Goal: Information Seeking & Learning: Learn about a topic

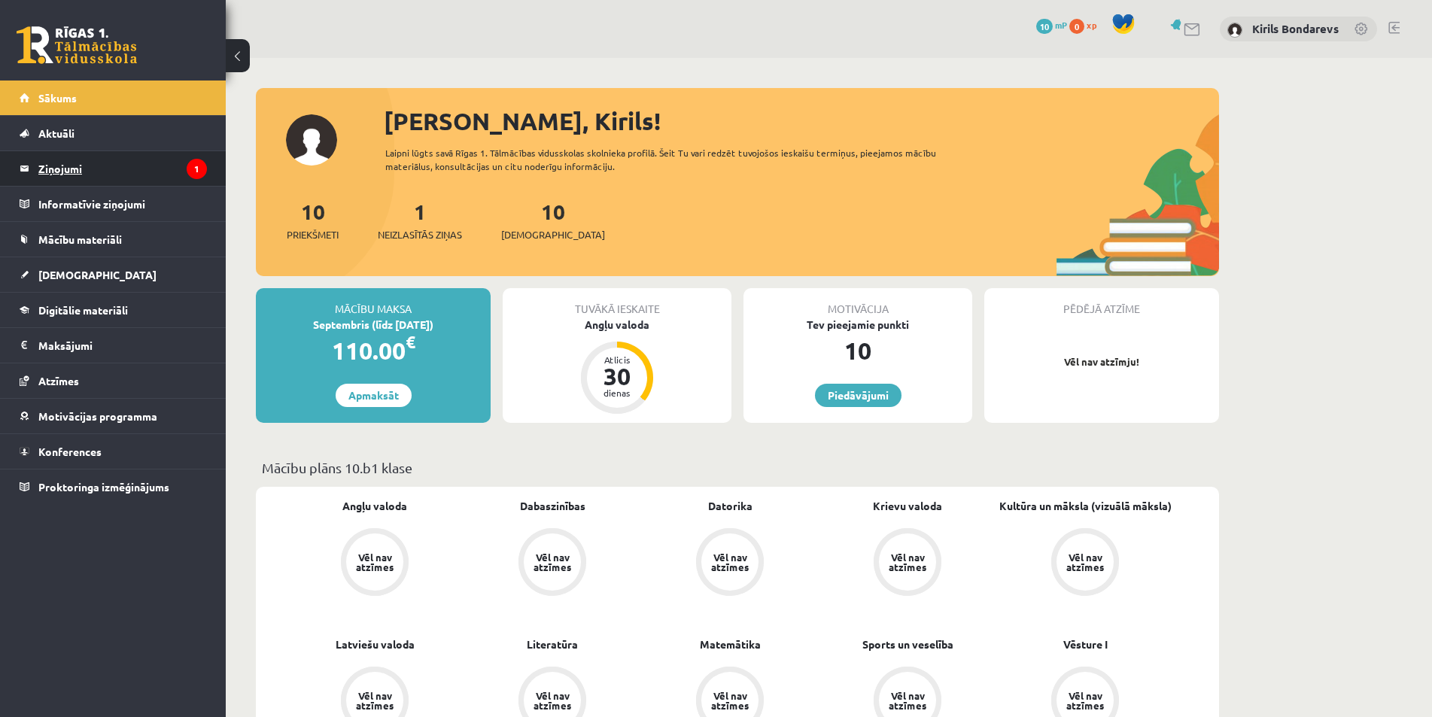
click at [125, 163] on legend "Ziņojumi 1" at bounding box center [122, 168] width 169 height 35
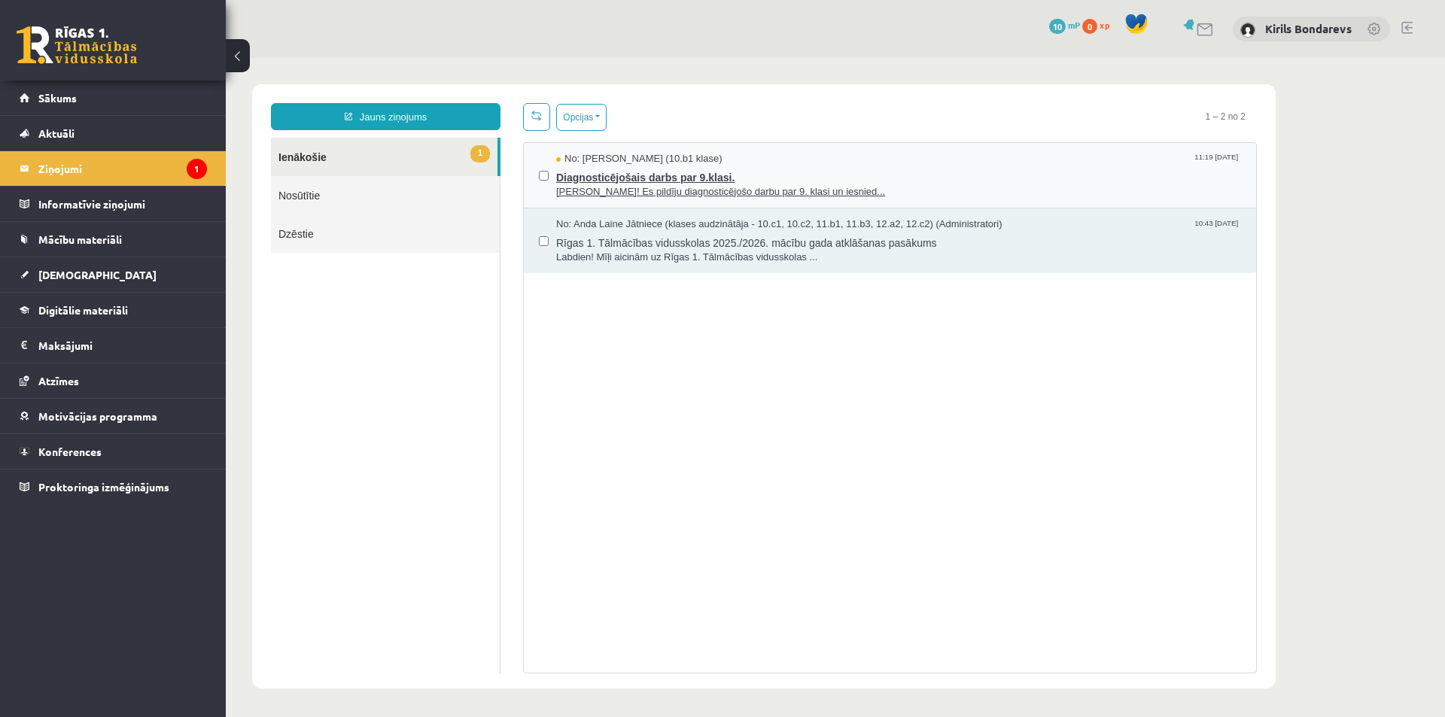
click at [674, 179] on span "Diagnosticējošais darbs par 9.klasi." at bounding box center [898, 175] width 685 height 19
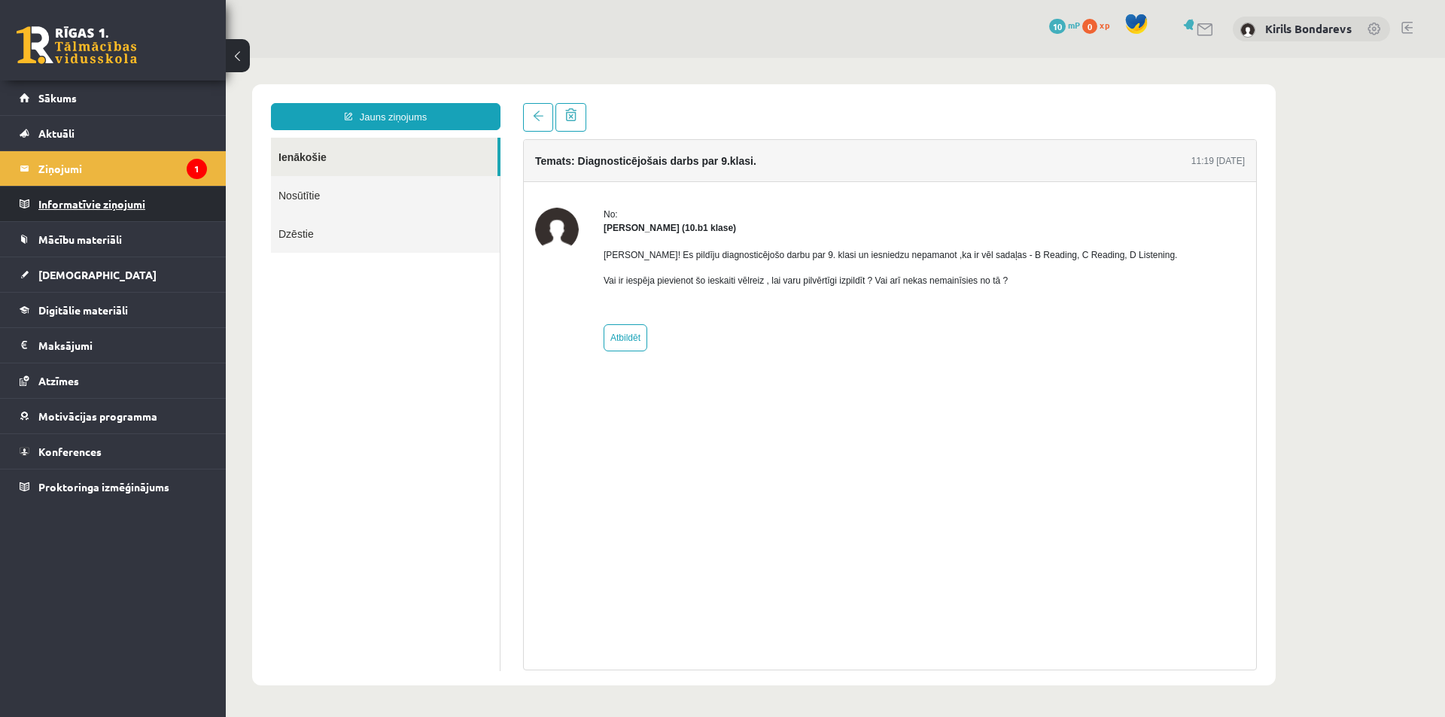
click at [78, 202] on legend "Informatīvie ziņojumi 0" at bounding box center [122, 204] width 169 height 35
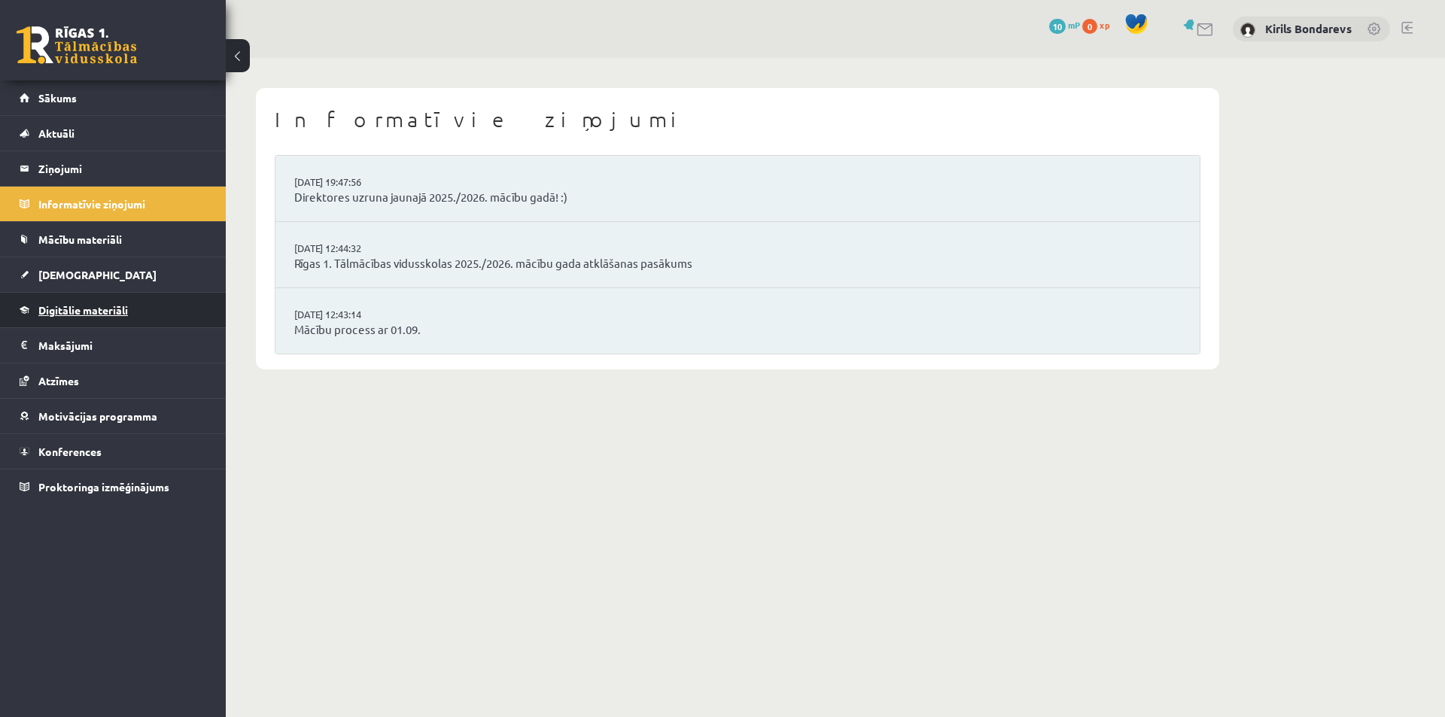
click at [63, 307] on span "Digitālie materiāli" at bounding box center [83, 310] width 90 height 14
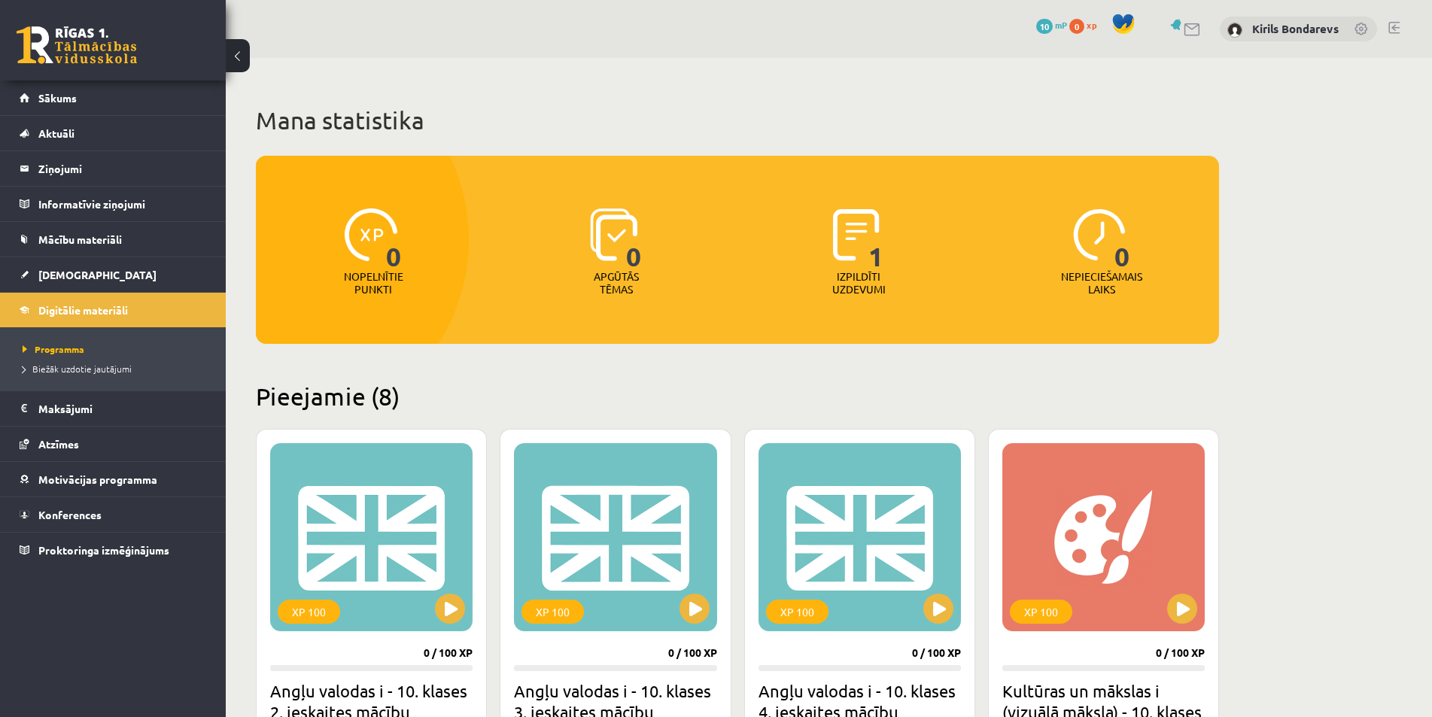
click at [854, 275] on p "Izpildīti uzdevumi" at bounding box center [858, 283] width 59 height 26
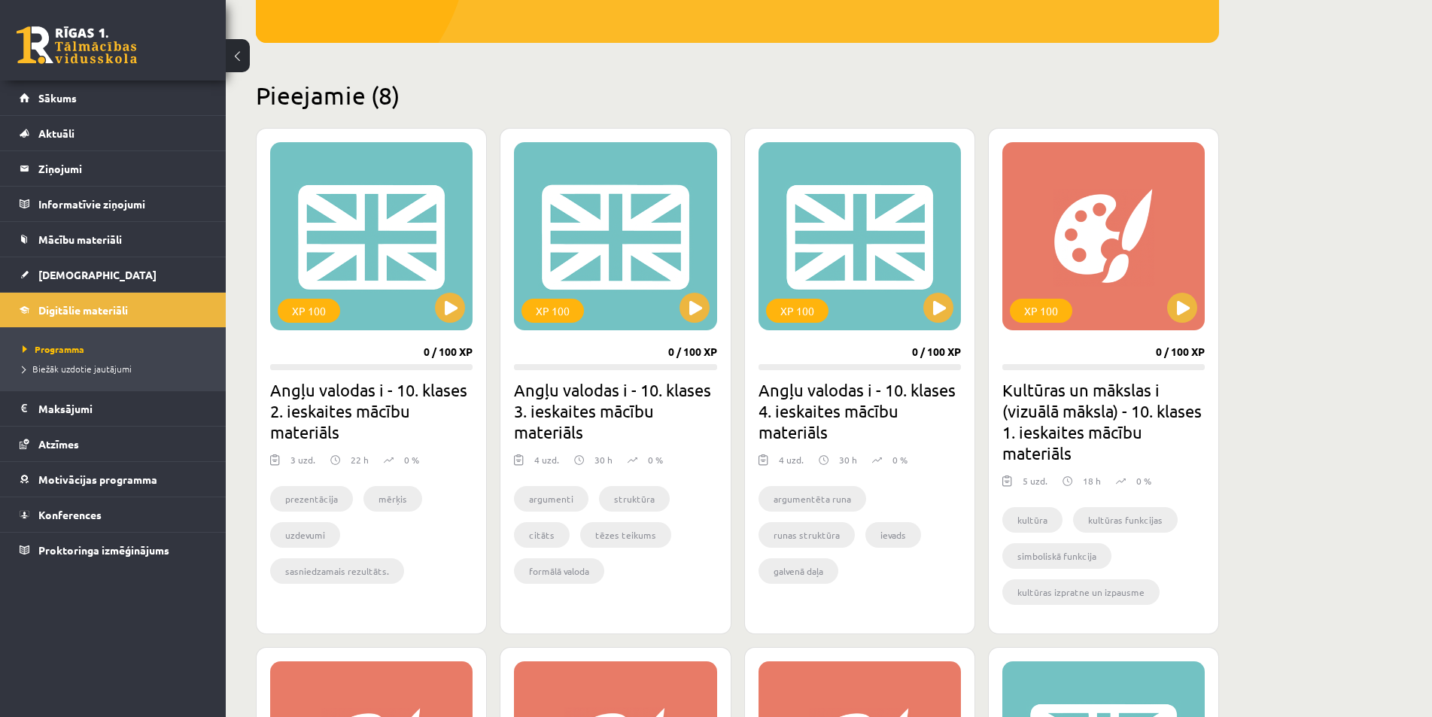
scroll to position [527, 0]
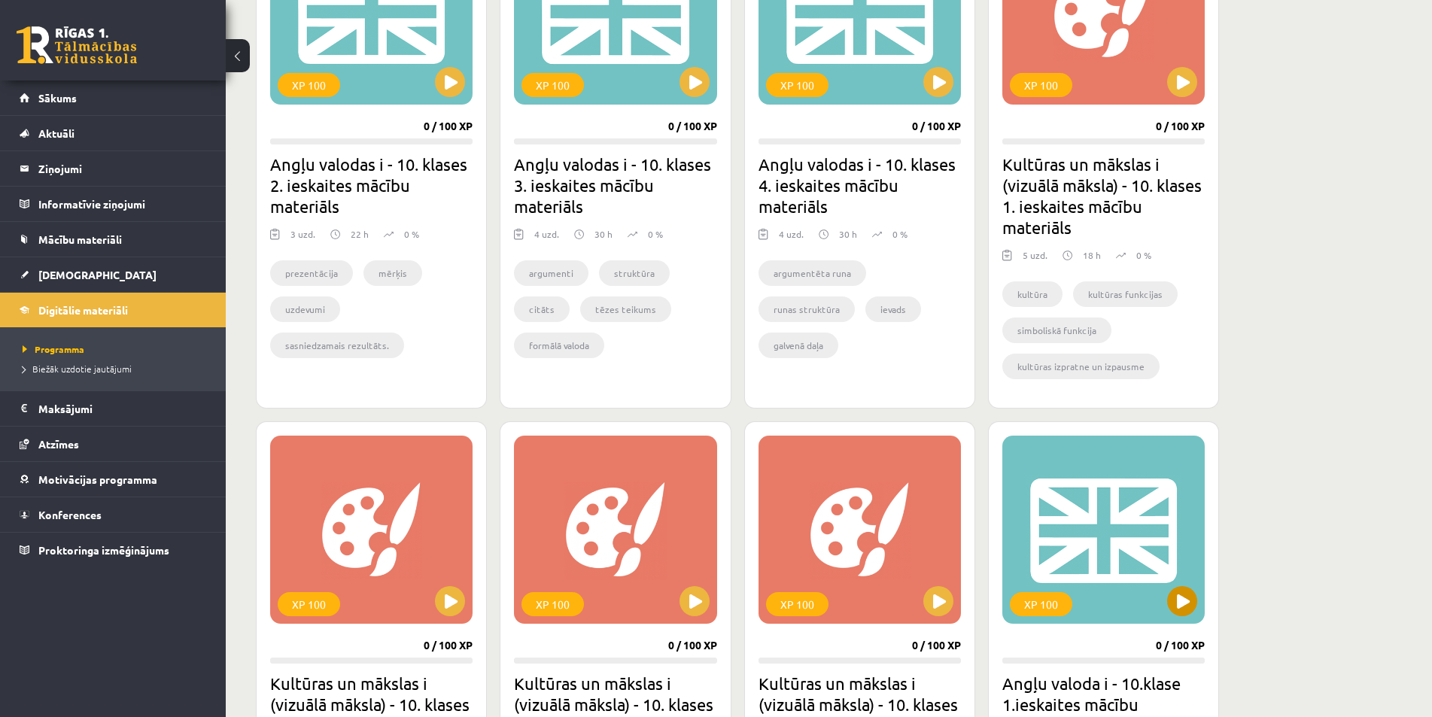
click at [1195, 612] on div "XP 100" at bounding box center [1103, 530] width 202 height 188
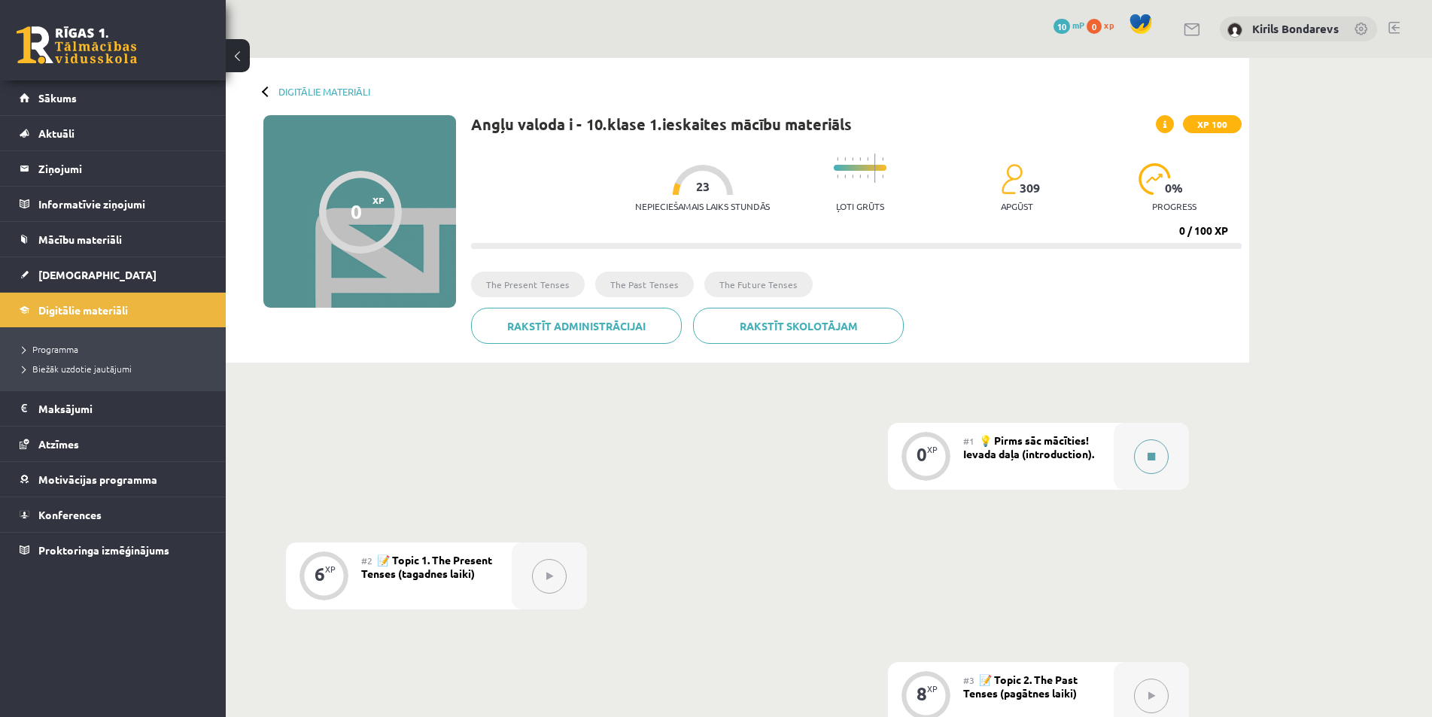
click at [1146, 455] on button at bounding box center [1151, 456] width 35 height 35
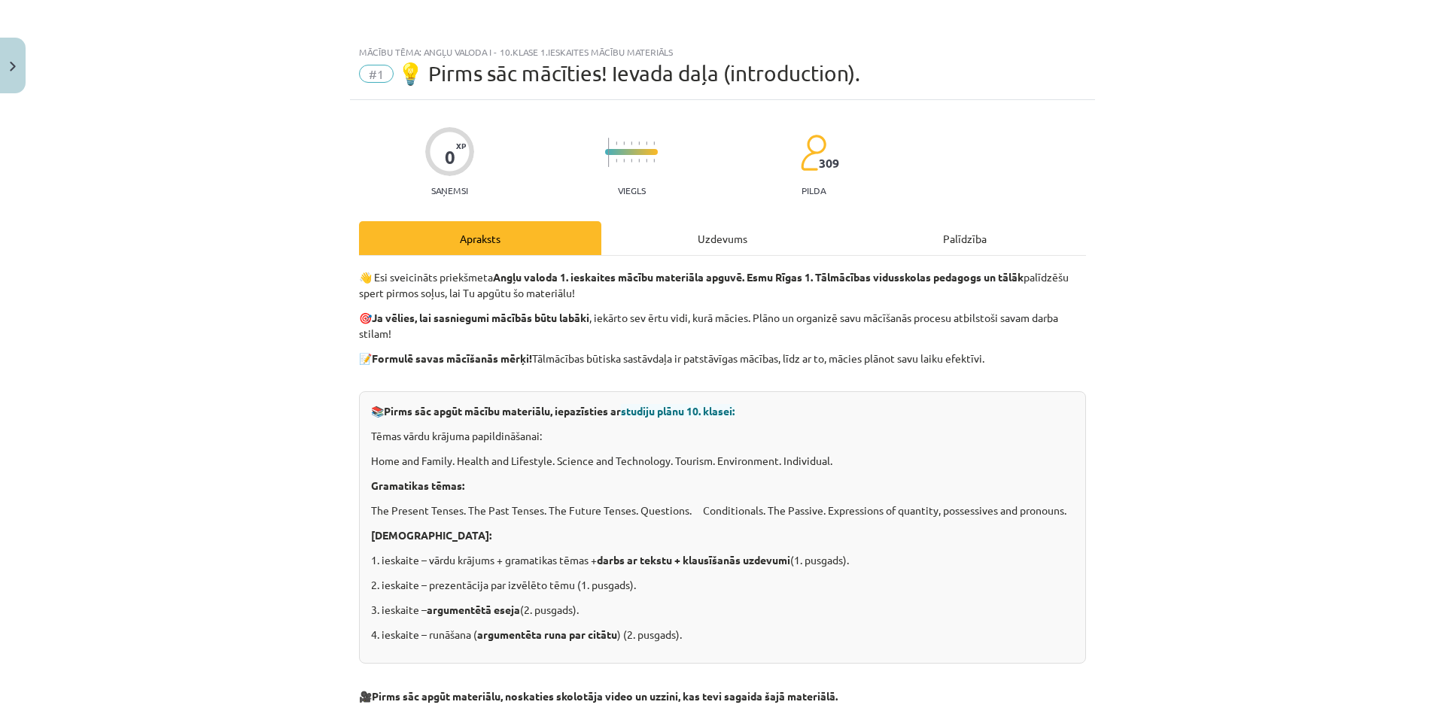
click at [701, 233] on div "Uzdevums" at bounding box center [722, 238] width 242 height 34
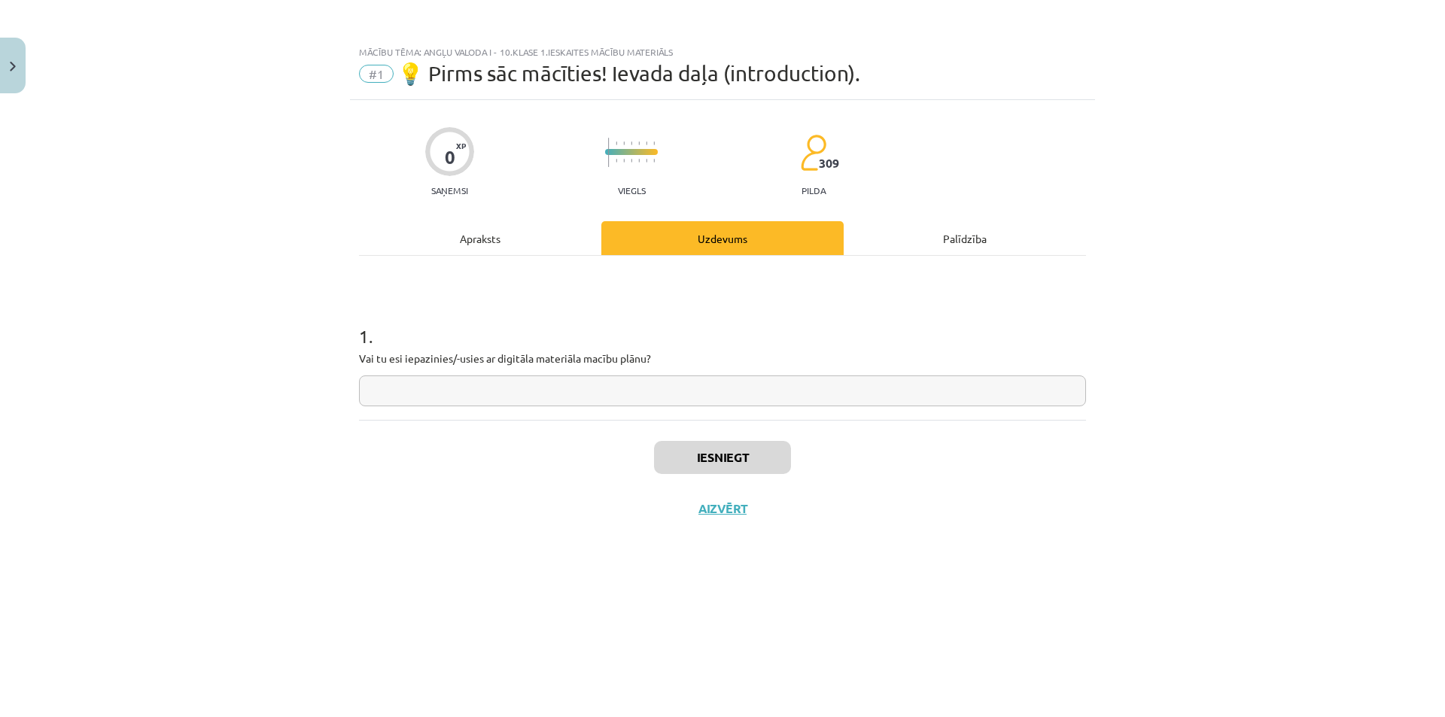
click at [449, 253] on div "Apraksts" at bounding box center [480, 238] width 242 height 34
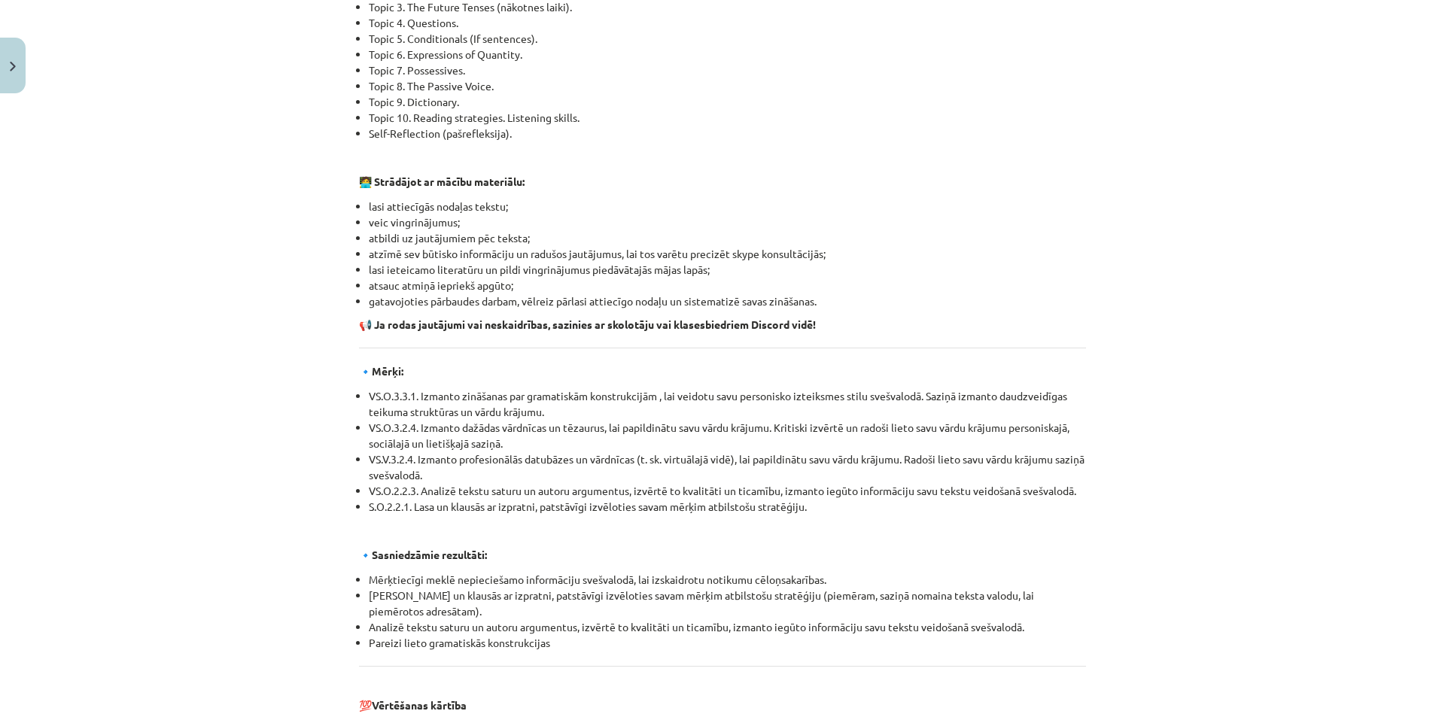
scroll to position [1546, 0]
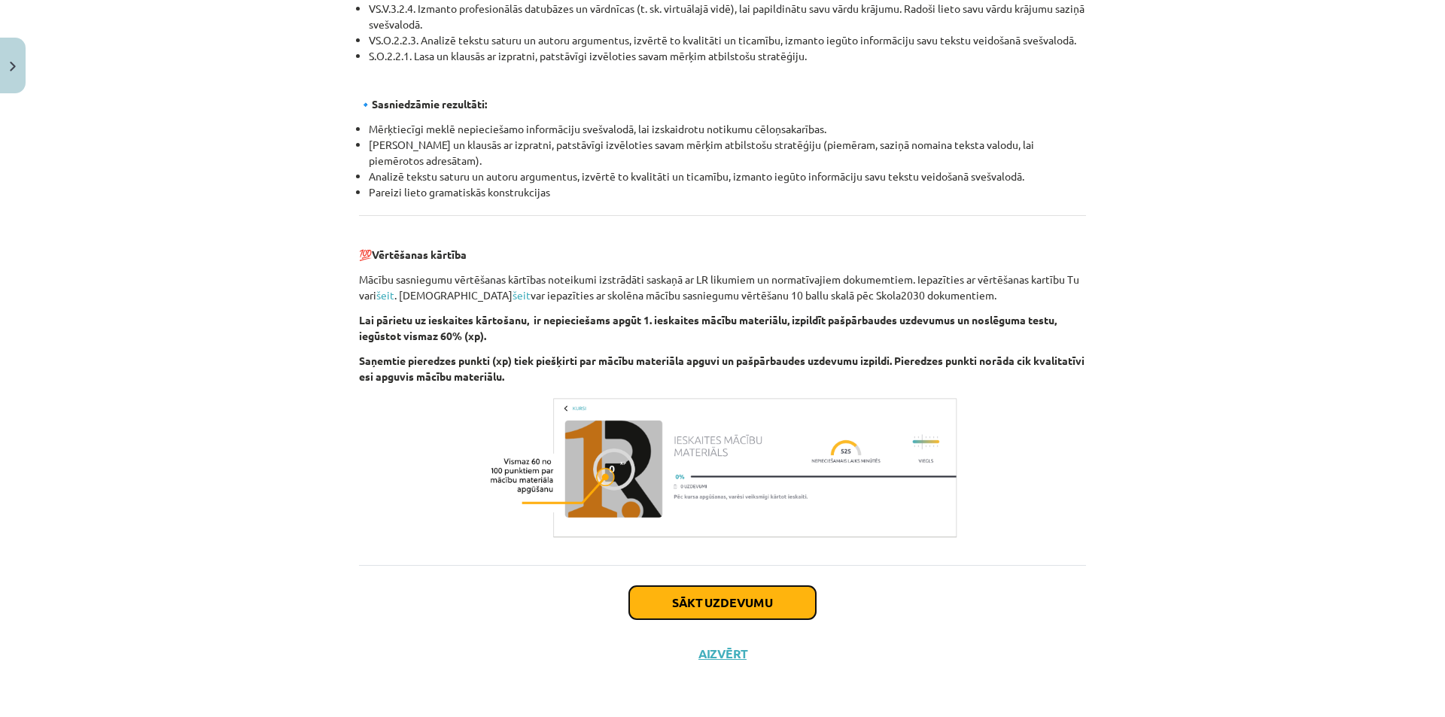
click at [704, 592] on button "Sākt uzdevumu" at bounding box center [722, 602] width 187 height 33
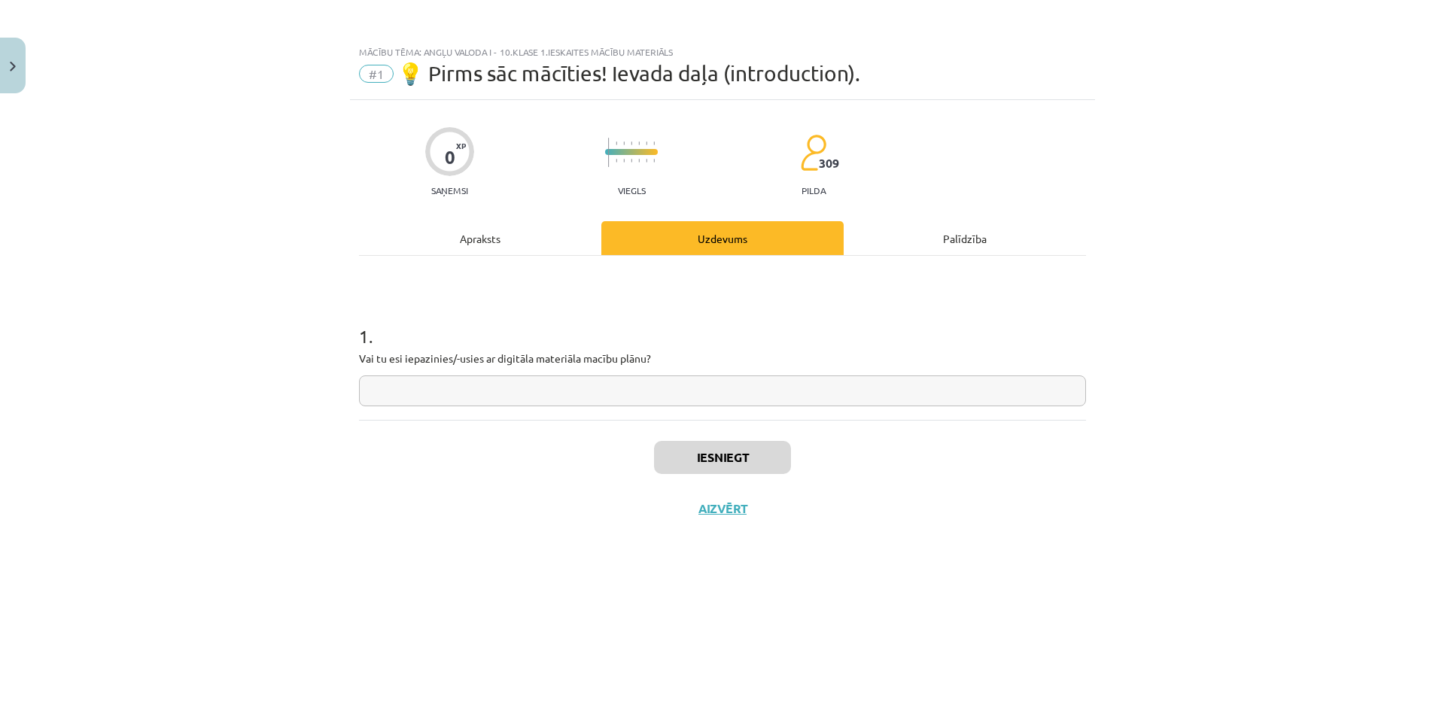
scroll to position [0, 0]
click at [439, 385] on input "text" at bounding box center [722, 391] width 727 height 31
type input "*"
paste input "**"
click at [375, 387] on input "**" at bounding box center [722, 391] width 727 height 31
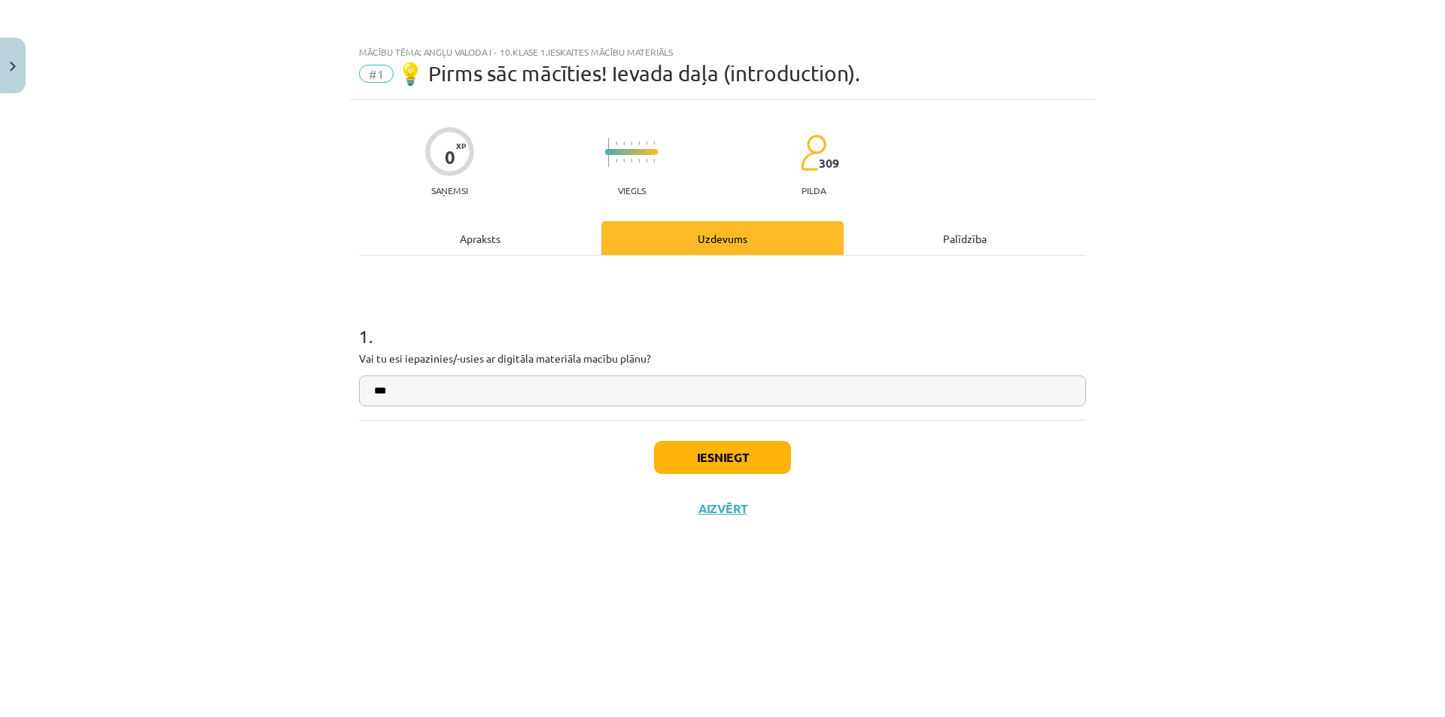
click at [379, 388] on input "**" at bounding box center [722, 391] width 727 height 31
click at [438, 394] on input "**" at bounding box center [722, 391] width 727 height 31
paste input "*"
type input "**"
click at [703, 451] on button "Iesniegt" at bounding box center [722, 457] width 137 height 33
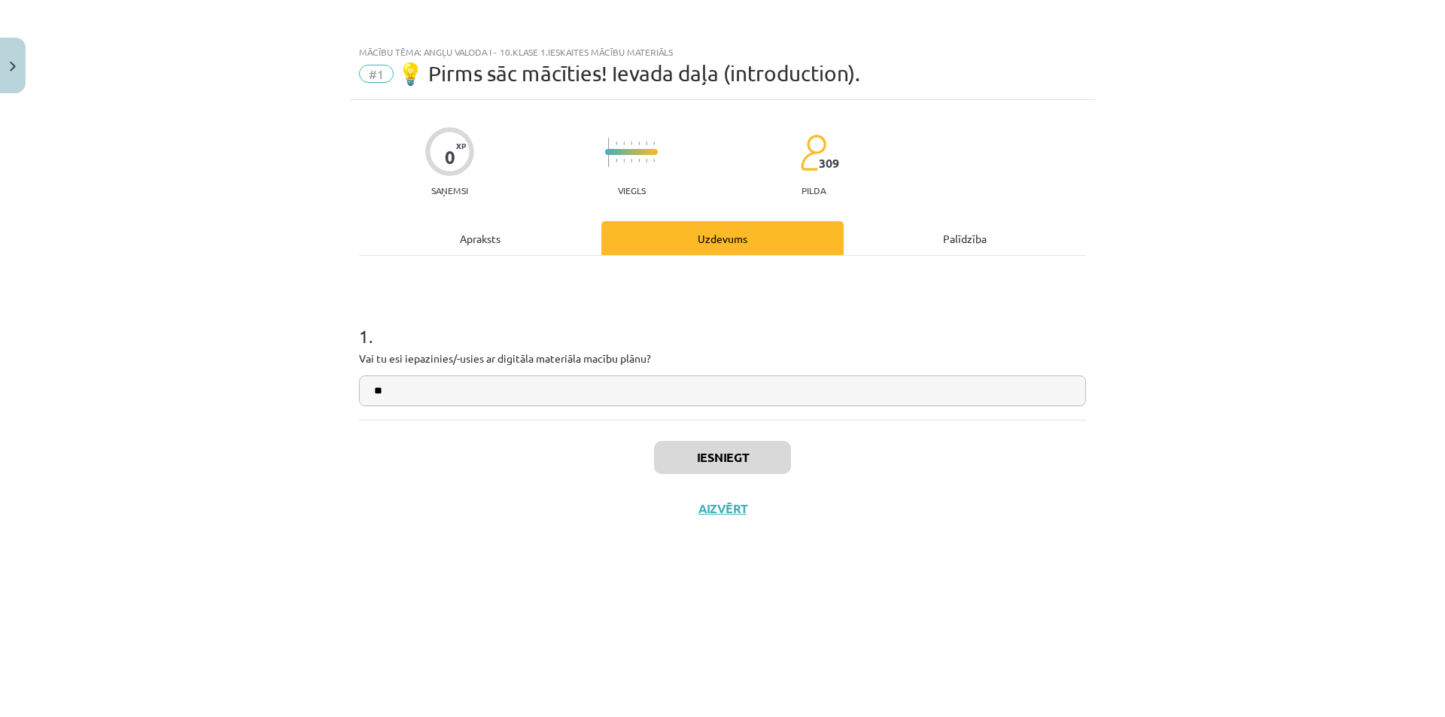
click at [932, 236] on div "Palīdzība" at bounding box center [965, 238] width 242 height 34
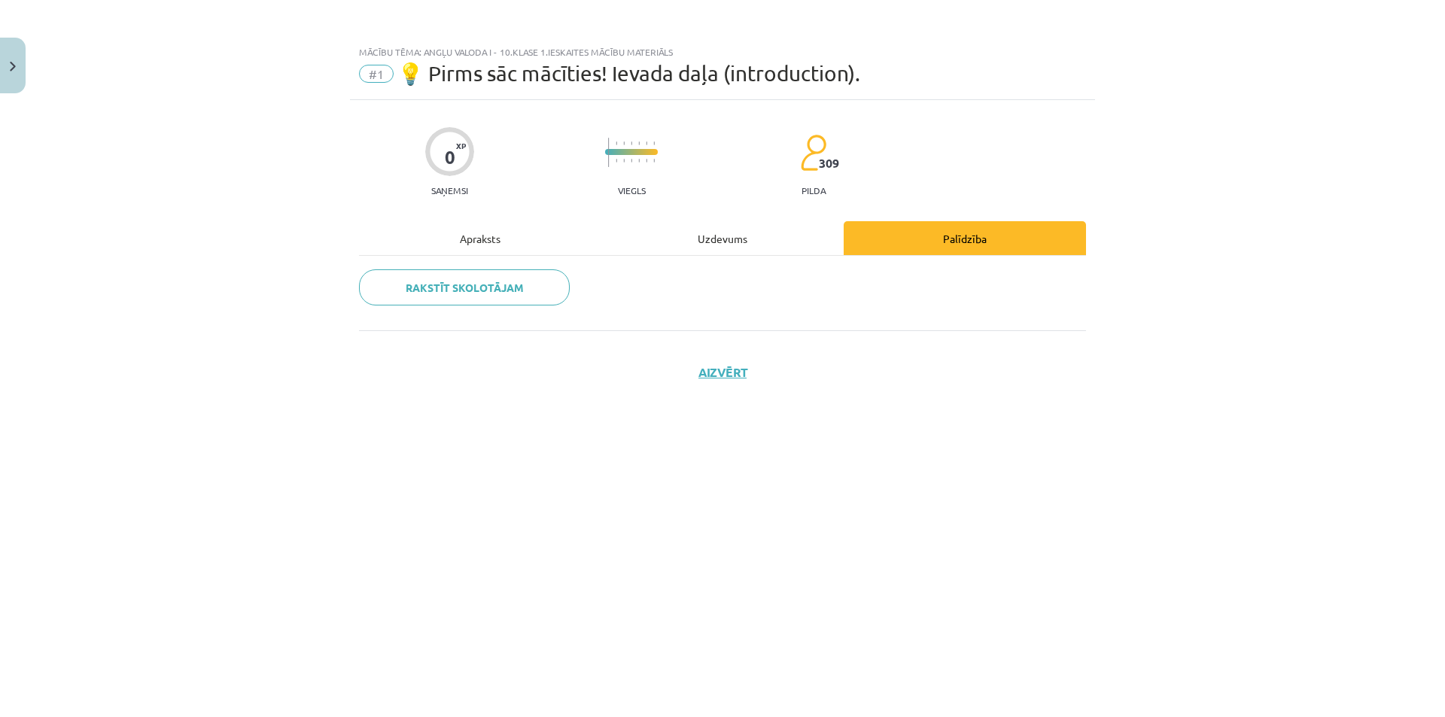
click at [773, 246] on div "Uzdevums" at bounding box center [722, 238] width 242 height 34
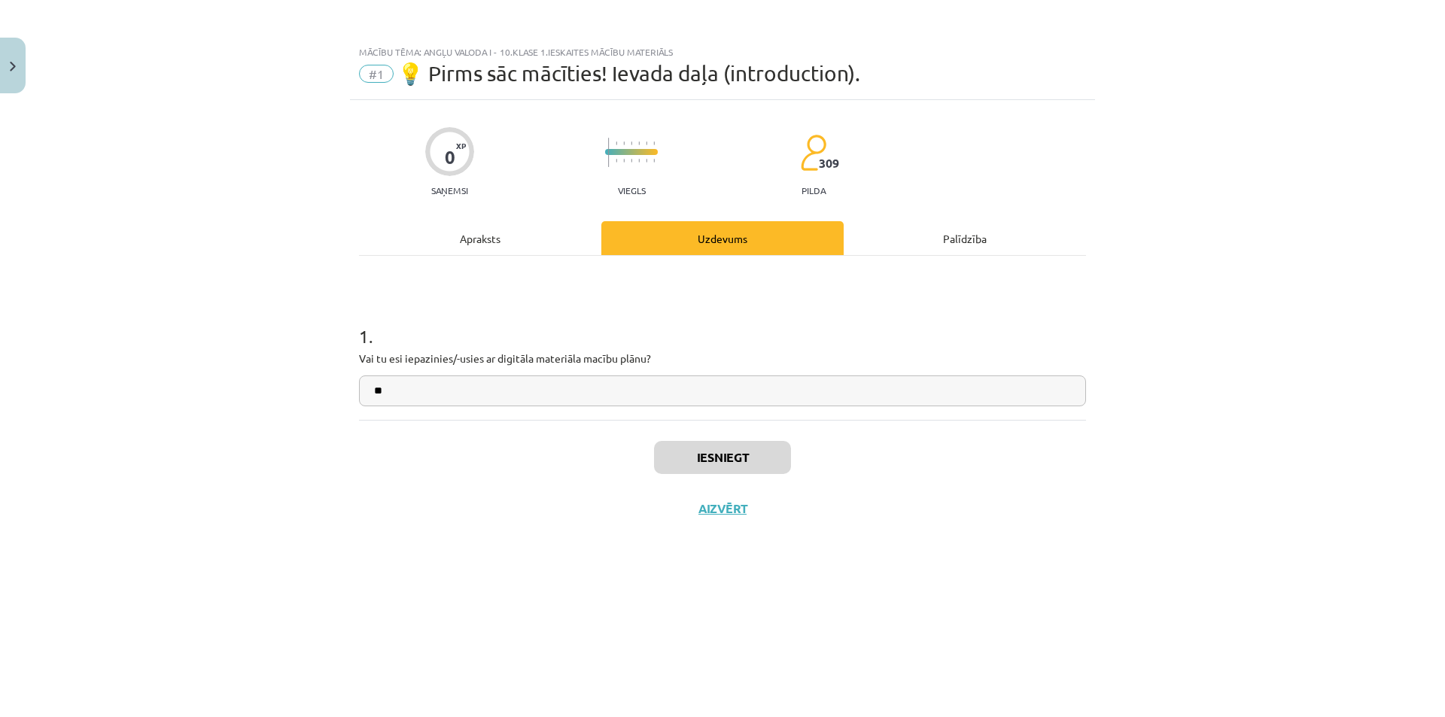
click at [540, 239] on div "Apraksts" at bounding box center [480, 238] width 242 height 34
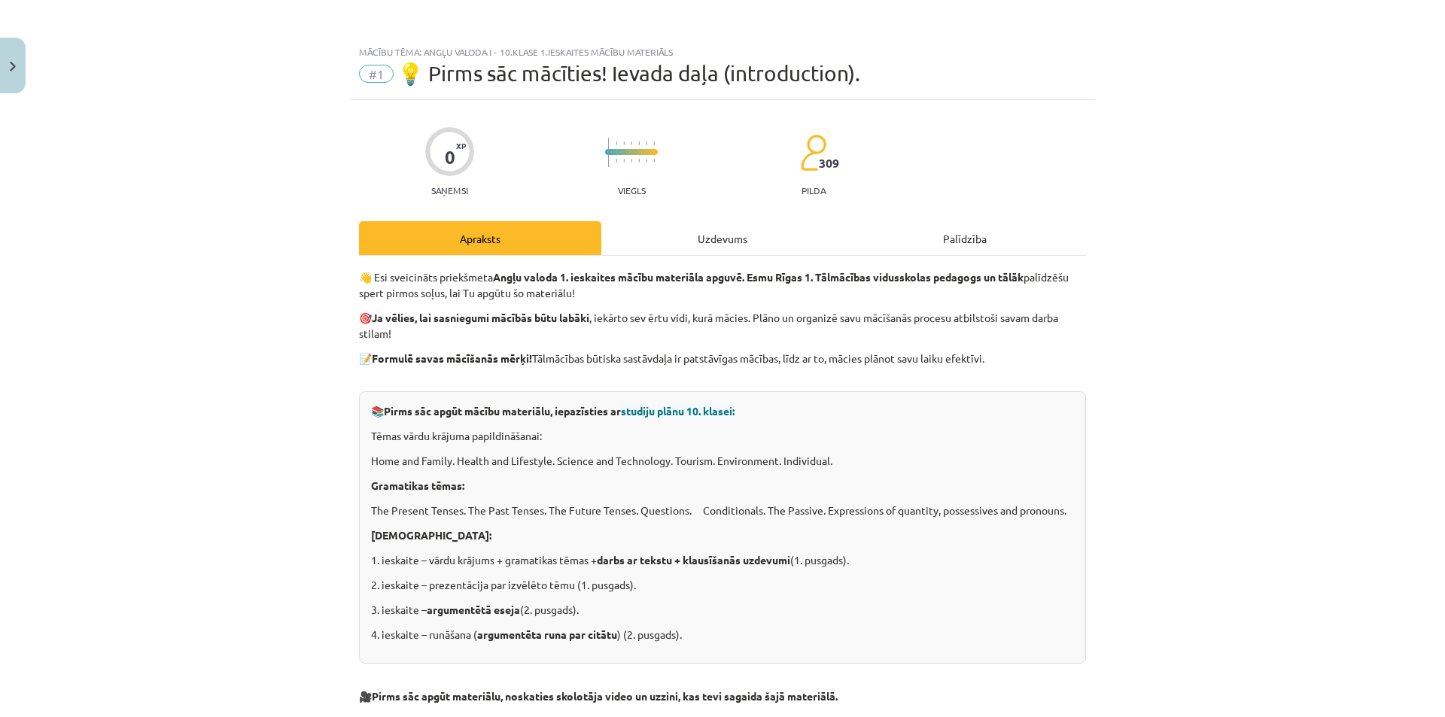
click at [723, 233] on div "Uzdevums" at bounding box center [722, 238] width 242 height 34
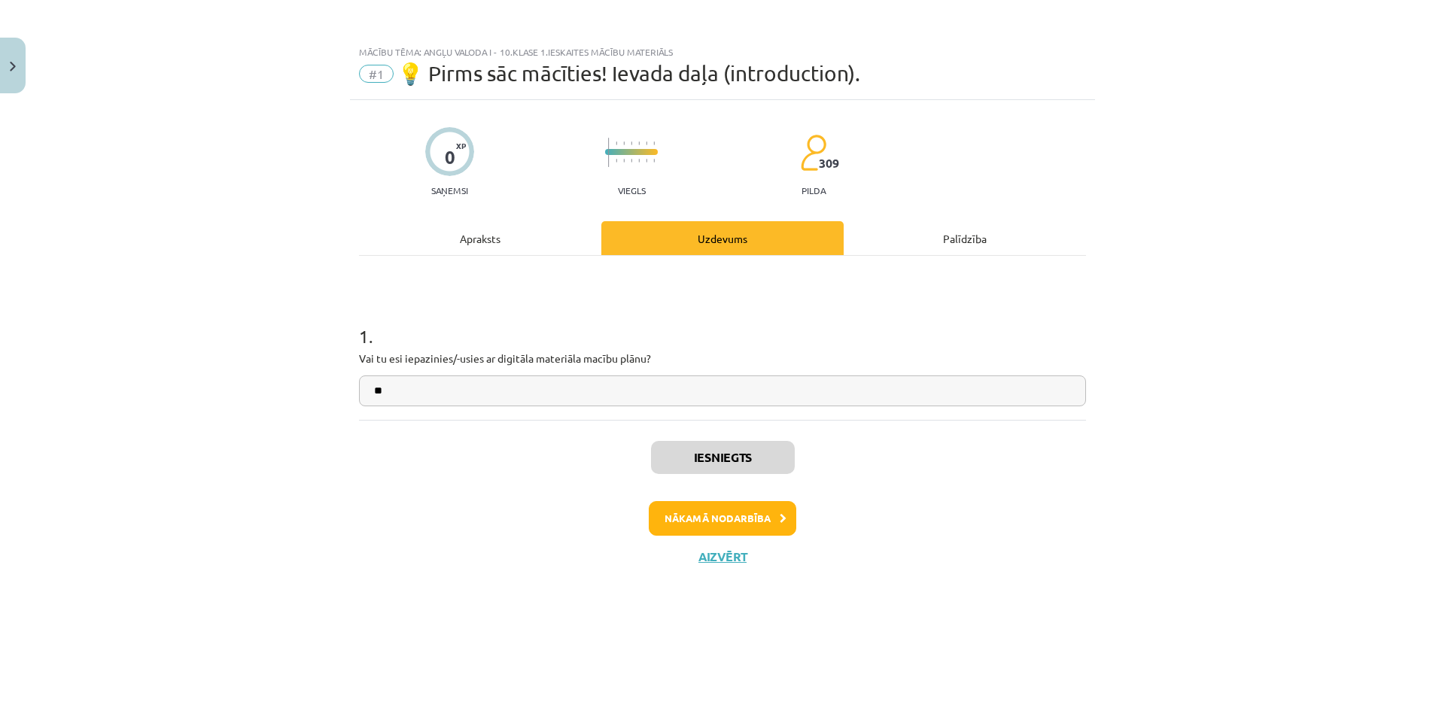
click at [507, 236] on div "Apraksts" at bounding box center [480, 238] width 242 height 34
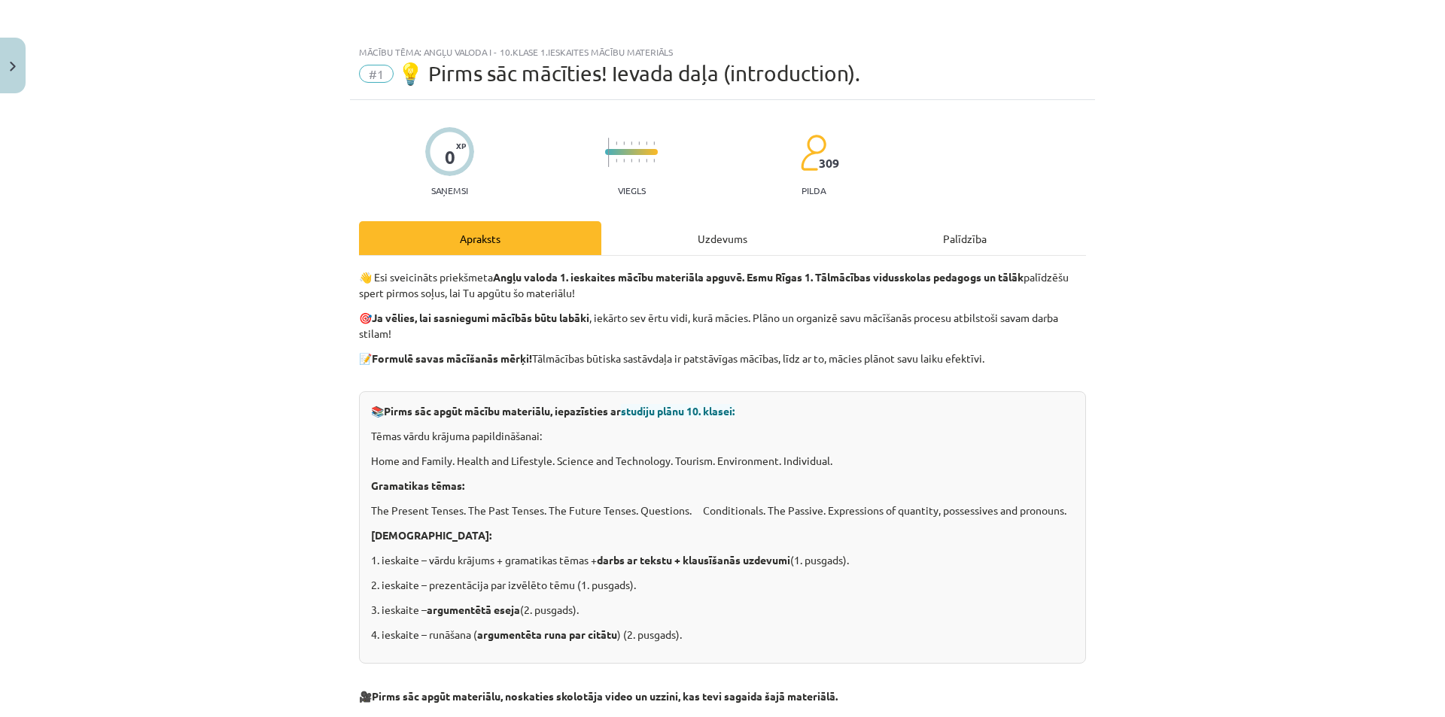
click at [665, 235] on div "Uzdevums" at bounding box center [722, 238] width 242 height 34
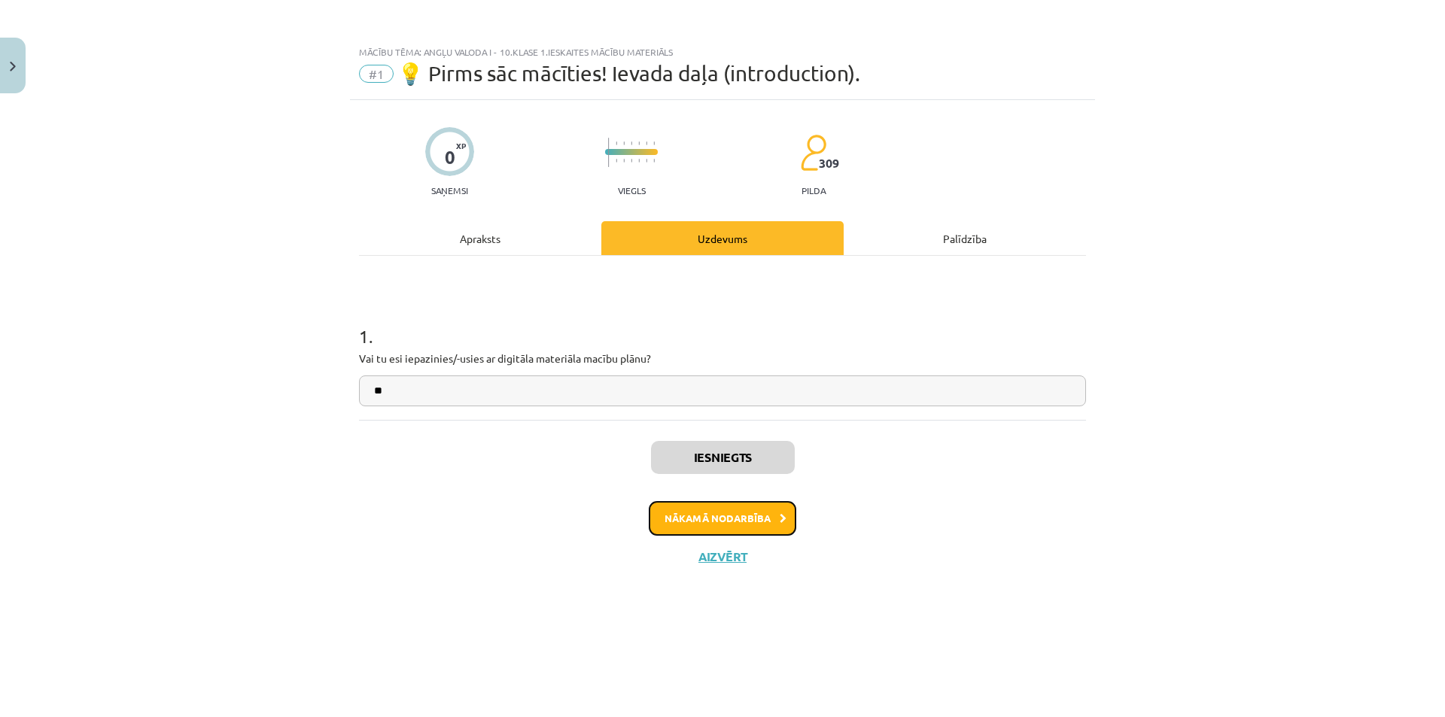
click at [747, 518] on button "Nākamā nodarbība" at bounding box center [722, 518] width 147 height 35
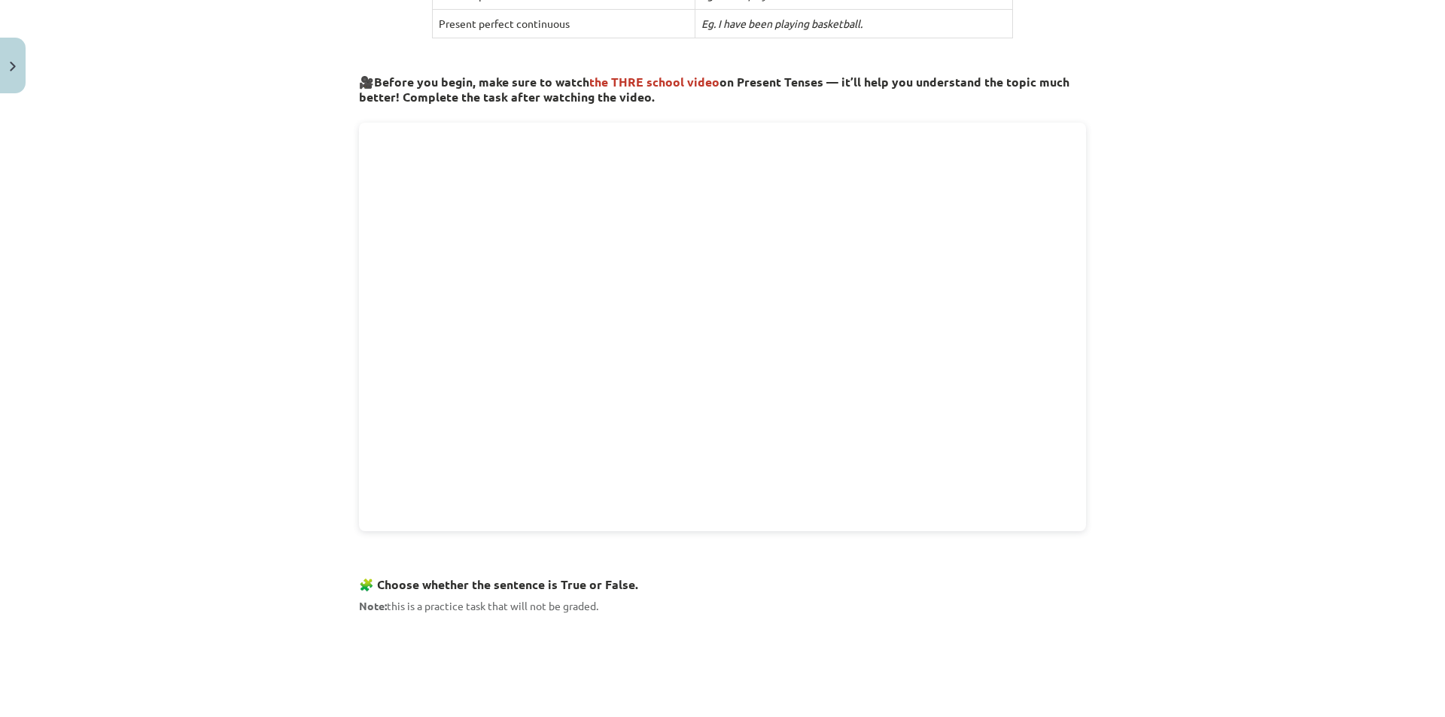
scroll to position [151, 0]
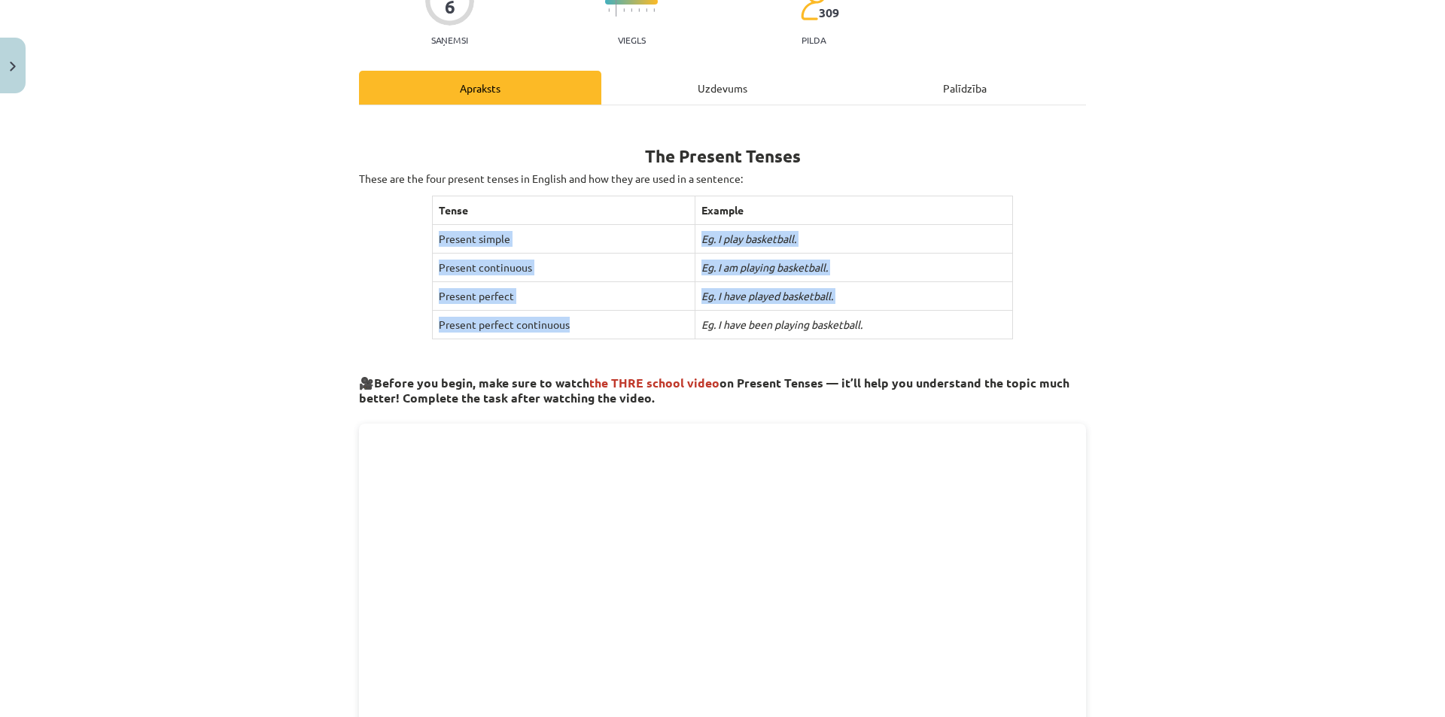
drag, startPoint x: 567, startPoint y: 326, endPoint x: 427, endPoint y: 229, distance: 170.3
click at [432, 230] on tbody "Tense Example Present simple Eg. I play basketball. Present continuous Eg. I am…" at bounding box center [722, 267] width 581 height 143
copy tbody "Present simple Eg. I play basketball. Present continuous Eg. I am playing baske…"
drag, startPoint x: 822, startPoint y: 317, endPoint x: 427, endPoint y: 236, distance: 403.4
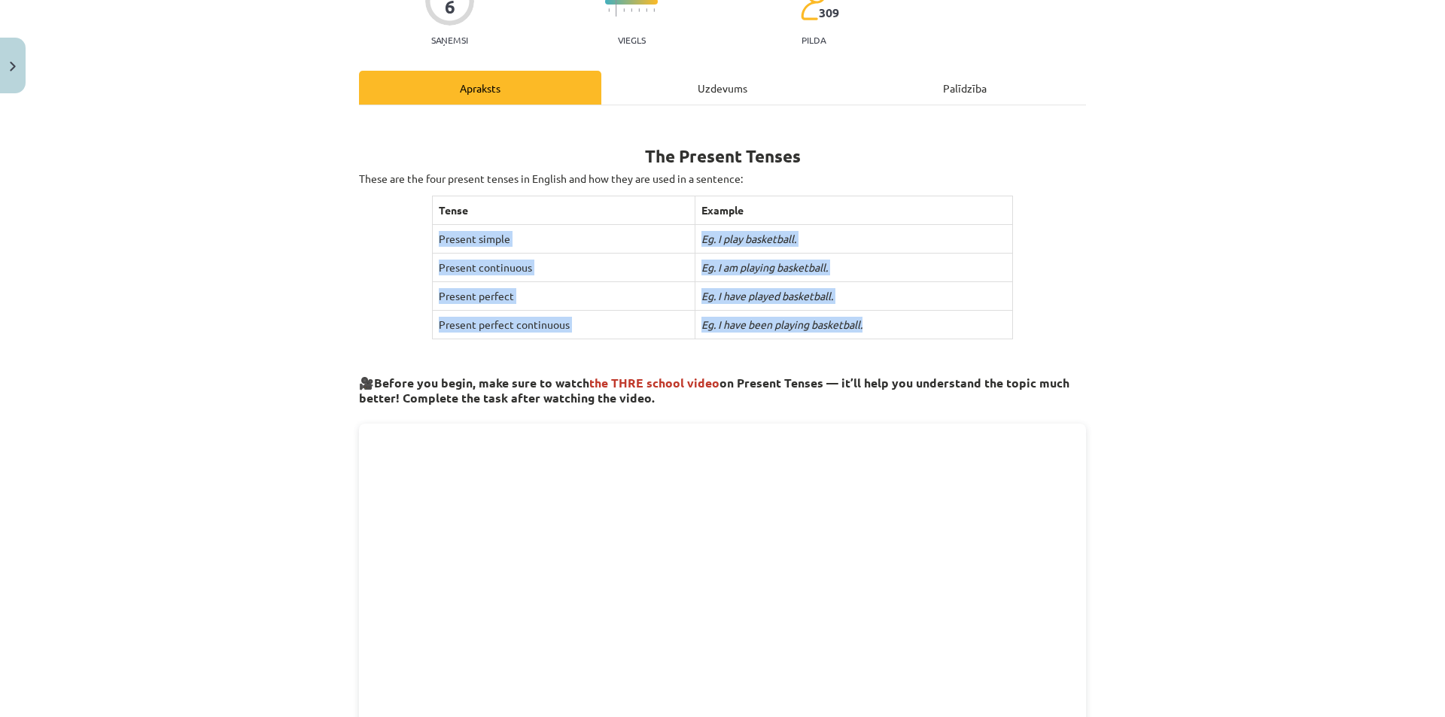
click at [432, 236] on tbody "Tense Example Present simple Eg. I play basketball. Present continuous Eg. I am…" at bounding box center [722, 267] width 581 height 143
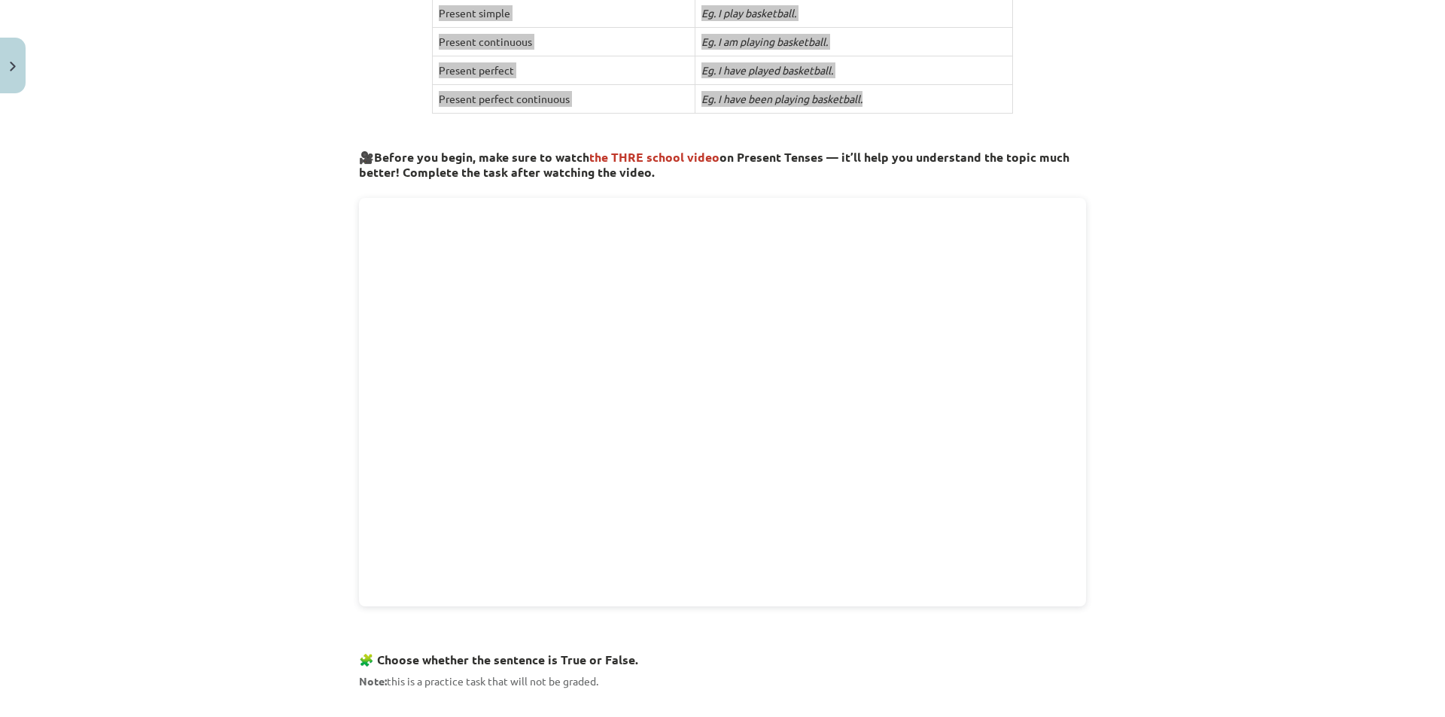
scroll to position [301, 0]
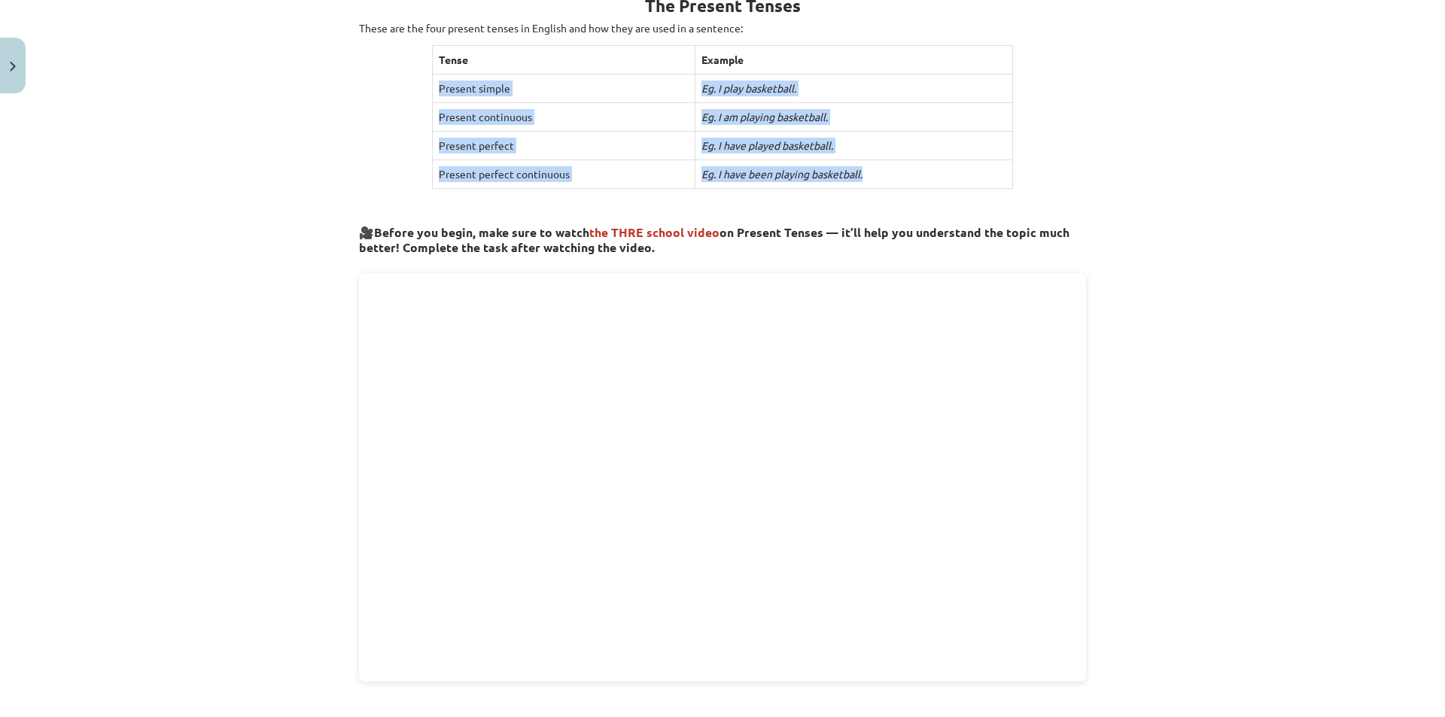
click at [940, 157] on td "Eg. I have played basketball." at bounding box center [854, 146] width 318 height 29
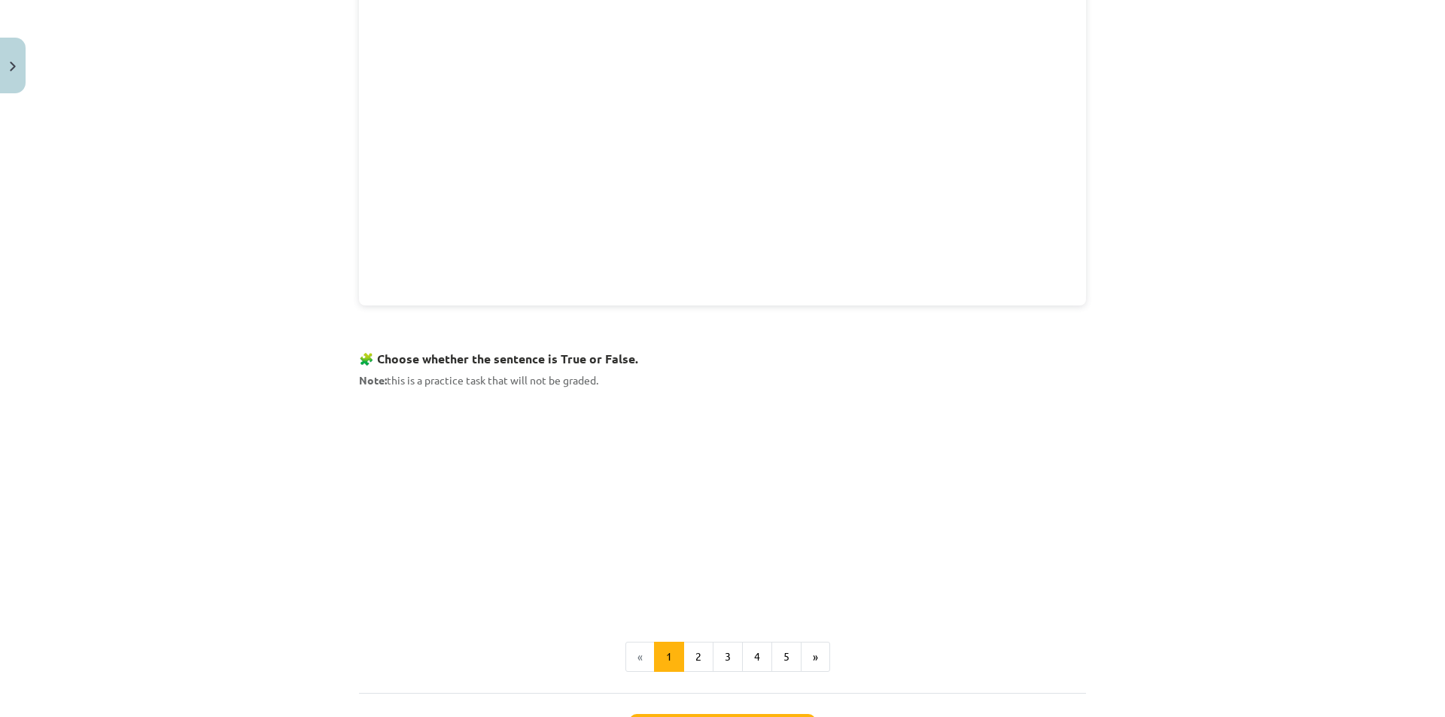
scroll to position [753, 0]
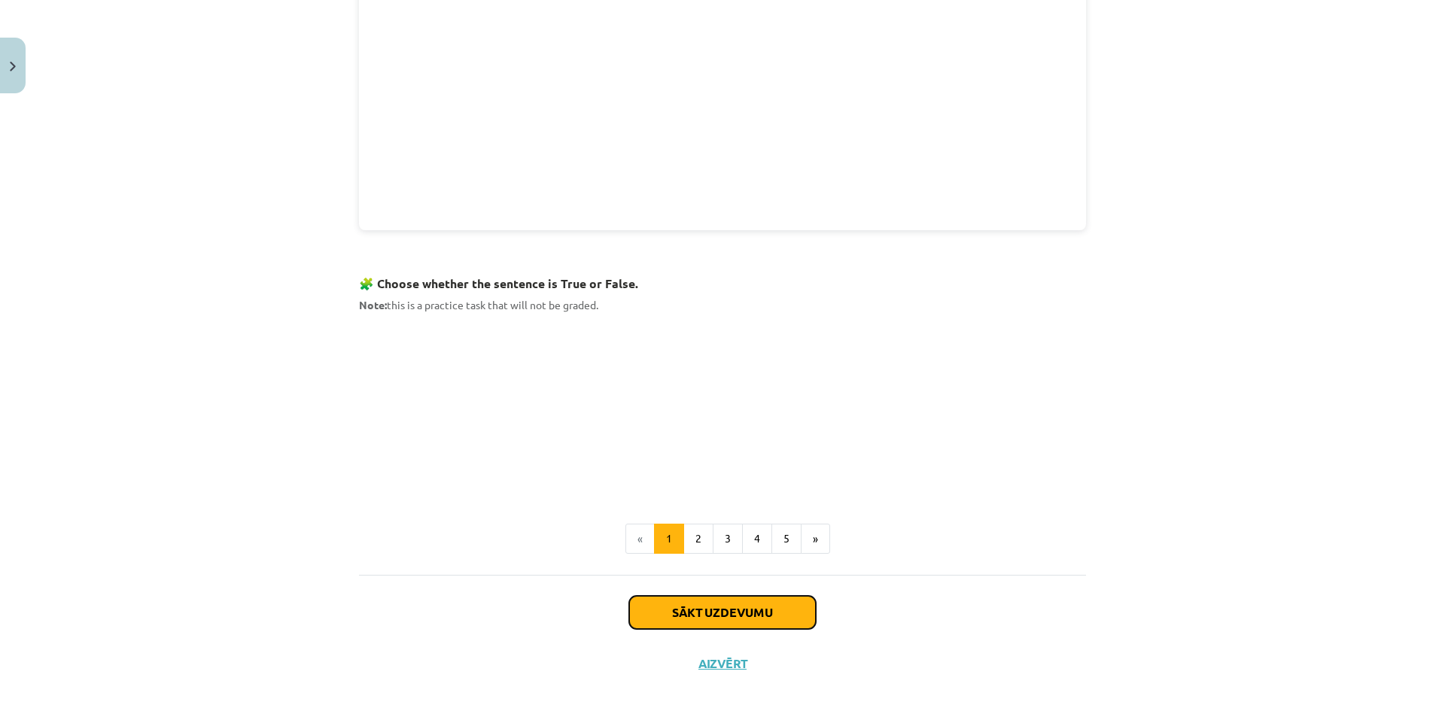
click at [723, 607] on button "Sākt uzdevumu" at bounding box center [722, 612] width 187 height 33
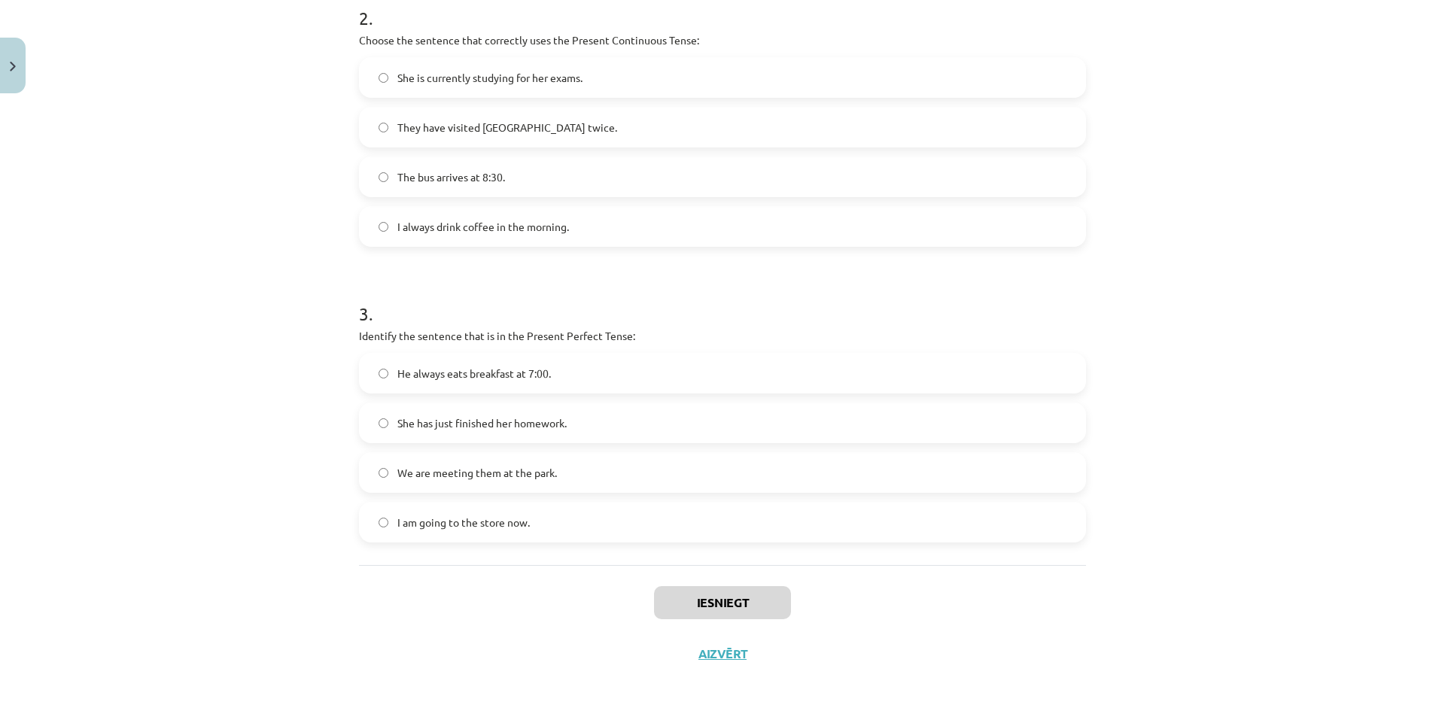
scroll to position [163, 0]
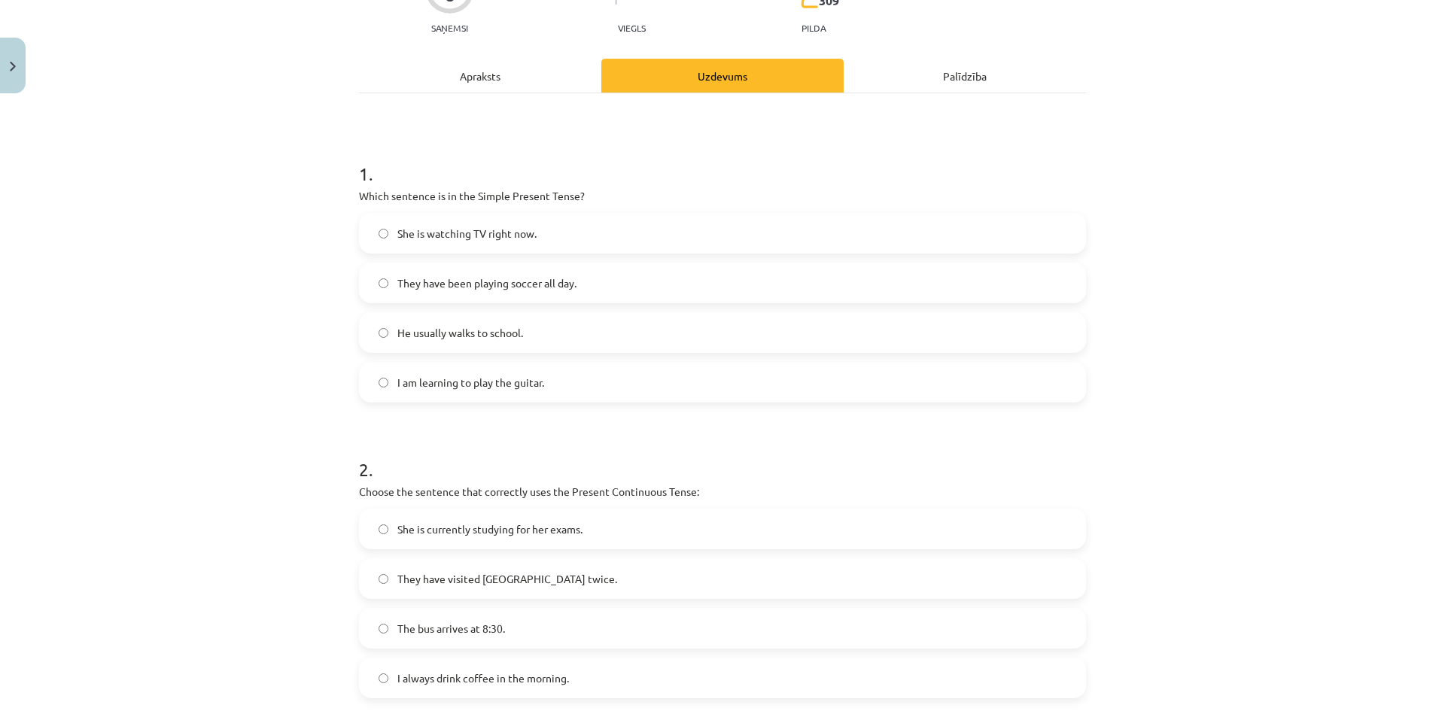
click at [664, 339] on label "He usually walks to school." at bounding box center [722, 333] width 724 height 38
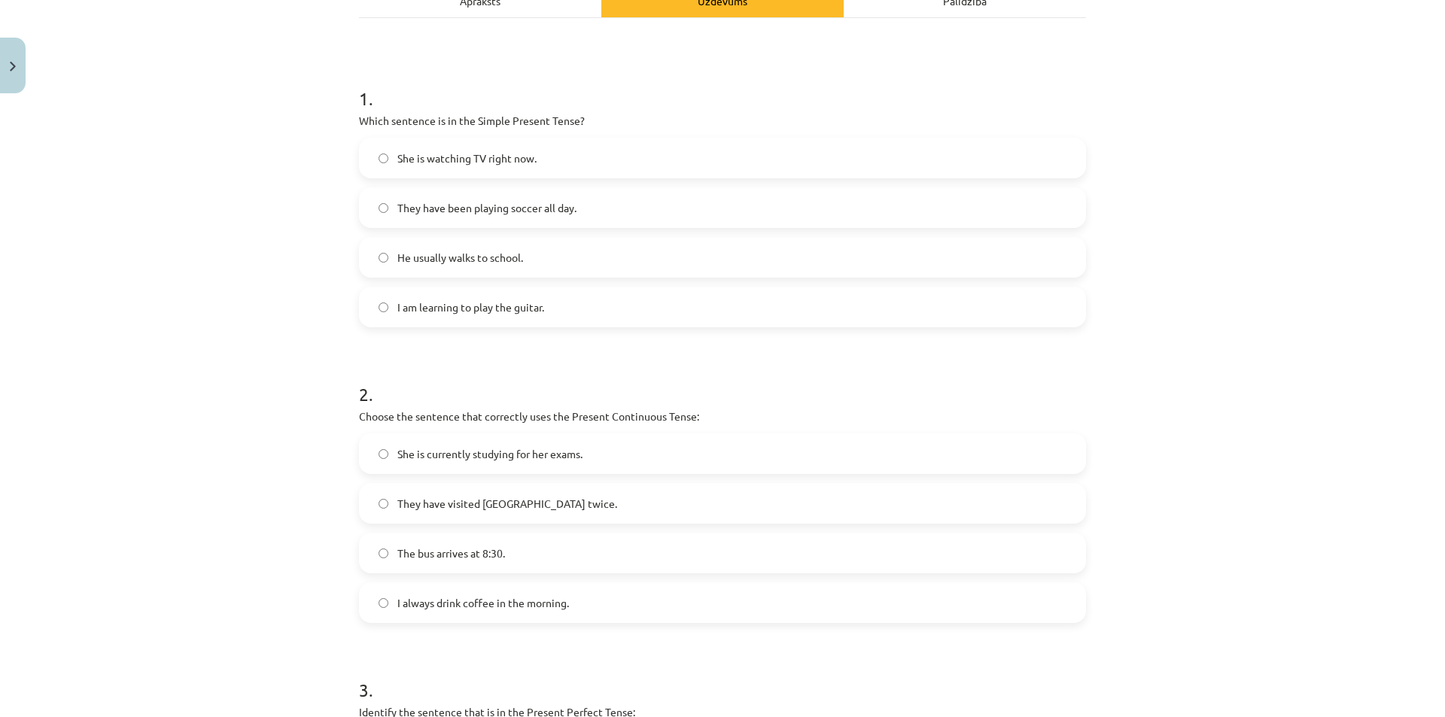
scroll to position [313, 0]
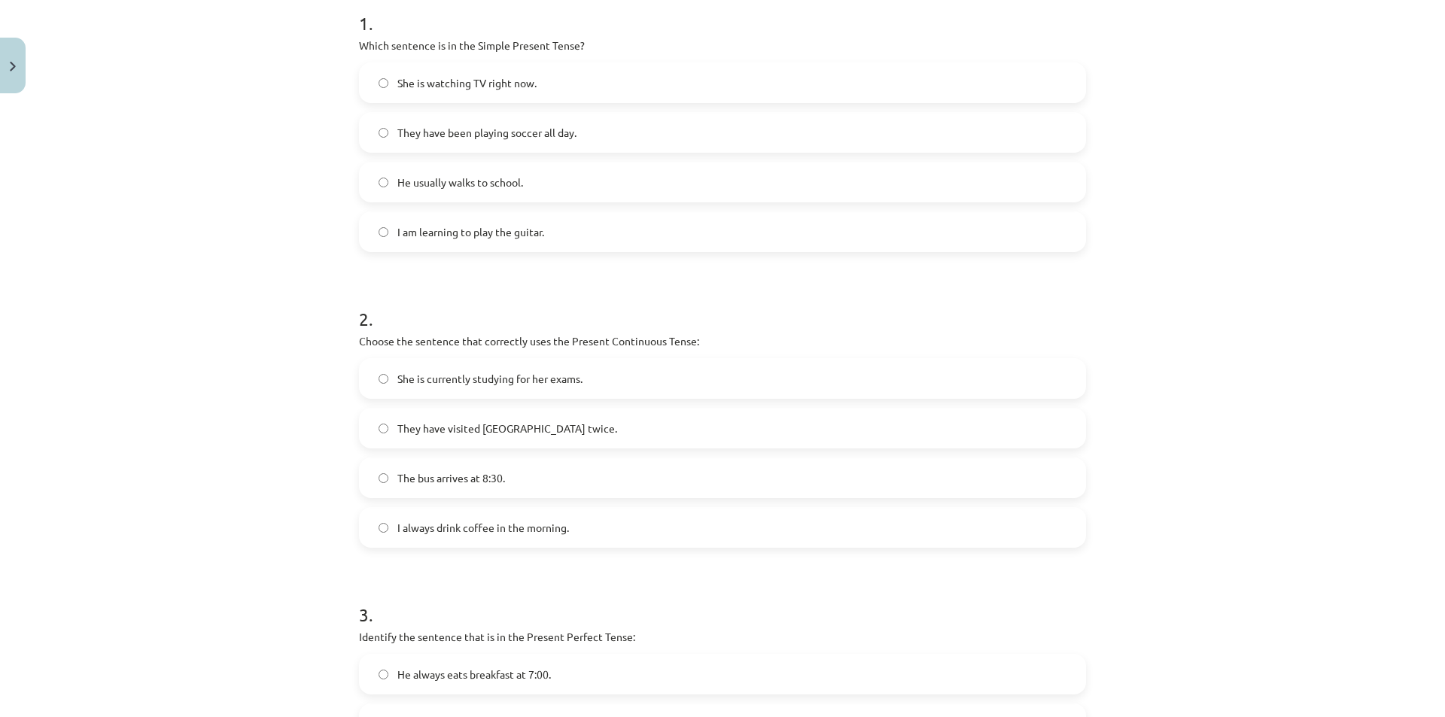
click at [589, 373] on label "She is currently studying for her exams." at bounding box center [722, 379] width 724 height 38
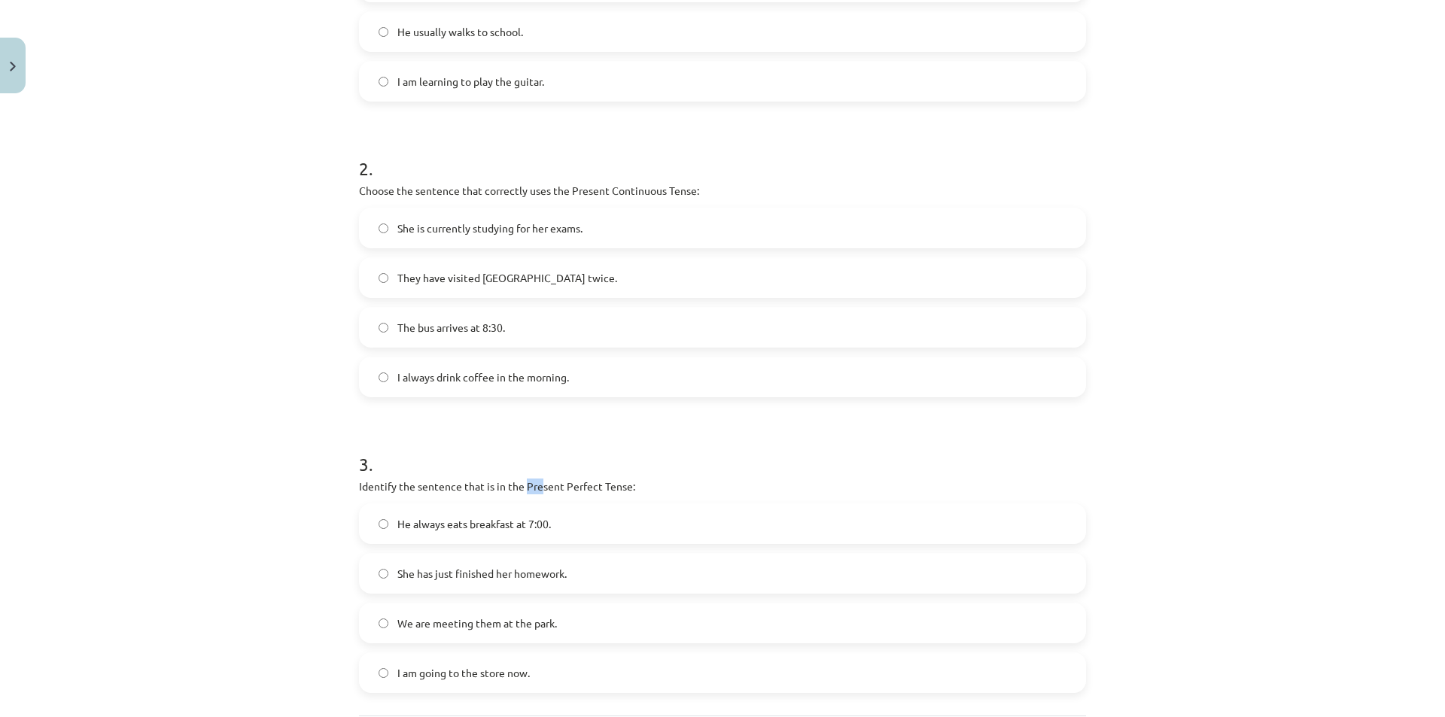
drag, startPoint x: 519, startPoint y: 486, endPoint x: 535, endPoint y: 482, distance: 16.4
click at [535, 482] on p "Identify the sentence that is in the Present Perfect Tense:" at bounding box center [722, 487] width 727 height 16
click at [768, 458] on h1 "3 ." at bounding box center [722, 450] width 727 height 47
drag, startPoint x: 518, startPoint y: 481, endPoint x: 622, endPoint y: 485, distance: 104.7
click at [622, 485] on p "Identify the sentence that is in the Present Perfect Tense:" at bounding box center [722, 487] width 727 height 16
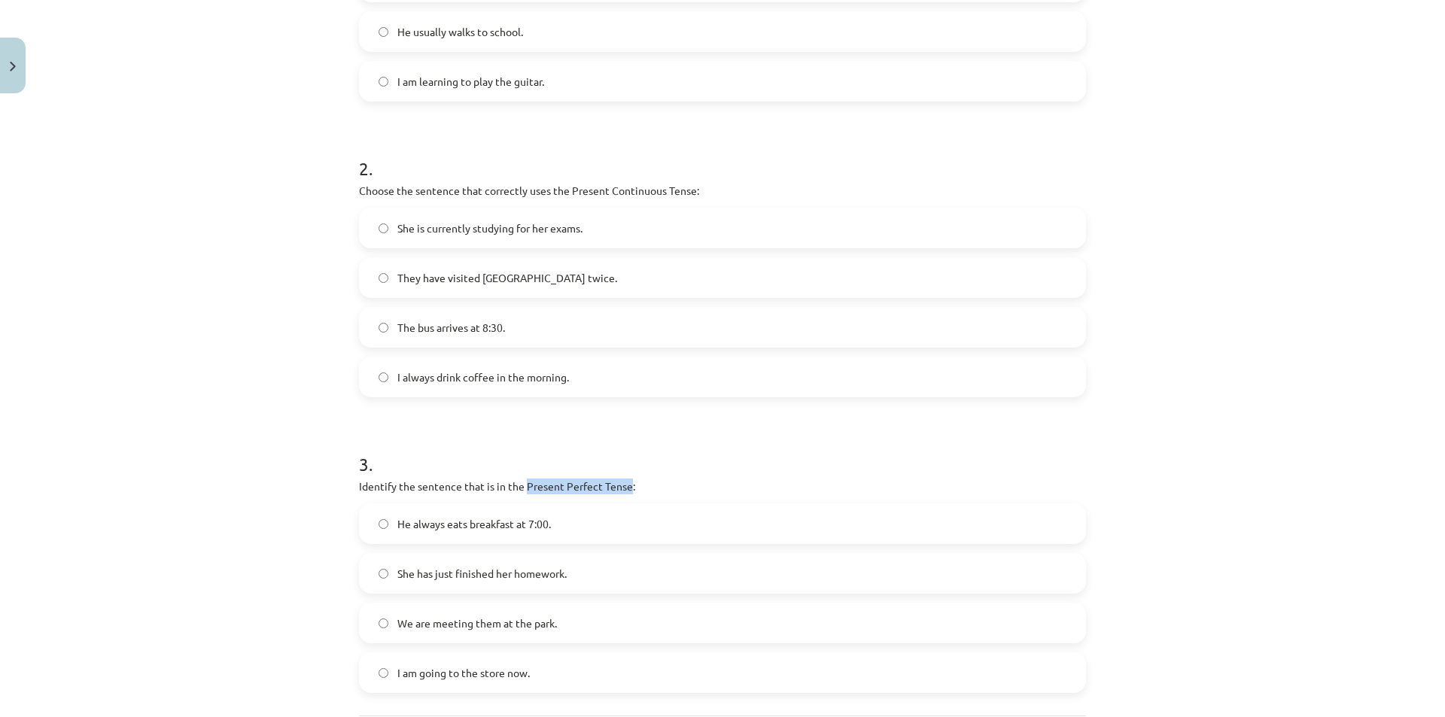
copy p "Present Perfect Tense"
click at [595, 576] on label "She has just finished her homework." at bounding box center [722, 574] width 724 height 38
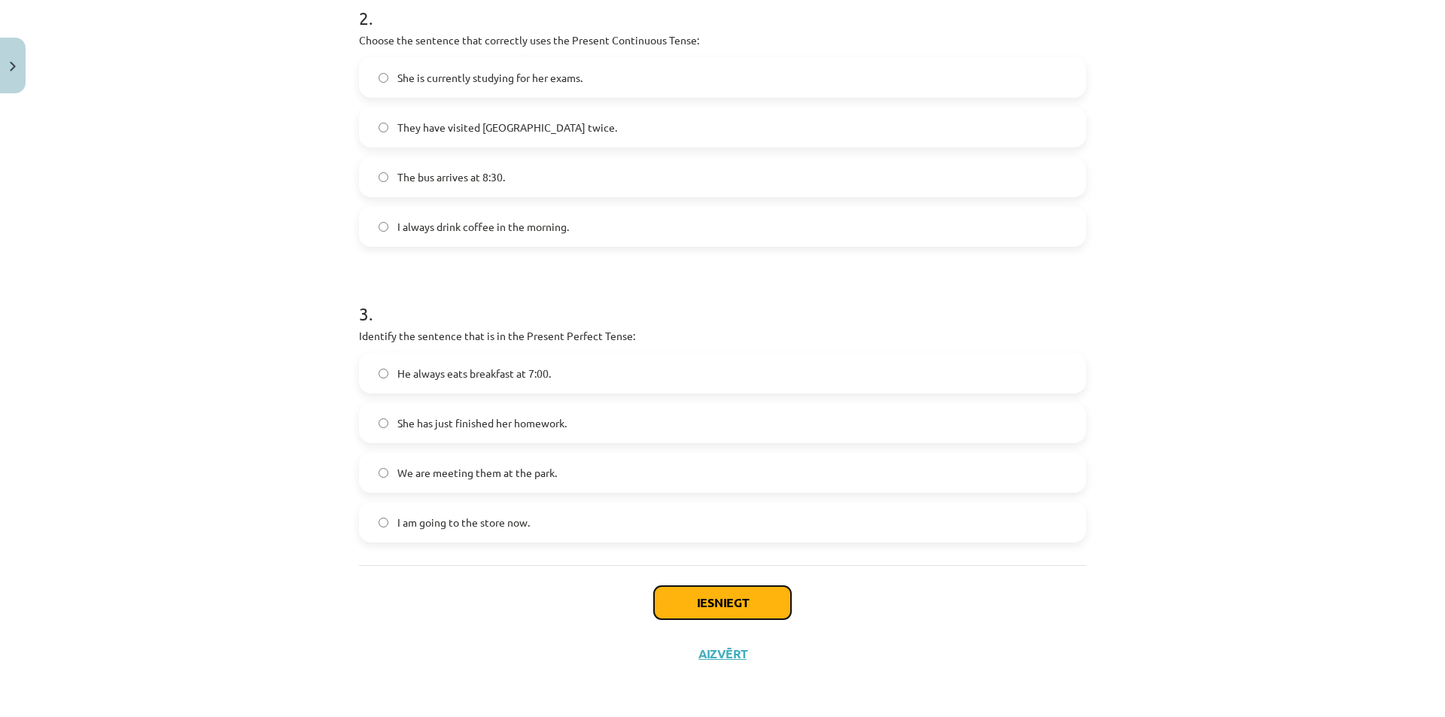
click at [662, 601] on button "Iesniegt" at bounding box center [722, 602] width 137 height 33
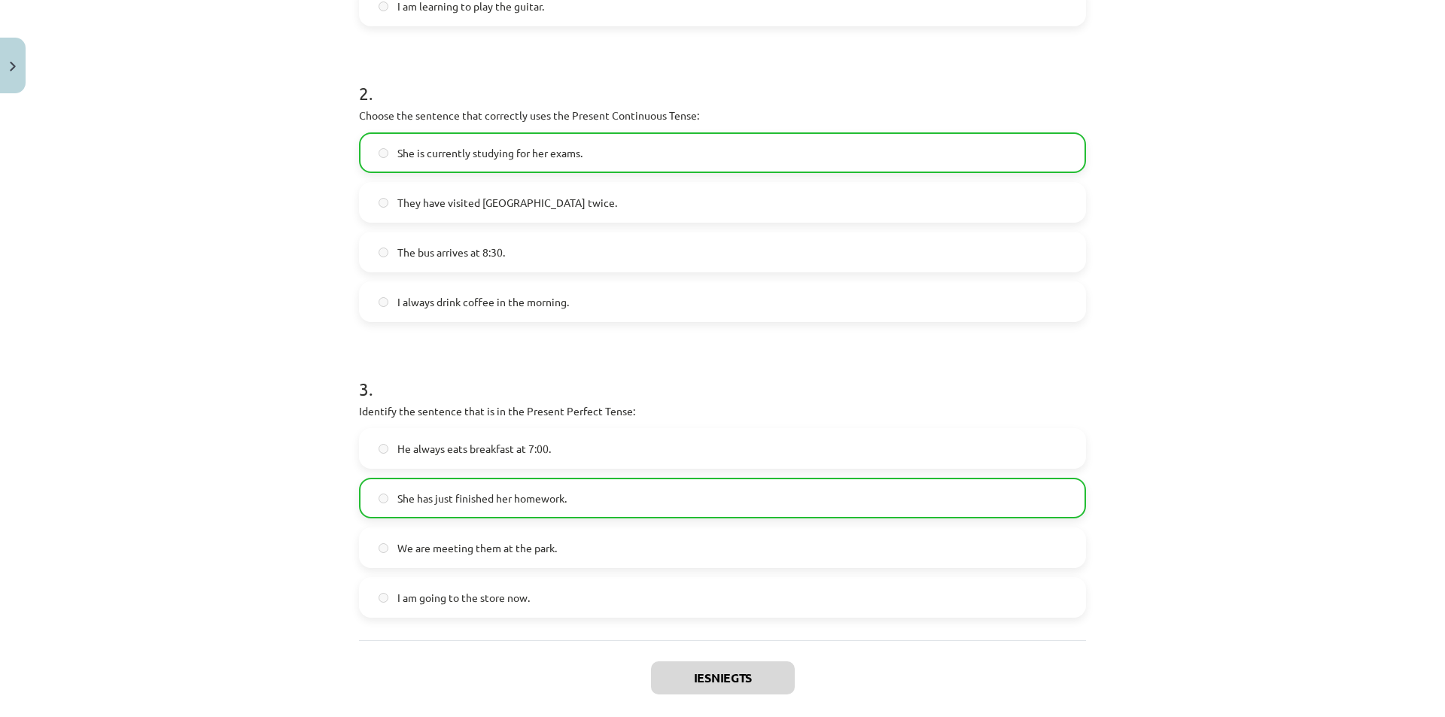
scroll to position [662, 0]
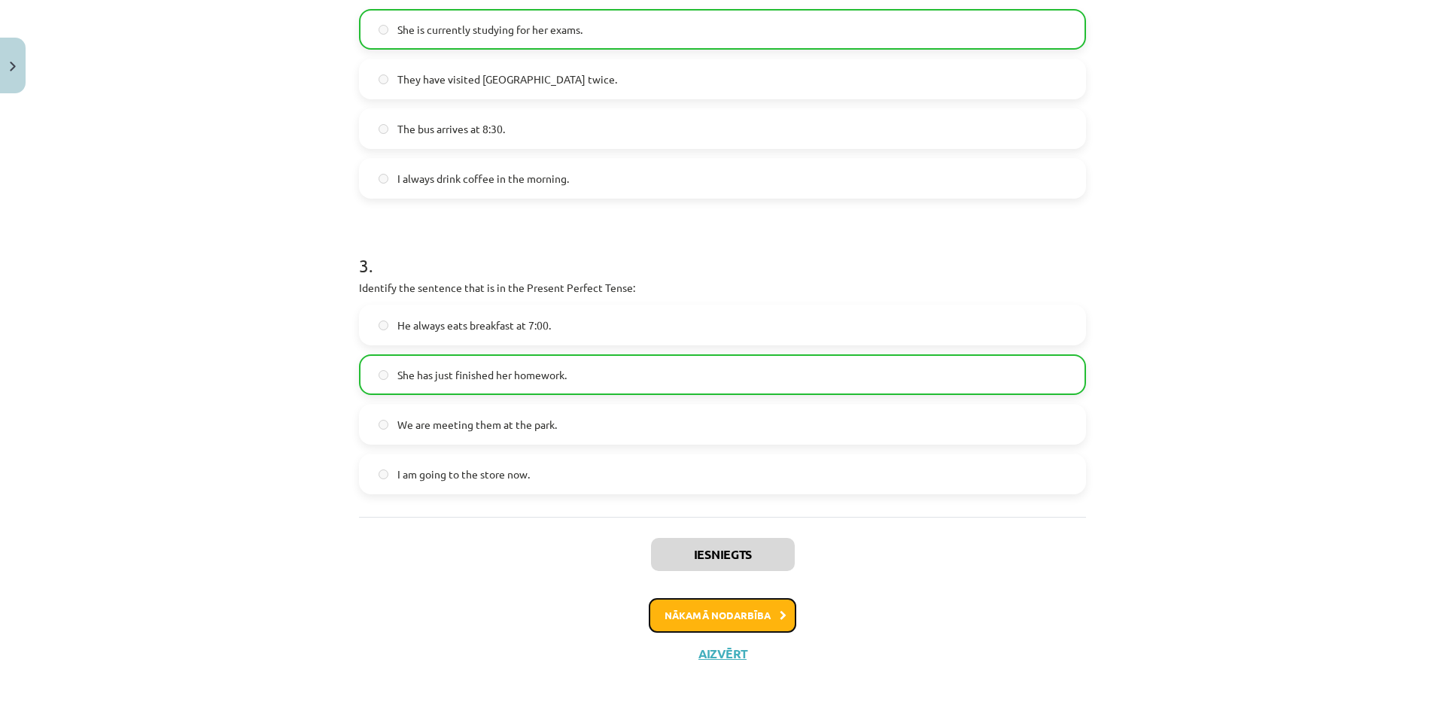
click at [743, 625] on button "Nākamā nodarbība" at bounding box center [722, 615] width 147 height 35
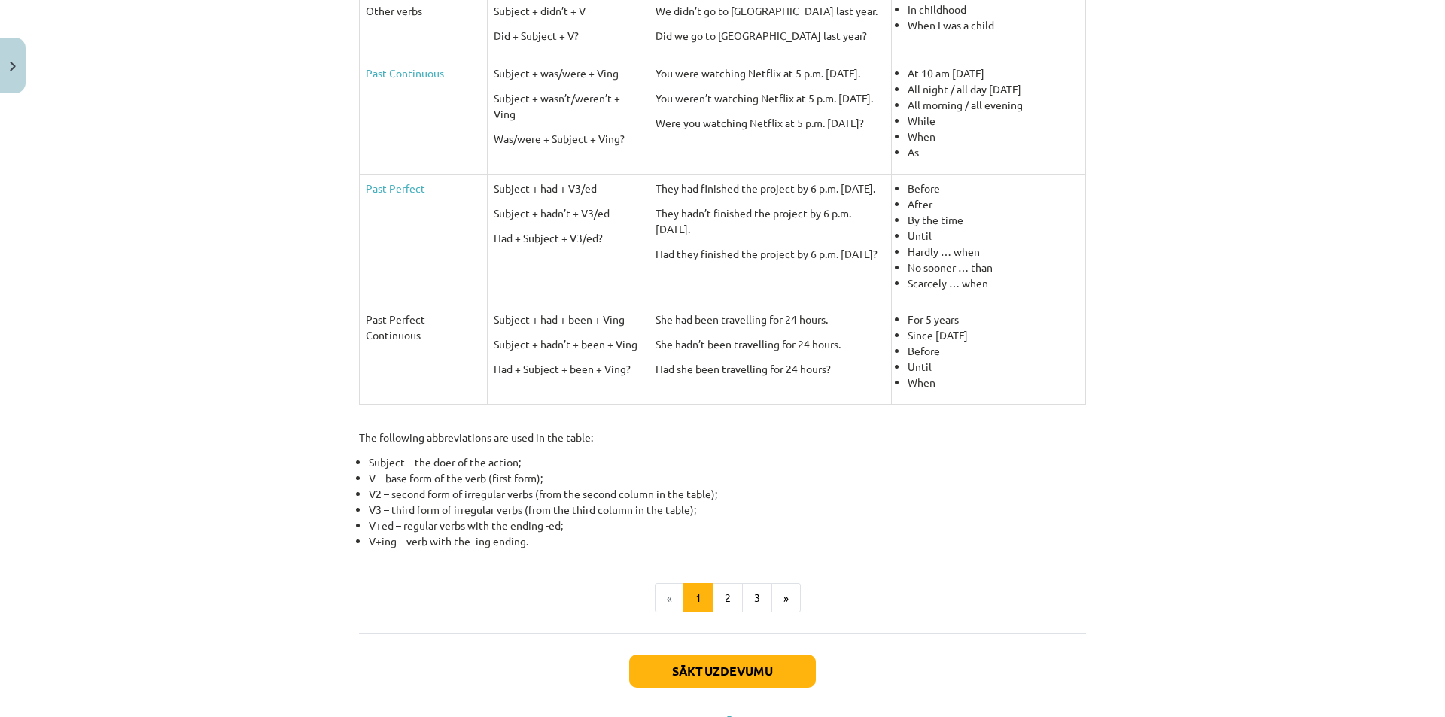
scroll to position [188, 0]
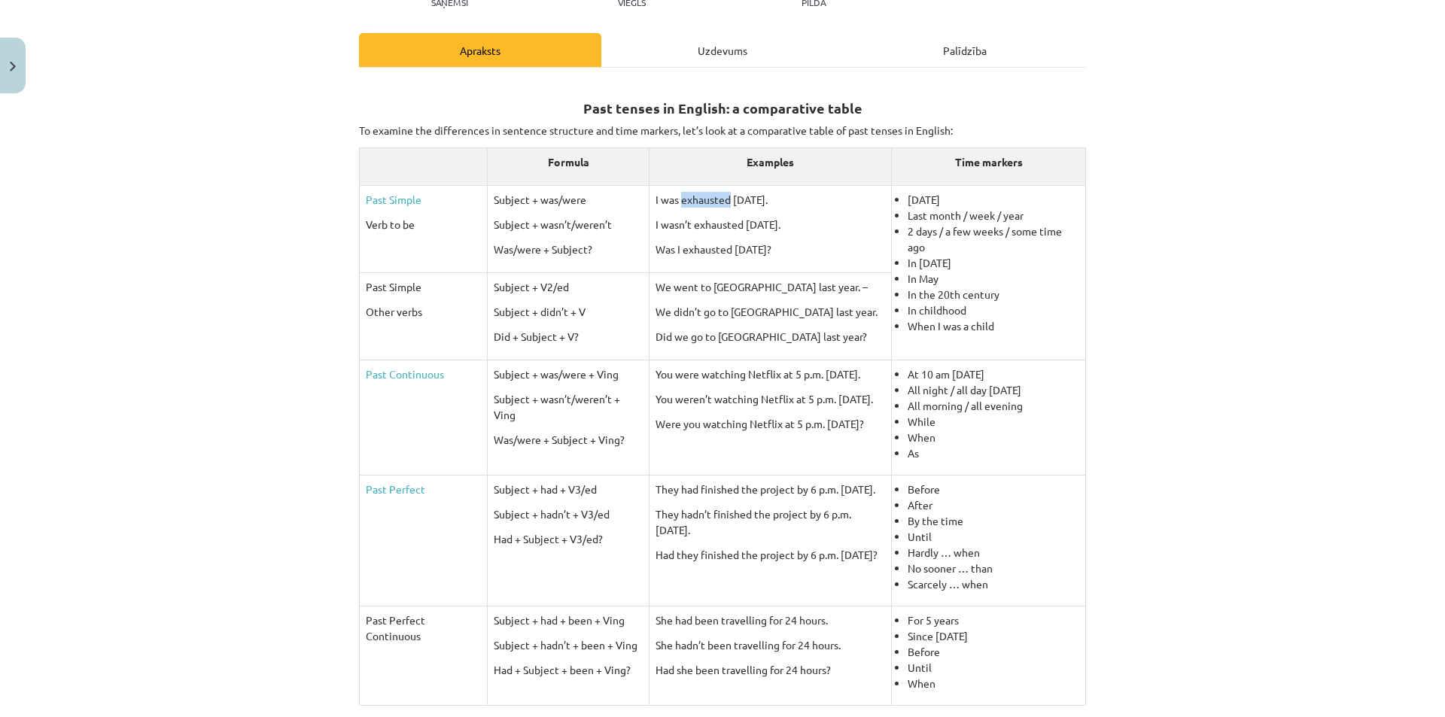
drag, startPoint x: 668, startPoint y: 203, endPoint x: 715, endPoint y: 196, distance: 47.1
click at [715, 196] on p "I was exhausted yesterday." at bounding box center [770, 200] width 230 height 16
copy p "exhausted"
click at [661, 283] on p "We went to Germany last year. –" at bounding box center [770, 287] width 230 height 16
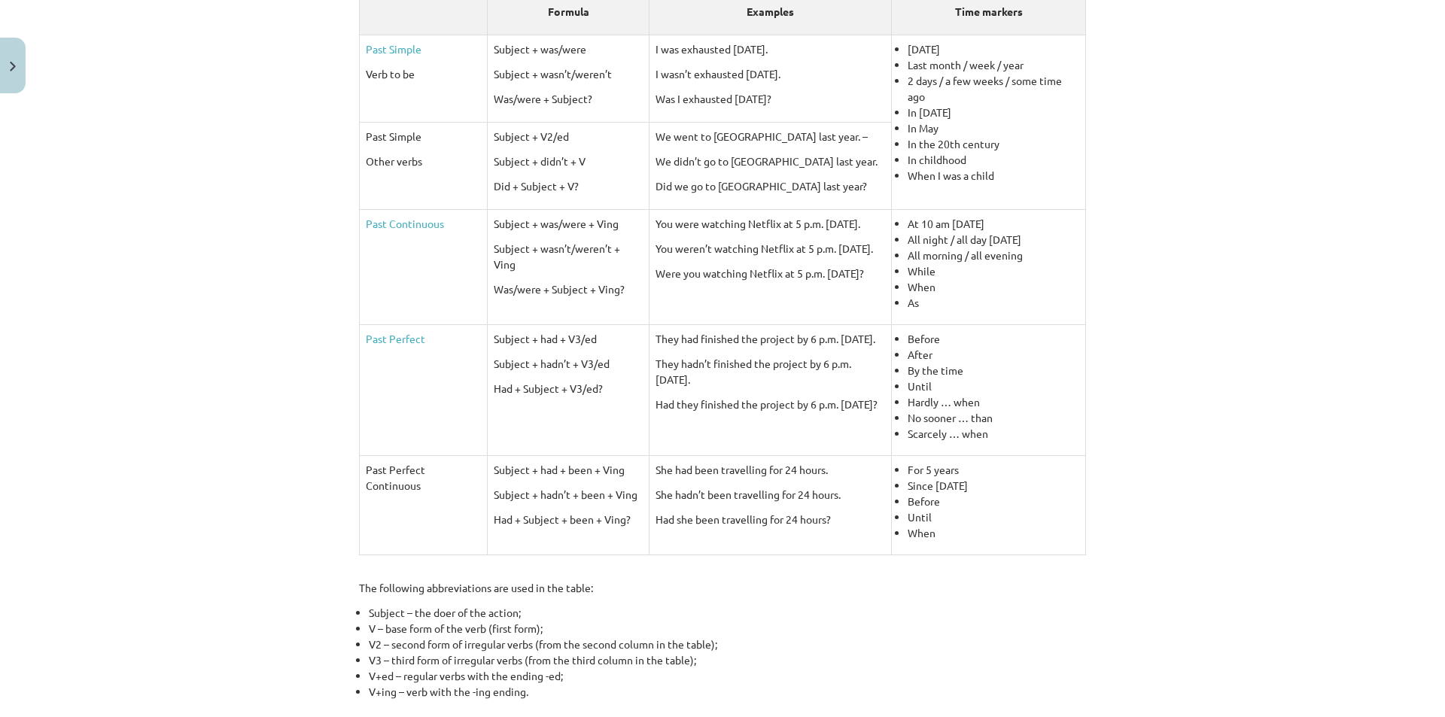
scroll to position [113, 0]
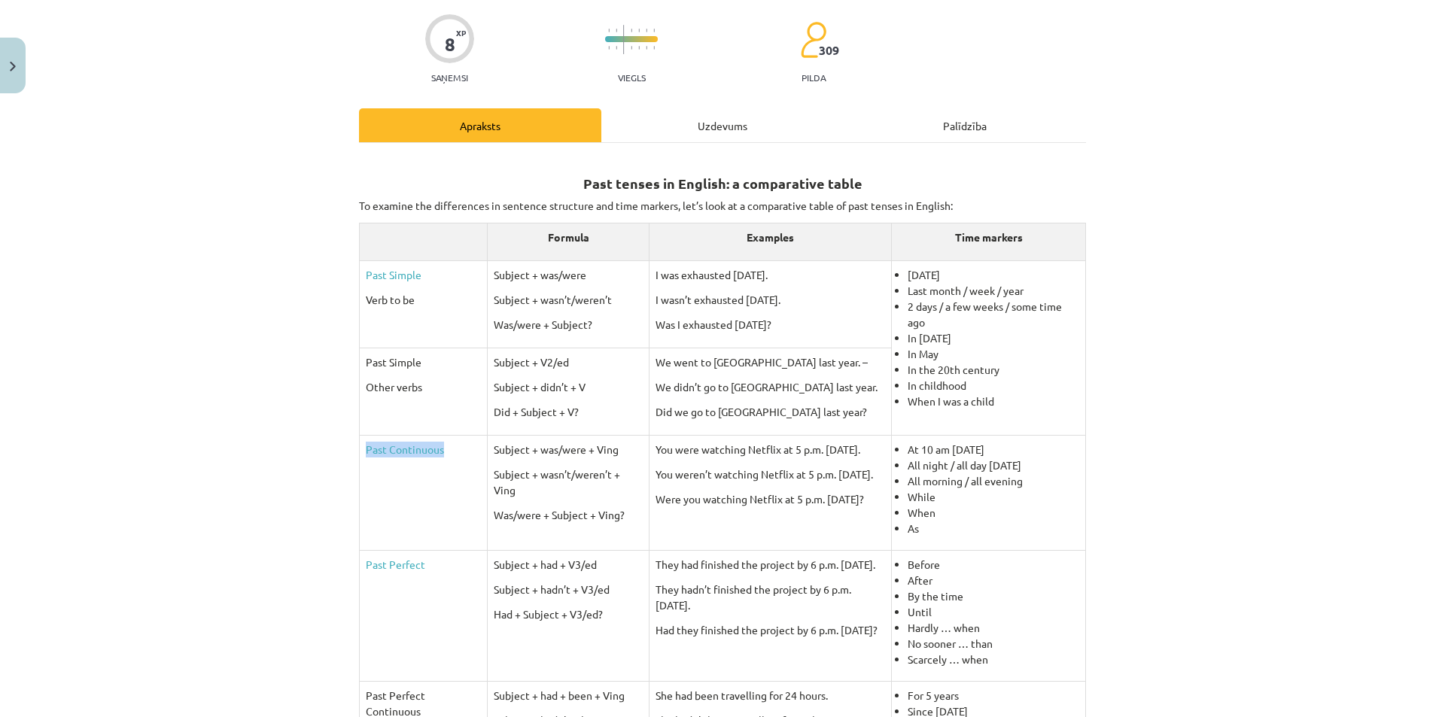
drag, startPoint x: 455, startPoint y: 449, endPoint x: 357, endPoint y: 450, distance: 97.8
click at [360, 450] on td "Past Continuous" at bounding box center [424, 492] width 128 height 115
copy link "Past Continuous"
click at [704, 454] on p "You were watching Netflix at 5 p.m. yesterday." at bounding box center [770, 450] width 230 height 16
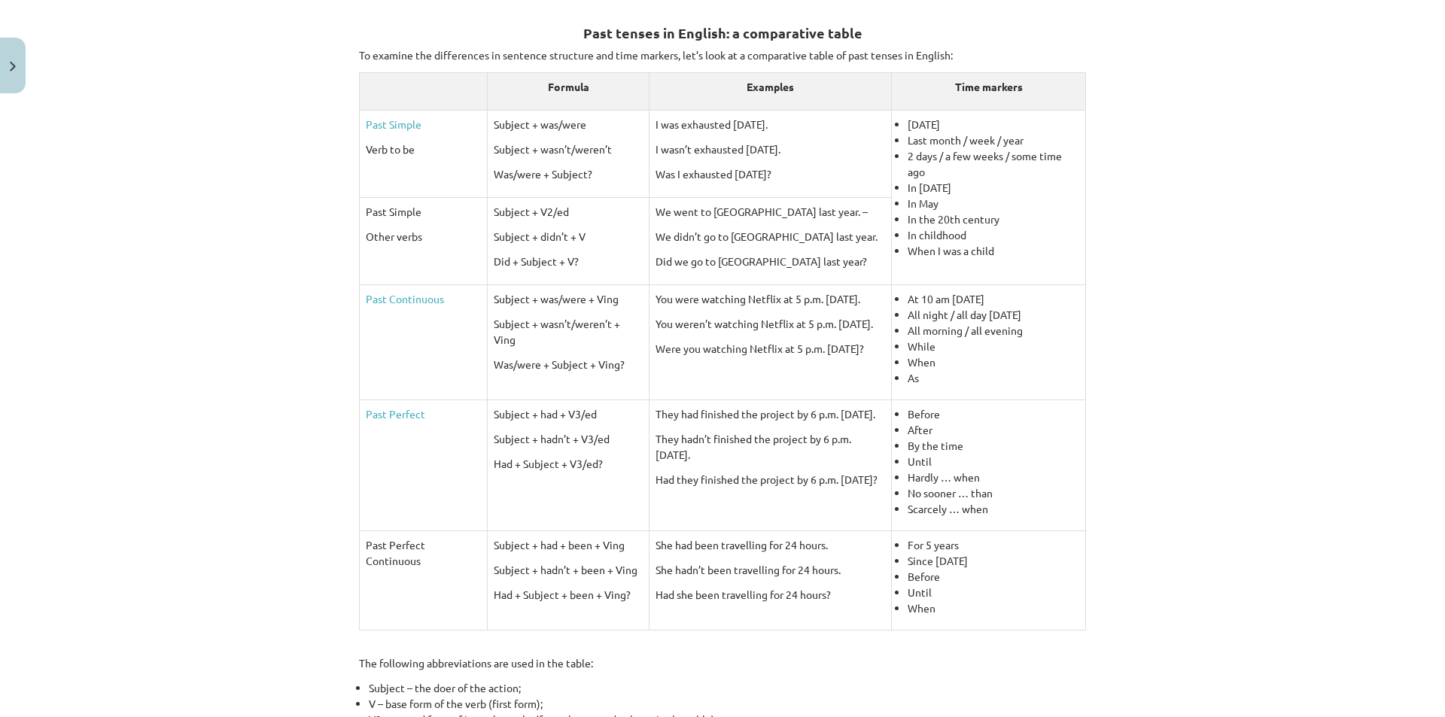
scroll to position [558, 0]
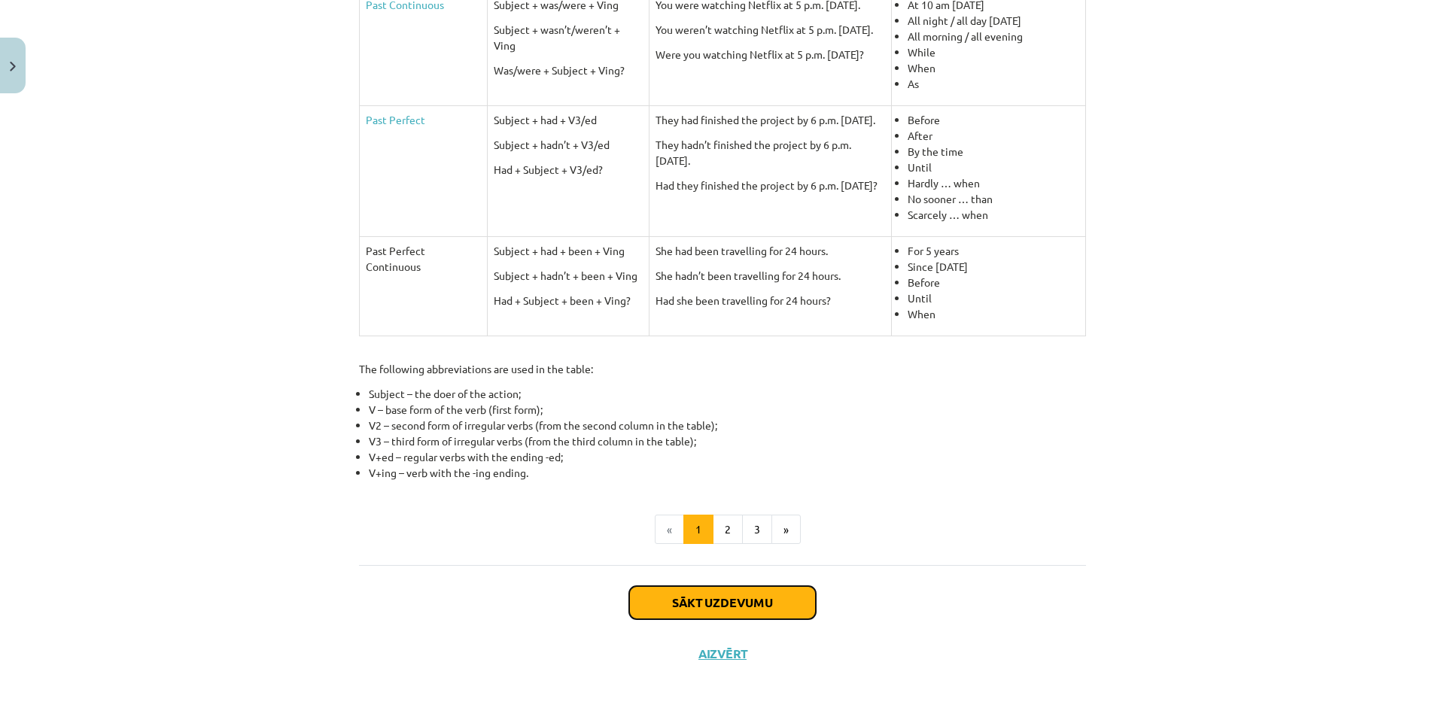
click at [706, 606] on button "Sākt uzdevumu" at bounding box center [722, 602] width 187 height 33
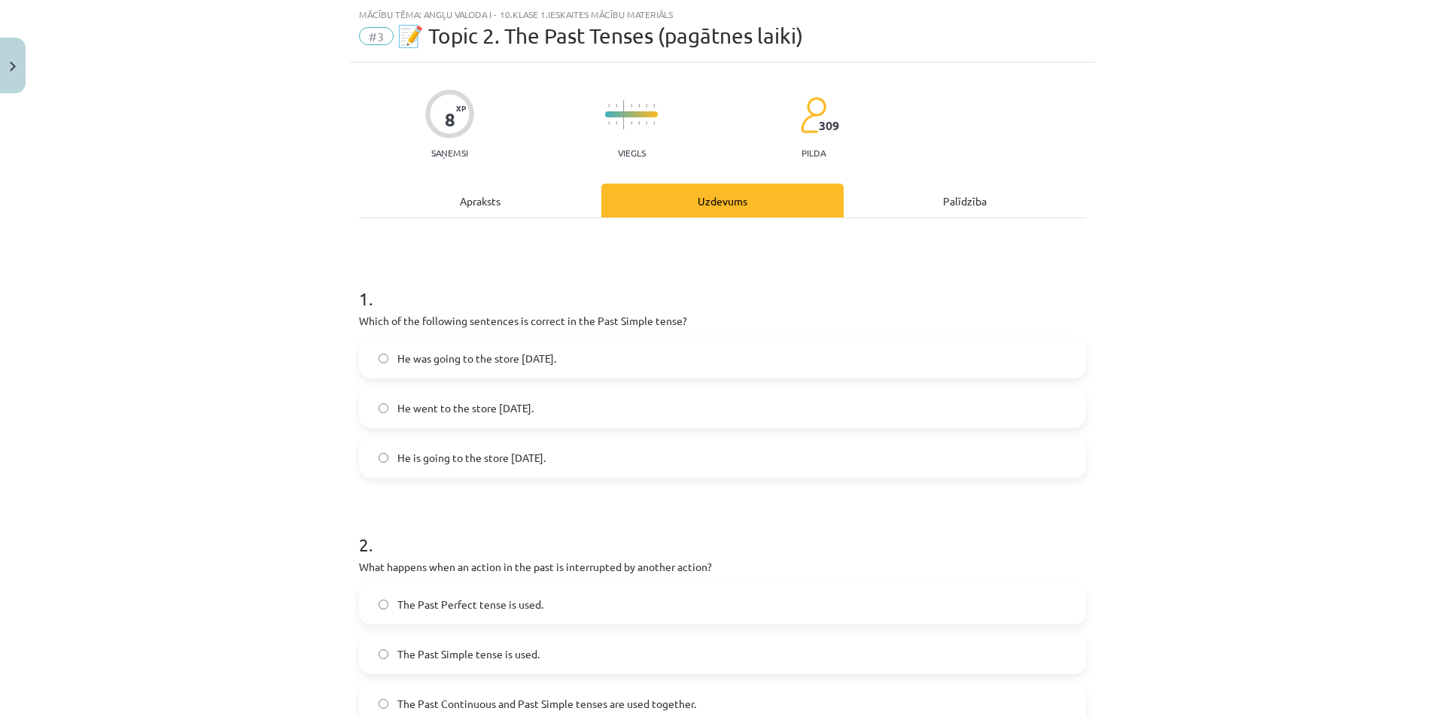
drag, startPoint x: 629, startPoint y: 432, endPoint x: 636, endPoint y: 427, distance: 8.1
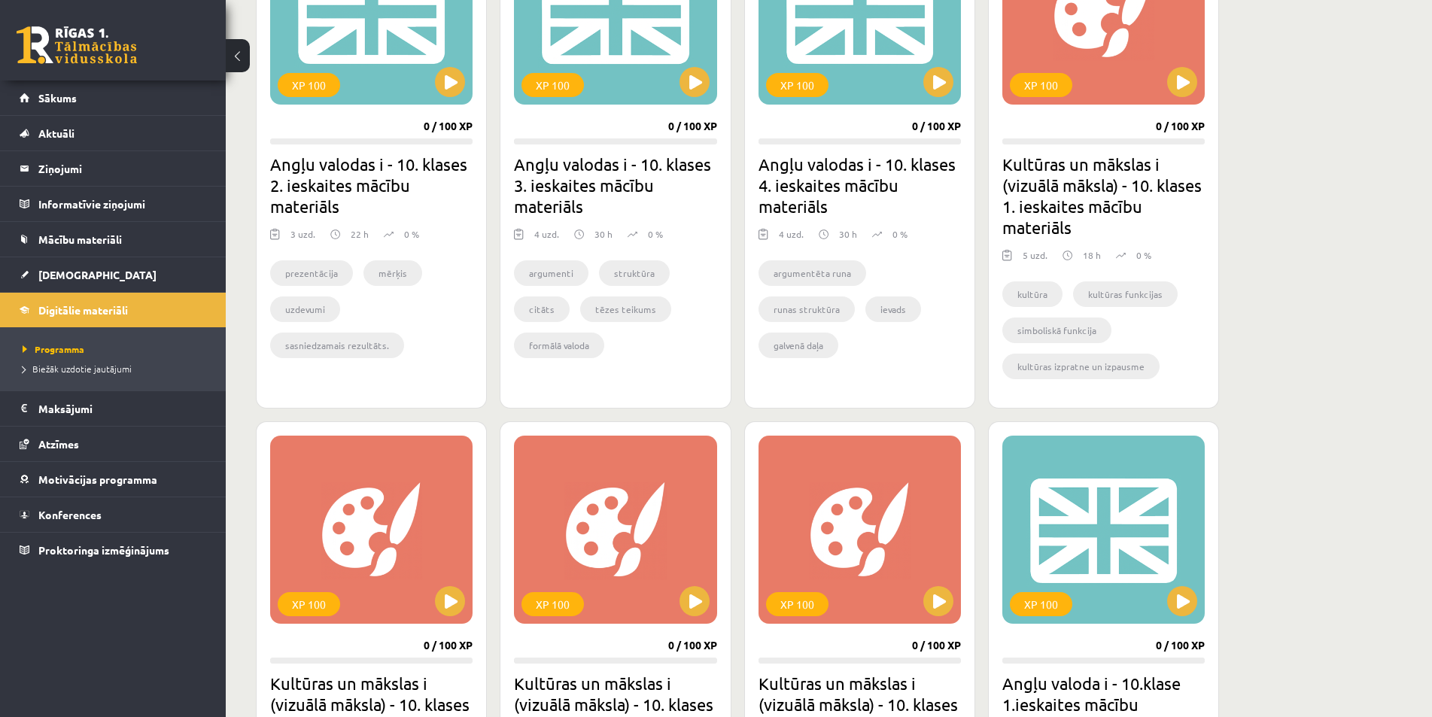
scroll to position [753, 0]
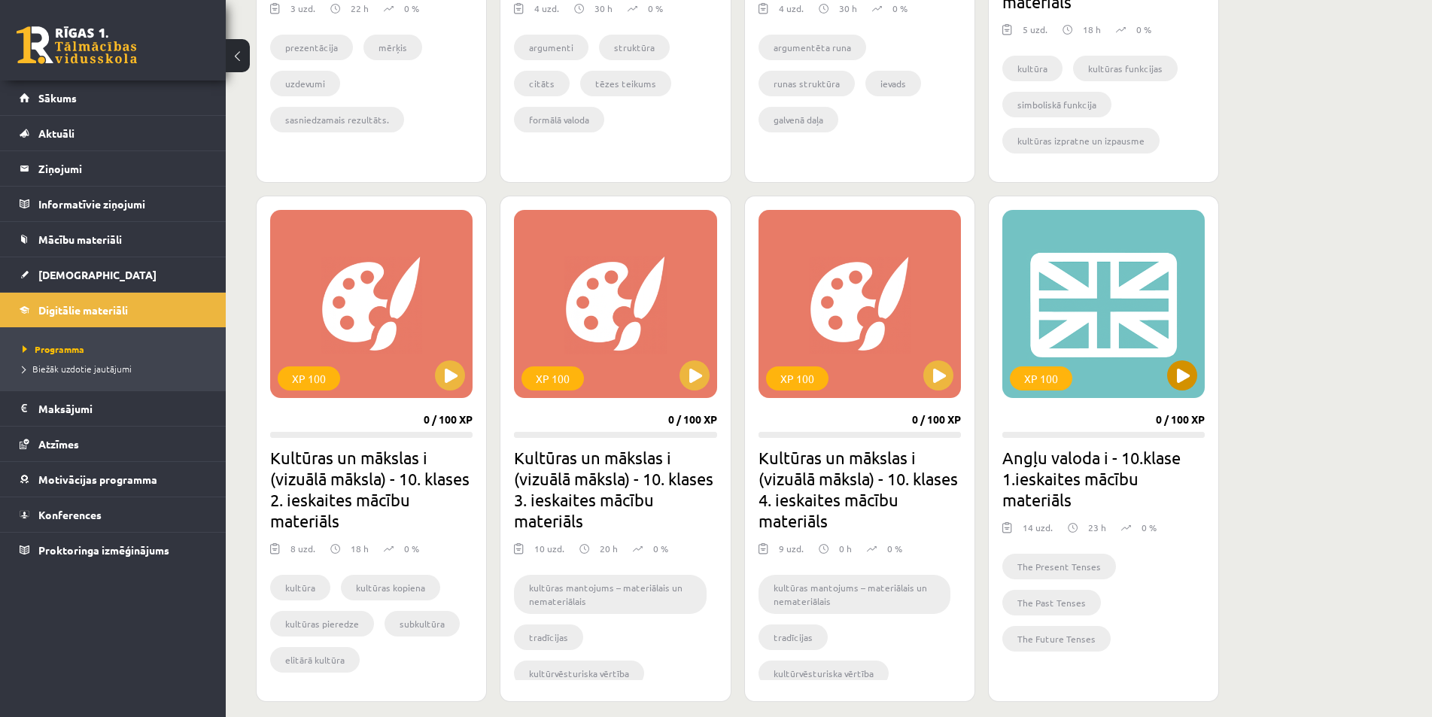
click at [1193, 363] on div "XP 100" at bounding box center [1103, 304] width 202 height 188
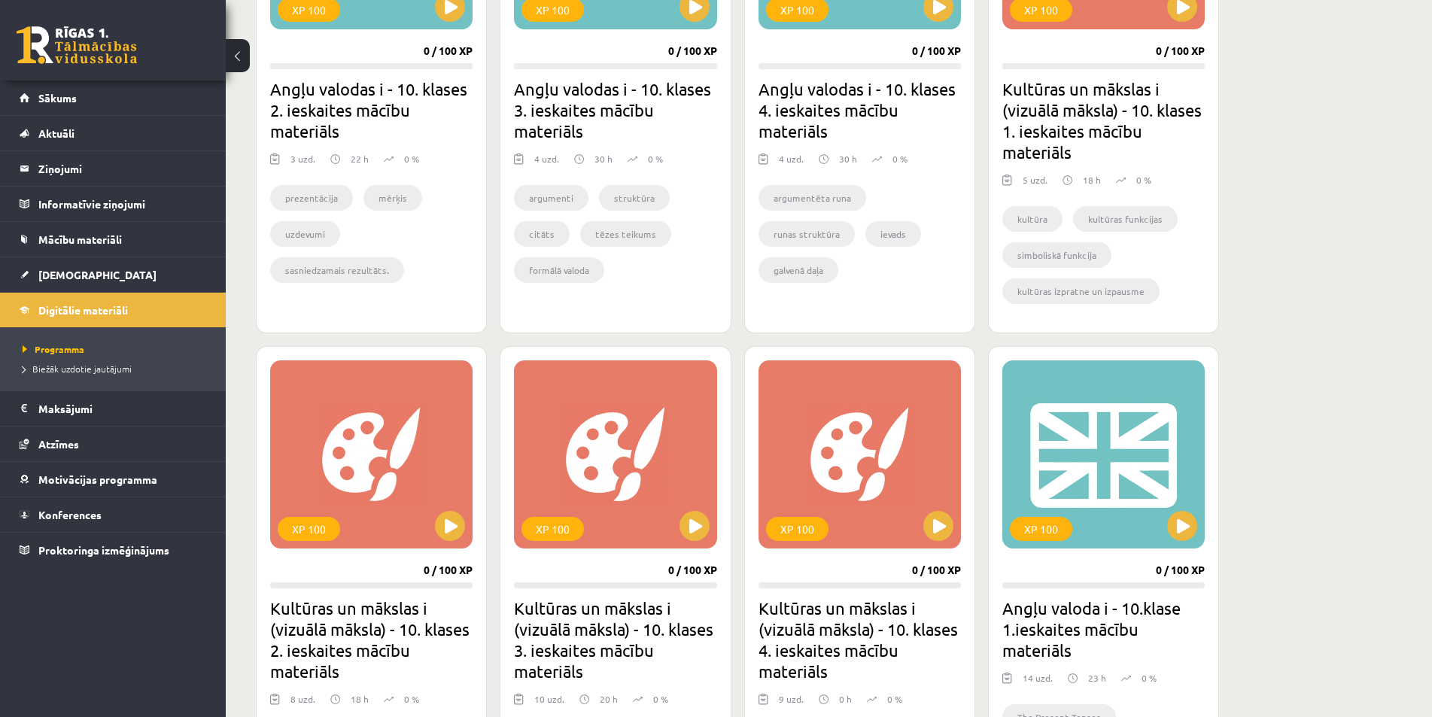
scroll to position [452, 0]
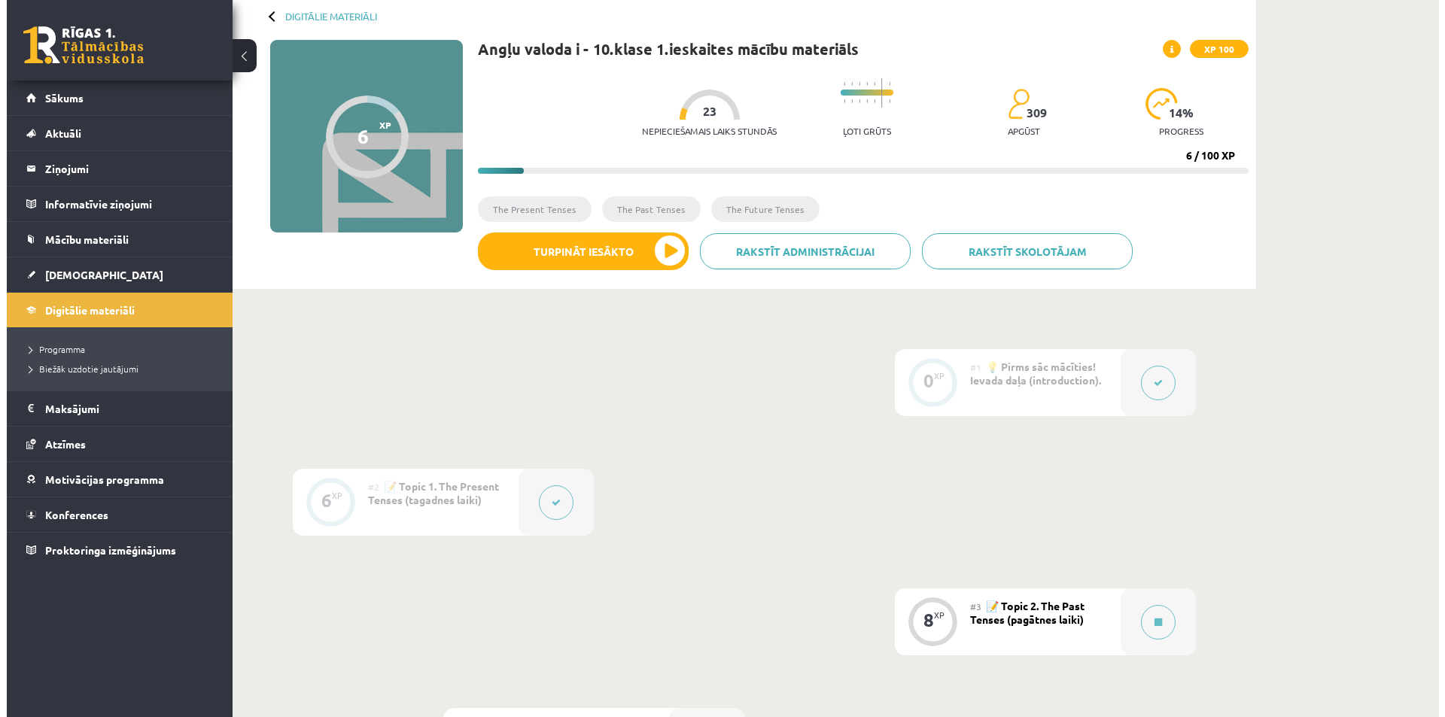
scroll to position [151, 0]
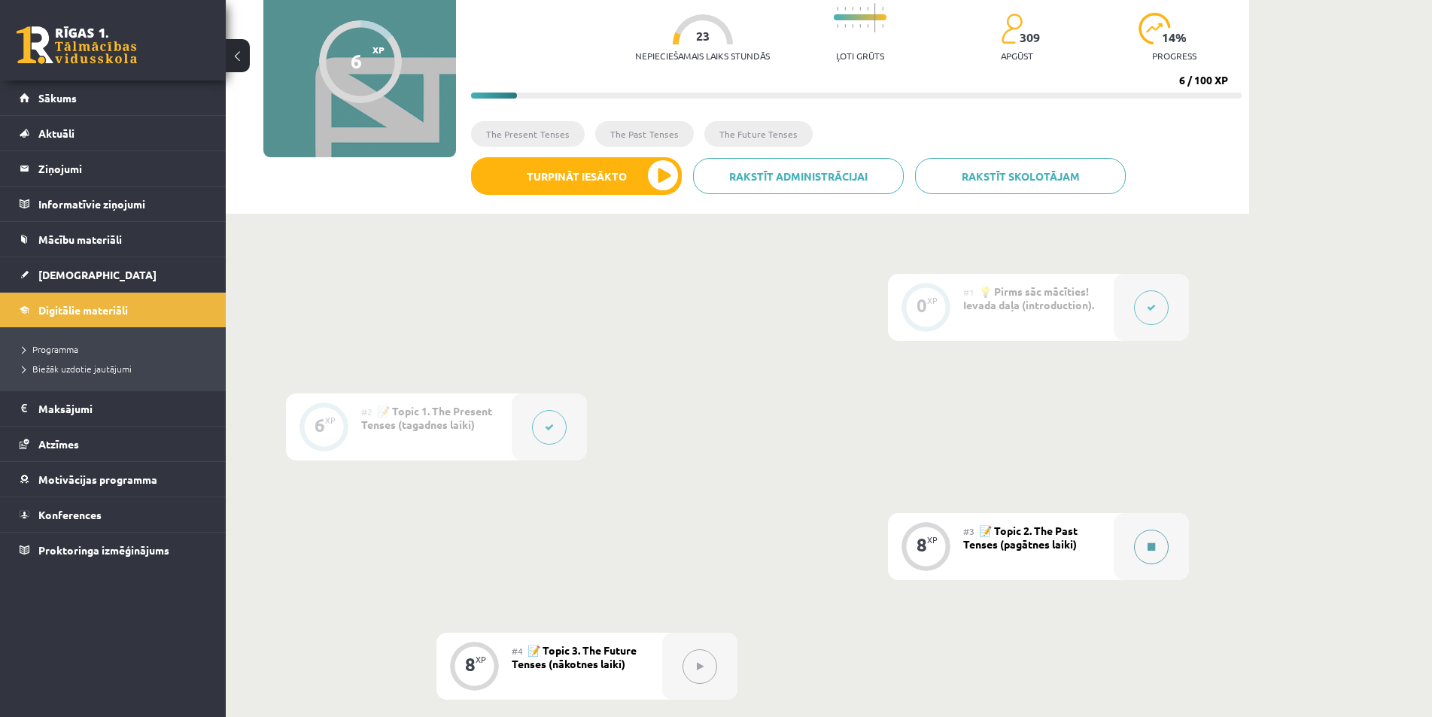
click at [1151, 552] on button at bounding box center [1151, 547] width 35 height 35
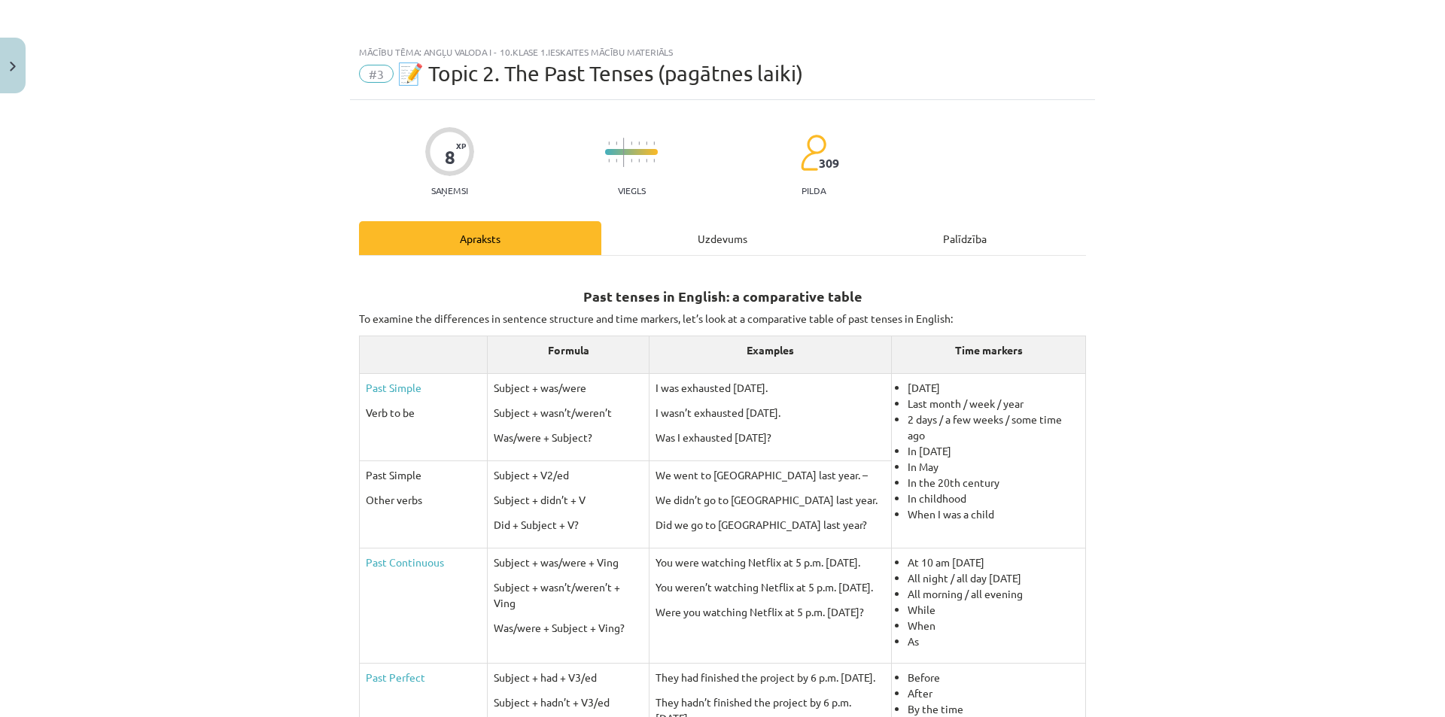
scroll to position [301, 0]
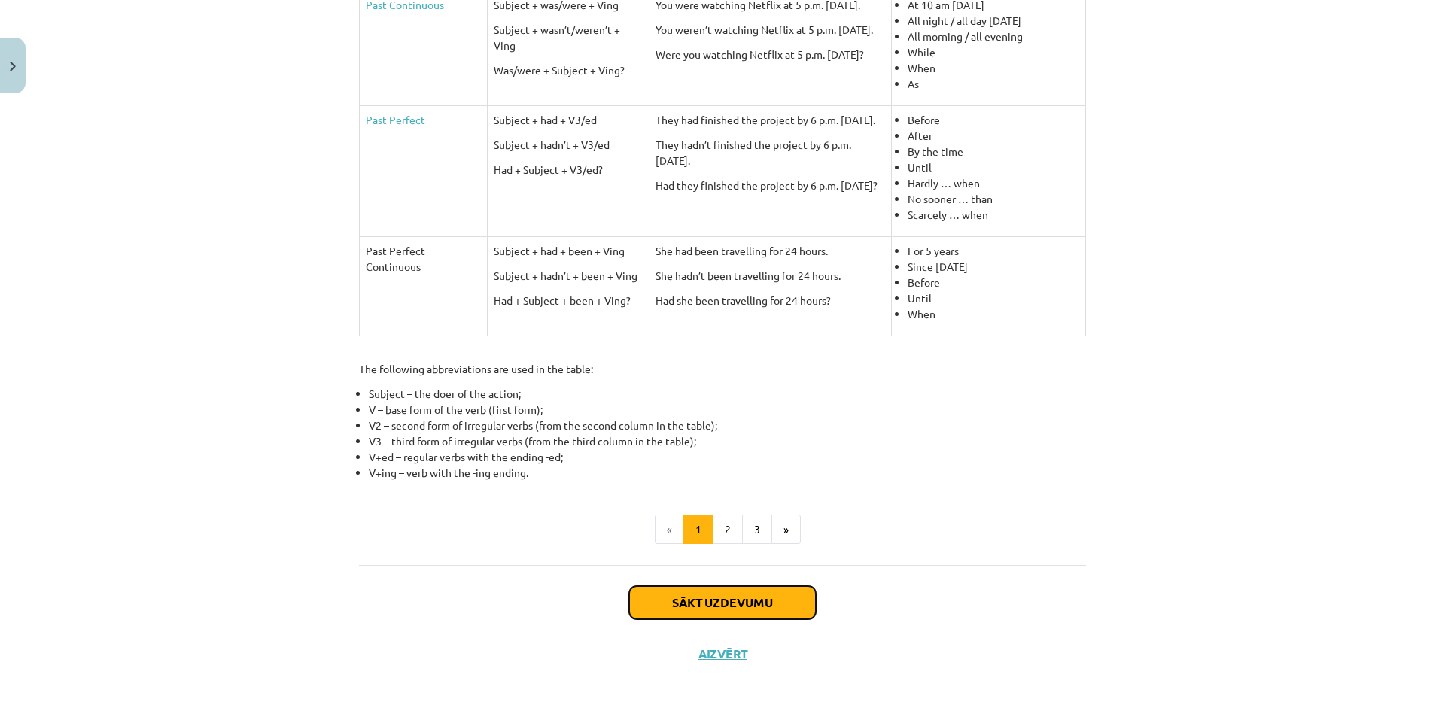
click at [726, 596] on button "Sākt uzdevumu" at bounding box center [722, 602] width 187 height 33
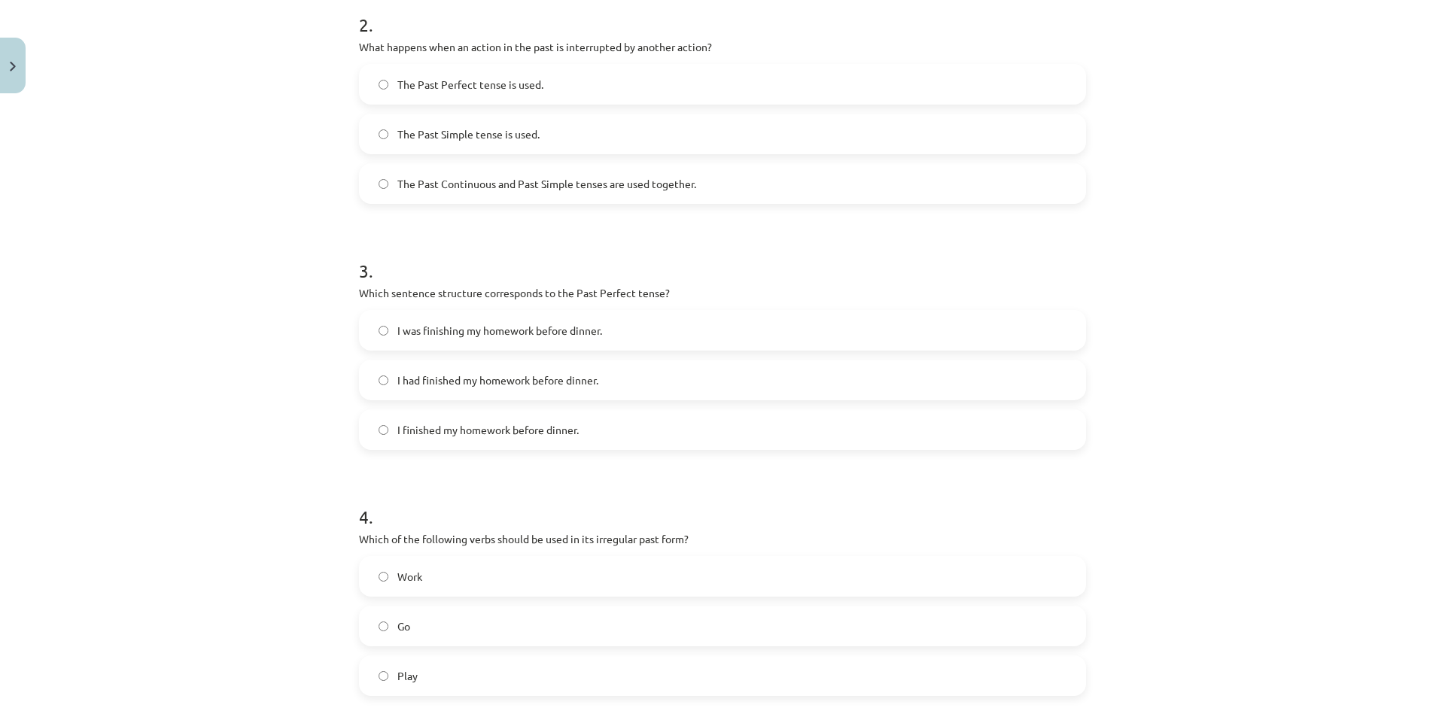
scroll to position [38, 0]
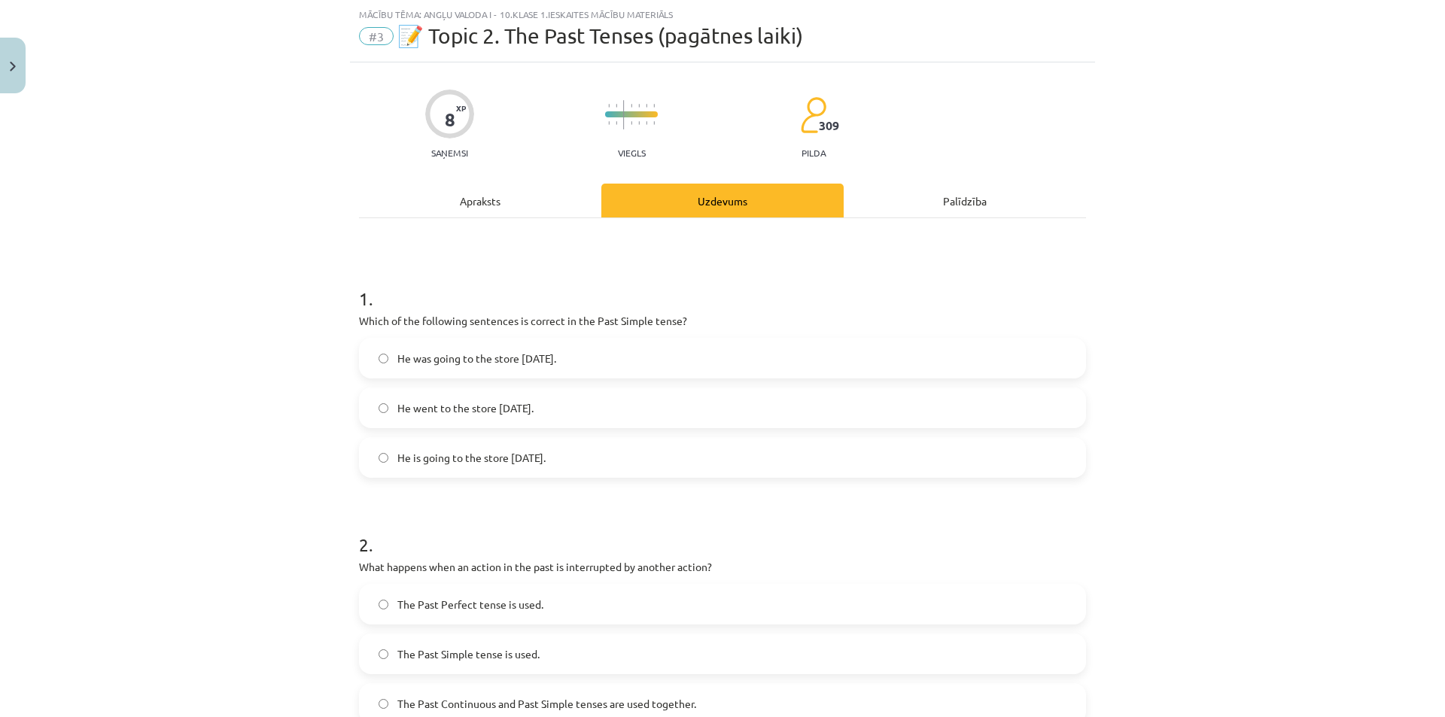
click at [688, 420] on label "He went to the store yesterday." at bounding box center [722, 408] width 724 height 38
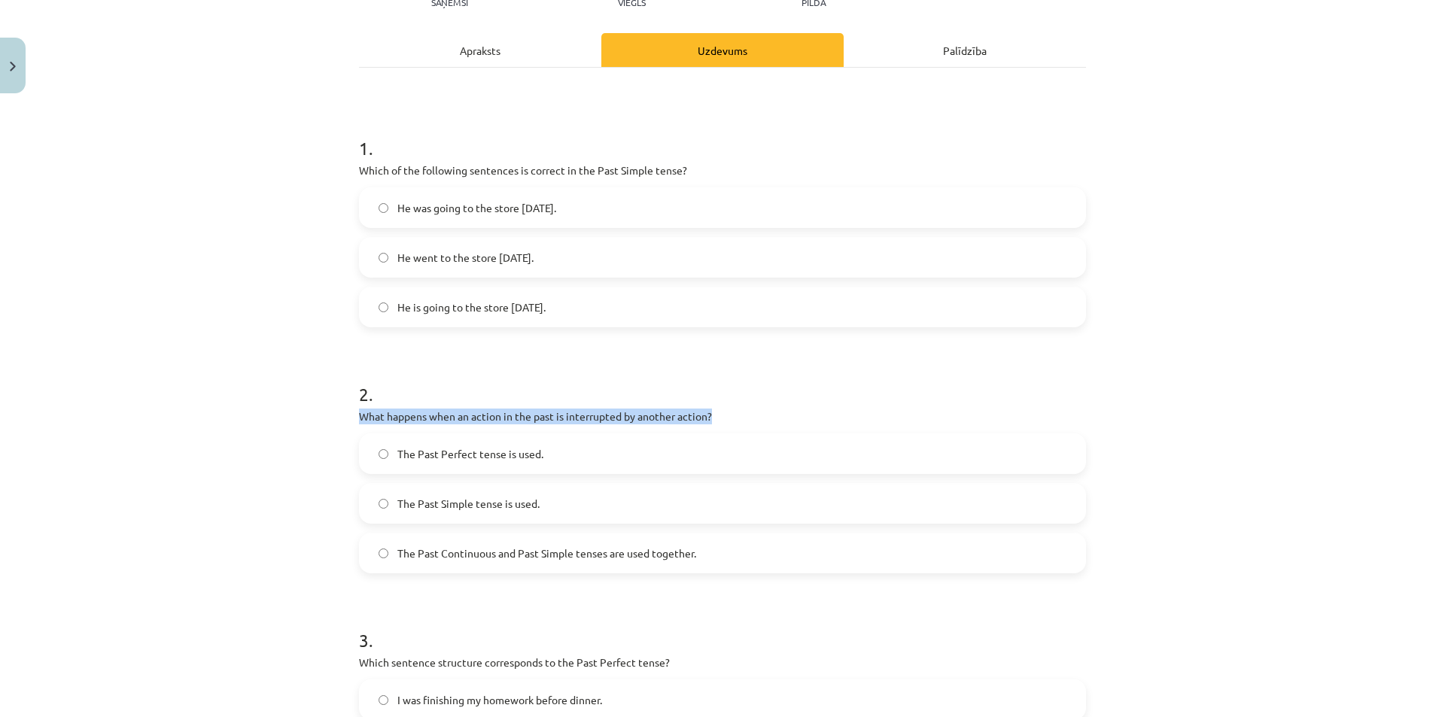
drag, startPoint x: 713, startPoint y: 415, endPoint x: 343, endPoint y: 409, distance: 370.3
click at [350, 409] on div "8 XP Saņemsi Viegls 309 pilda Apraksts Uzdevums Palīdzība 1 . Which of the foll…" at bounding box center [722, 557] width 745 height 1291
copy p "What happens when an action in the past is interrupted by another action?"
click at [879, 385] on h1 "2 ." at bounding box center [722, 380] width 727 height 47
click at [487, 538] on label "The Past Continuous and Past Simple tenses are used together." at bounding box center [722, 553] width 724 height 38
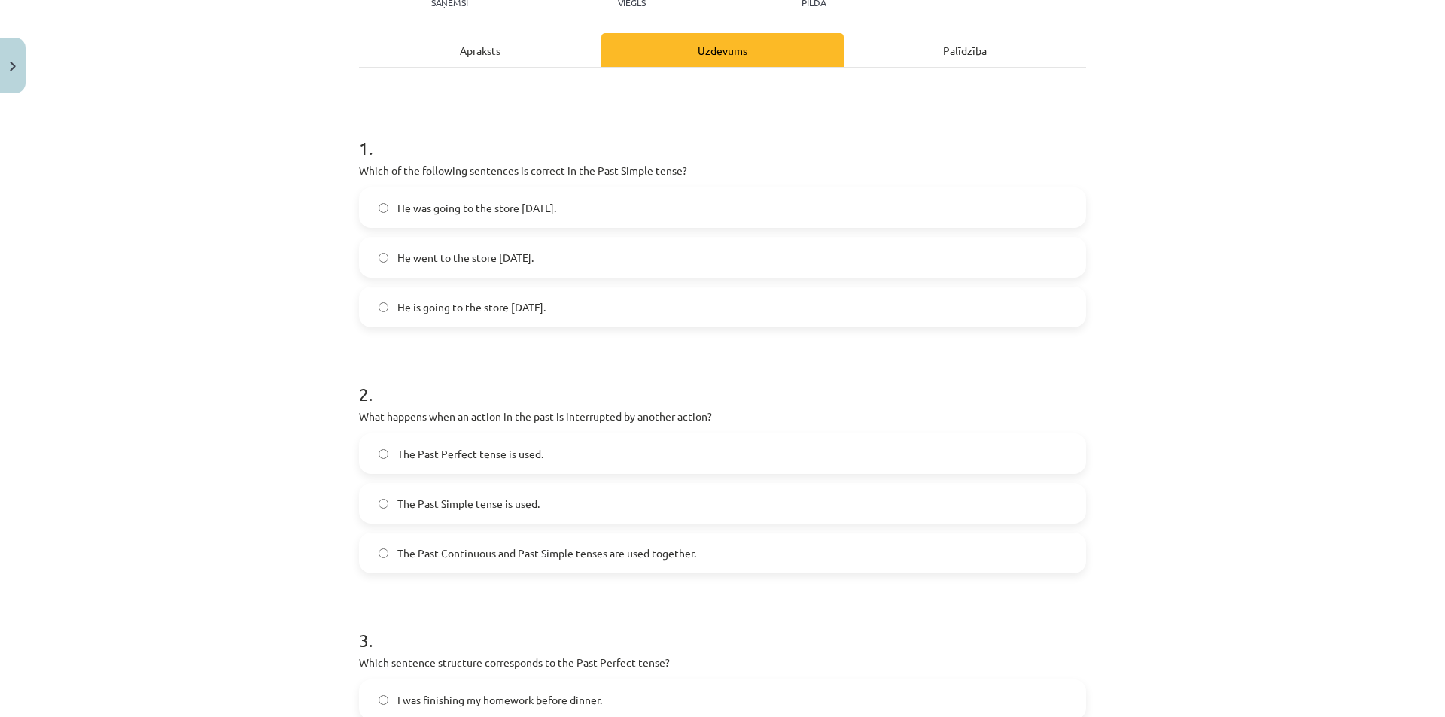
scroll to position [339, 0]
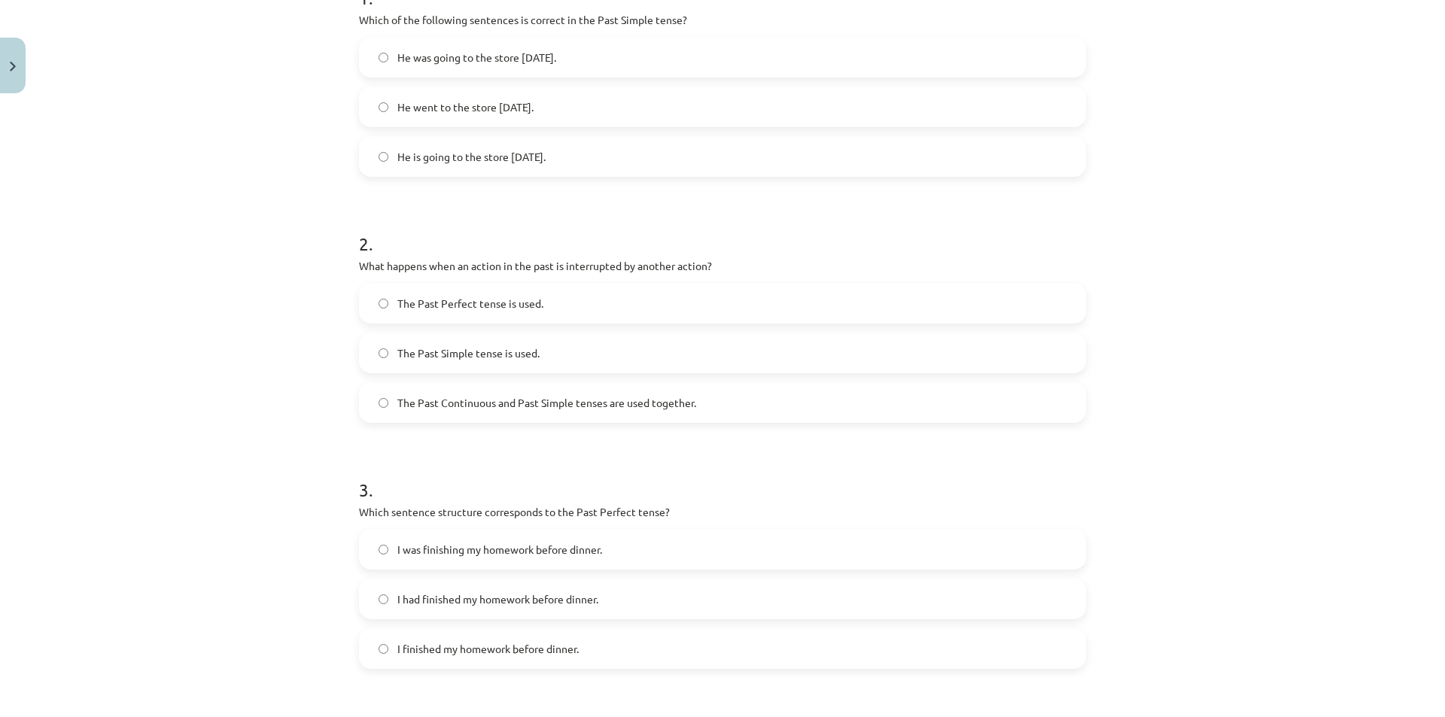
click at [634, 610] on label "I had finished my homework before dinner." at bounding box center [722, 599] width 724 height 38
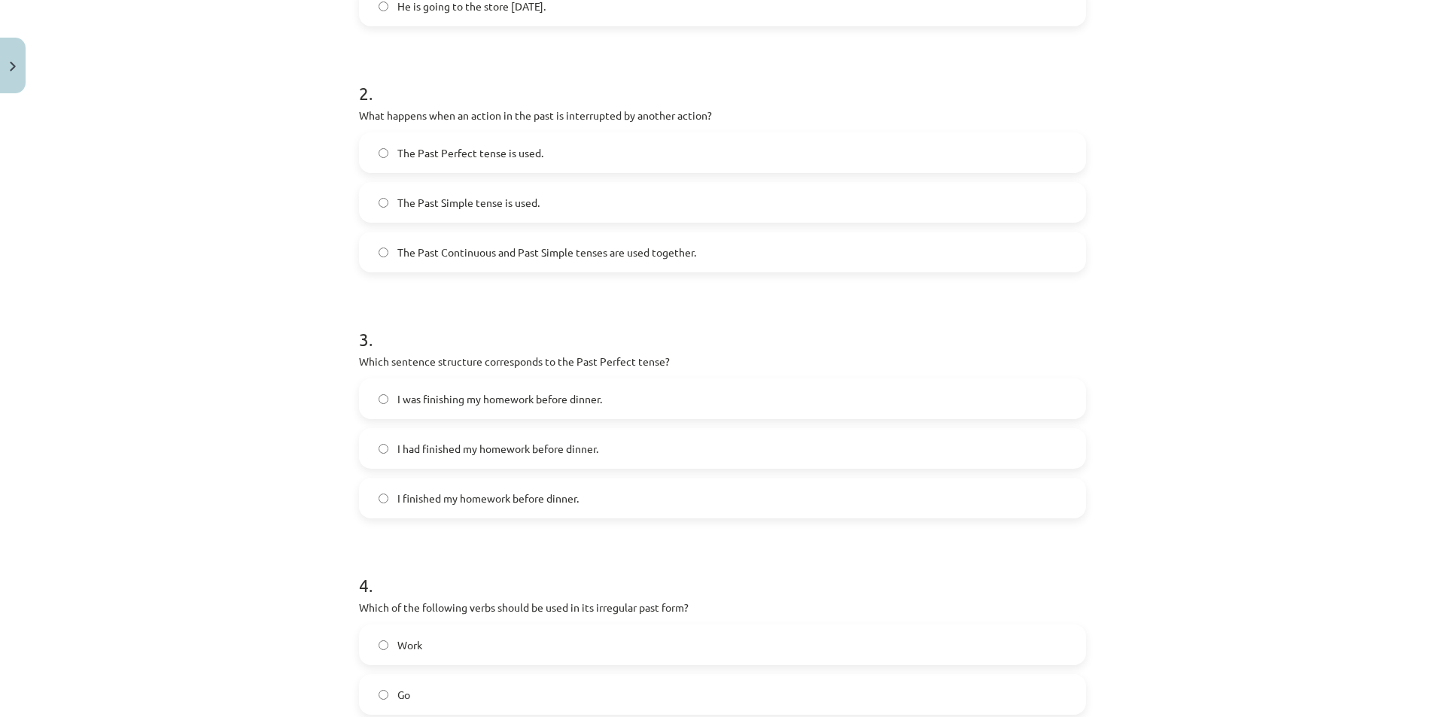
scroll to position [640, 0]
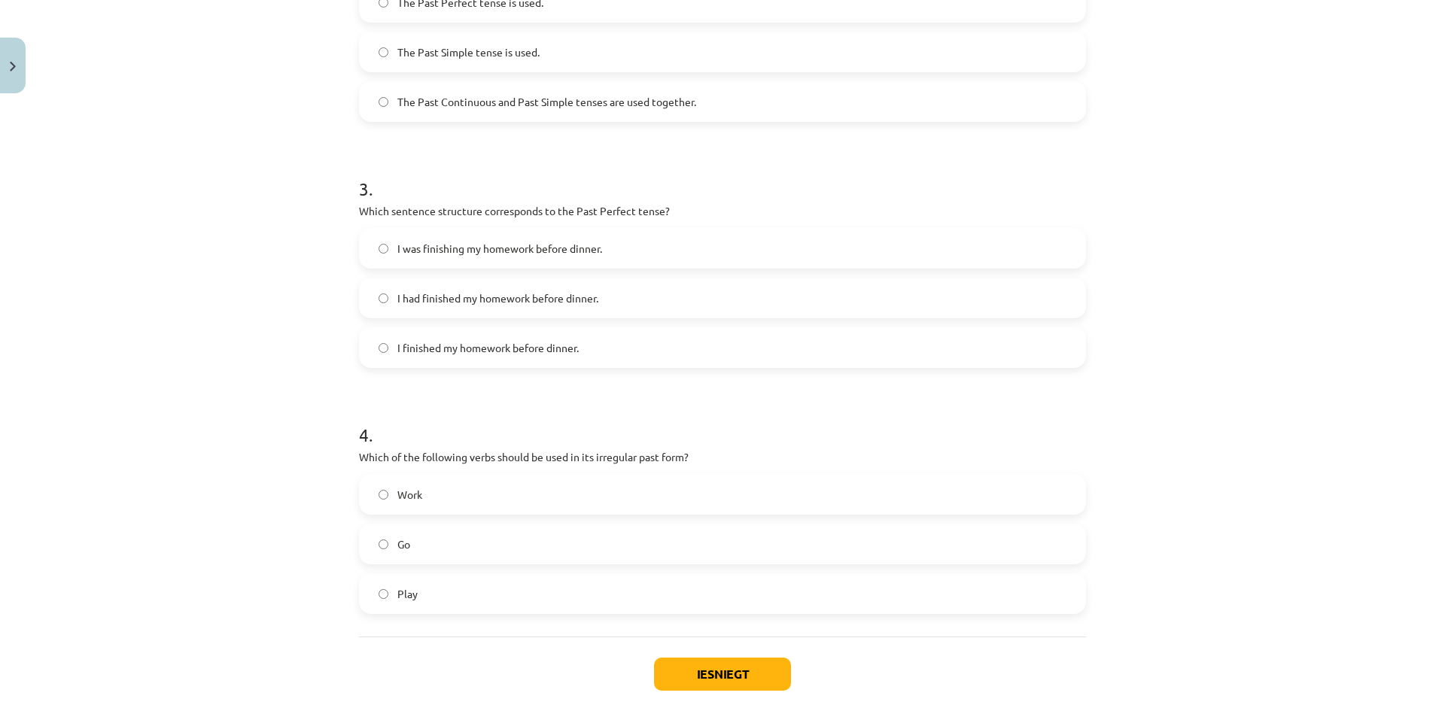
click at [677, 459] on p "Which of the following verbs should be used in its irregular past form?" at bounding box center [722, 457] width 727 height 16
drag, startPoint x: 689, startPoint y: 458, endPoint x: 324, endPoint y: 461, distance: 365.0
click at [324, 461] on div "Mācību tēma: Angļu valoda i - 10.klase 1.ieskaites mācību materiāls #3 📝 Topic …" at bounding box center [722, 358] width 1445 height 717
copy p "Which of the following verbs should be used in its irregular past form?"
click at [460, 551] on label "Go" at bounding box center [722, 544] width 724 height 38
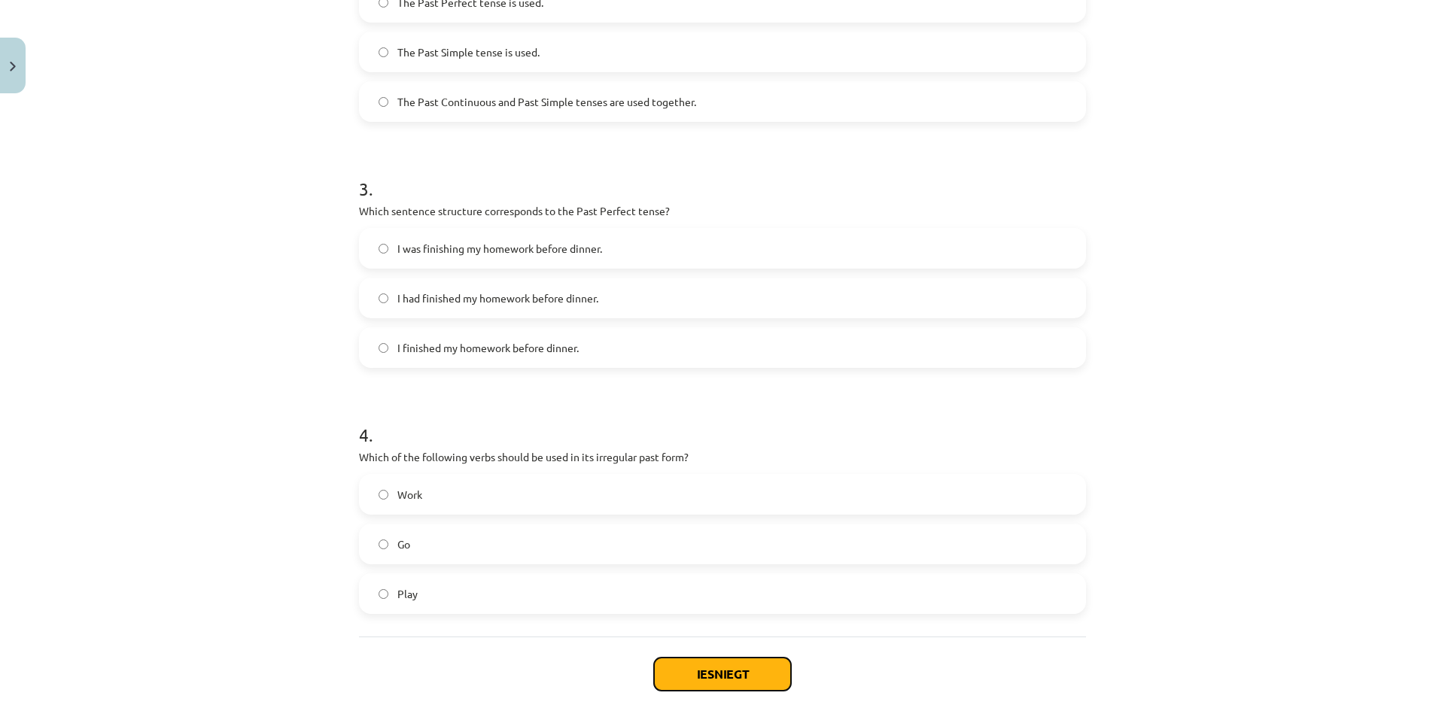
click at [718, 682] on button "Iesniegt" at bounding box center [722, 674] width 137 height 33
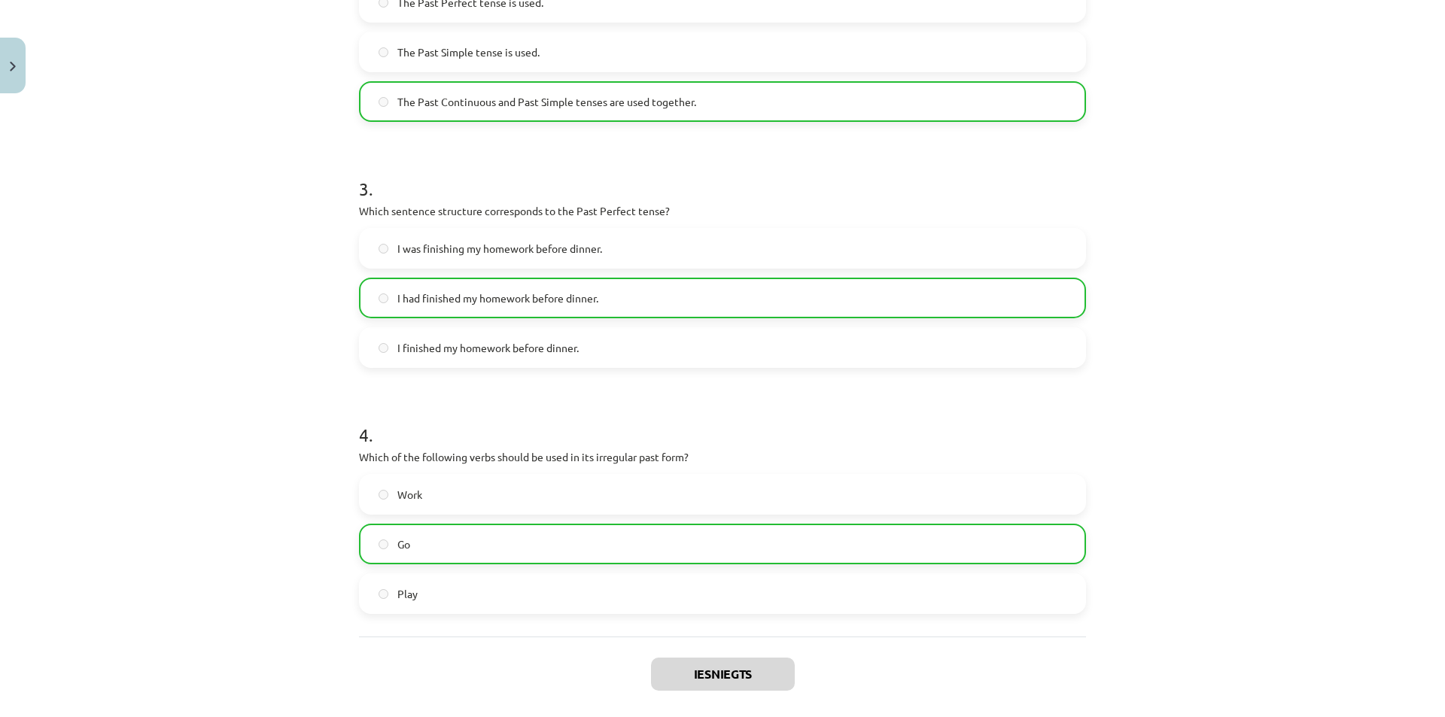
scroll to position [759, 0]
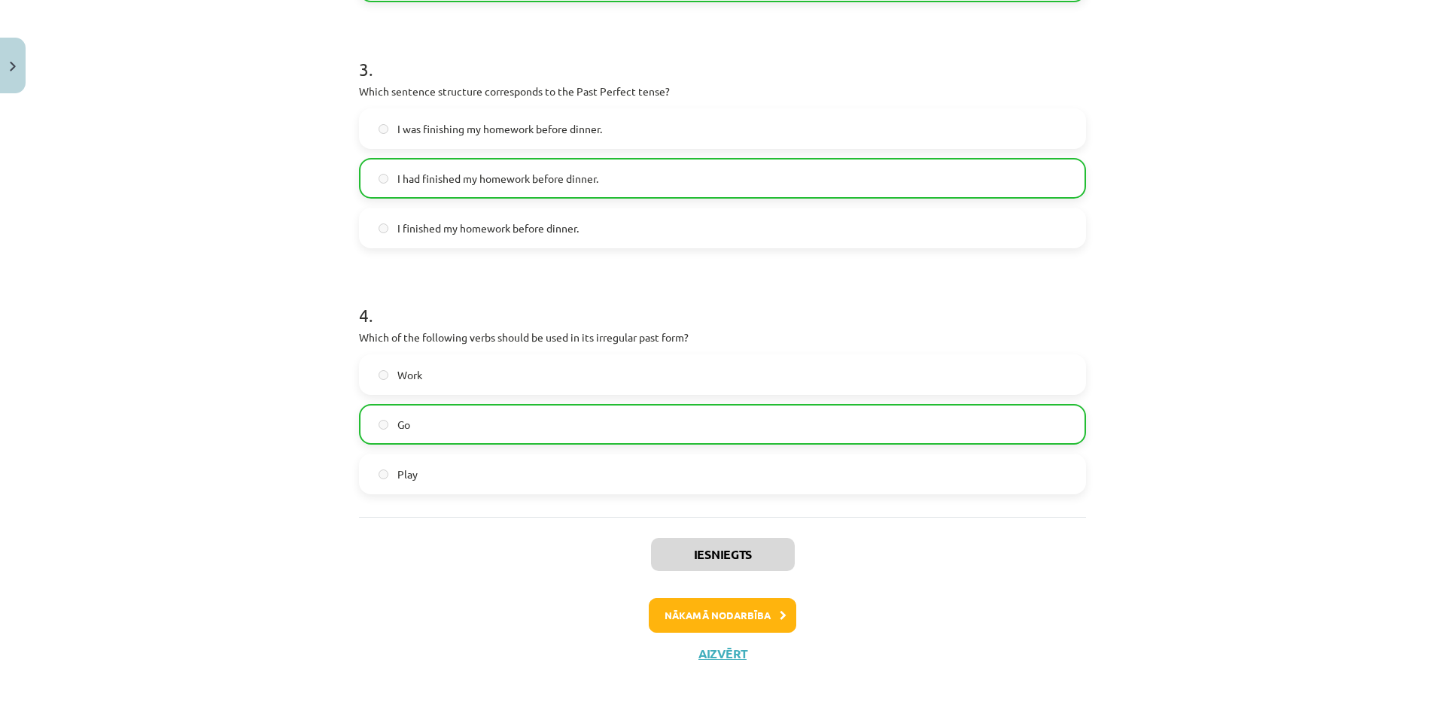
click at [397, 474] on span "Play" at bounding box center [407, 475] width 20 height 16
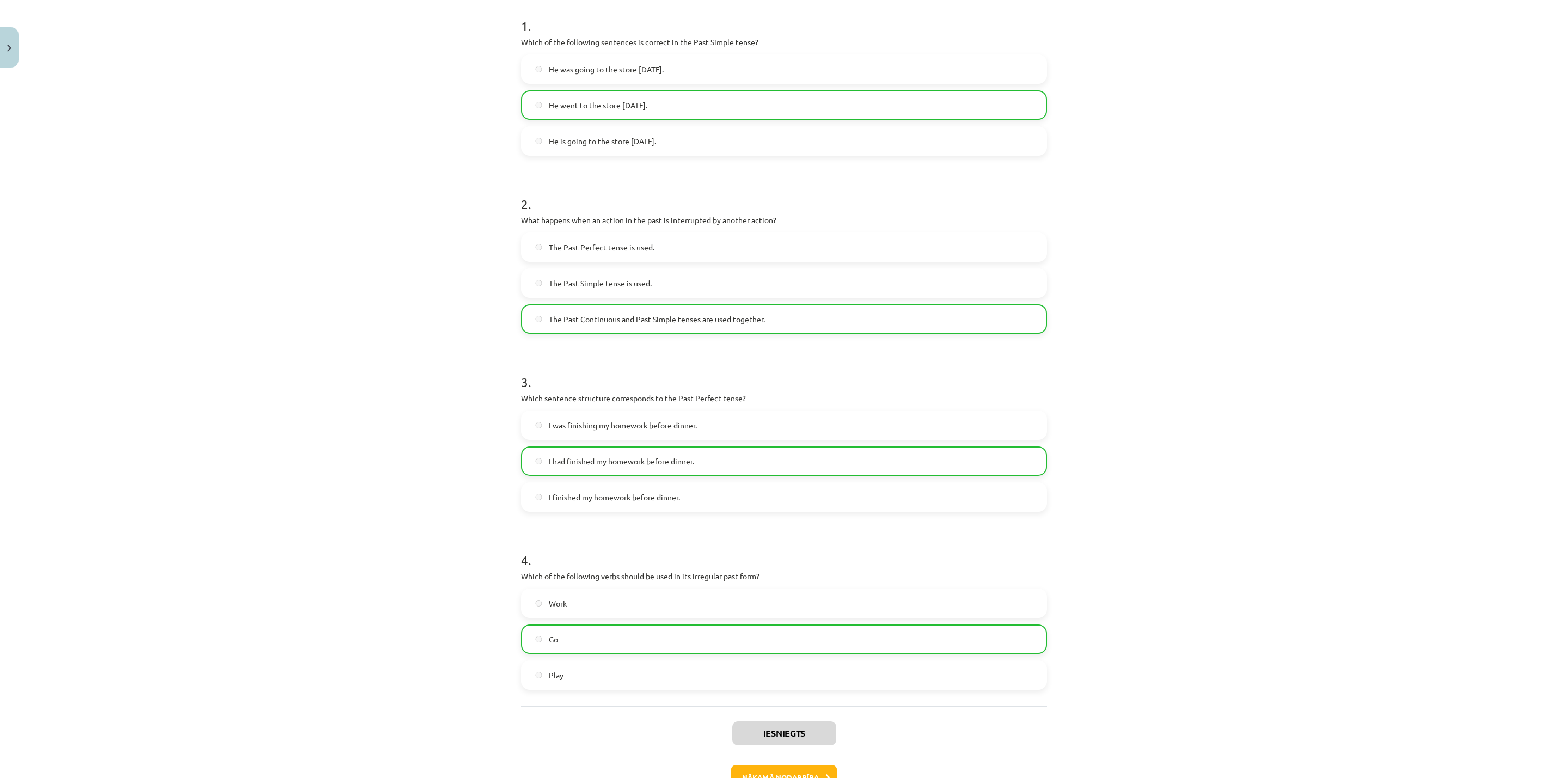
scroll to position [291, 0]
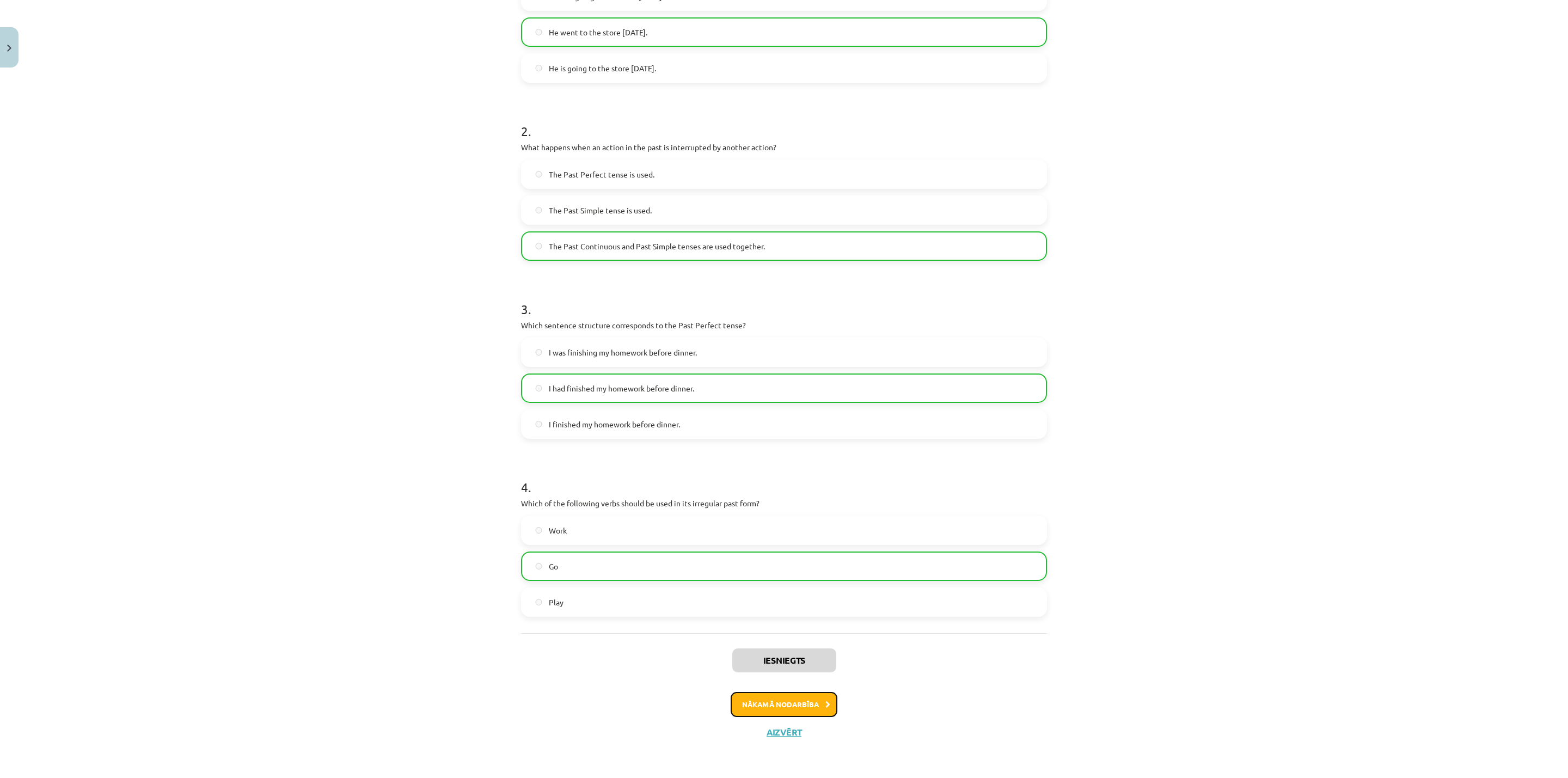
click at [753, 518] on button "Nākamā nodarbība" at bounding box center [784, 704] width 106 height 25
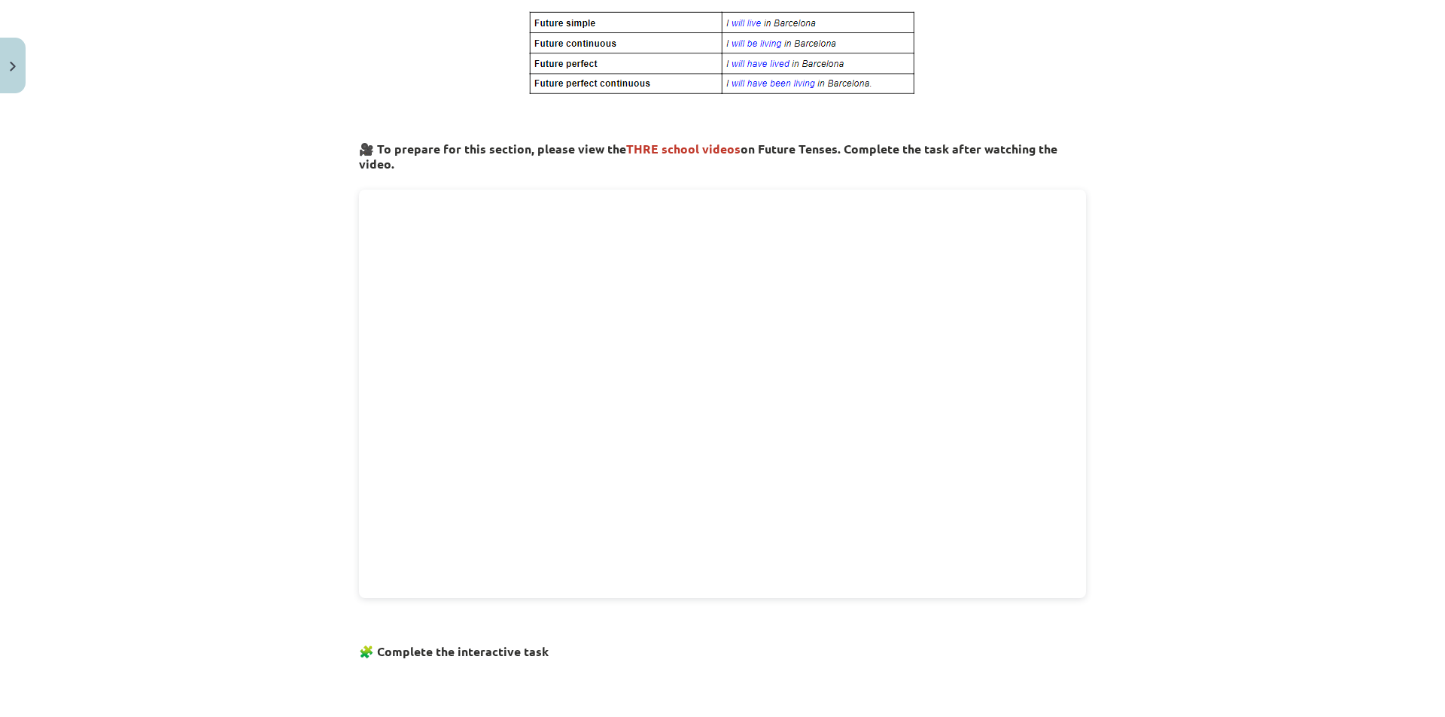
scroll to position [0, 0]
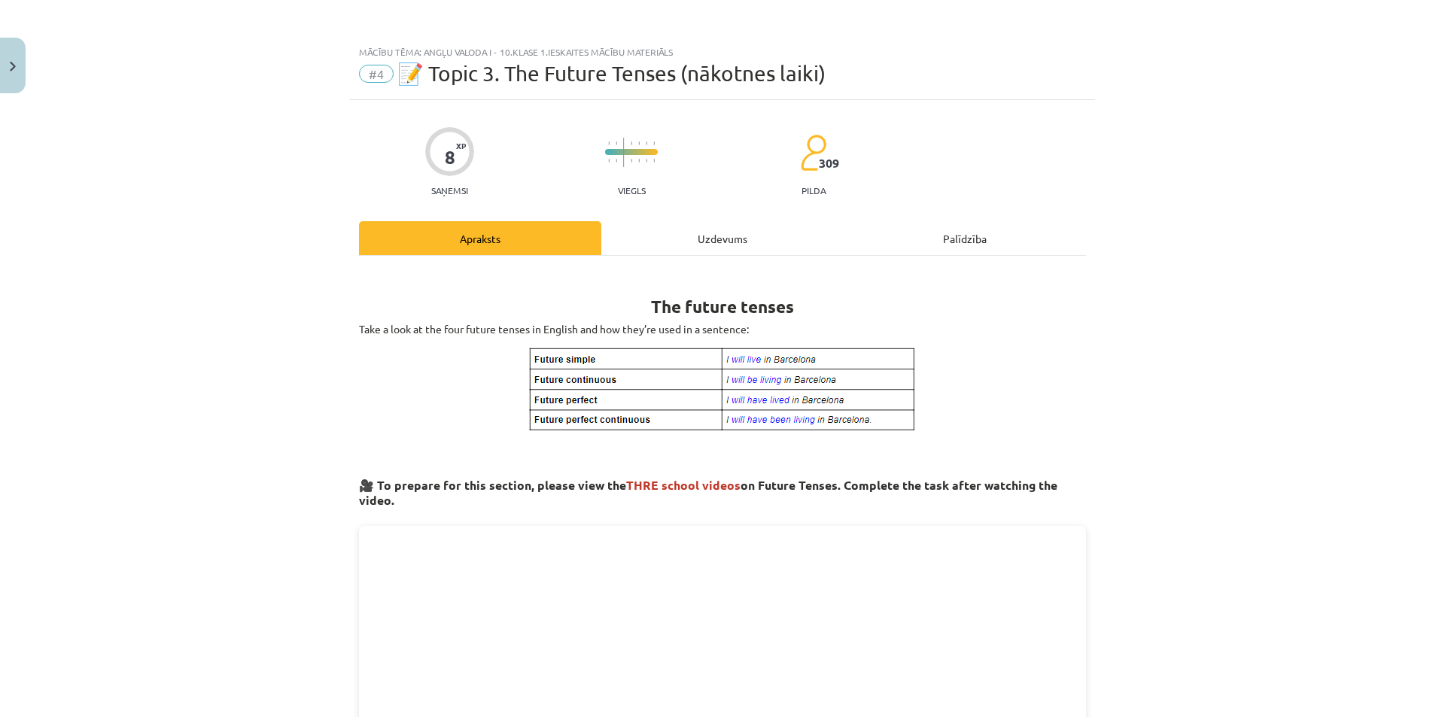
click at [982, 236] on div "Palīdzība" at bounding box center [965, 238] width 242 height 34
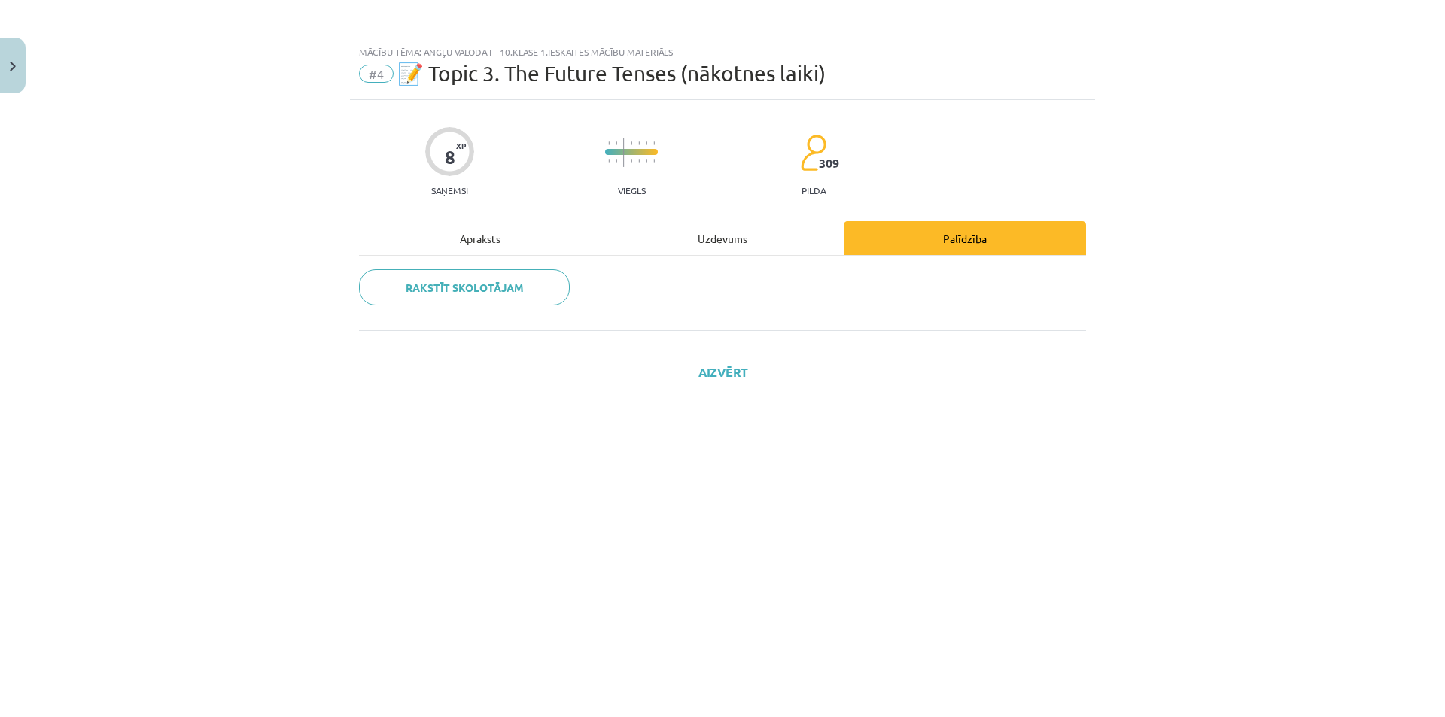
click at [719, 241] on div "Uzdevums" at bounding box center [722, 238] width 242 height 34
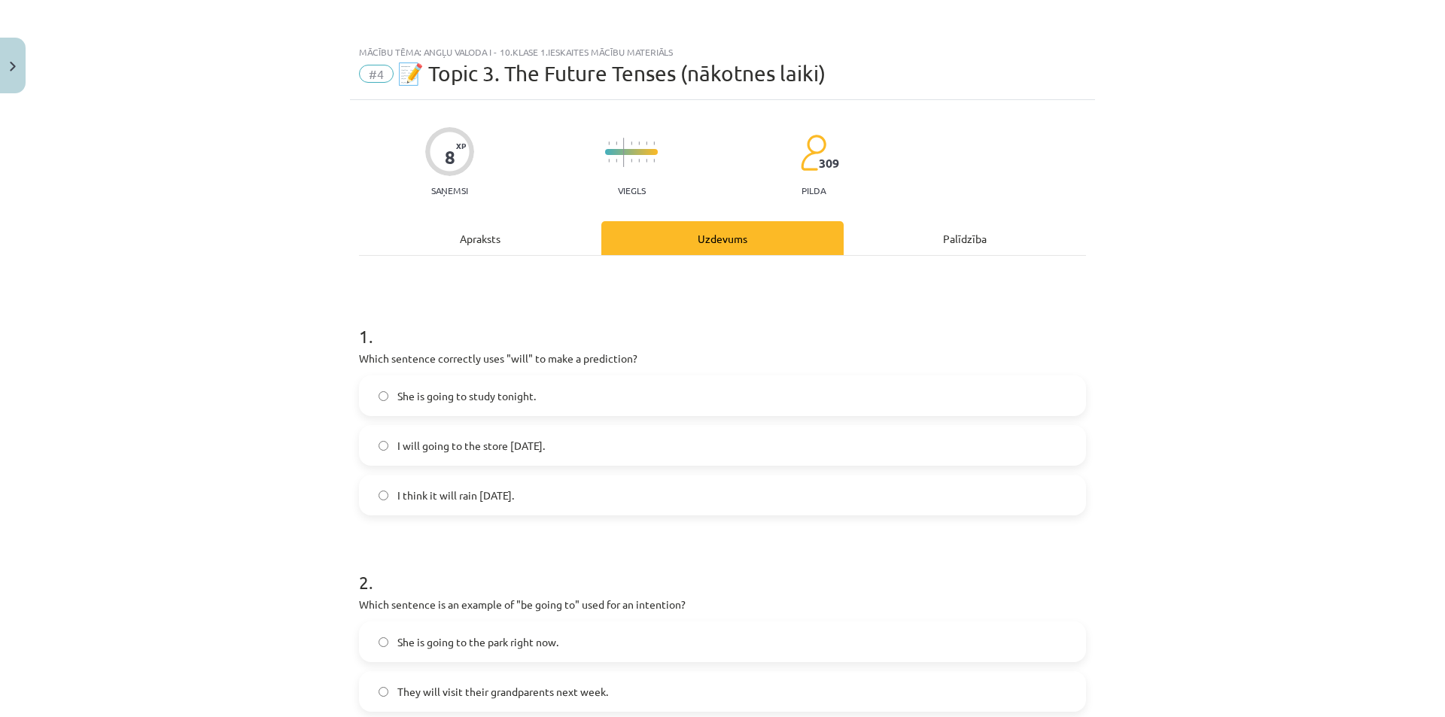
click at [479, 242] on div "Apraksts" at bounding box center [480, 238] width 242 height 34
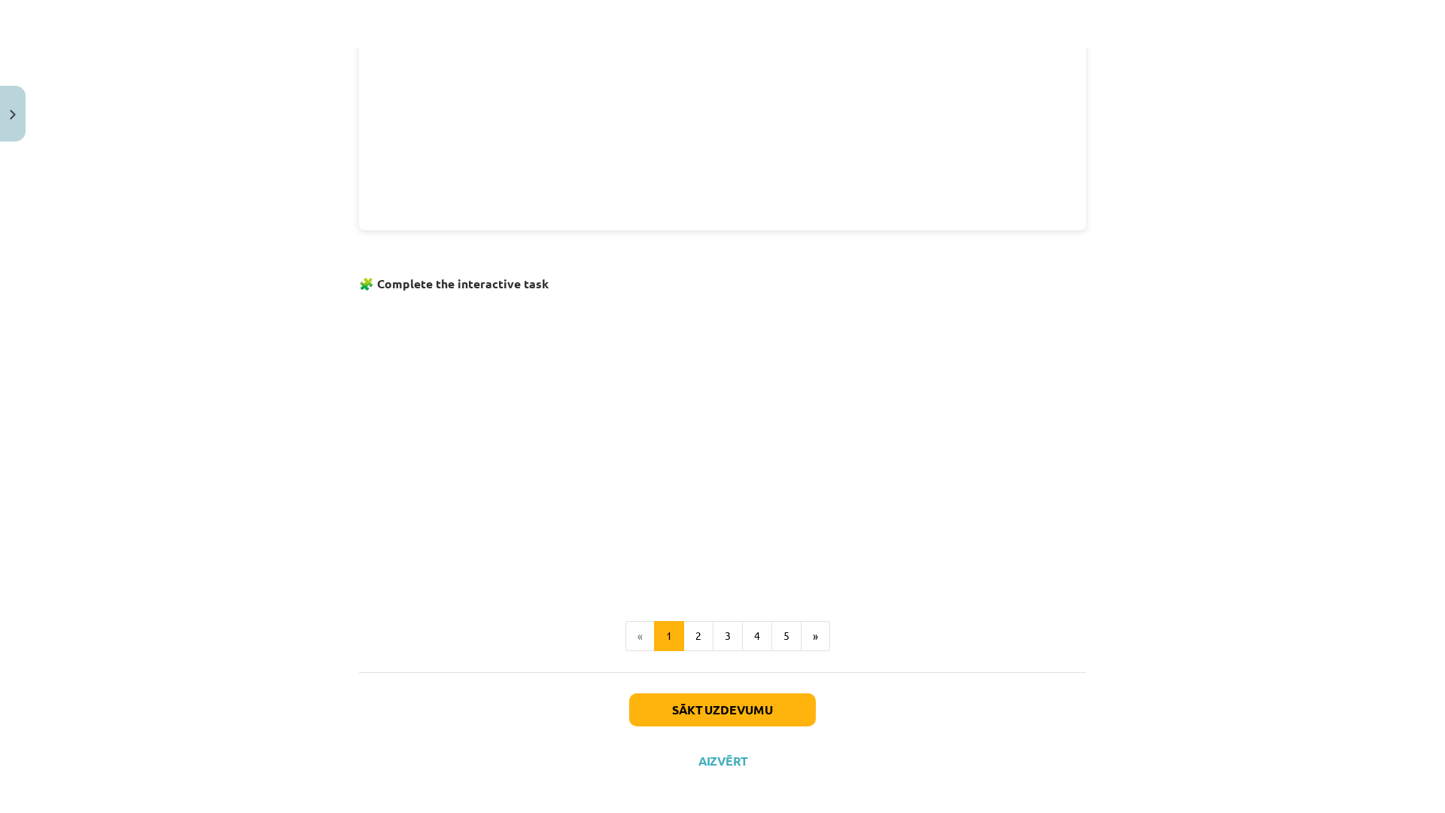
scroll to position [809, 0]
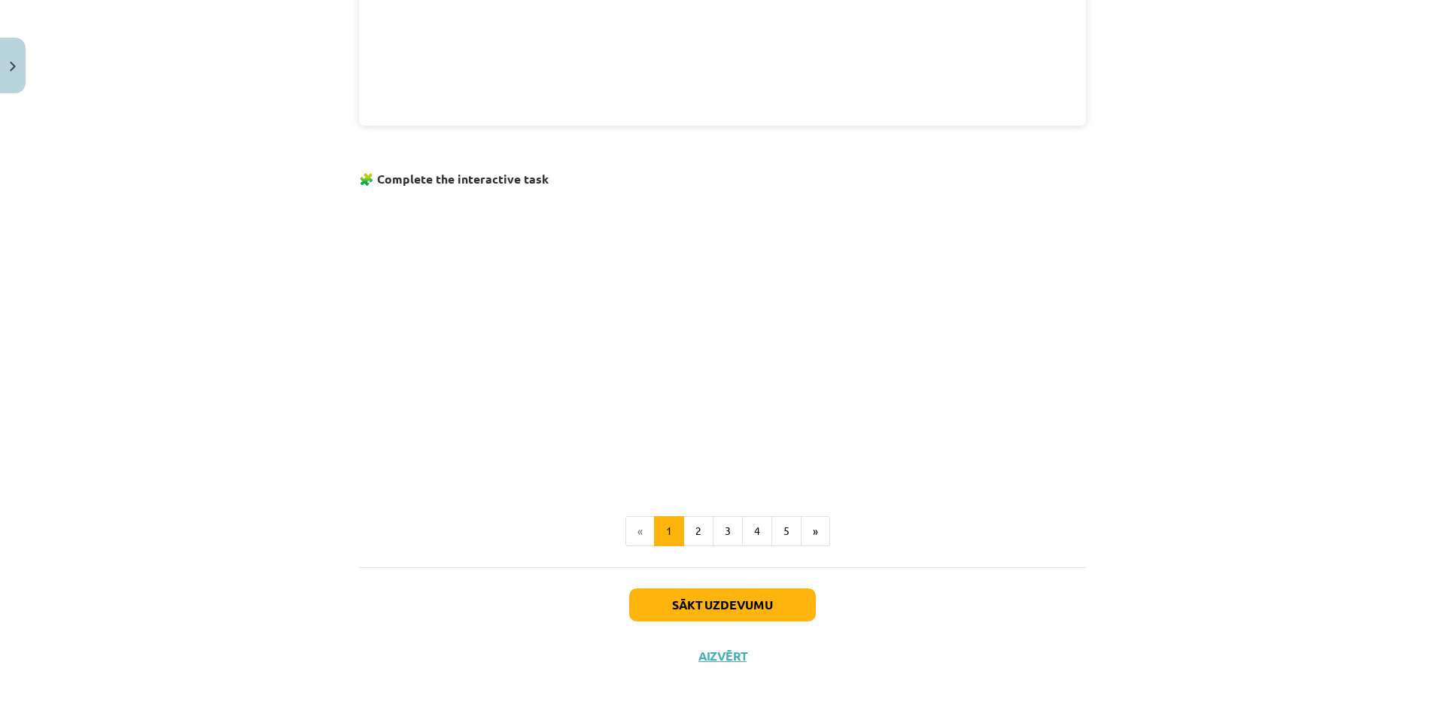
click at [986, 399] on p at bounding box center [722, 338] width 727 height 290
click at [518, 409] on p at bounding box center [722, 338] width 727 height 290
click at [916, 466] on p at bounding box center [722, 338] width 727 height 290
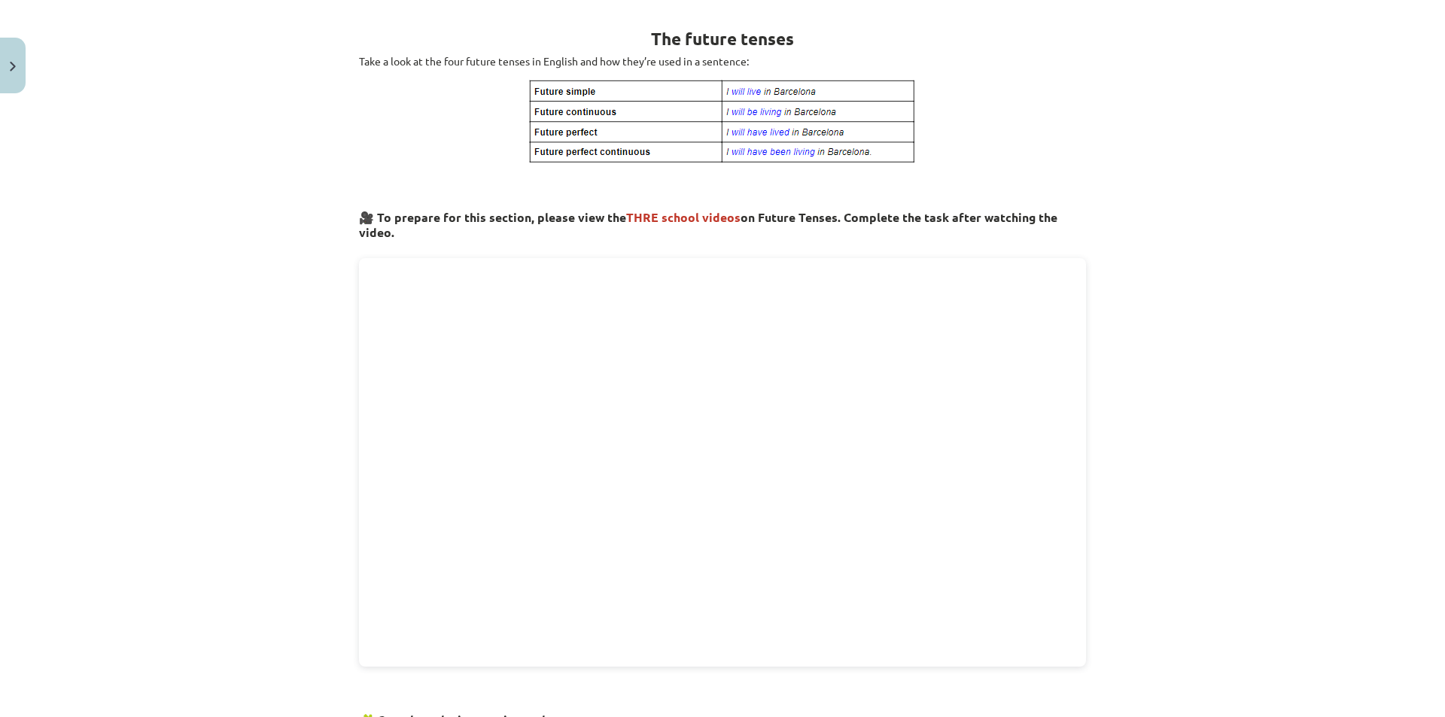
scroll to position [42, 0]
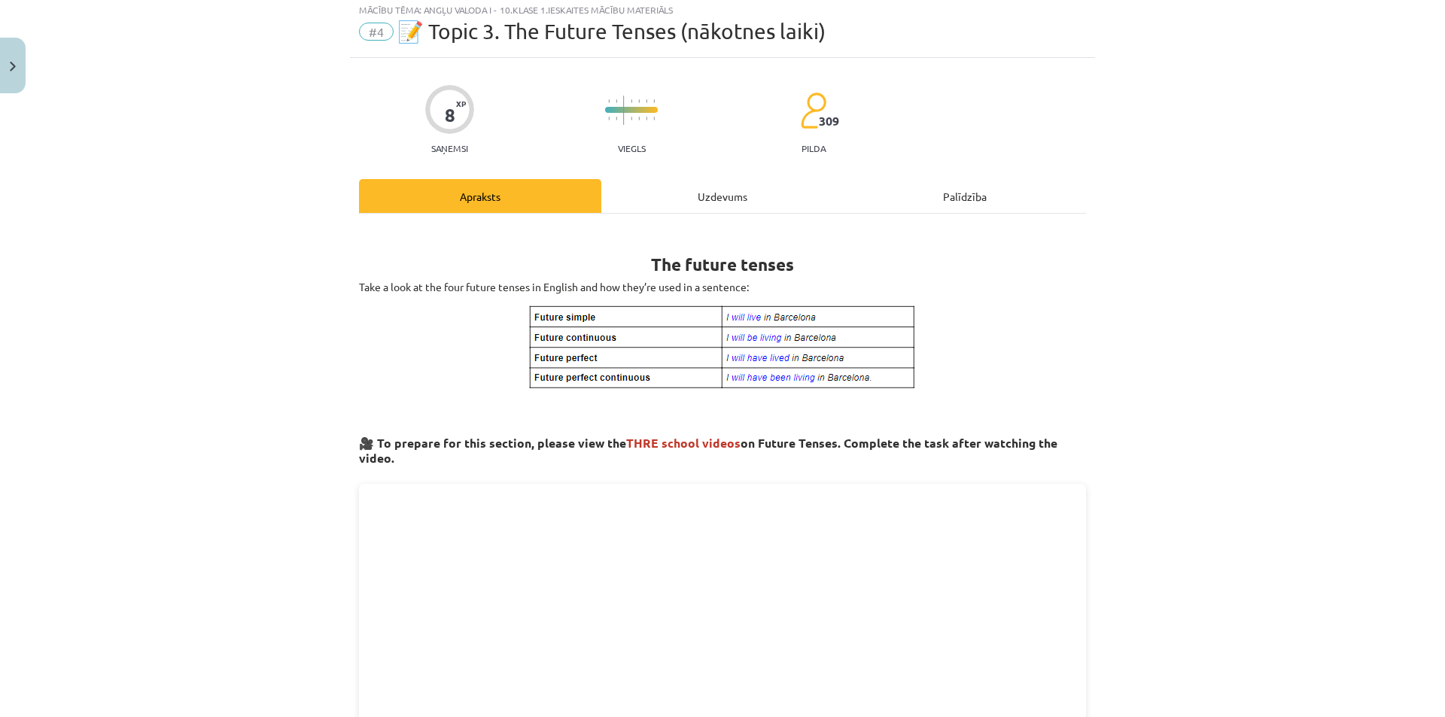
click at [540, 318] on img at bounding box center [723, 347] width 390 height 87
click at [528, 317] on img at bounding box center [723, 347] width 390 height 87
drag, startPoint x: 528, startPoint y: 317, endPoint x: 555, endPoint y: 322, distance: 28.3
click at [555, 322] on img at bounding box center [723, 347] width 390 height 87
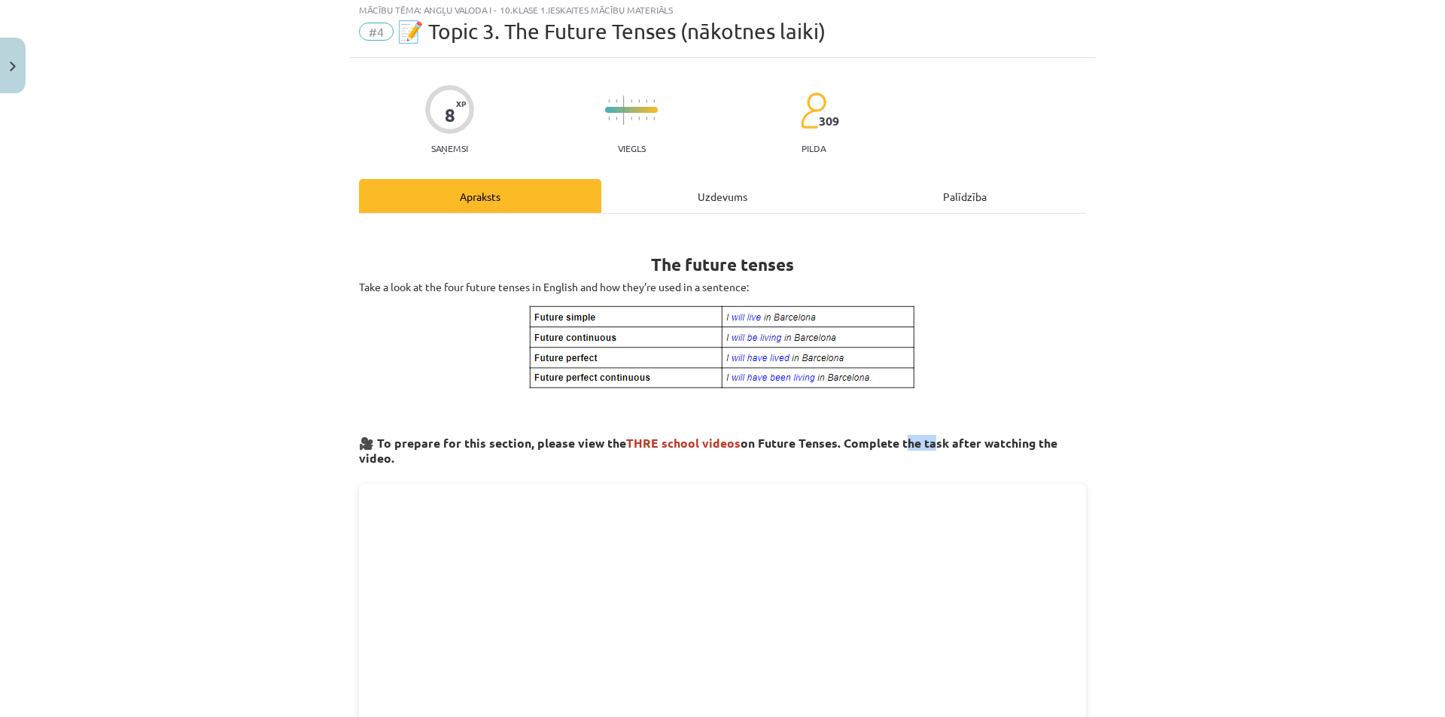
drag, startPoint x: 920, startPoint y: 441, endPoint x: 897, endPoint y: 427, distance: 26.7
click at [893, 439] on strong "🎥 To prepare for this section, please view the THRE school videos on Future Ten…" at bounding box center [708, 450] width 698 height 31
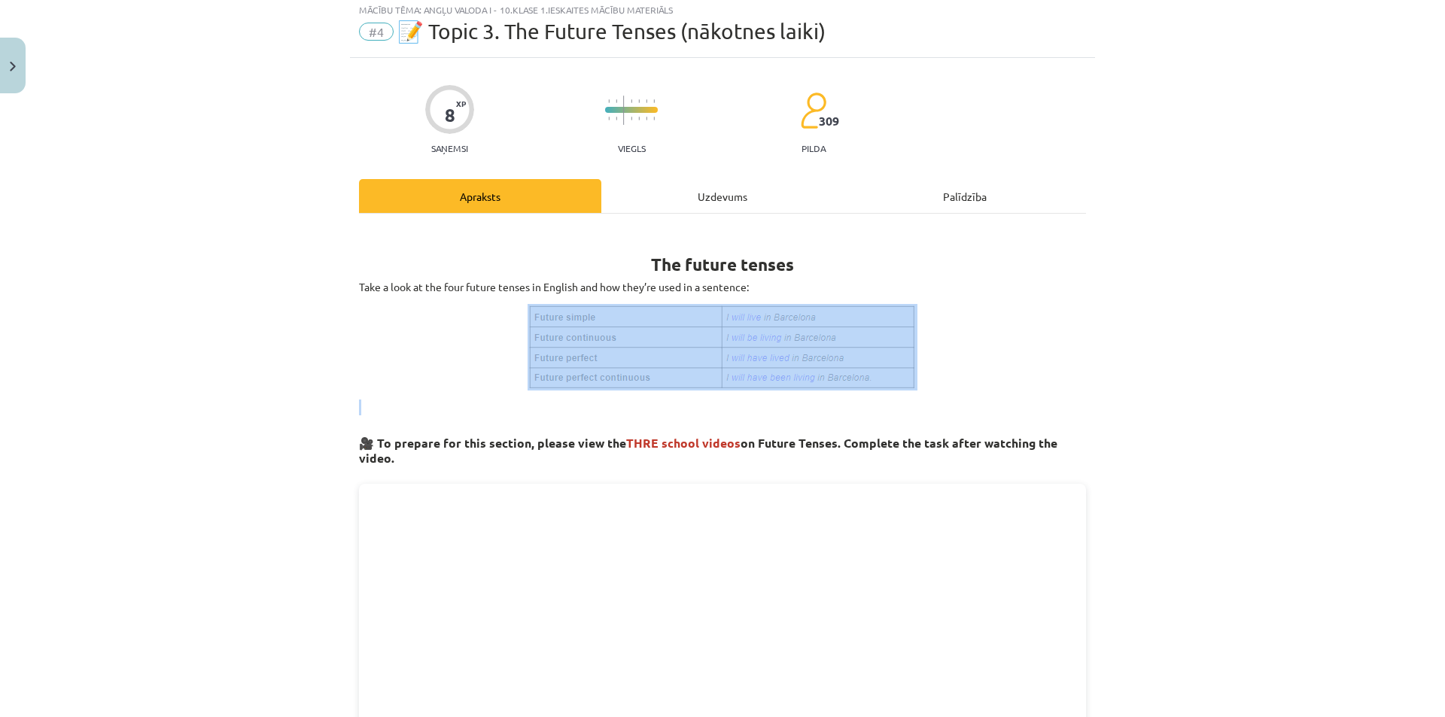
drag, startPoint x: 937, startPoint y: 402, endPoint x: 679, endPoint y: 339, distance: 265.6
click at [965, 371] on p at bounding box center [722, 347] width 727 height 87
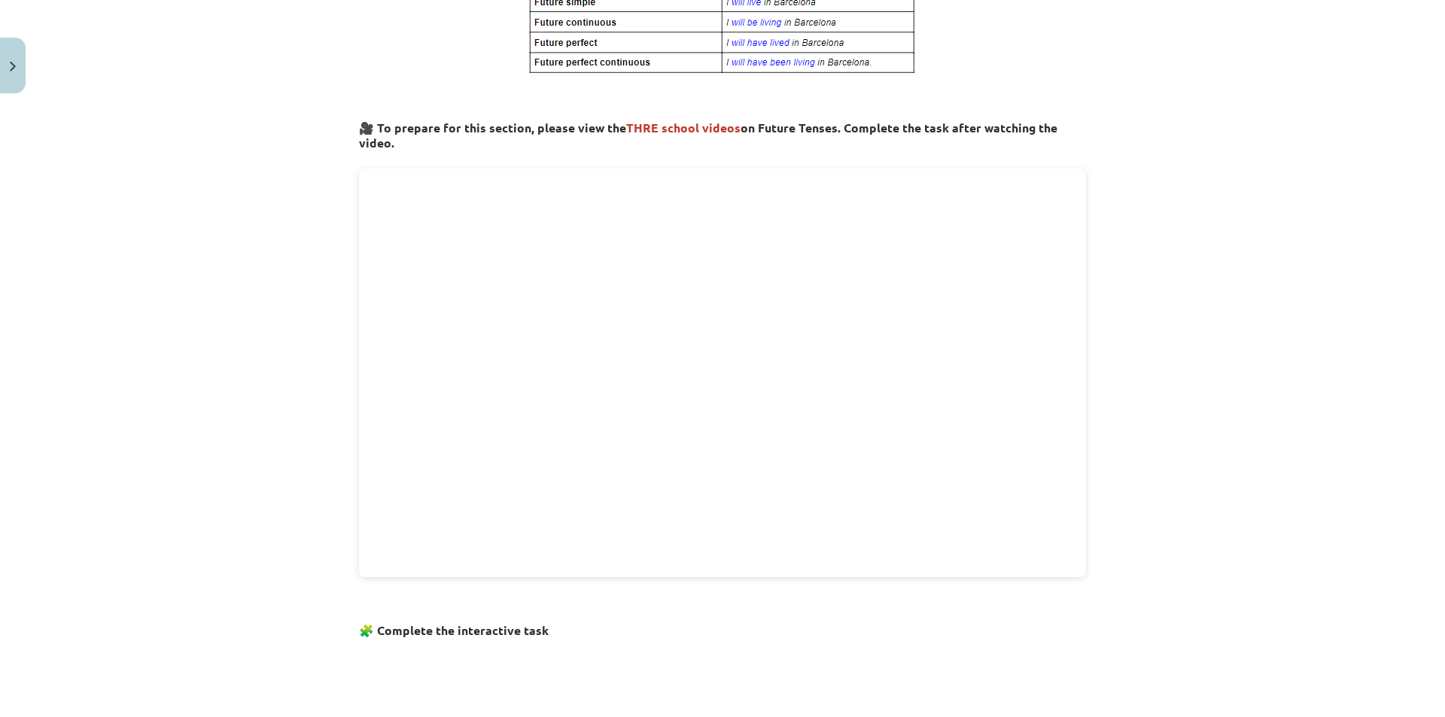
scroll to position [0, 0]
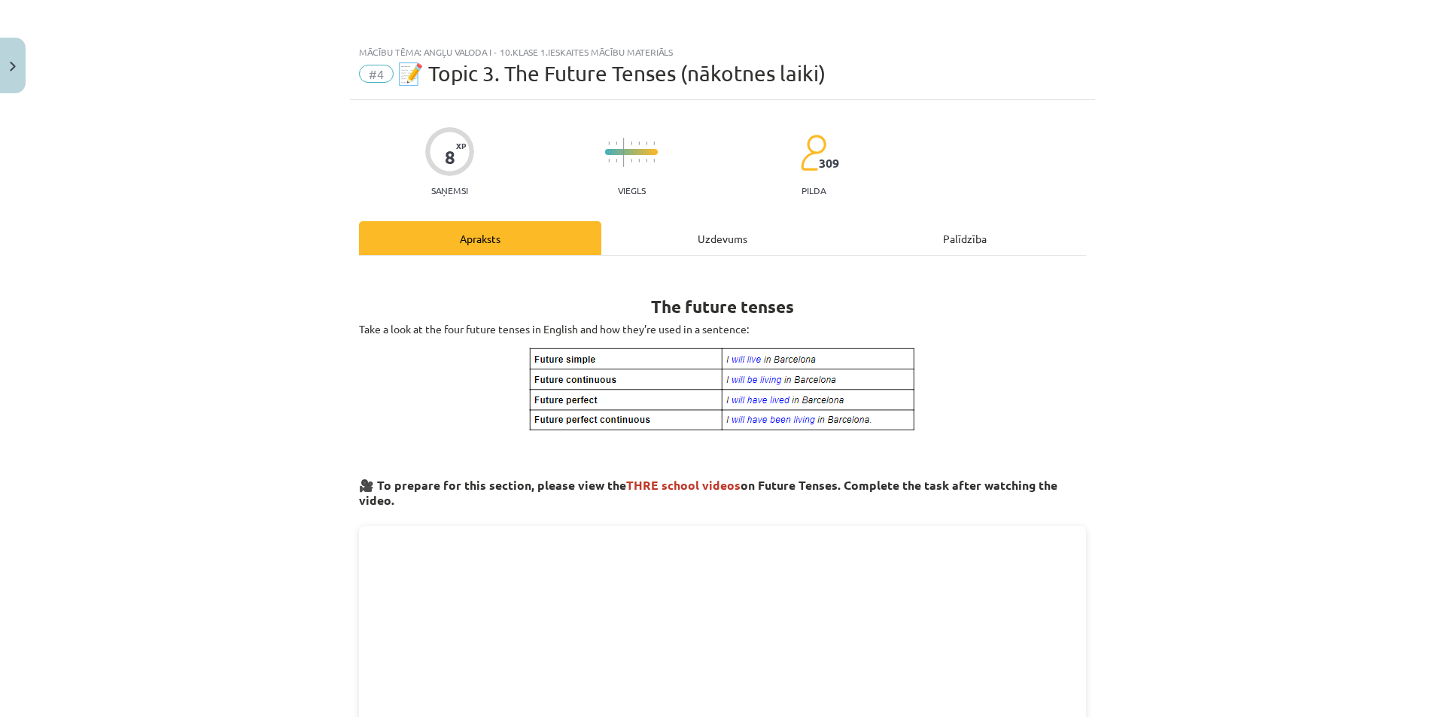
click at [696, 232] on div "Uzdevums" at bounding box center [722, 238] width 242 height 34
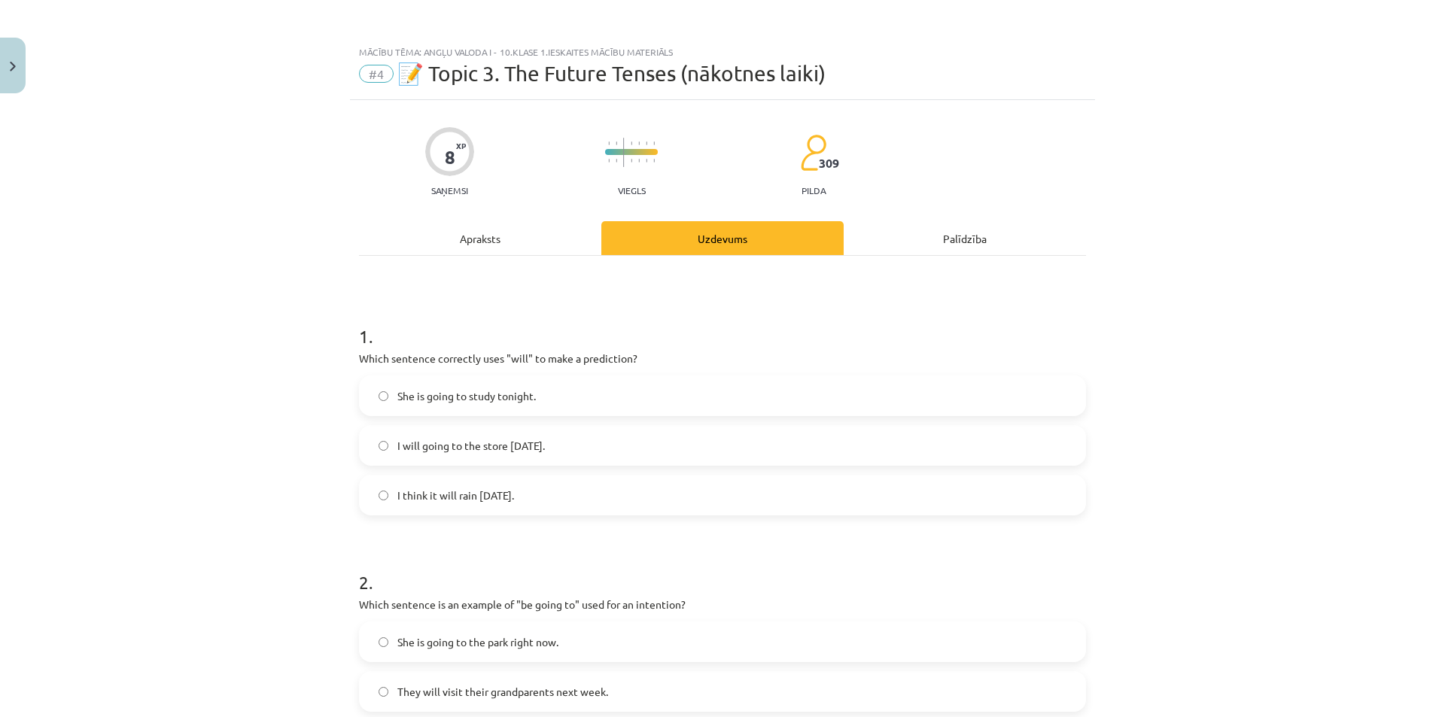
scroll to position [38, 0]
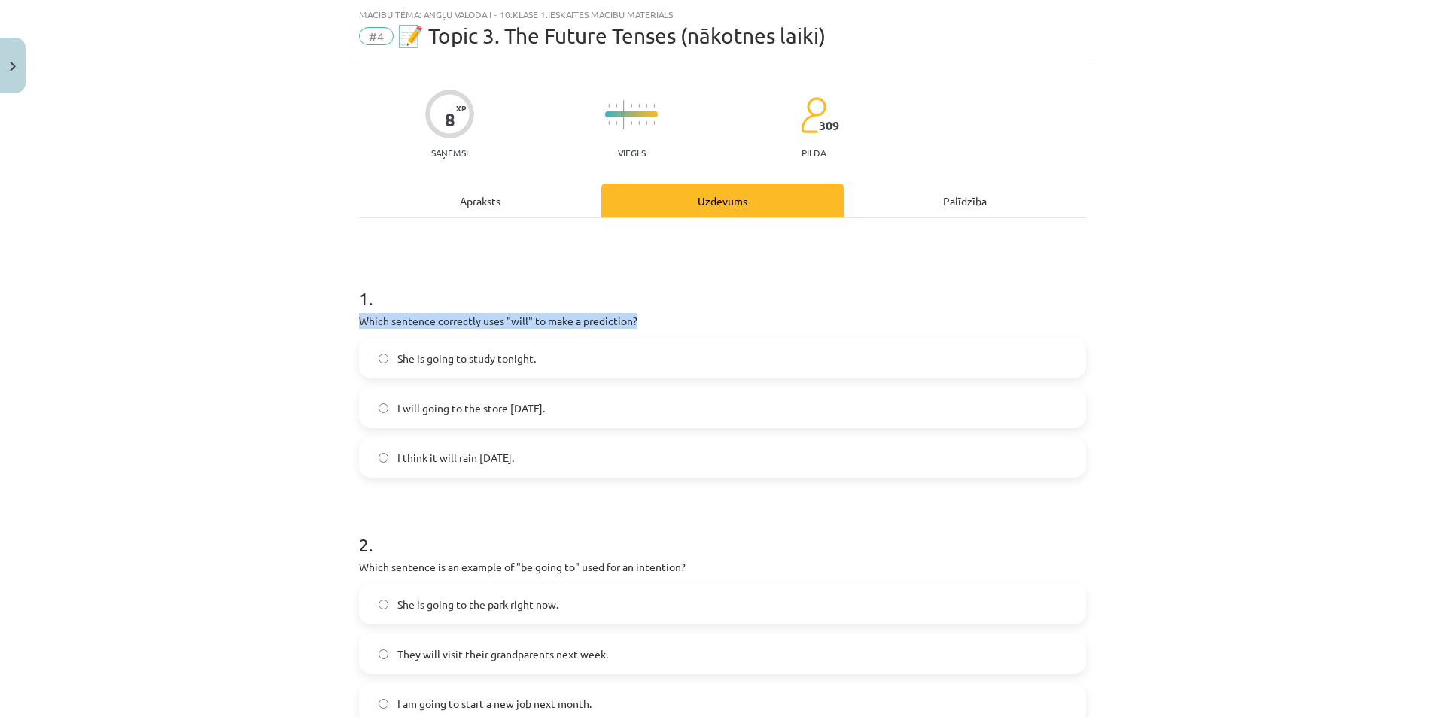
drag, startPoint x: 448, startPoint y: 321, endPoint x: 317, endPoint y: 324, distance: 131.0
click at [317, 324] on div "Mācību tēma: Angļu valoda i - 10.klase 1.ieskaites mācību materiāls #4 📝 Topic …" at bounding box center [722, 358] width 1445 height 717
copy p "Which sentence correctly uses "will" to make a prediction?"
click at [216, 303] on div "Mācību tēma: Angļu valoda i - 10.klase 1.ieskaites mācību materiāls #4 📝 Topic …" at bounding box center [722, 358] width 1445 height 717
click at [397, 415] on span "I will going to the store tomorrow." at bounding box center [470, 408] width 147 height 16
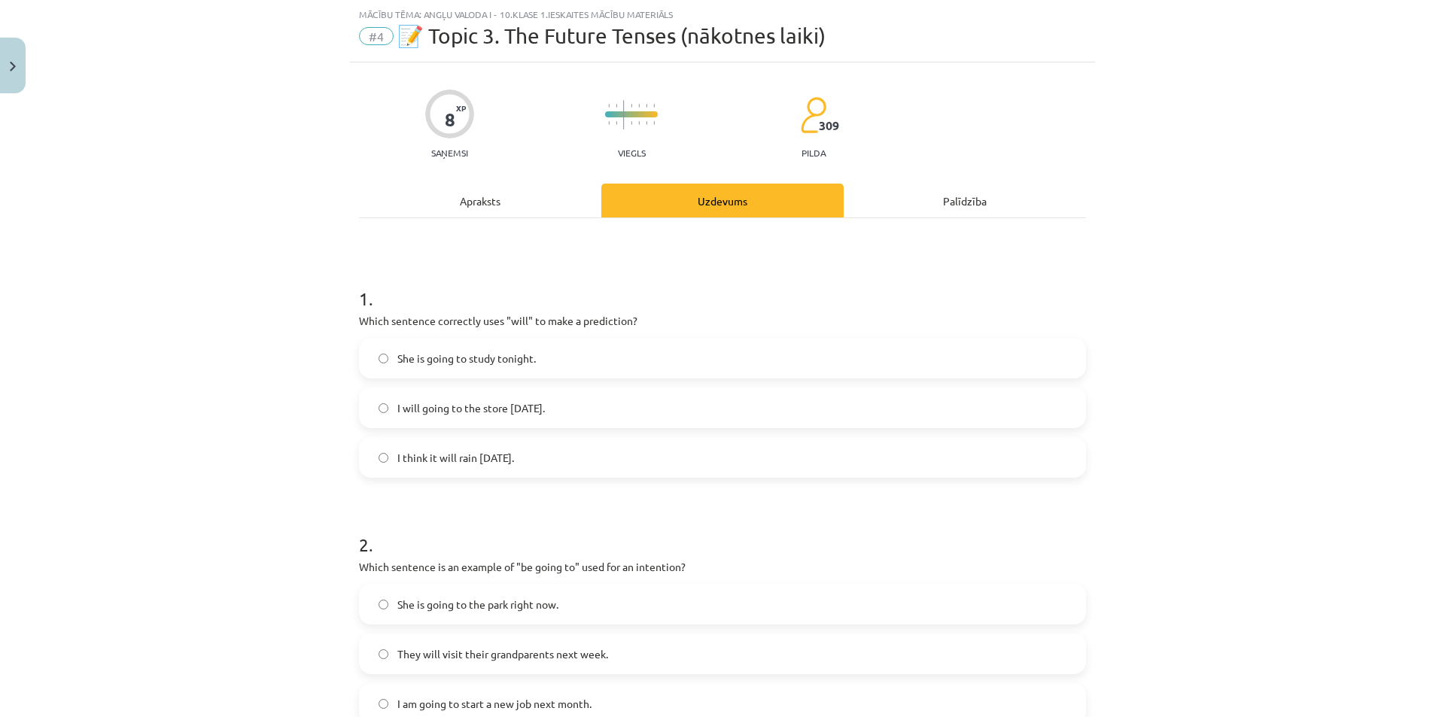
scroll to position [339, 0]
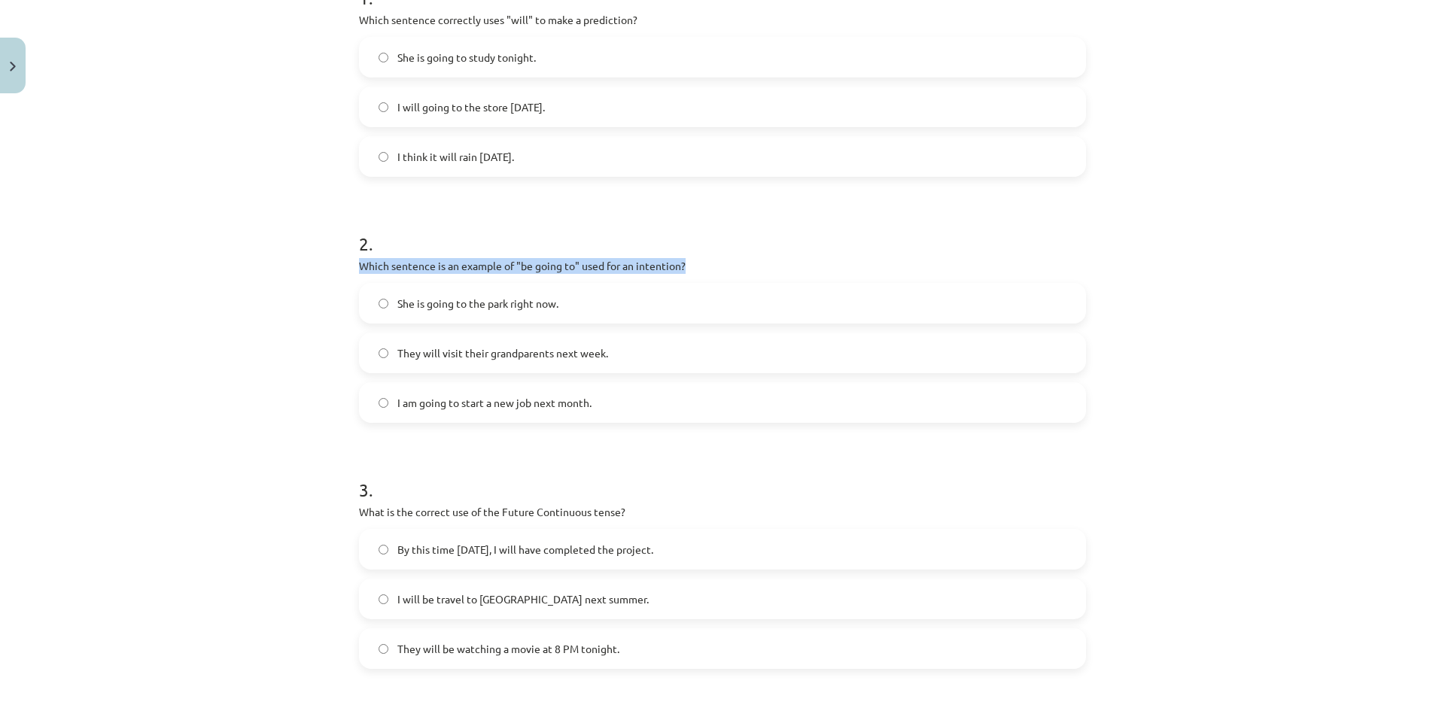
drag, startPoint x: 686, startPoint y: 263, endPoint x: 333, endPoint y: 260, distance: 353.0
click at [333, 260] on div "Mācību tēma: Angļu valoda i - 10.klase 1.ieskaites mācību materiāls #4 📝 Topic …" at bounding box center [722, 358] width 1445 height 717
copy p "Which sentence is an example of "be going to" used for an intention?"
click at [202, 330] on div "Mācību tēma: Angļu valoda i - 10.klase 1.ieskaites mācību materiāls #4 📝 Topic …" at bounding box center [722, 358] width 1445 height 717
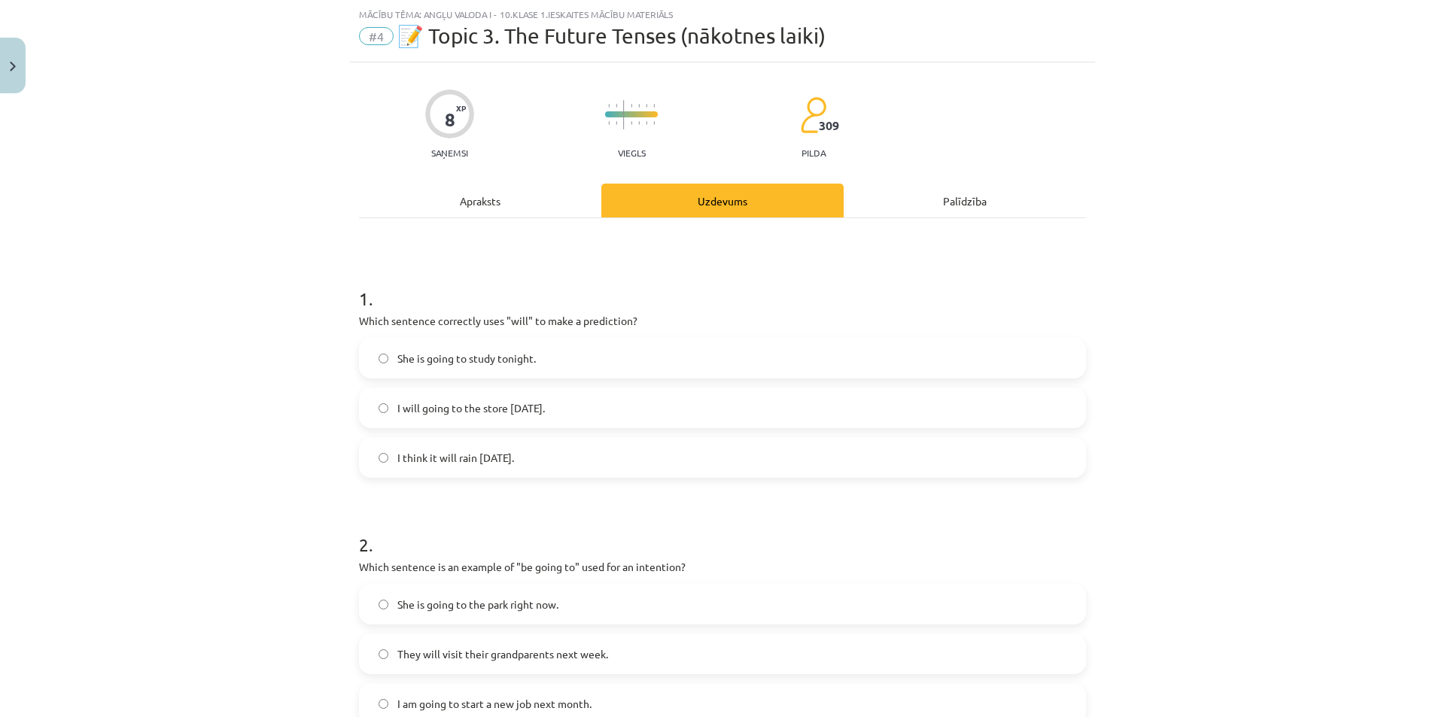
scroll to position [0, 0]
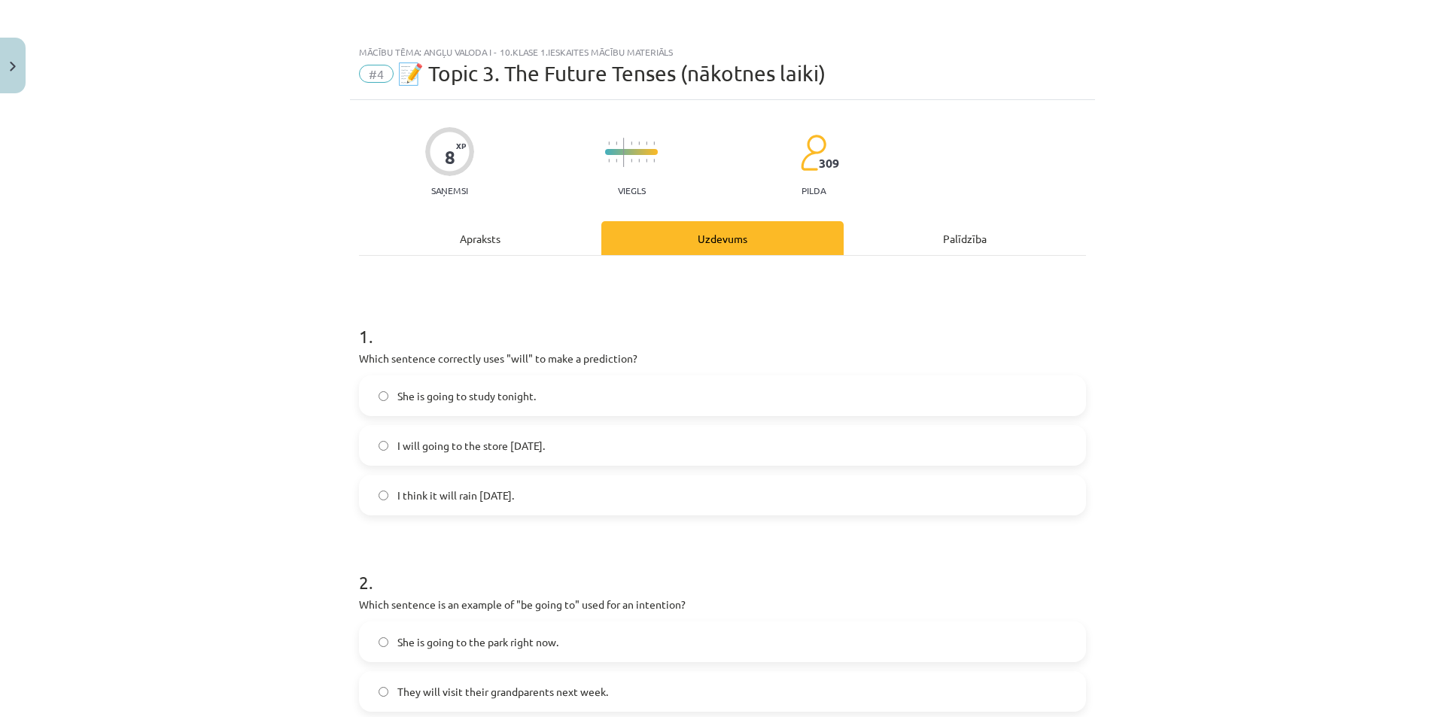
click at [487, 244] on div "Apraksts" at bounding box center [480, 238] width 242 height 34
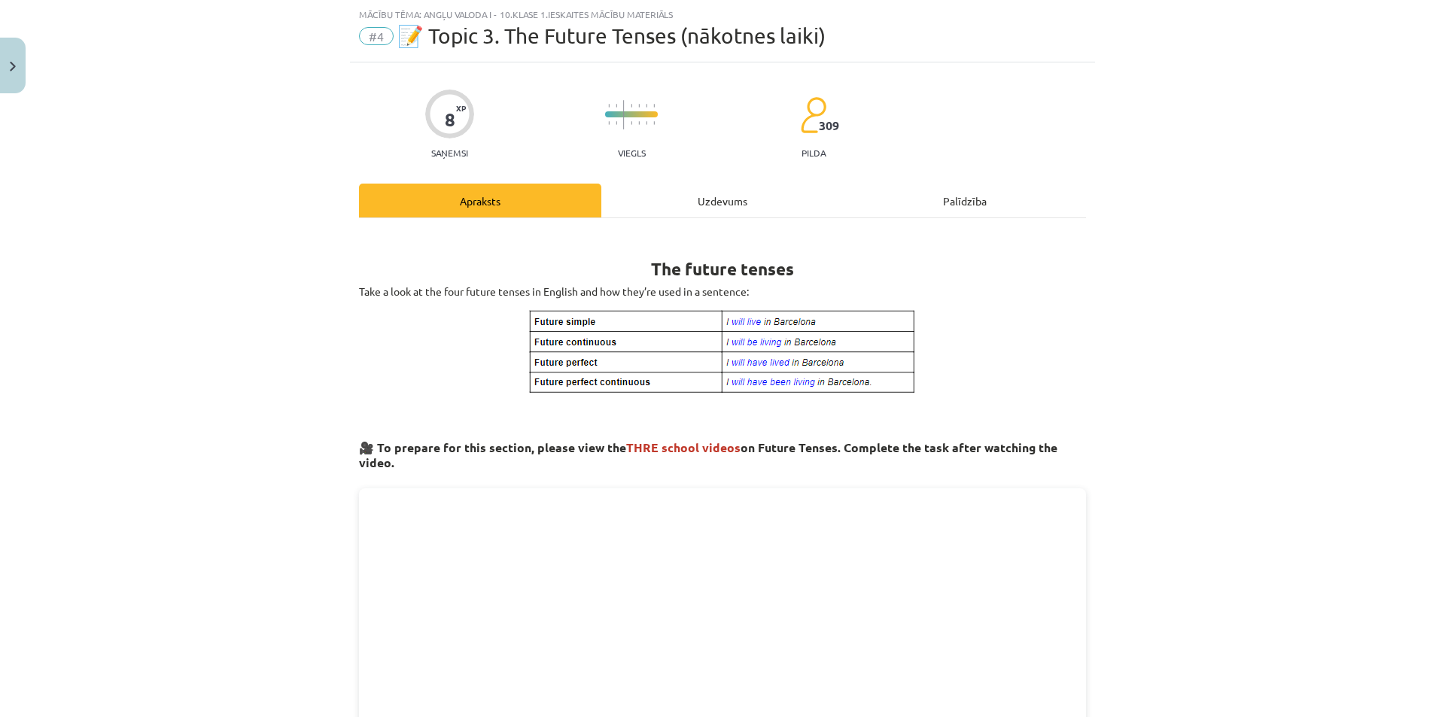
click at [667, 206] on div "Uzdevums" at bounding box center [722, 201] width 242 height 34
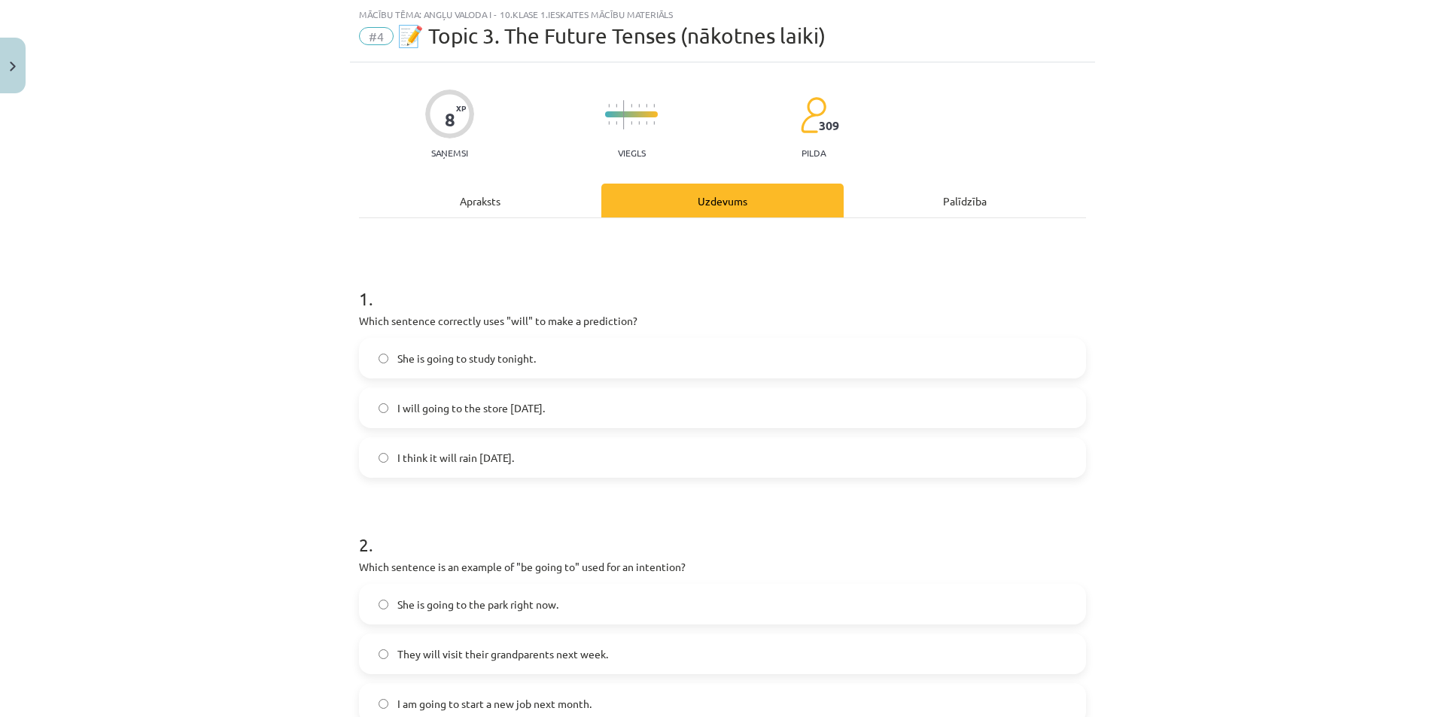
click at [490, 207] on div "Apraksts" at bounding box center [480, 201] width 242 height 34
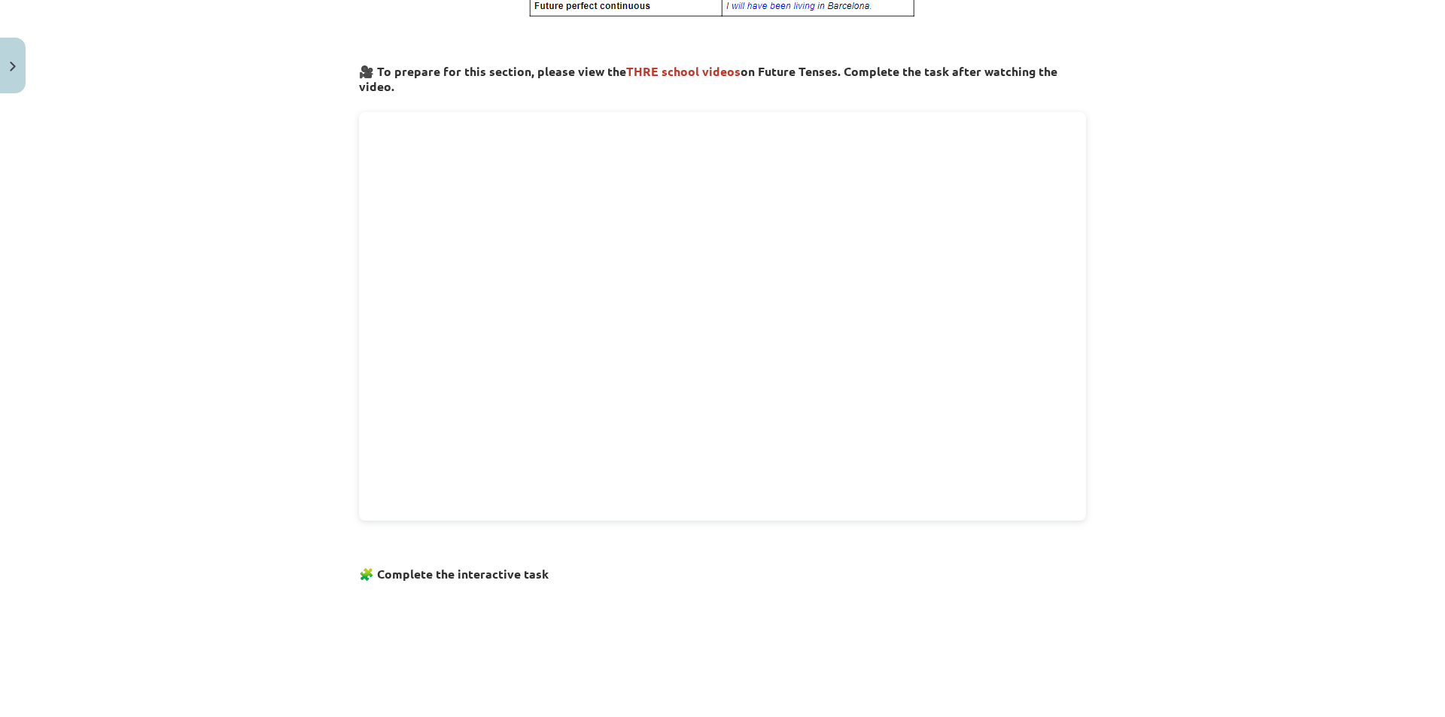
scroll to position [0, 0]
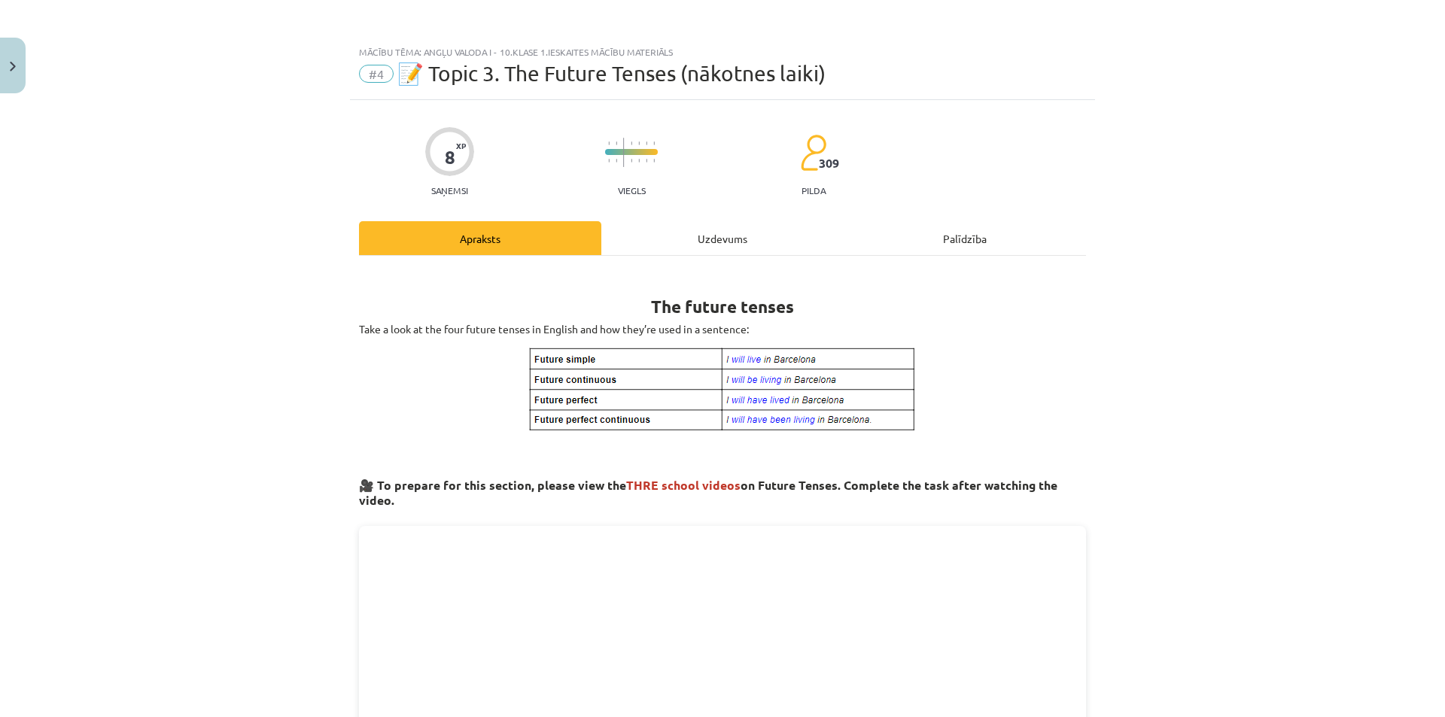
click at [705, 236] on div "Uzdevums" at bounding box center [722, 238] width 242 height 34
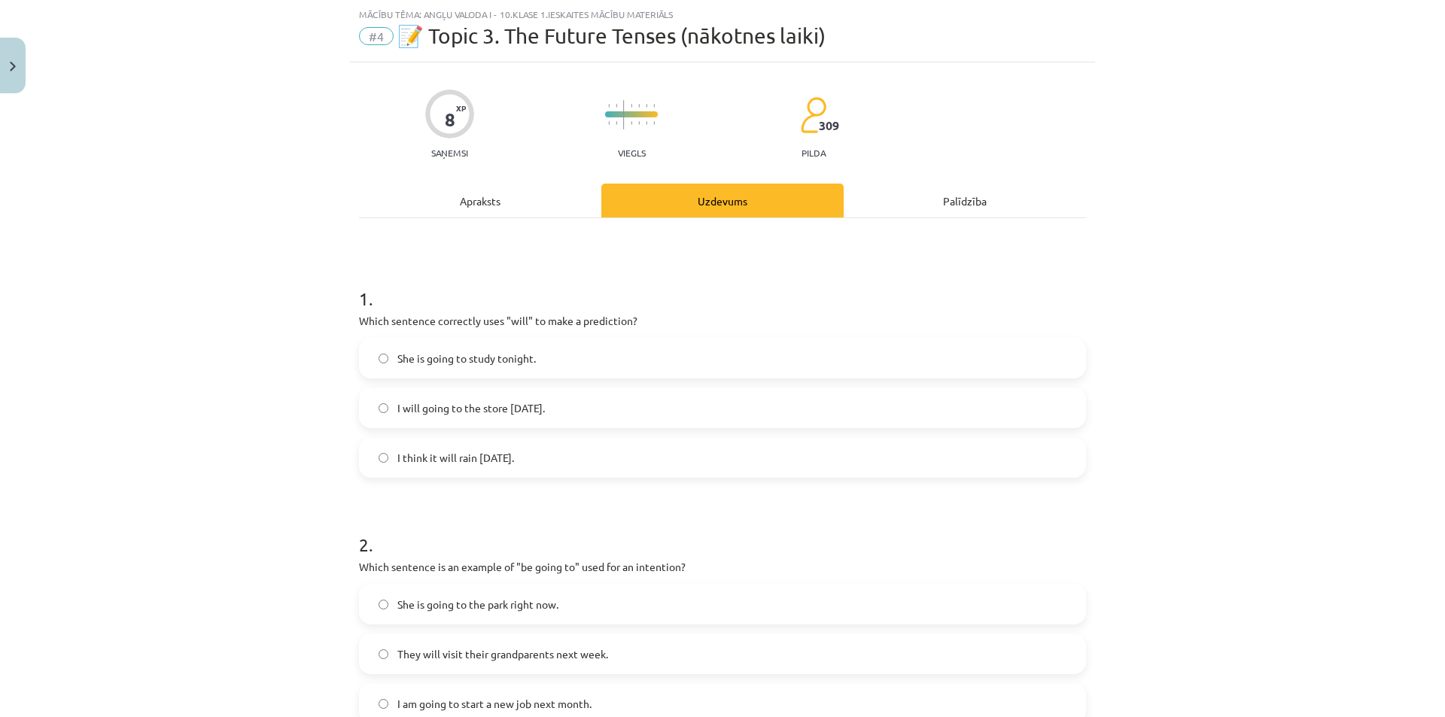
scroll to position [188, 0]
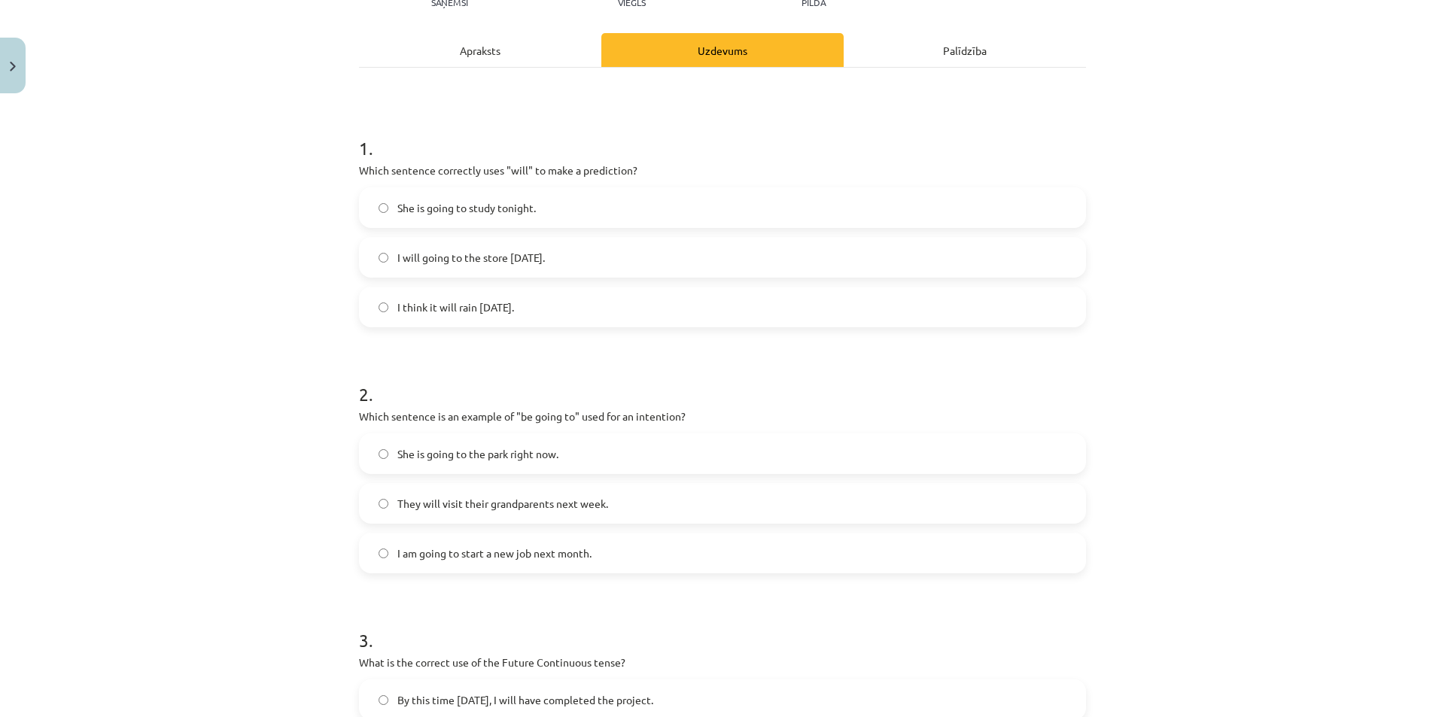
click at [487, 460] on span "She is going to the park right now." at bounding box center [477, 454] width 161 height 16
click at [516, 554] on span "I am going to start a new job next month." at bounding box center [494, 554] width 194 height 16
click at [476, 503] on span "They will visit their grandparents next week." at bounding box center [502, 504] width 211 height 16
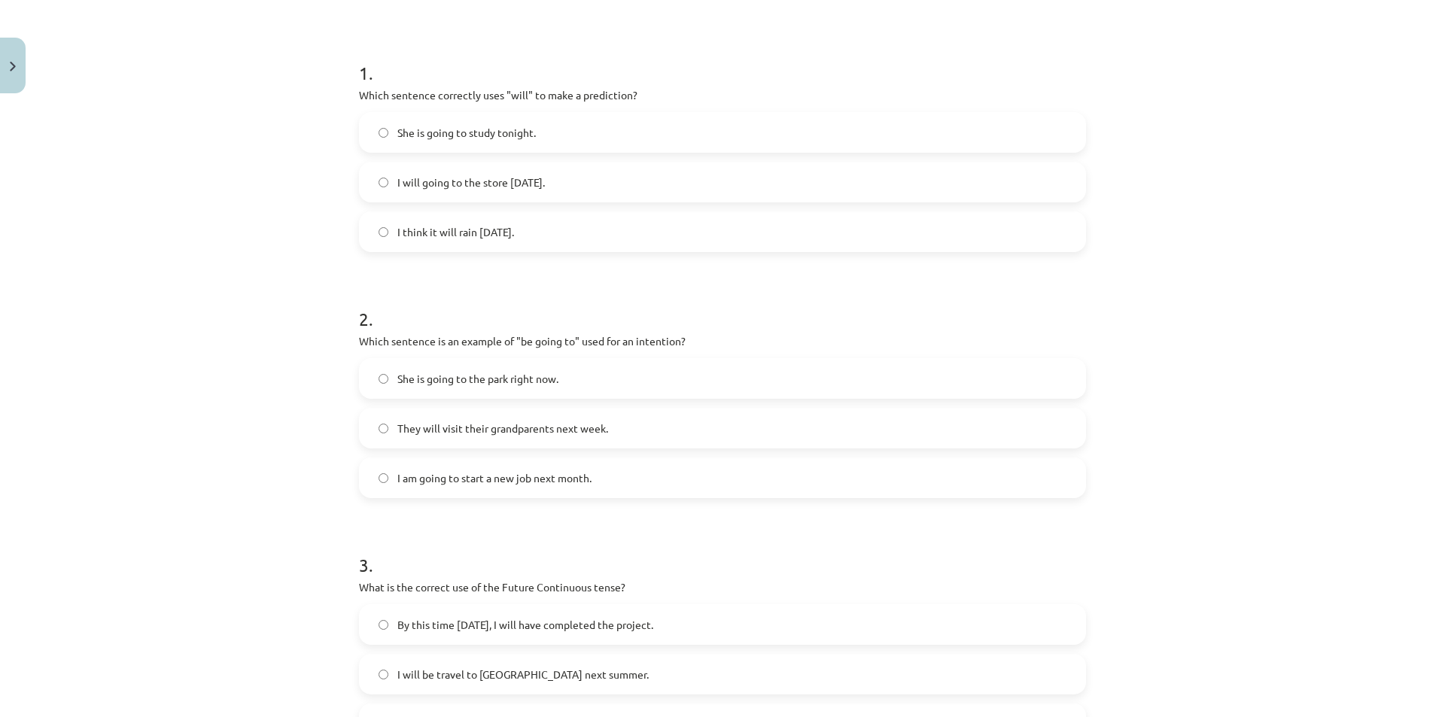
click at [467, 380] on span "She is going to the park right now." at bounding box center [477, 379] width 161 height 16
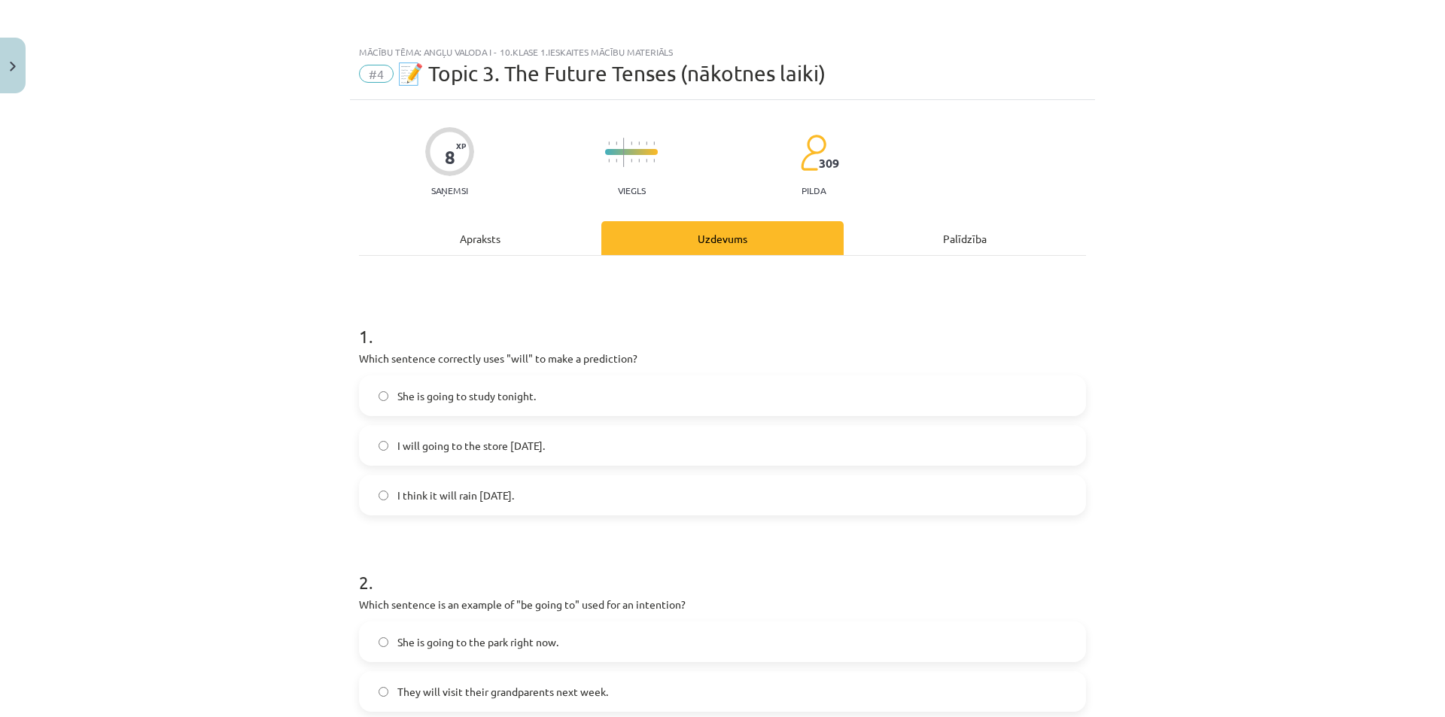
scroll to position [376, 0]
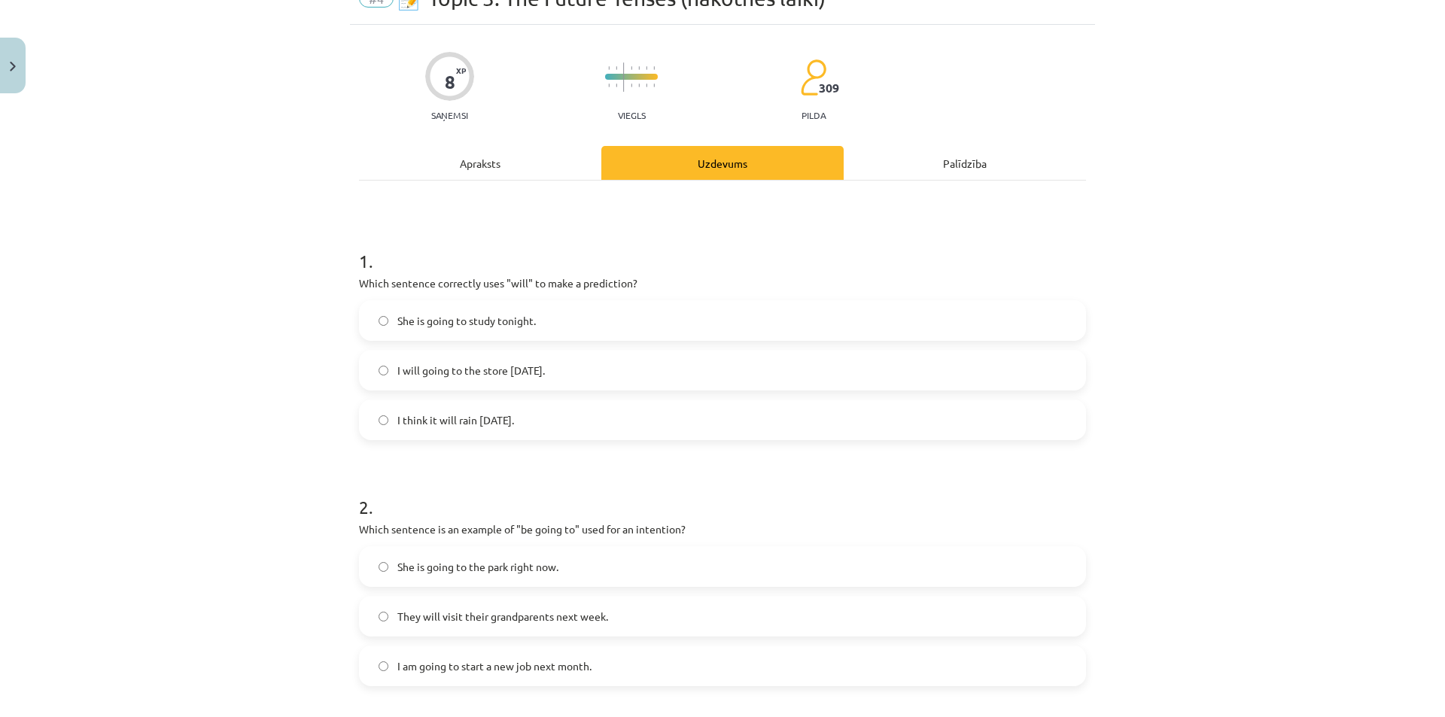
click at [496, 154] on div "Apraksts" at bounding box center [480, 163] width 242 height 34
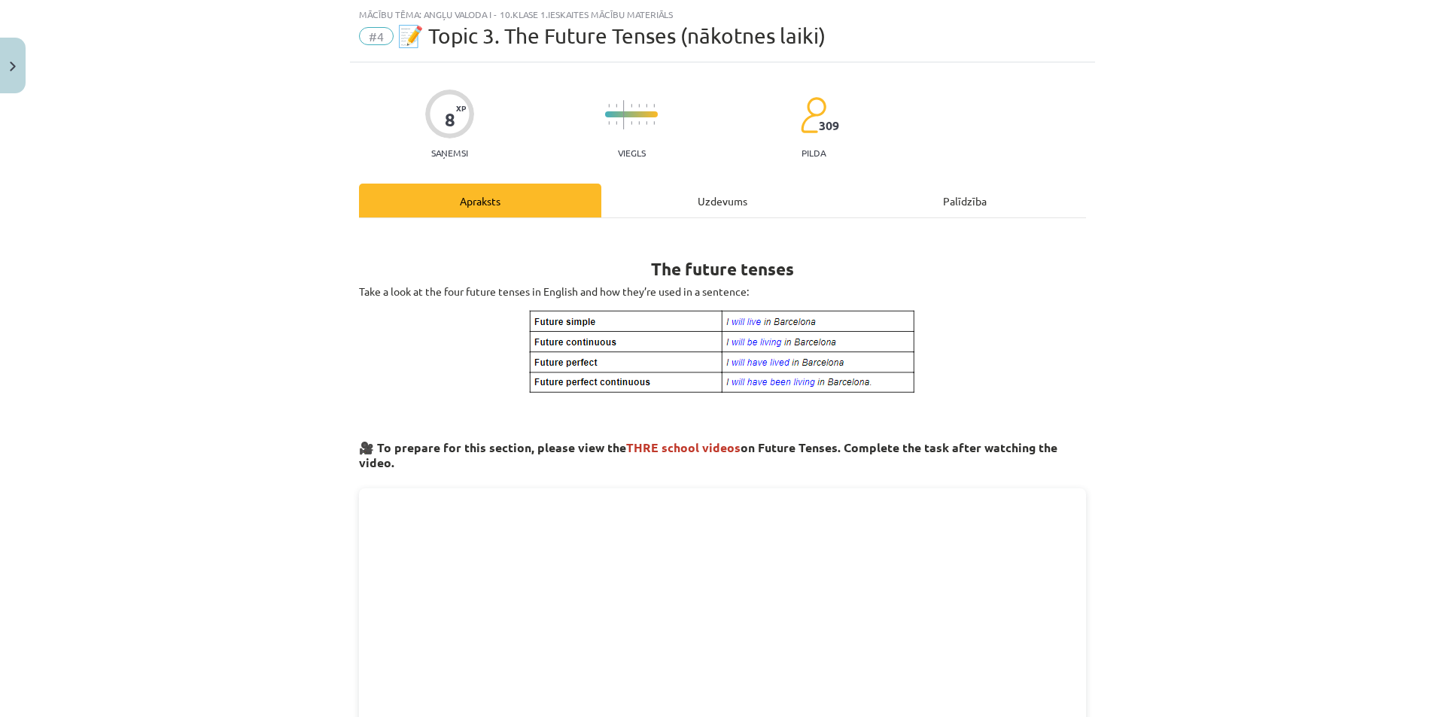
drag, startPoint x: 689, startPoint y: 201, endPoint x: 679, endPoint y: 229, distance: 29.8
click at [689, 201] on div "Uzdevums" at bounding box center [722, 201] width 242 height 34
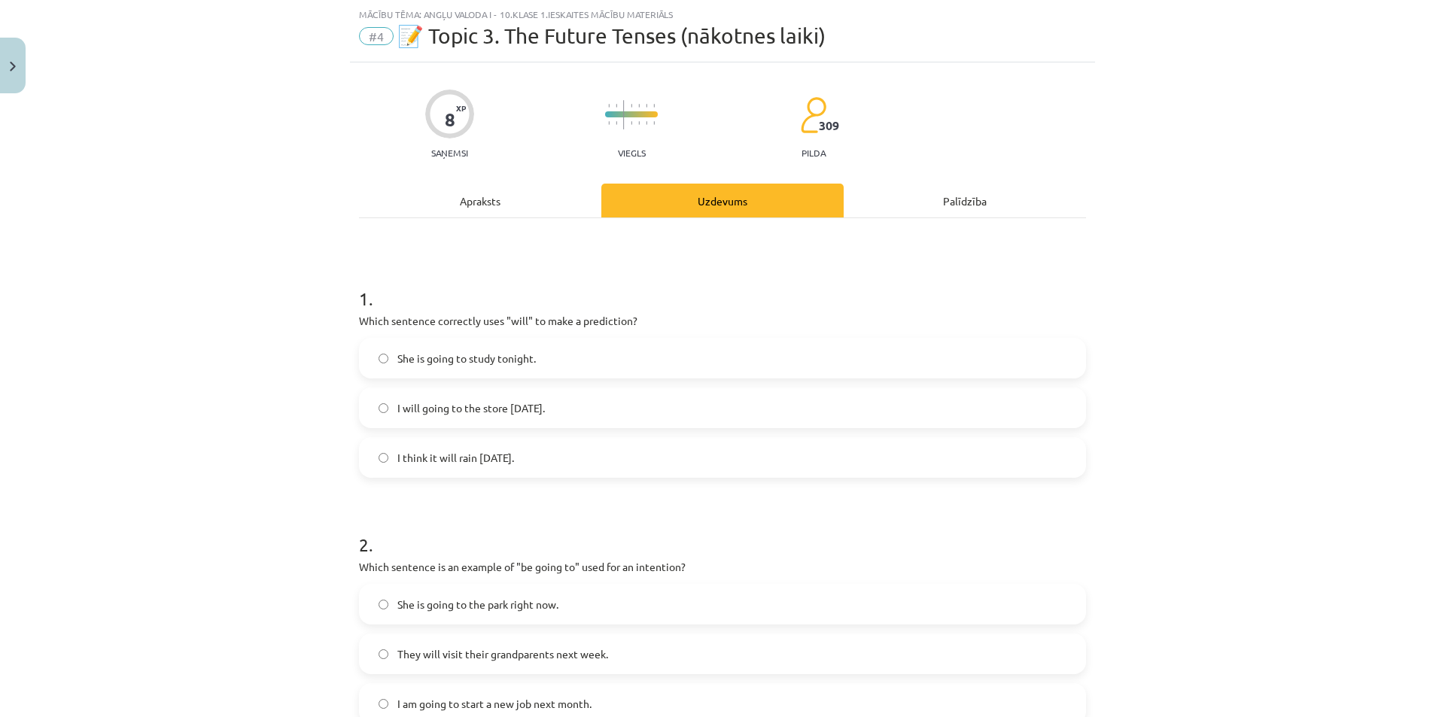
scroll to position [0, 0]
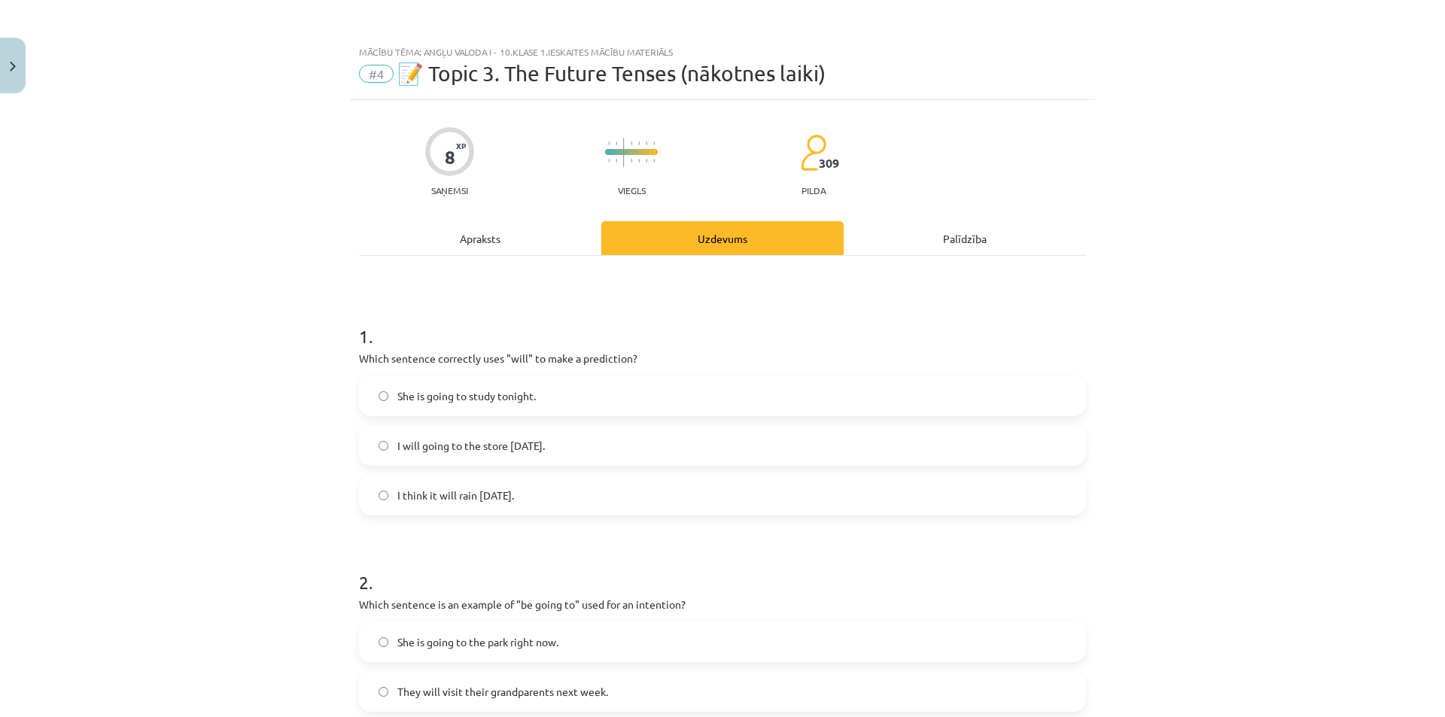
click at [474, 233] on div "Apraksts" at bounding box center [480, 238] width 242 height 34
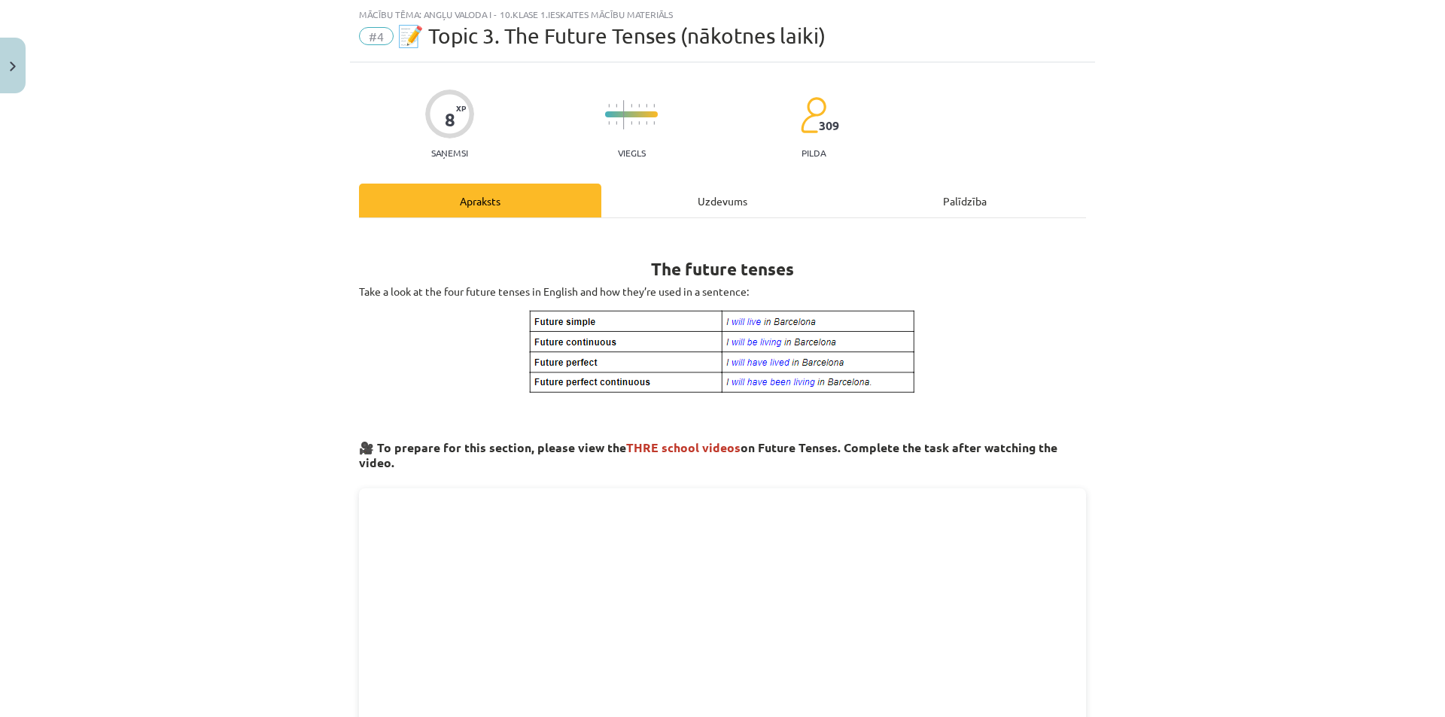
click at [701, 200] on div "Uzdevums" at bounding box center [722, 201] width 242 height 34
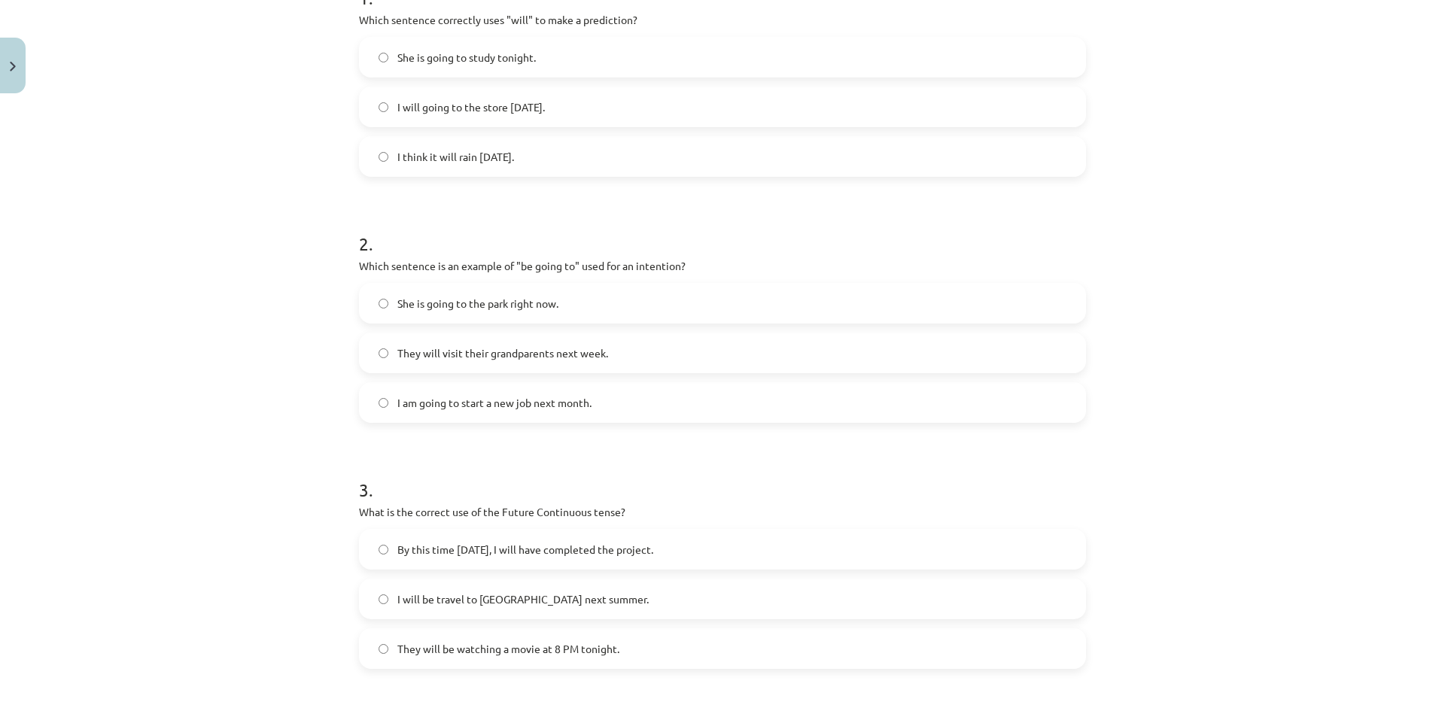
scroll to position [0, 0]
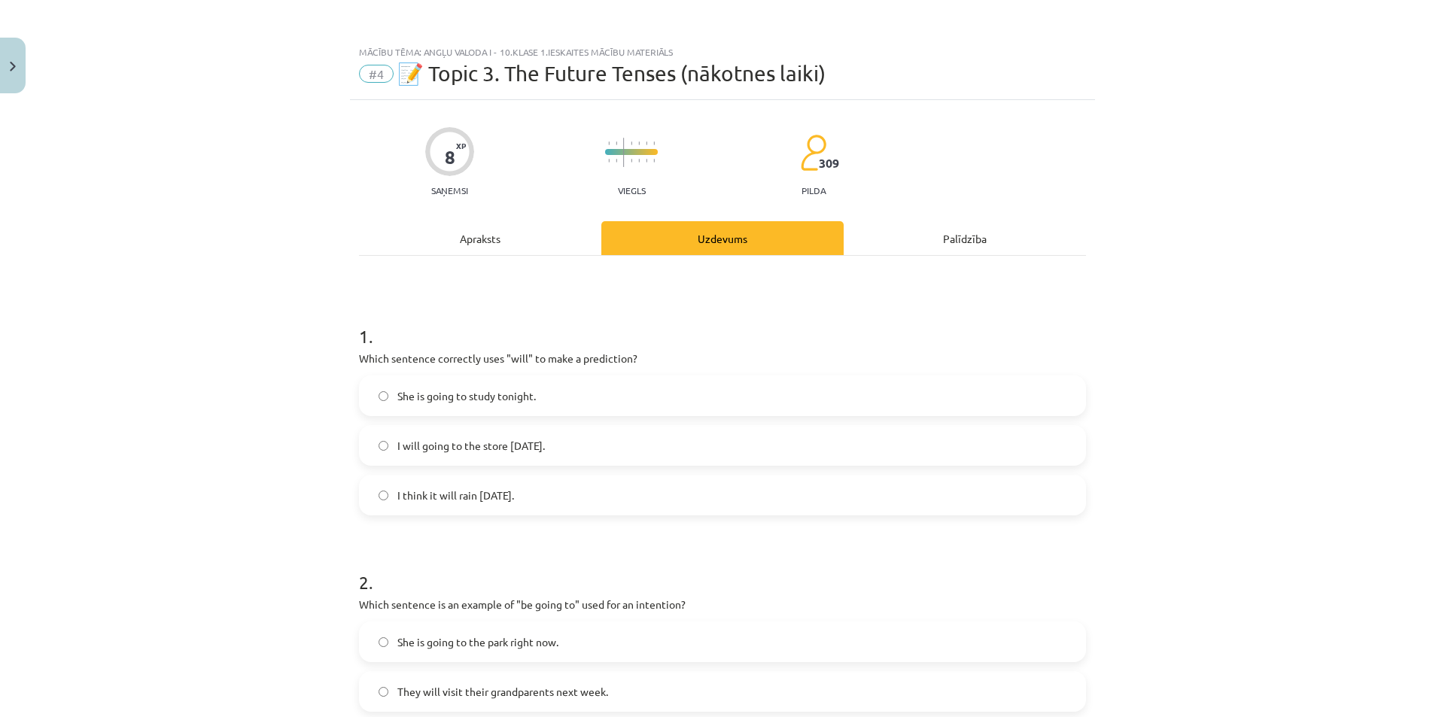
click at [465, 239] on div "Apraksts" at bounding box center [480, 238] width 242 height 34
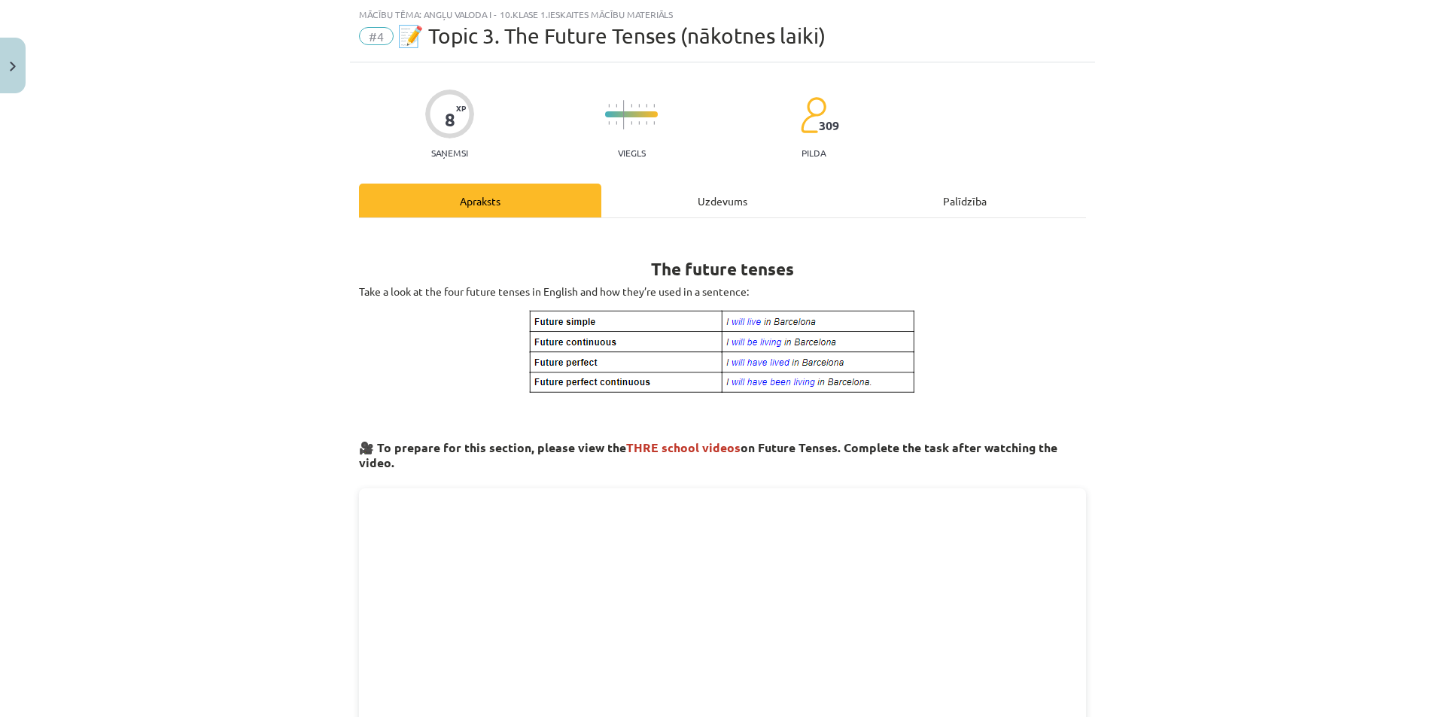
click at [716, 187] on div "Uzdevums" at bounding box center [722, 201] width 242 height 34
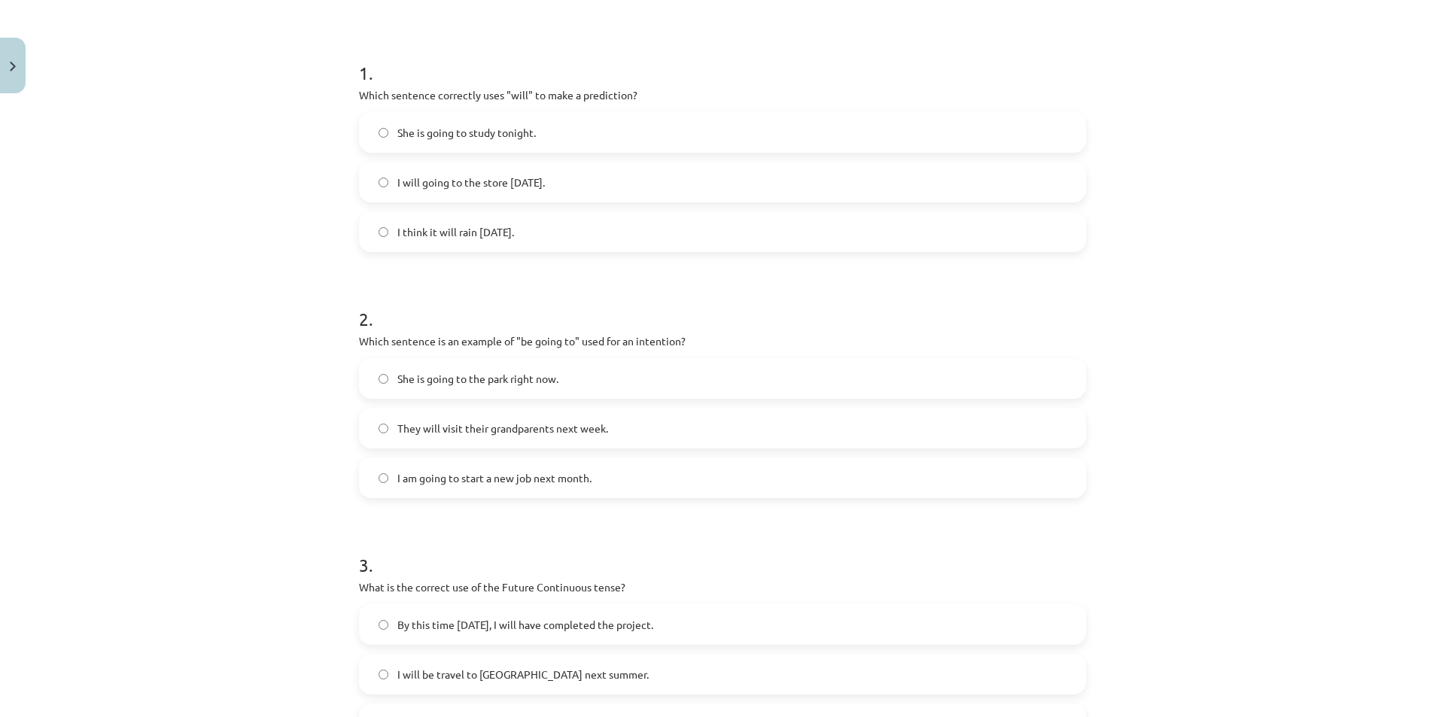
scroll to position [489, 0]
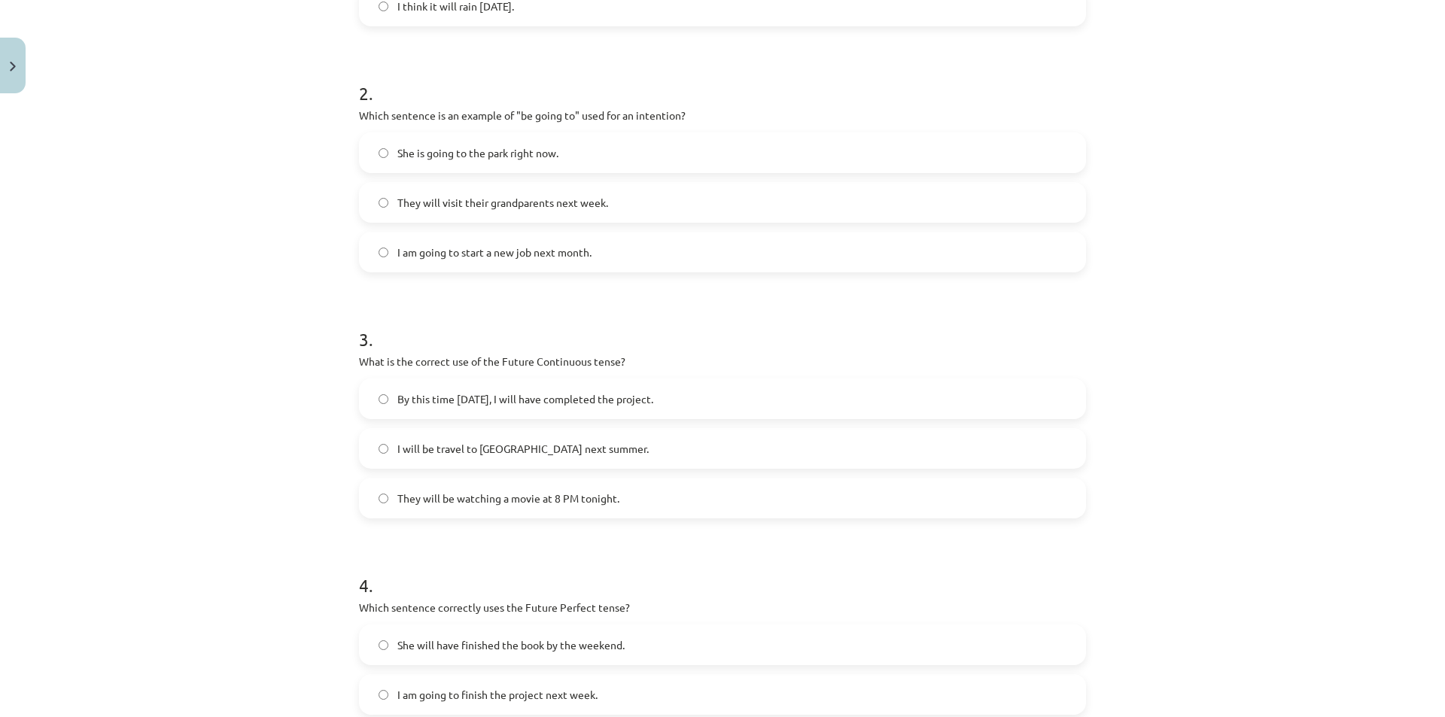
click at [397, 443] on span "I will be travel to Spain next summer." at bounding box center [522, 449] width 251 height 16
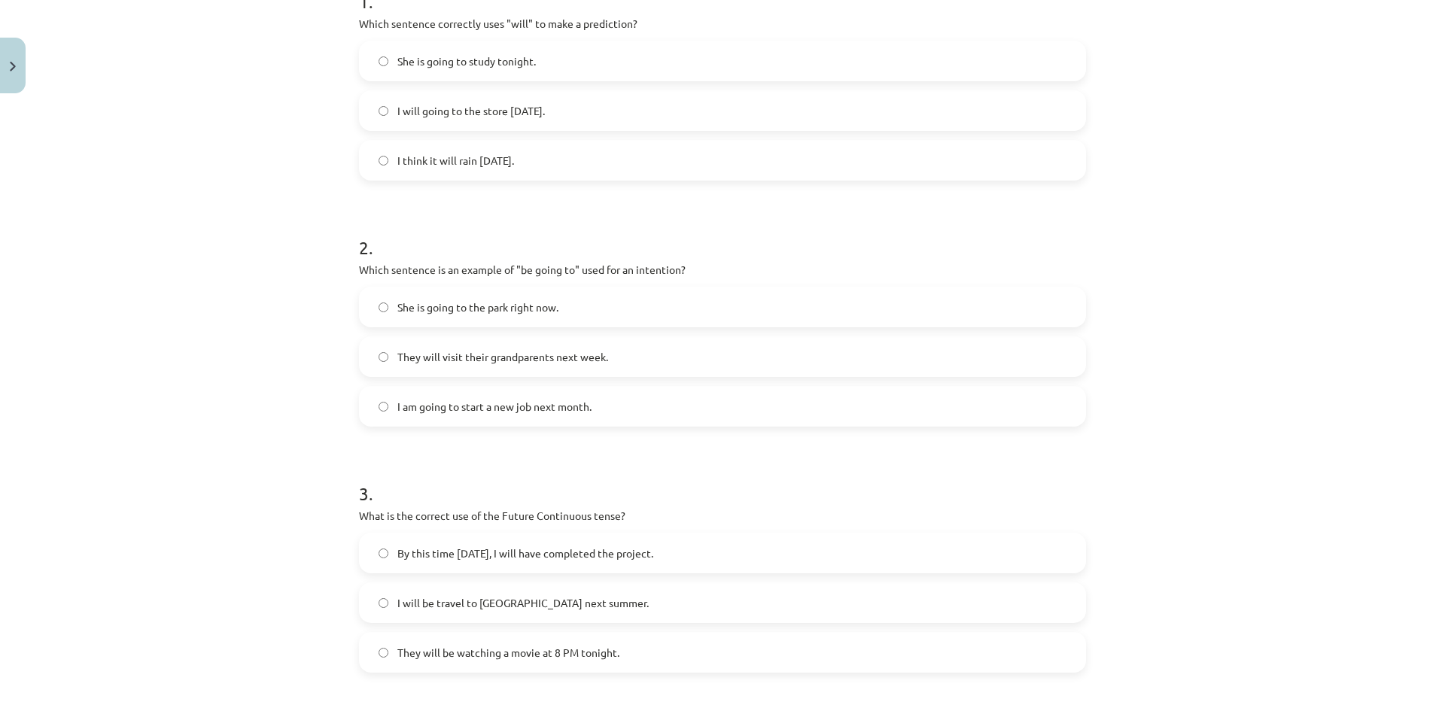
scroll to position [0, 0]
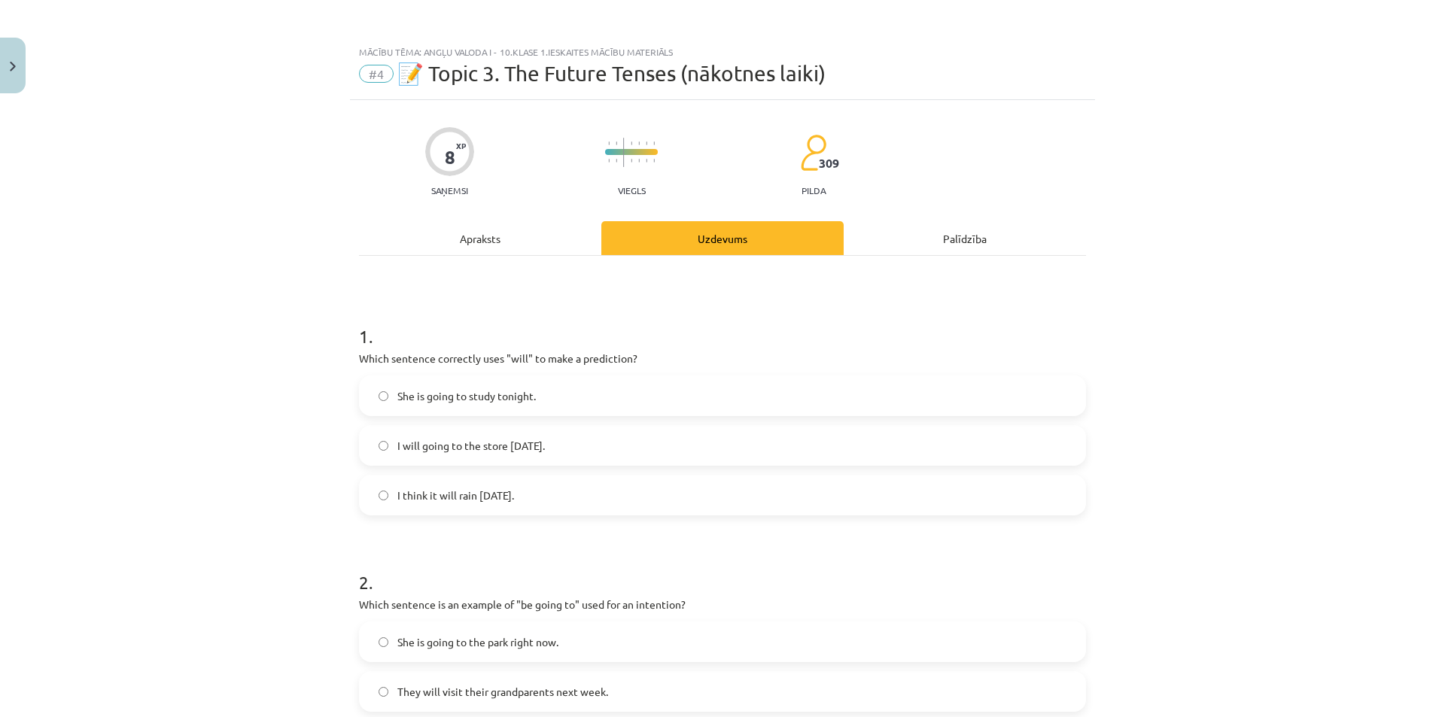
click at [441, 240] on div "Apraksts" at bounding box center [480, 238] width 242 height 34
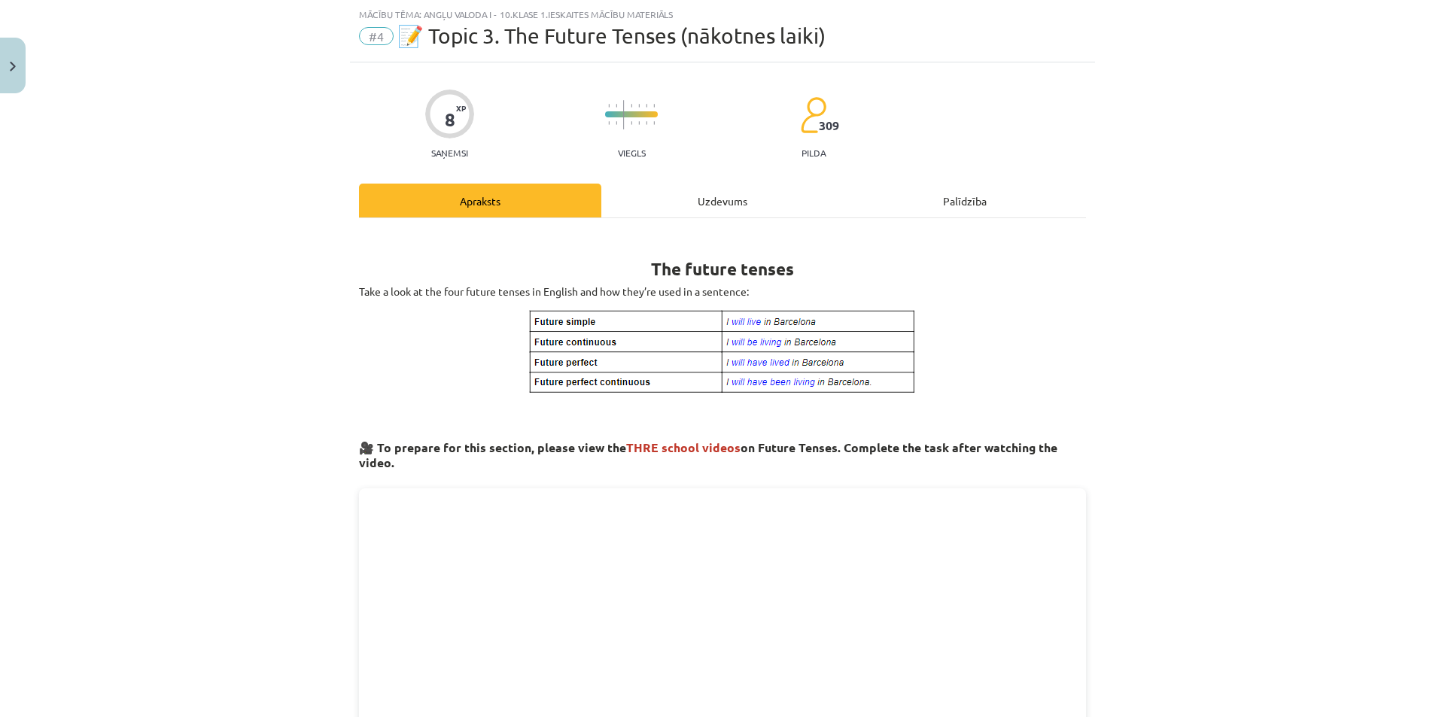
click at [732, 214] on div "Uzdevums" at bounding box center [722, 201] width 242 height 34
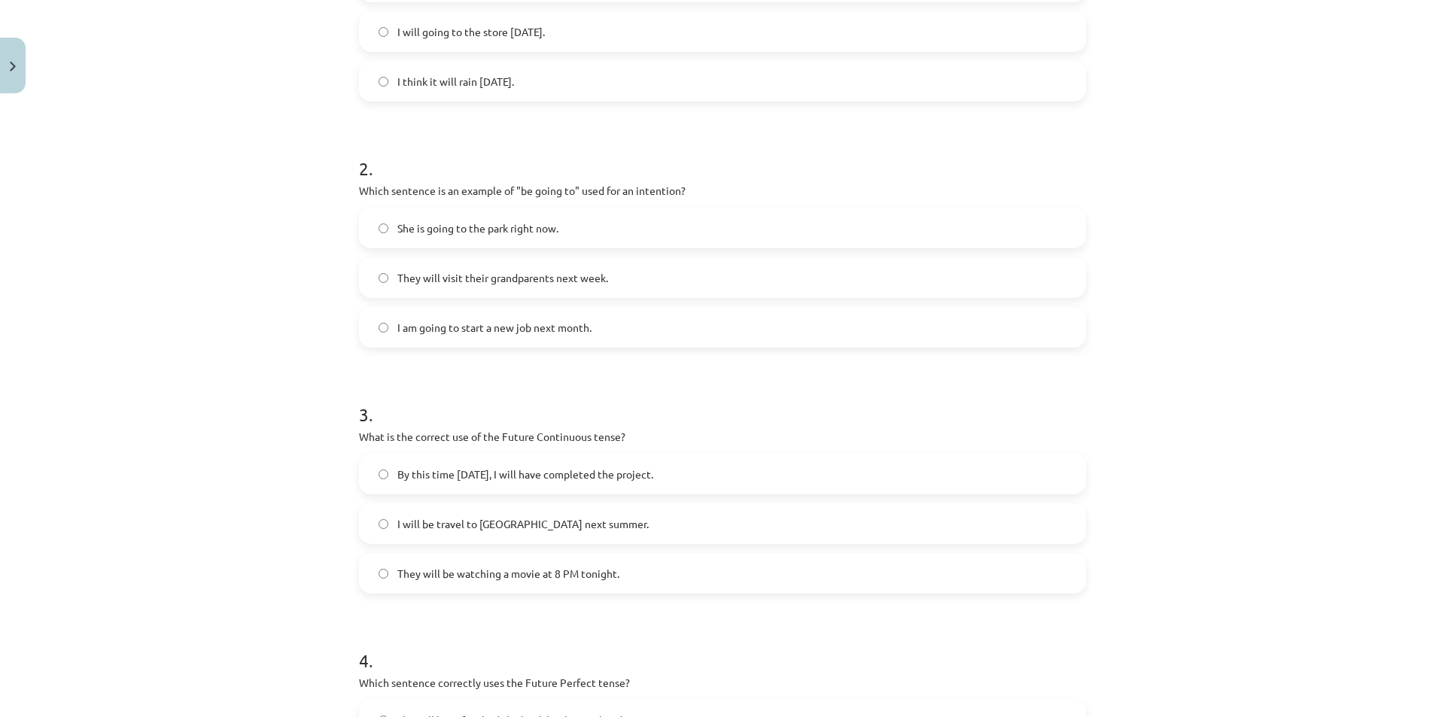
scroll to position [711, 0]
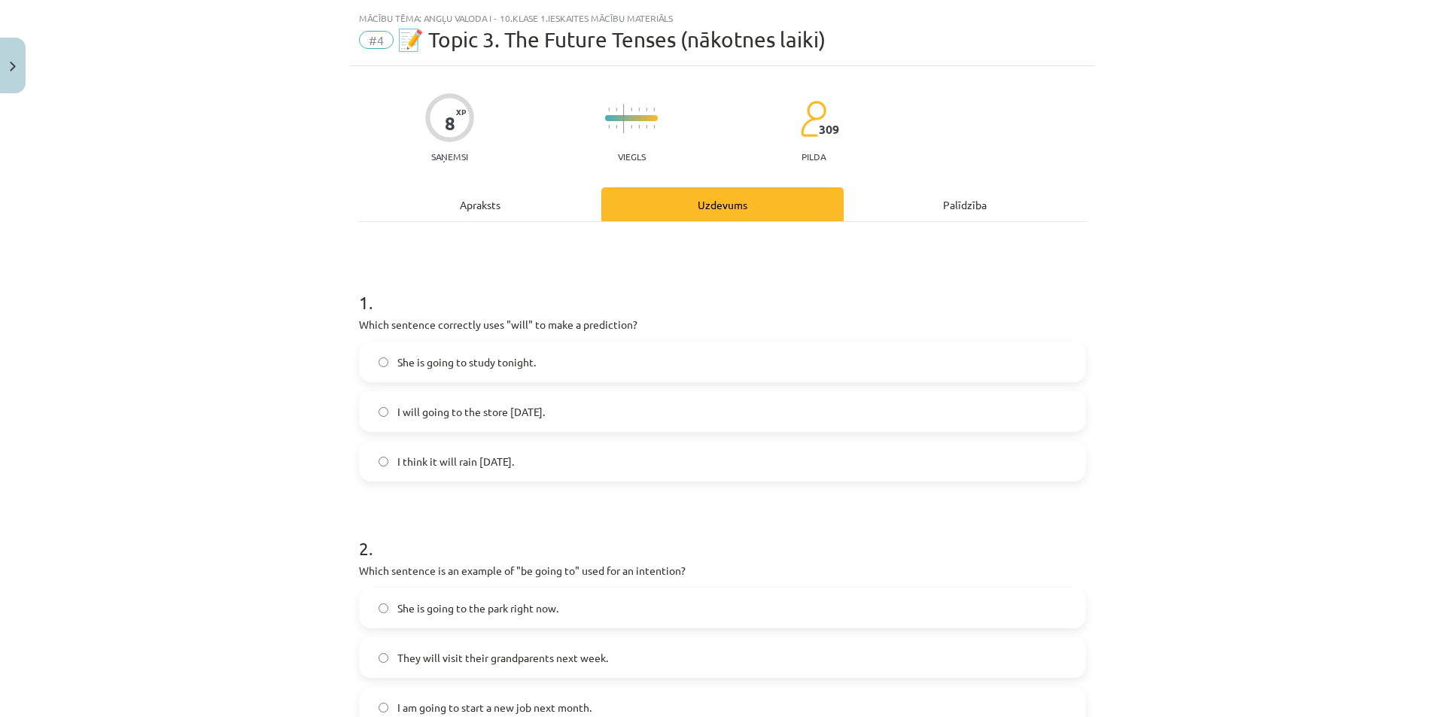
click at [546, 211] on div "Apraksts" at bounding box center [480, 204] width 242 height 34
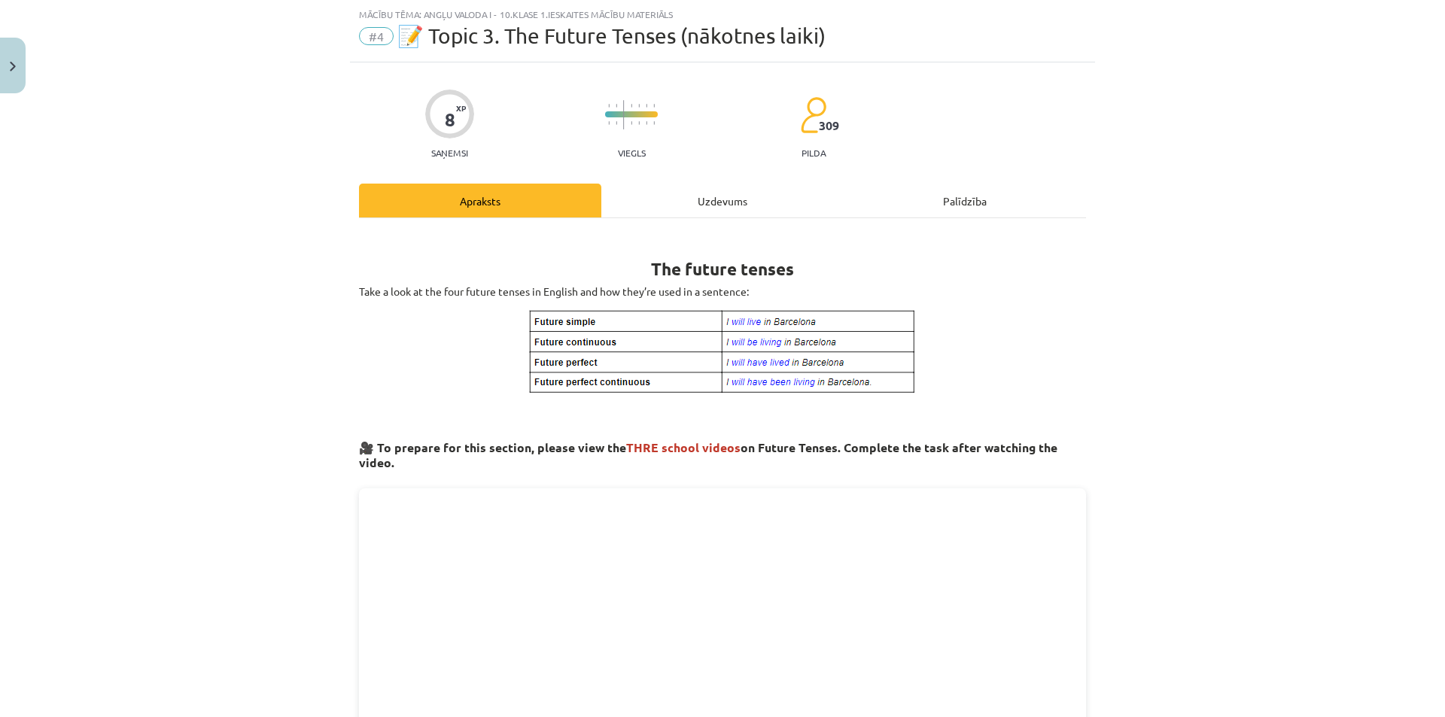
click at [687, 205] on div "Uzdevums" at bounding box center [722, 201] width 242 height 34
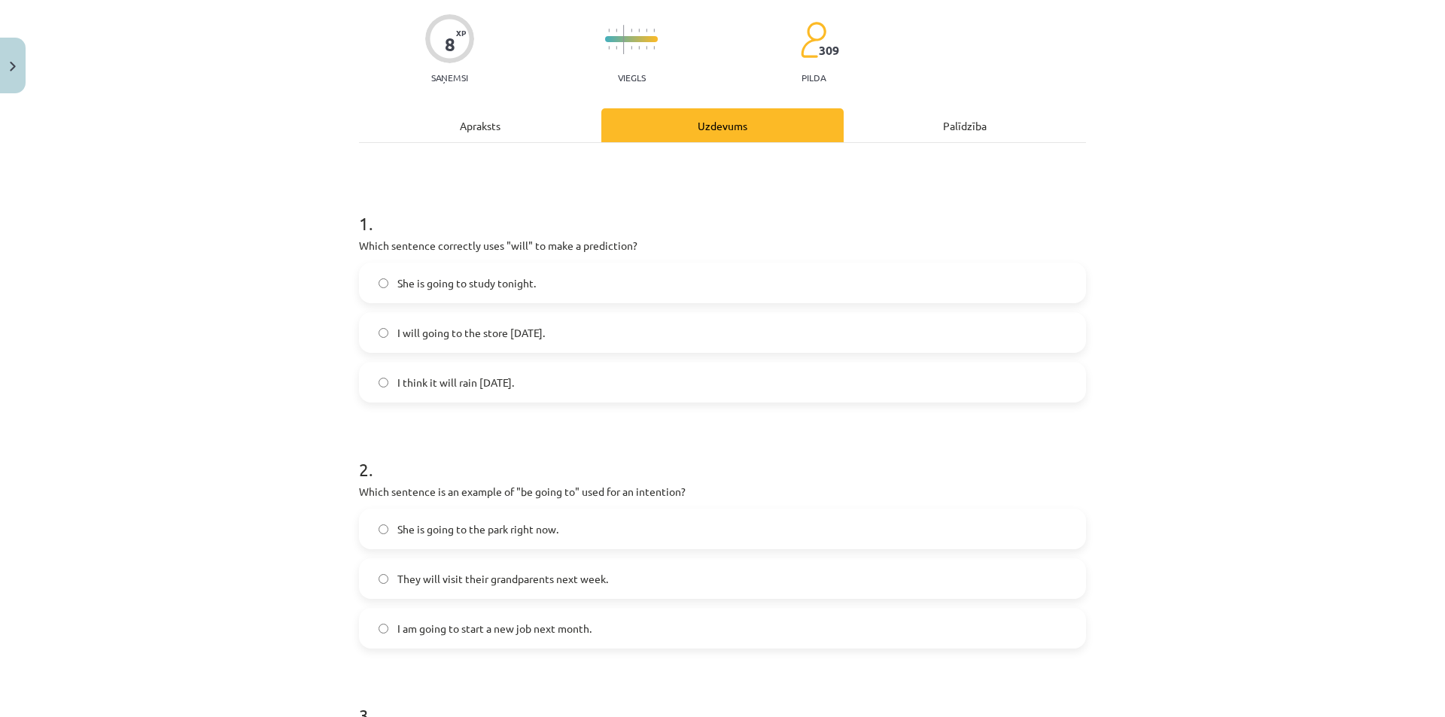
scroll to position [0, 0]
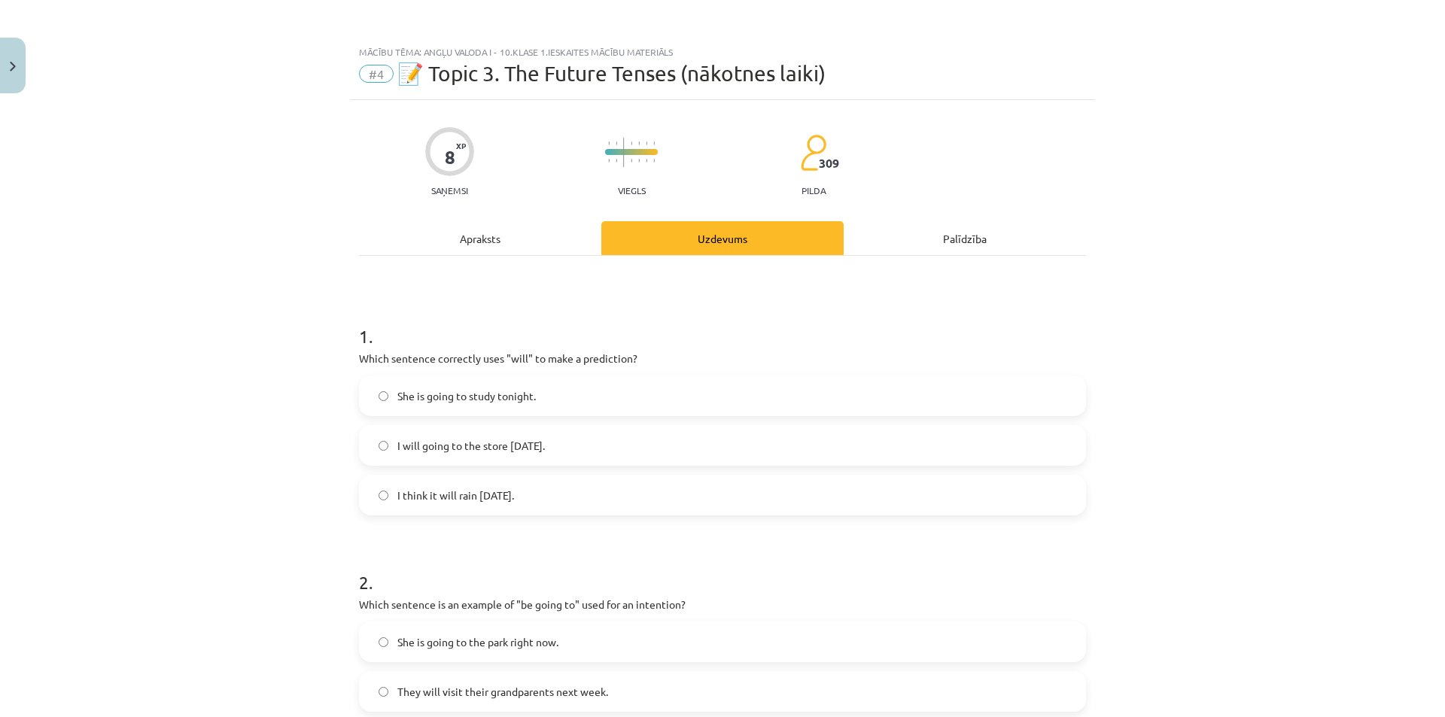
click at [500, 245] on div "Apraksts" at bounding box center [480, 238] width 242 height 34
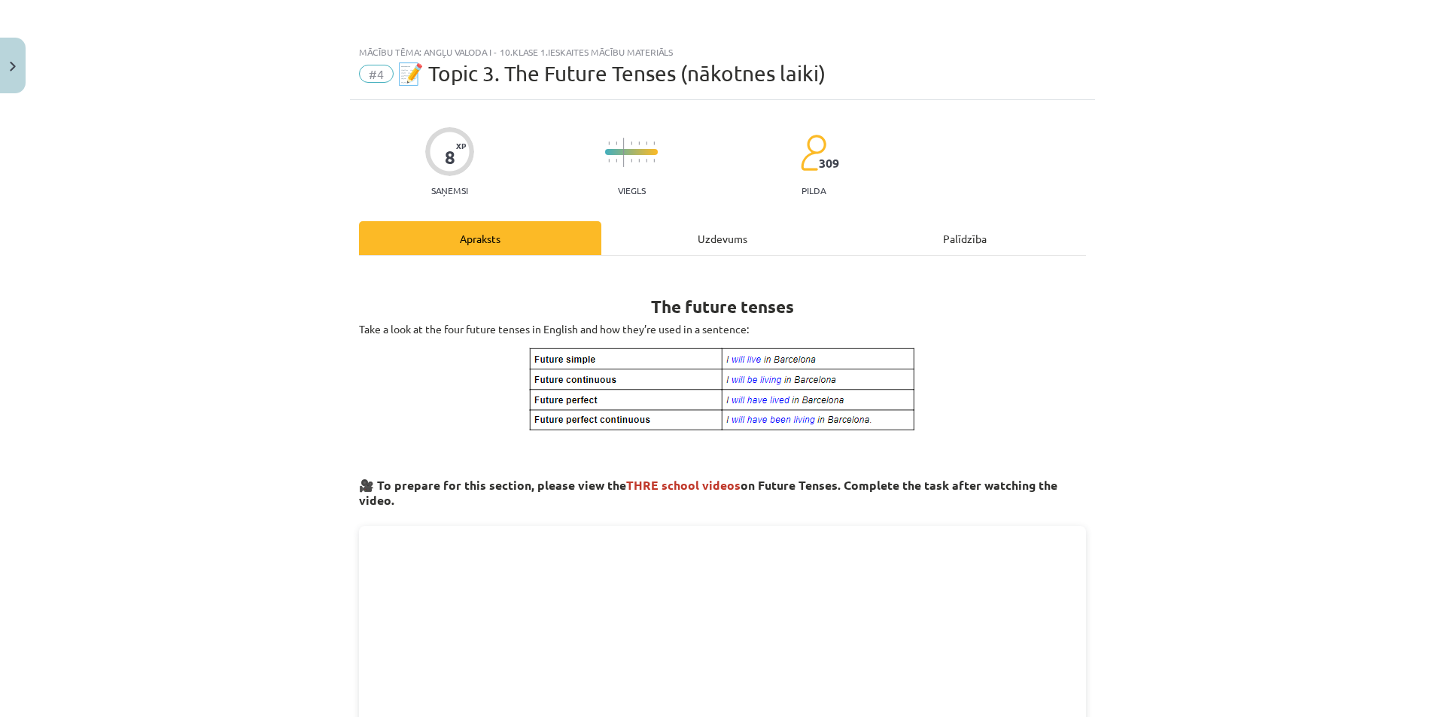
scroll to position [38, 0]
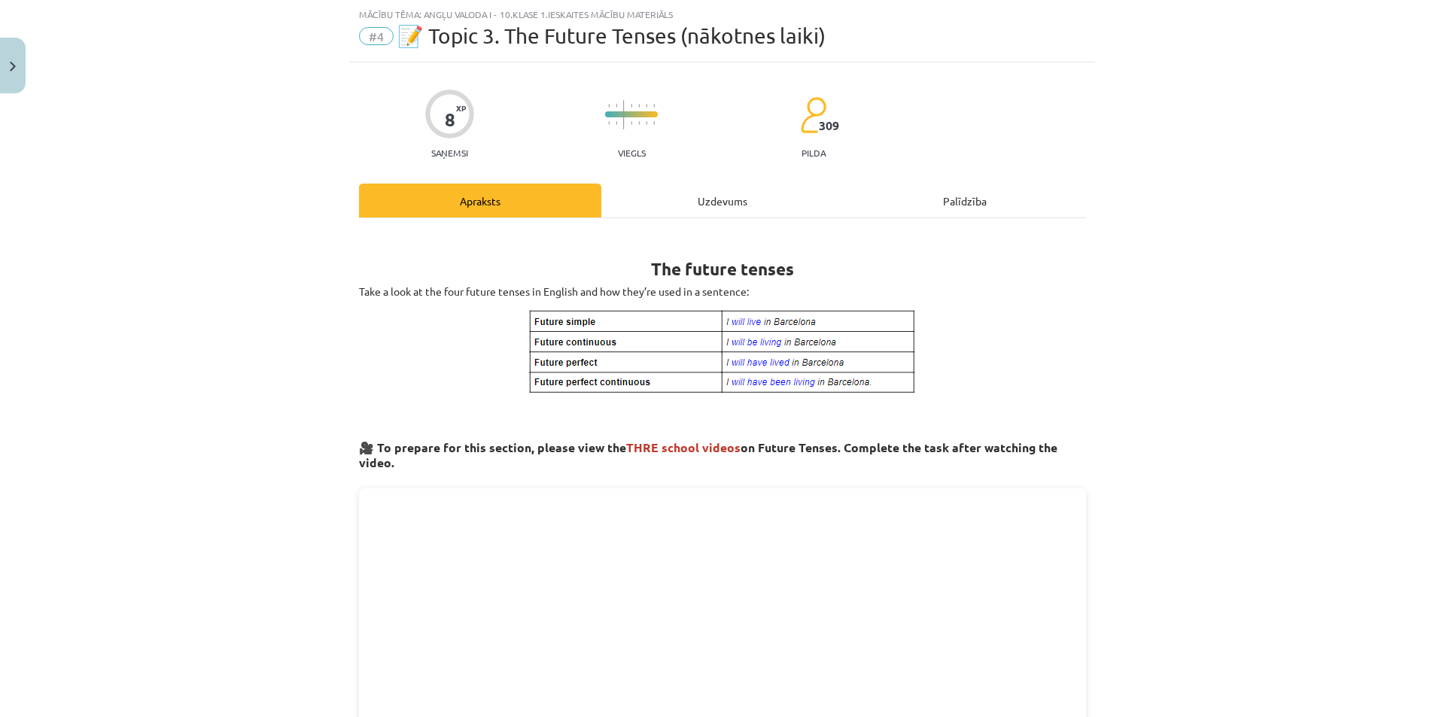
click at [686, 211] on div "Uzdevums" at bounding box center [722, 201] width 242 height 34
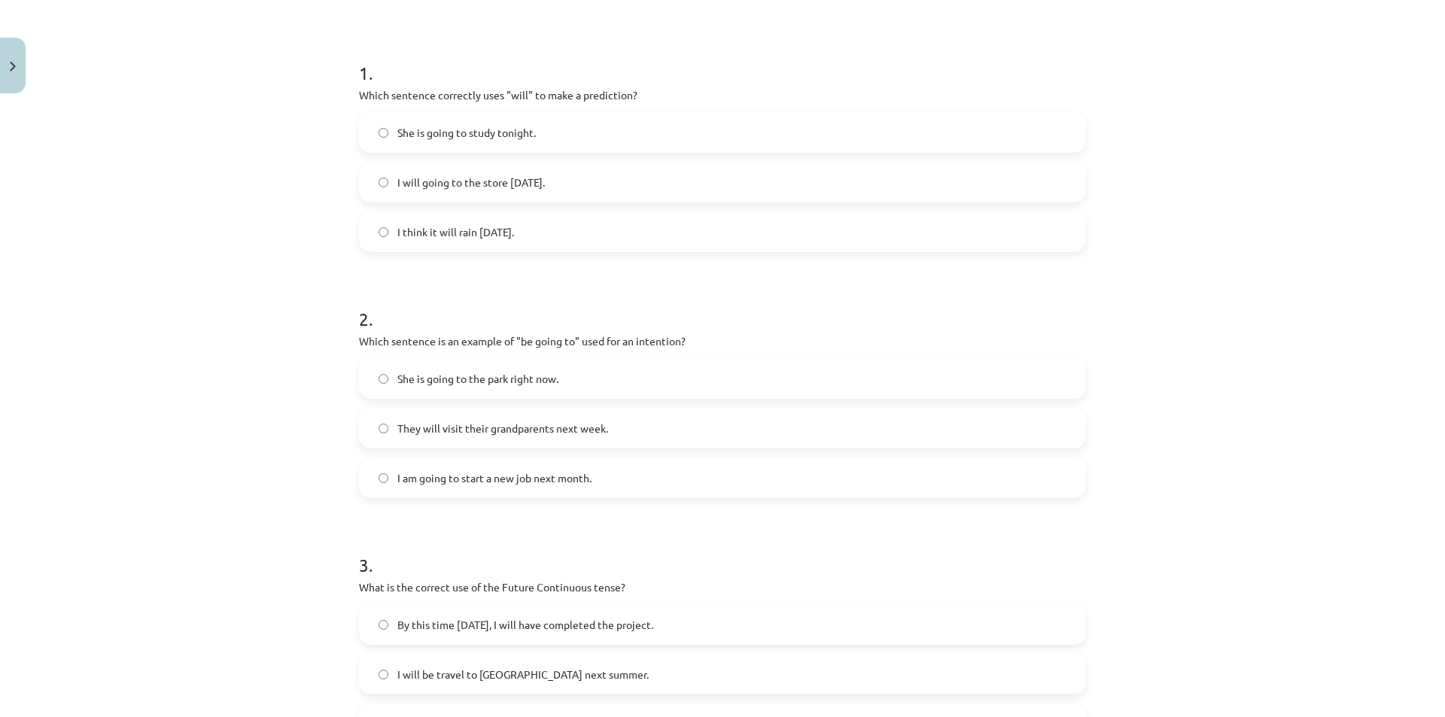
scroll to position [0, 0]
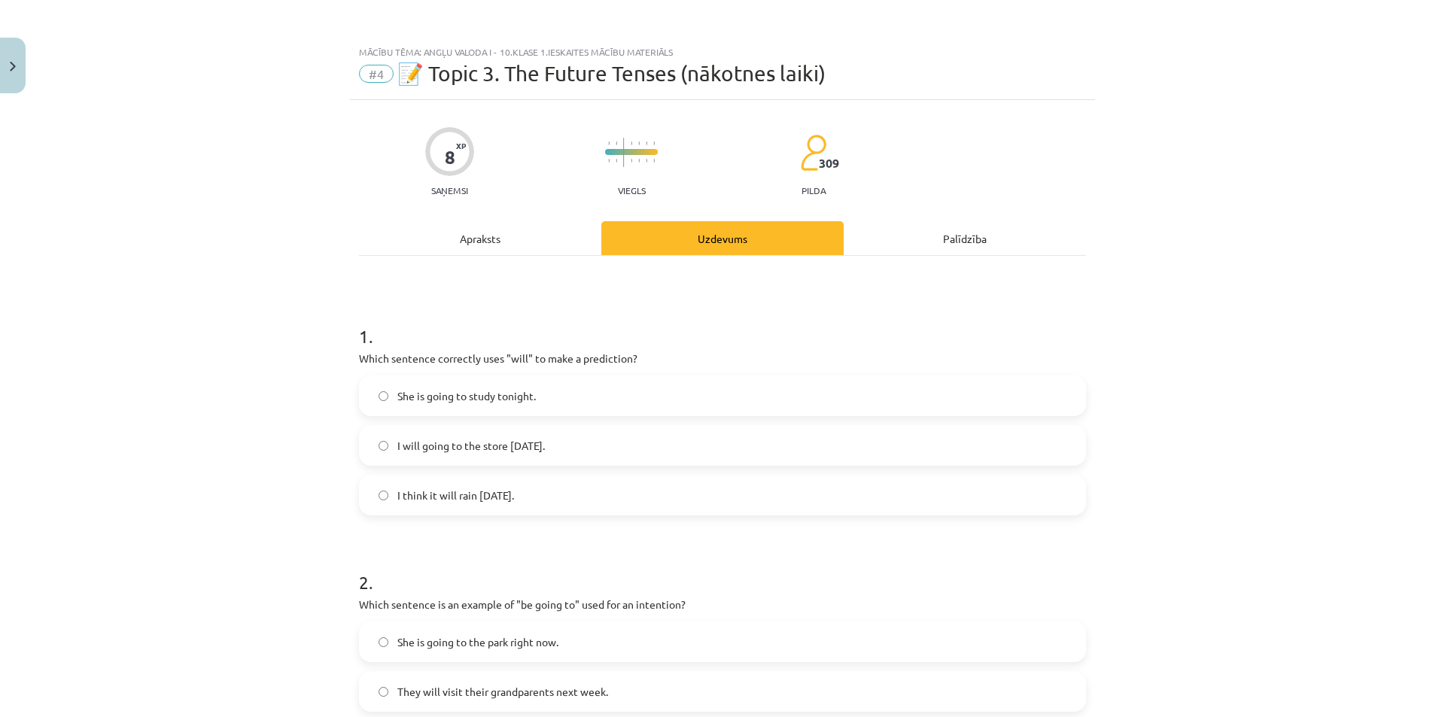
click at [462, 243] on div "Apraksts" at bounding box center [480, 238] width 242 height 34
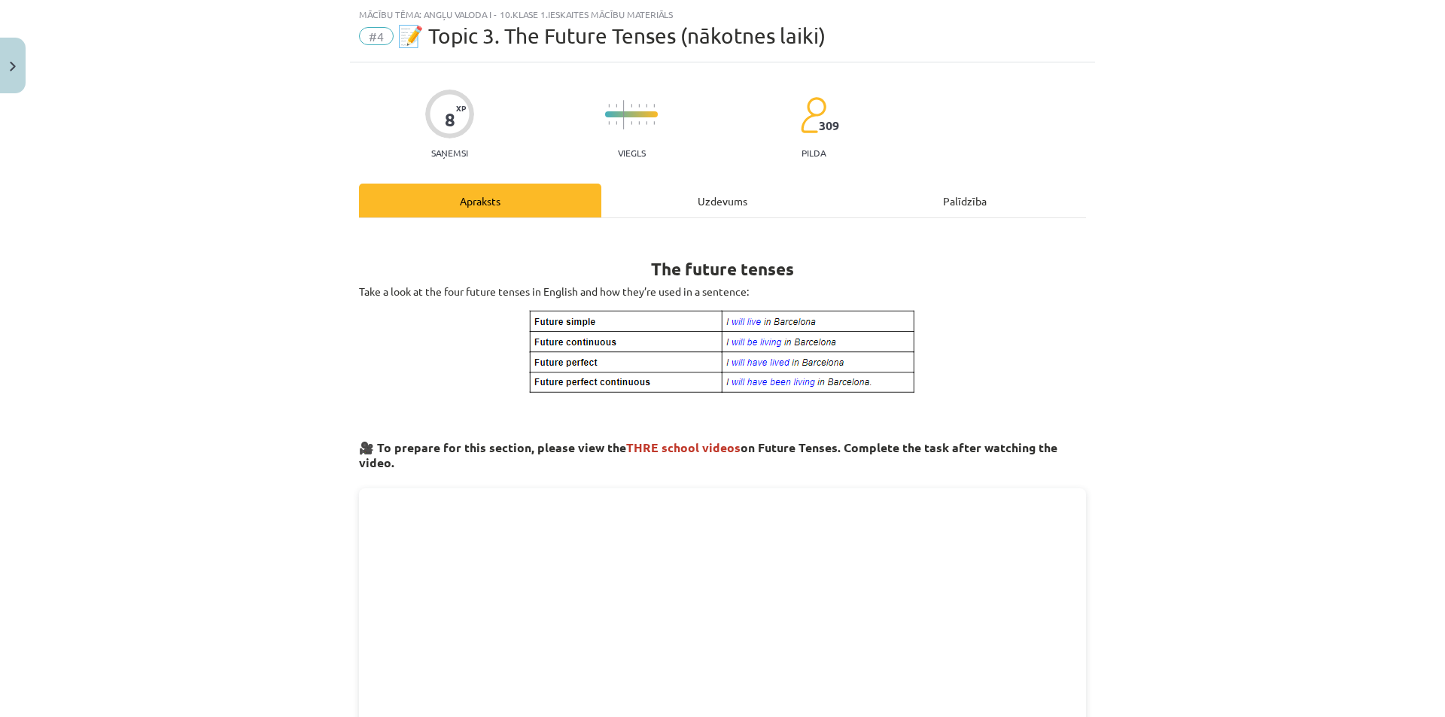
click at [702, 202] on div "Uzdevums" at bounding box center [722, 201] width 242 height 34
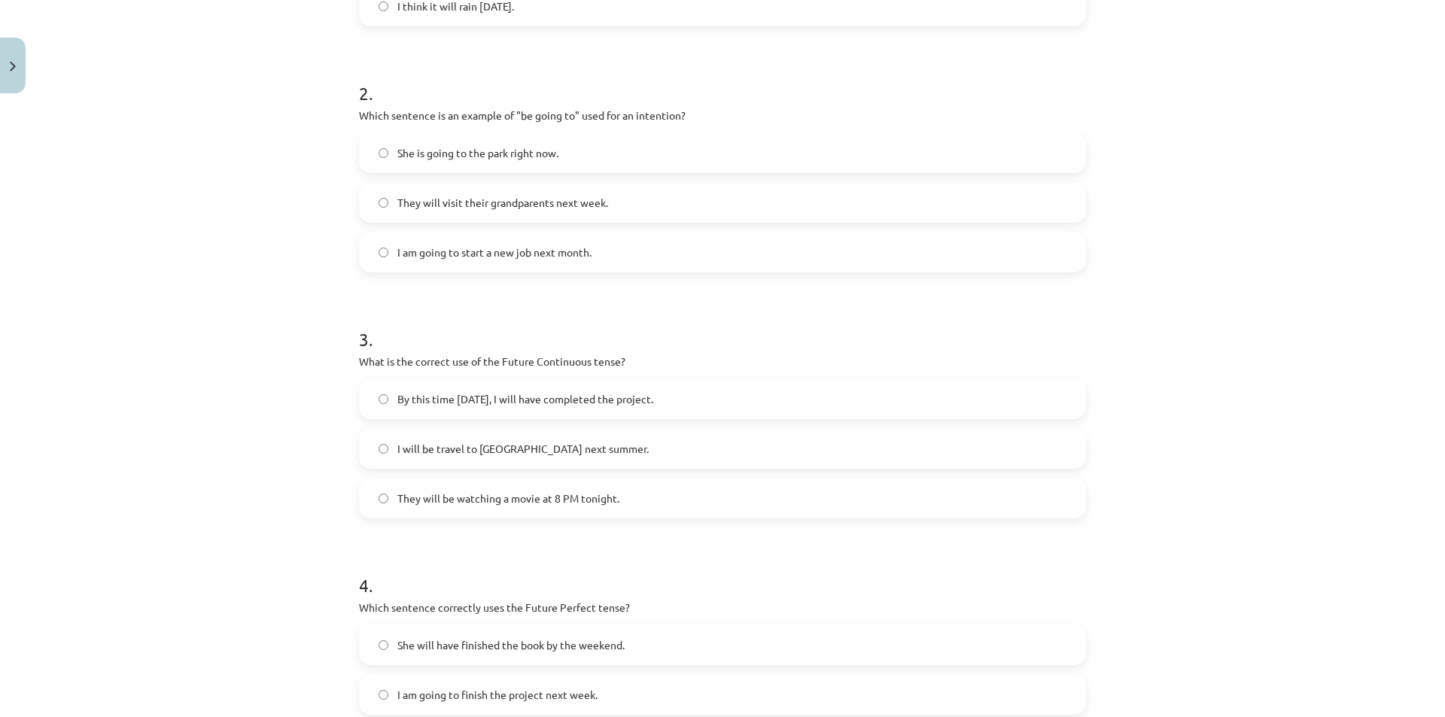
scroll to position [711, 0]
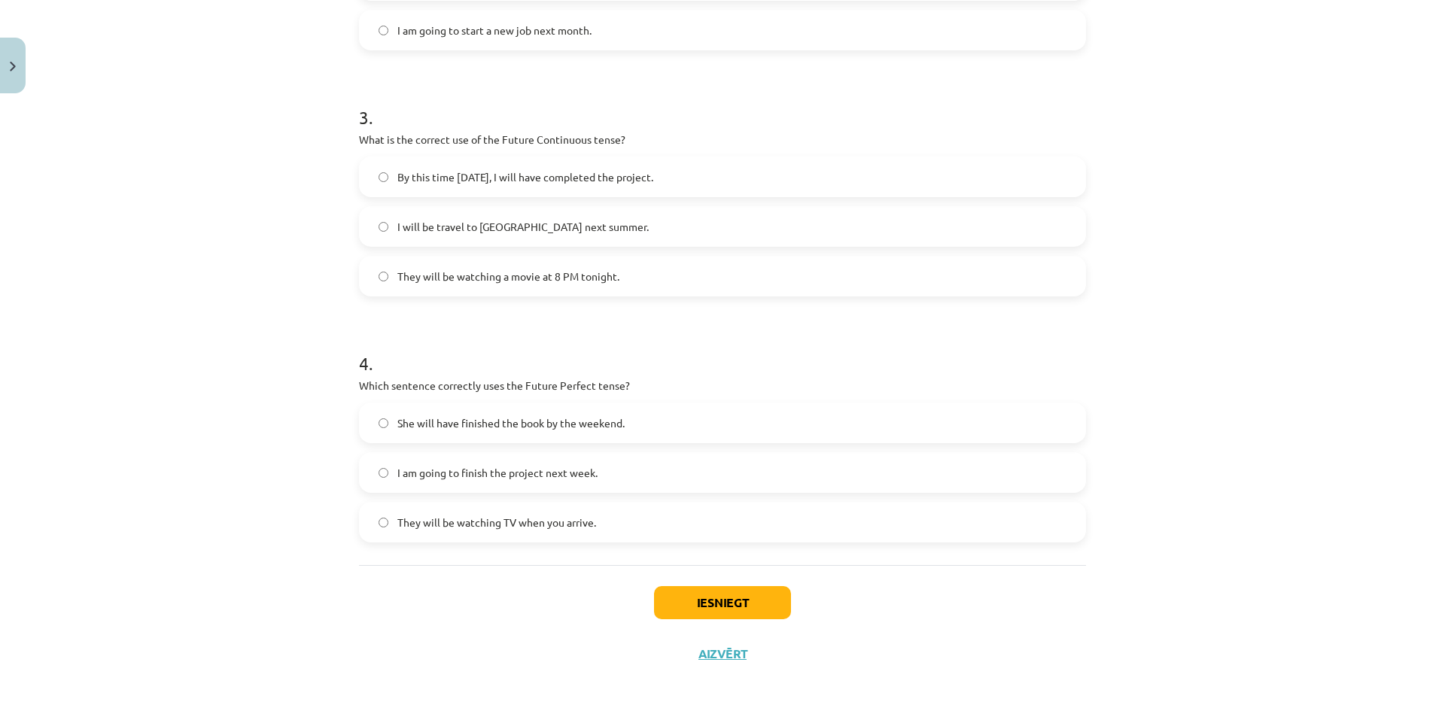
click at [422, 426] on span "She will have finished the book by the weekend." at bounding box center [510, 423] width 227 height 16
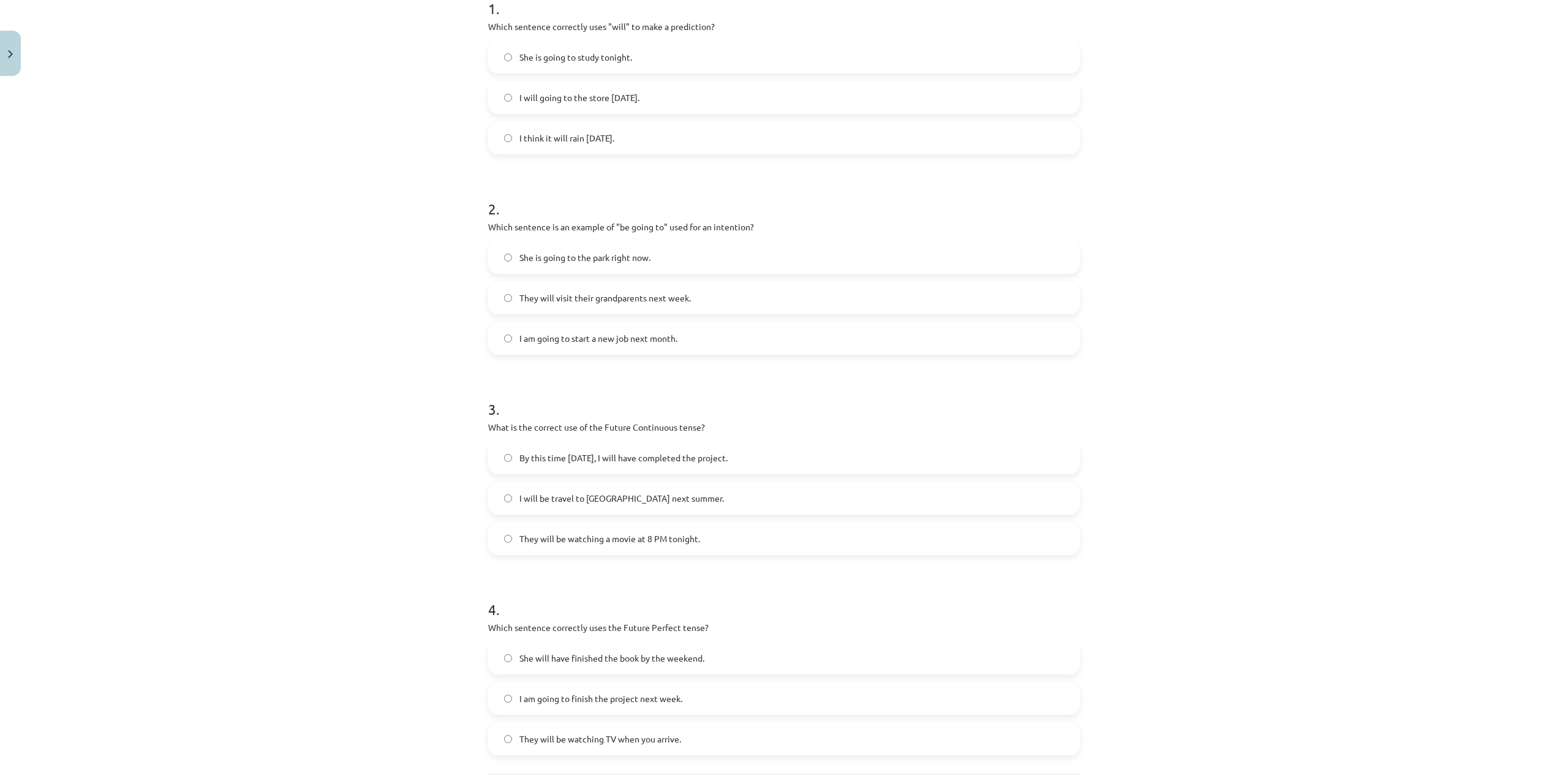
scroll to position [184, 0]
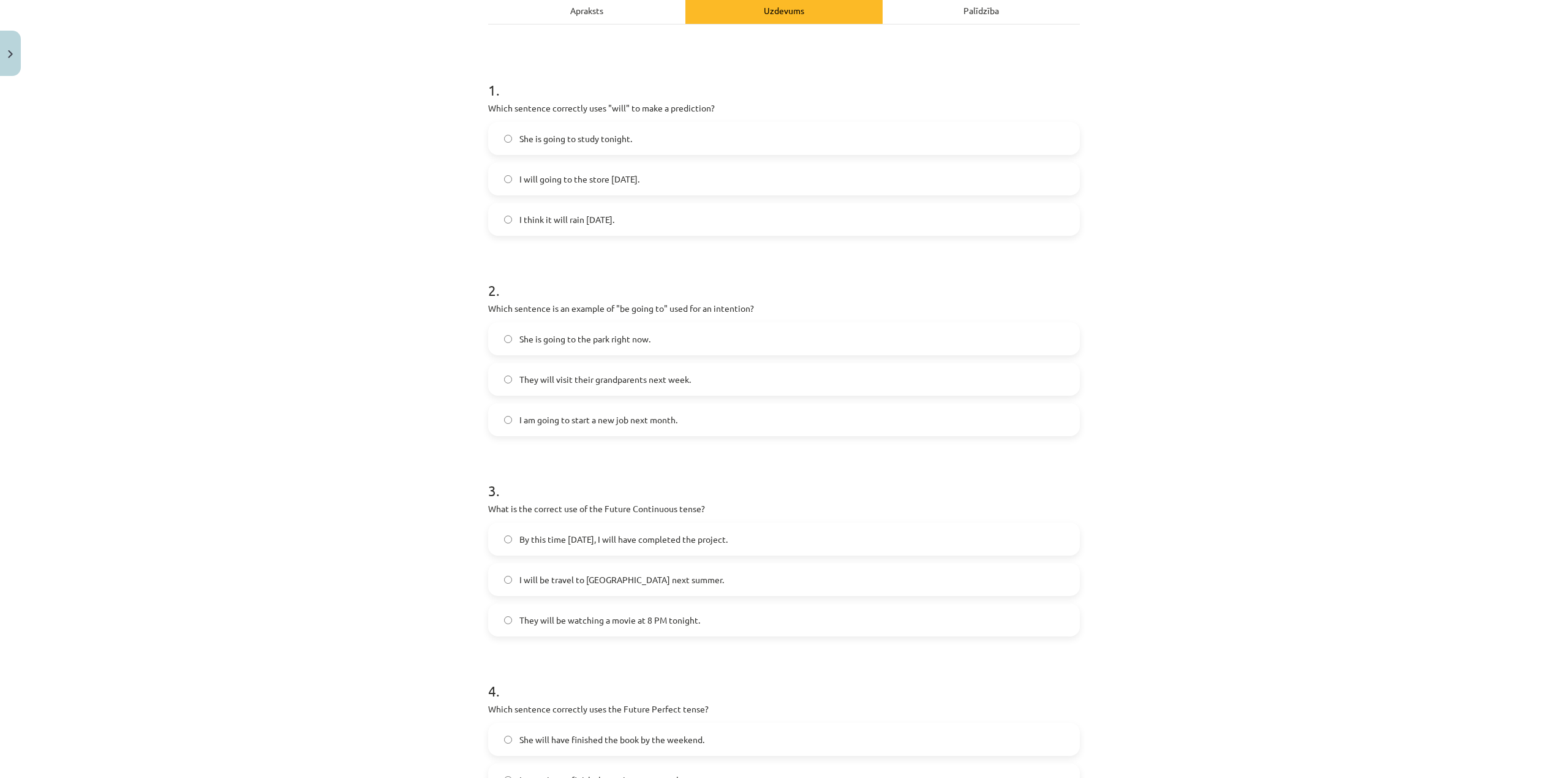
click at [519, 225] on span "I think it will rain tomorrow." at bounding box center [567, 220] width 95 height 13
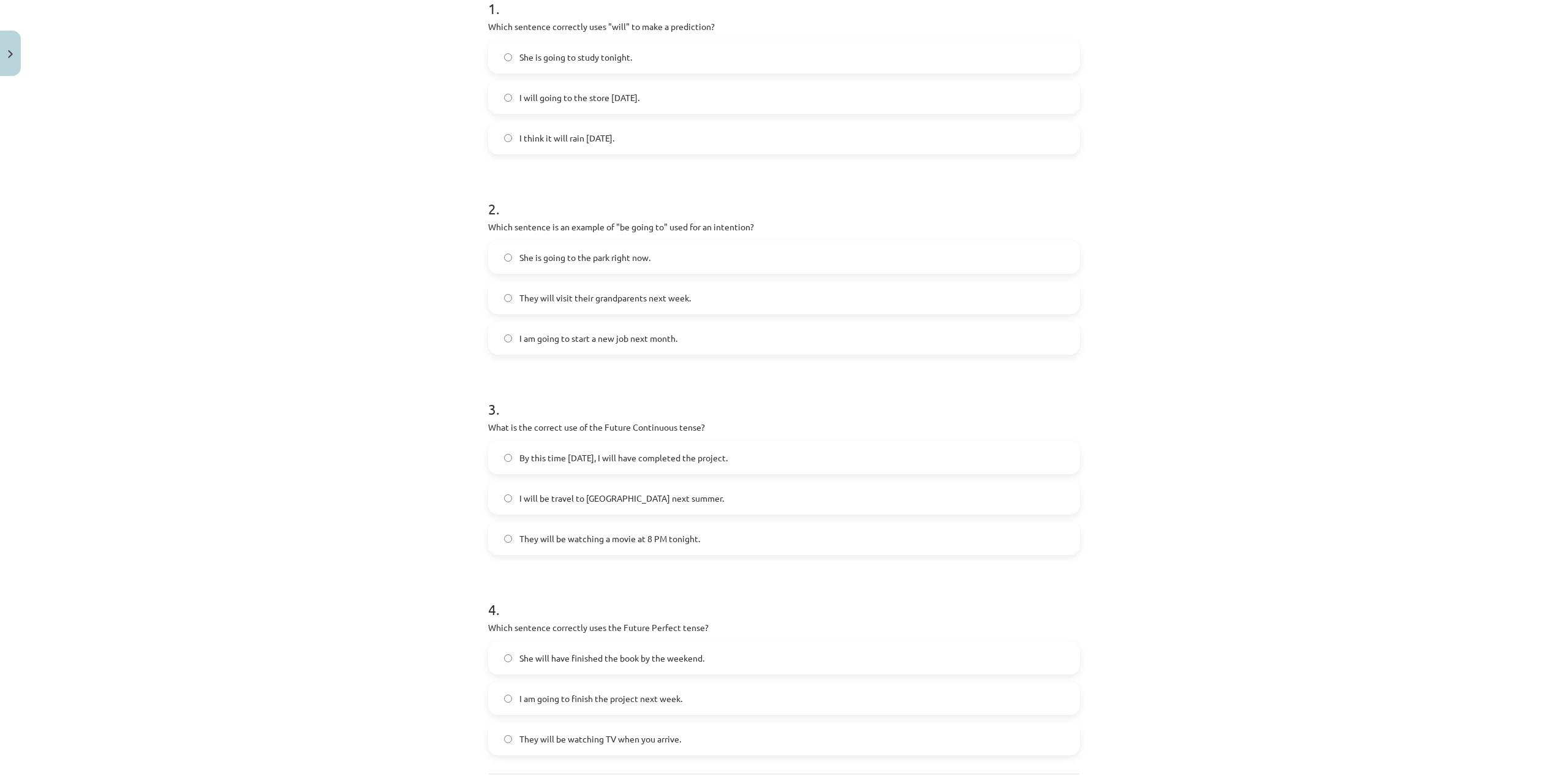
scroll to position [347, 0]
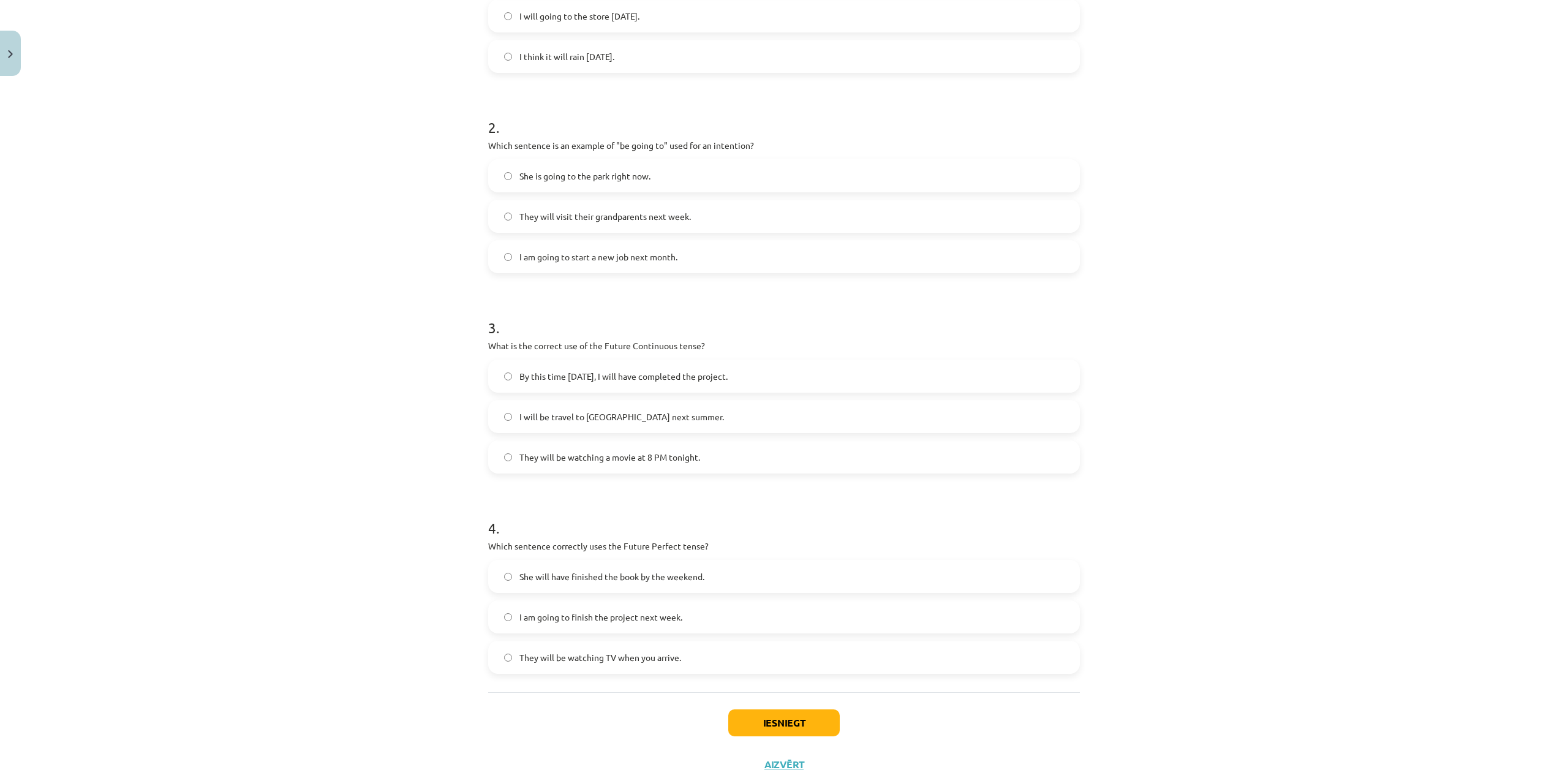
click at [604, 457] on span "They will be watching a movie at 8 PM tonight." at bounding box center [610, 457] width 181 height 13
click at [765, 583] on button "Iesniegt" at bounding box center [784, 722] width 112 height 27
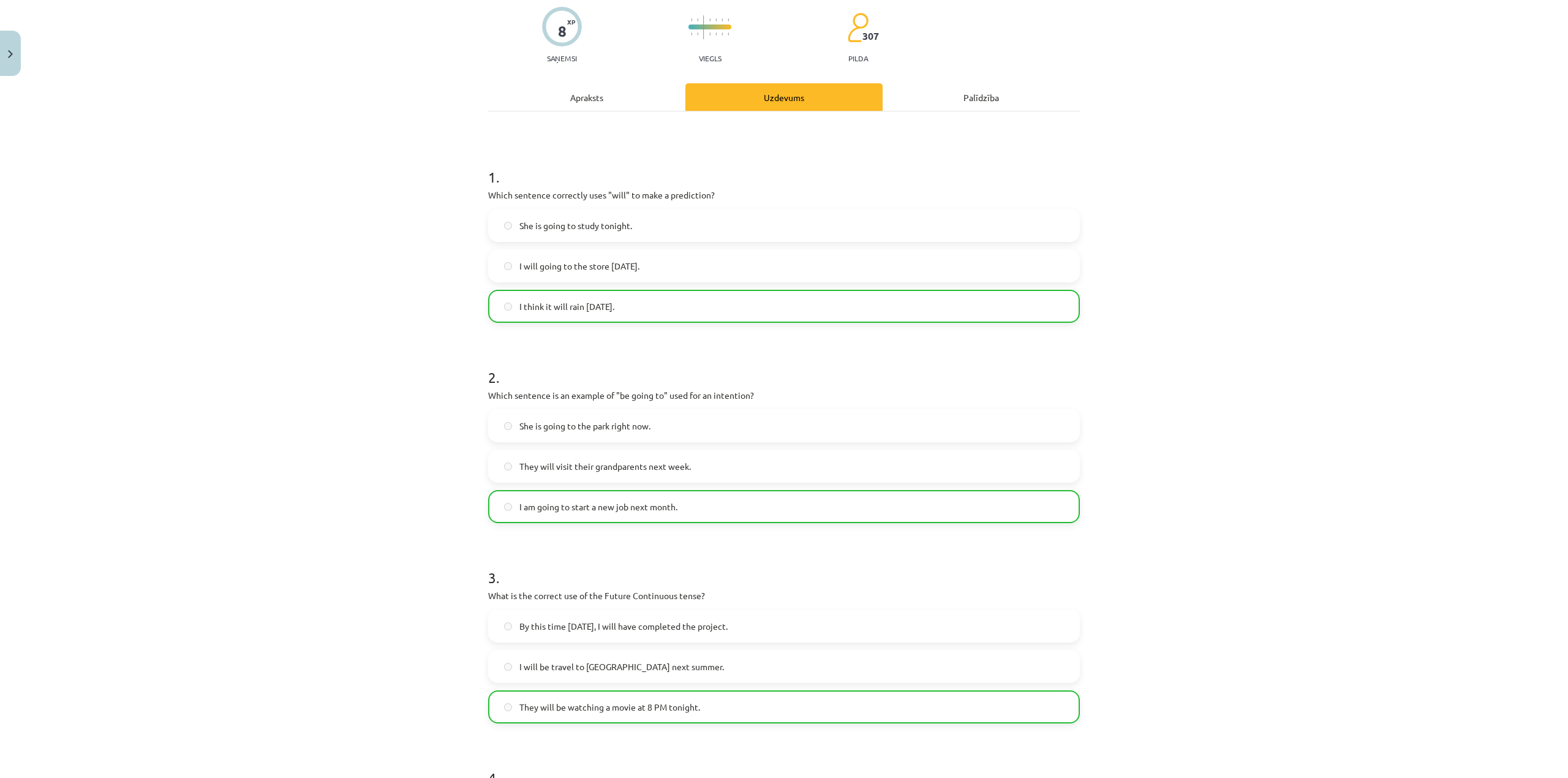
scroll to position [0, 0]
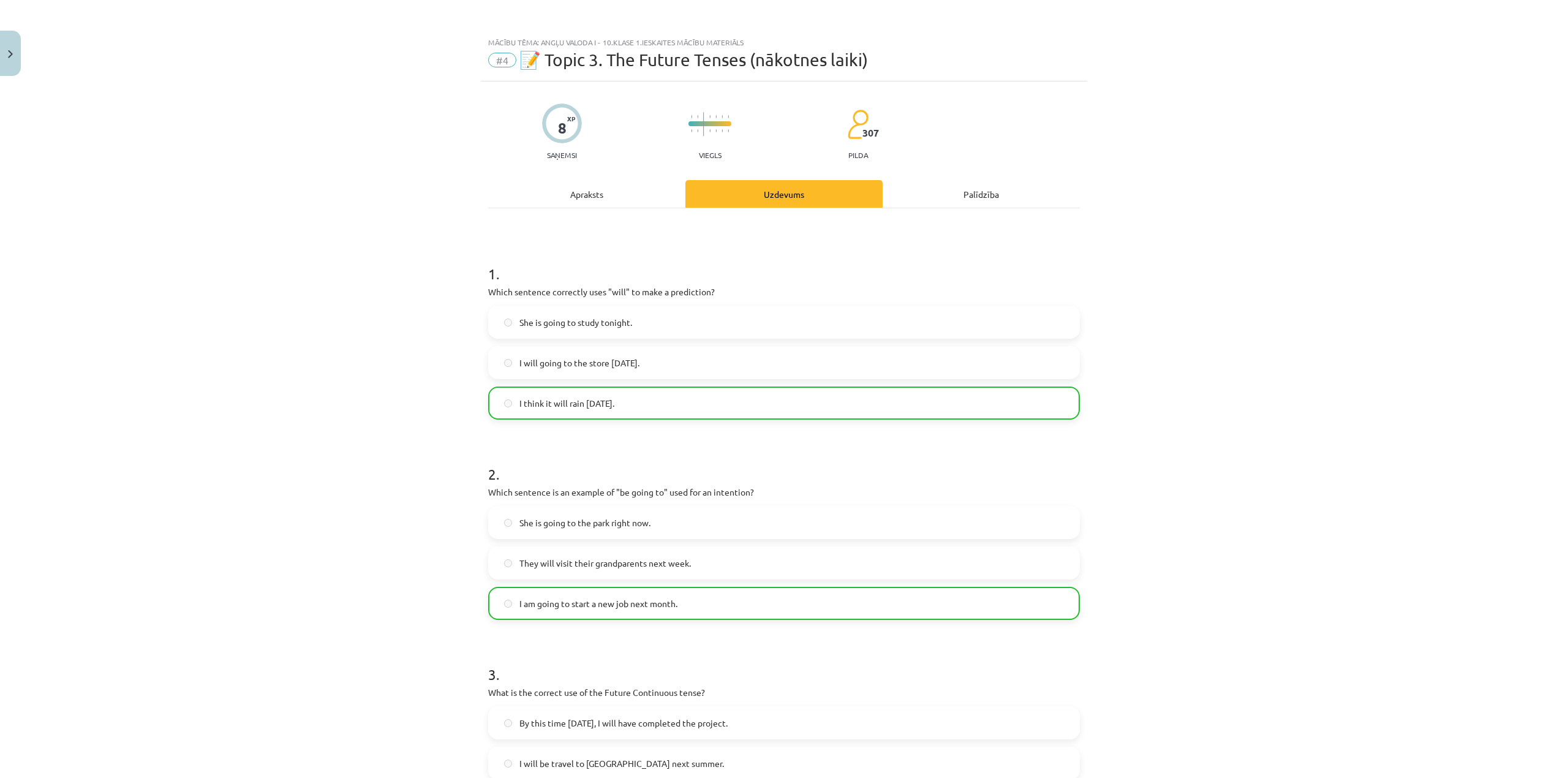
click at [549, 141] on div at bounding box center [562, 123] width 40 height 40
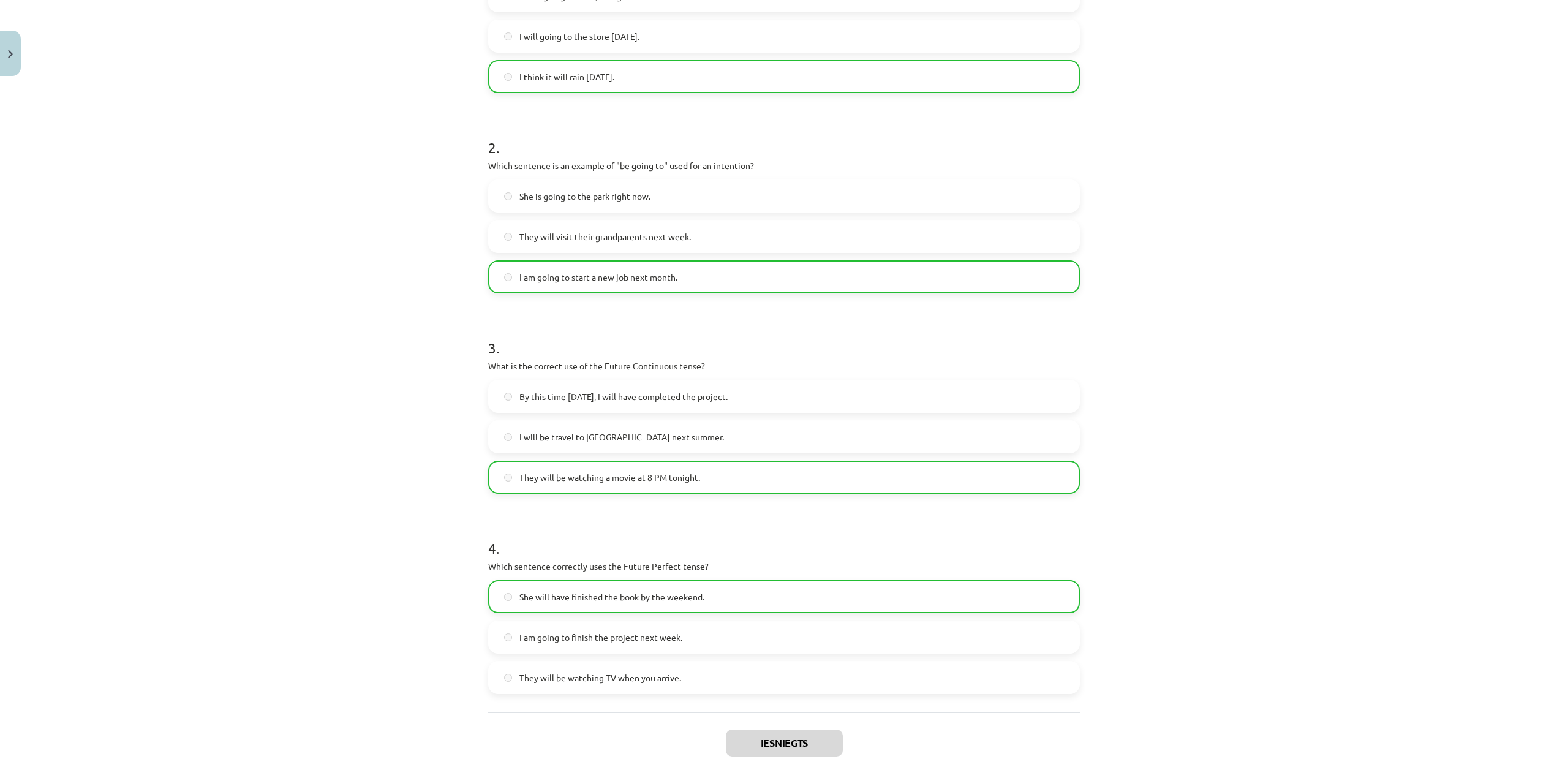
scroll to position [424, 0]
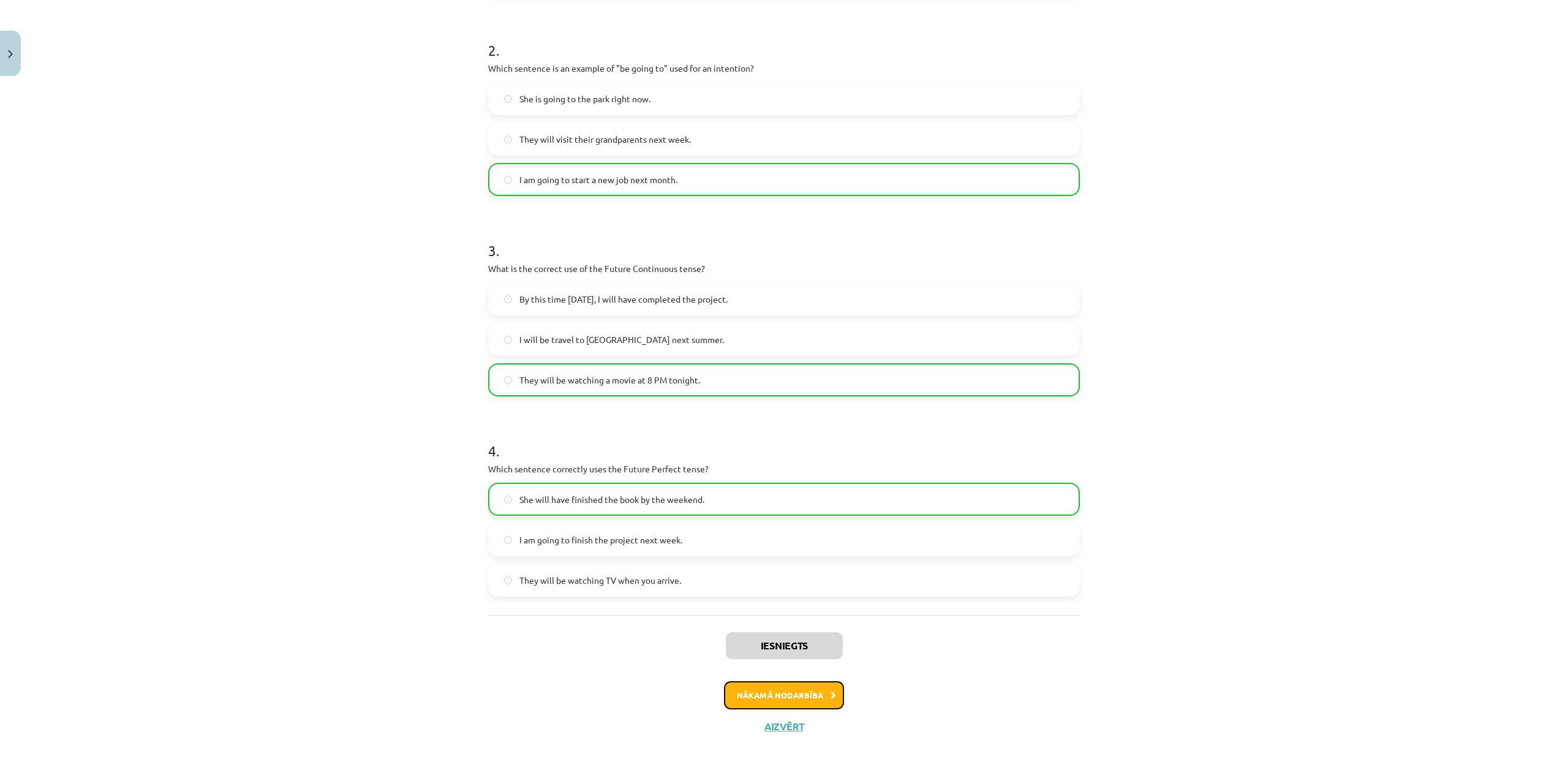
click at [766, 583] on button "Nākamā nodarbība" at bounding box center [783, 695] width 120 height 28
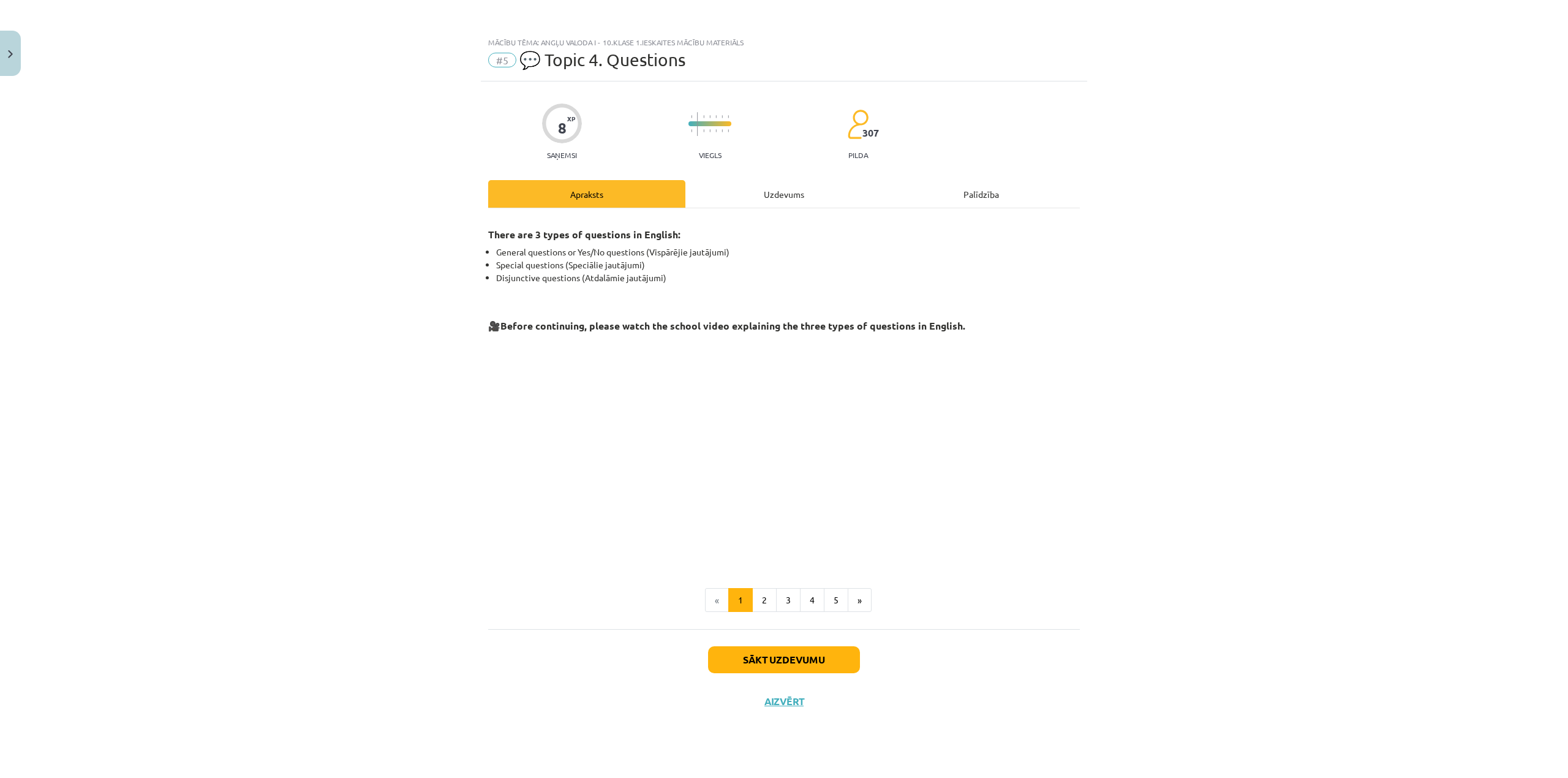
click at [776, 197] on div "Uzdevums" at bounding box center [784, 194] width 197 height 28
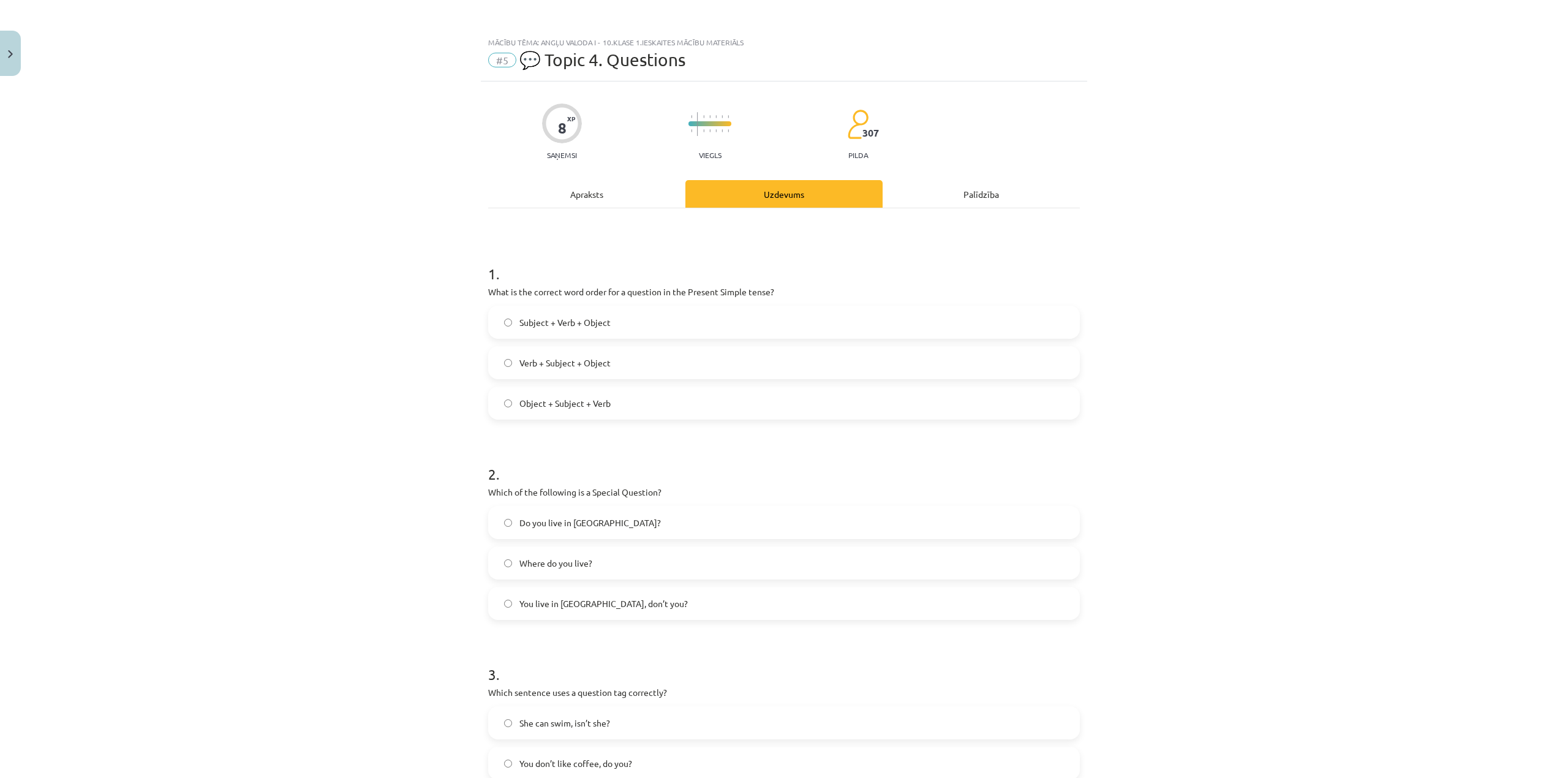
click at [590, 197] on div "Apraksts" at bounding box center [587, 194] width 197 height 28
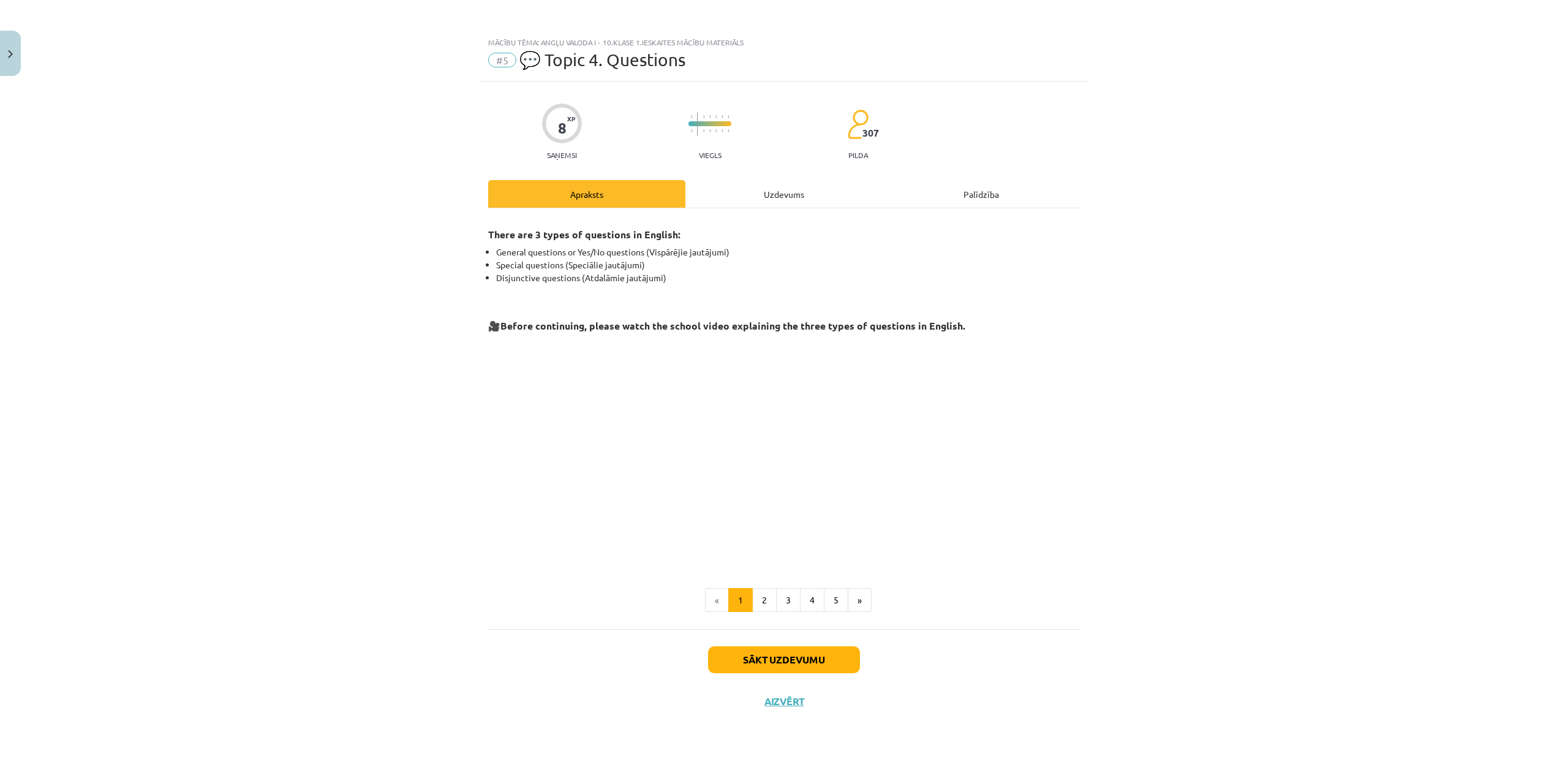
click at [767, 206] on div "Uzdevums" at bounding box center [784, 194] width 197 height 28
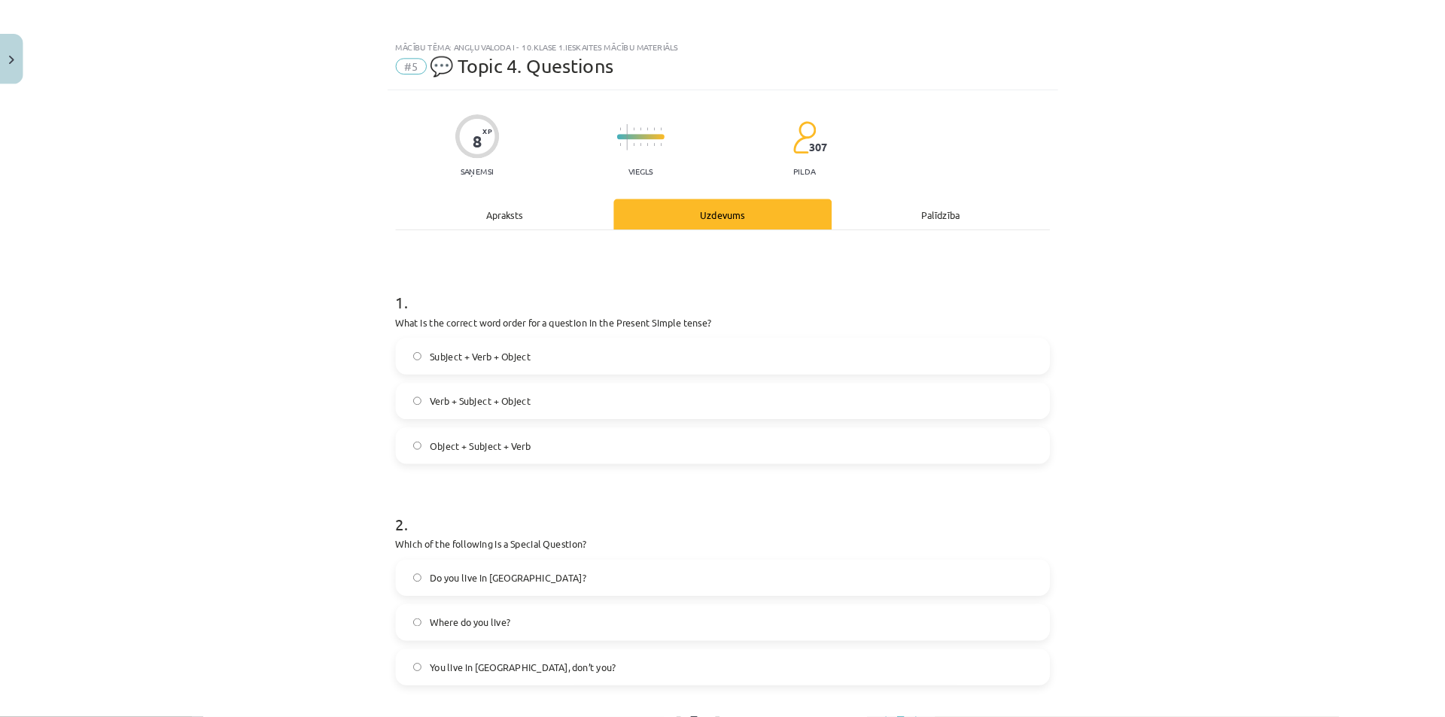
scroll to position [144, 0]
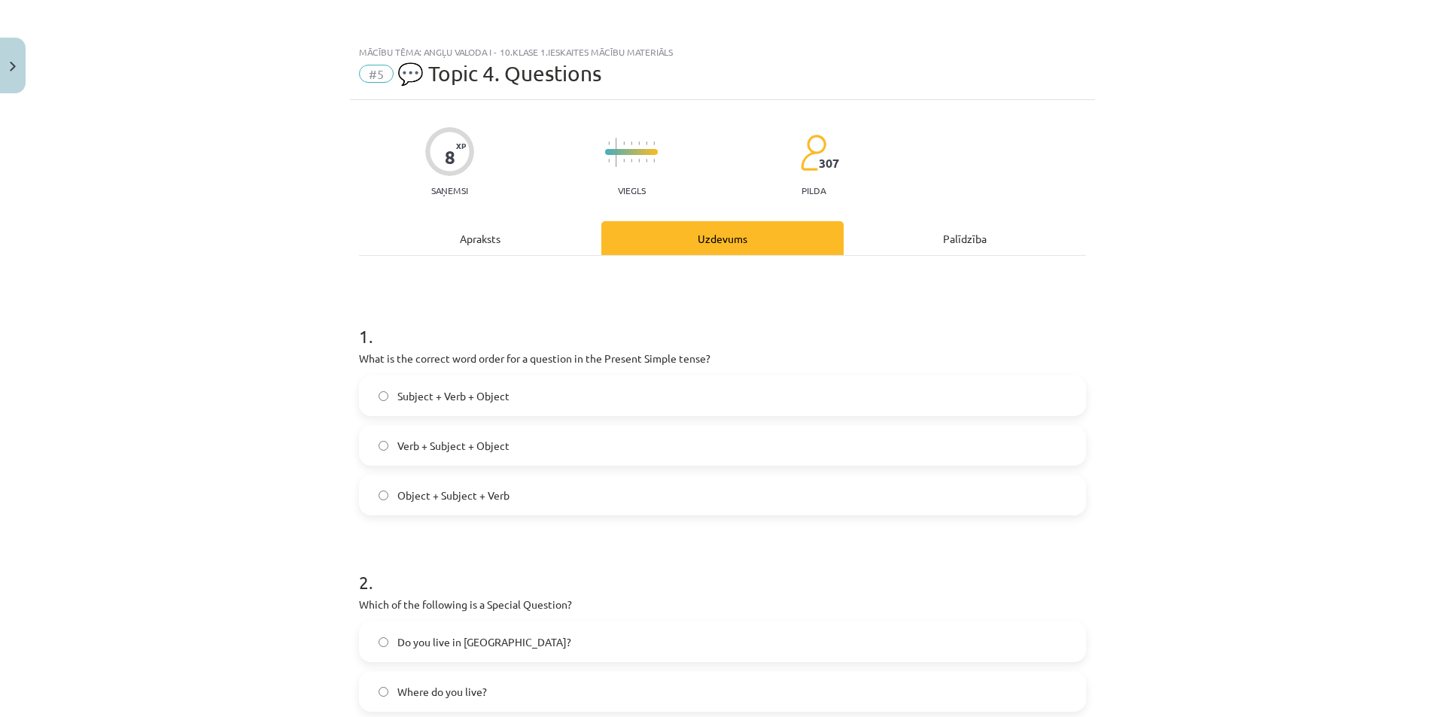
click at [485, 245] on div "Apraksts" at bounding box center [480, 238] width 242 height 34
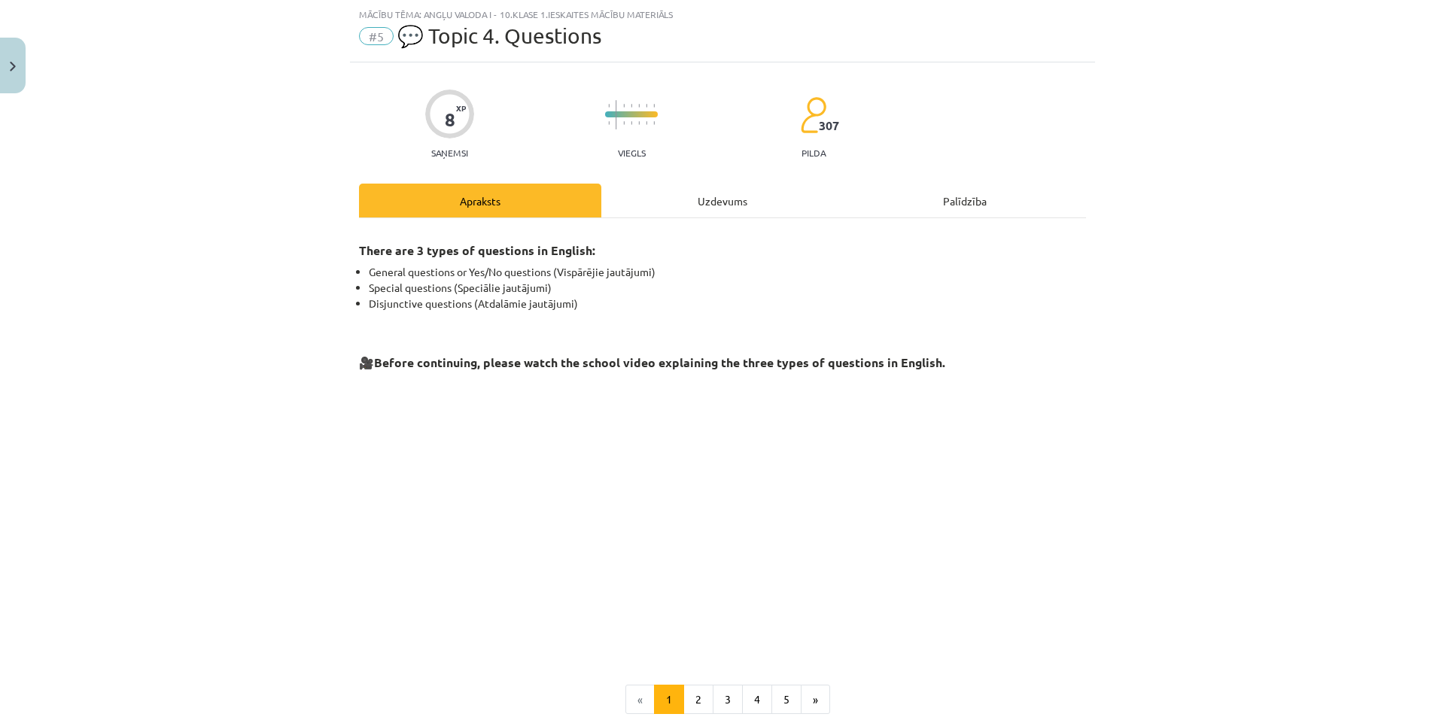
scroll to position [0, 0]
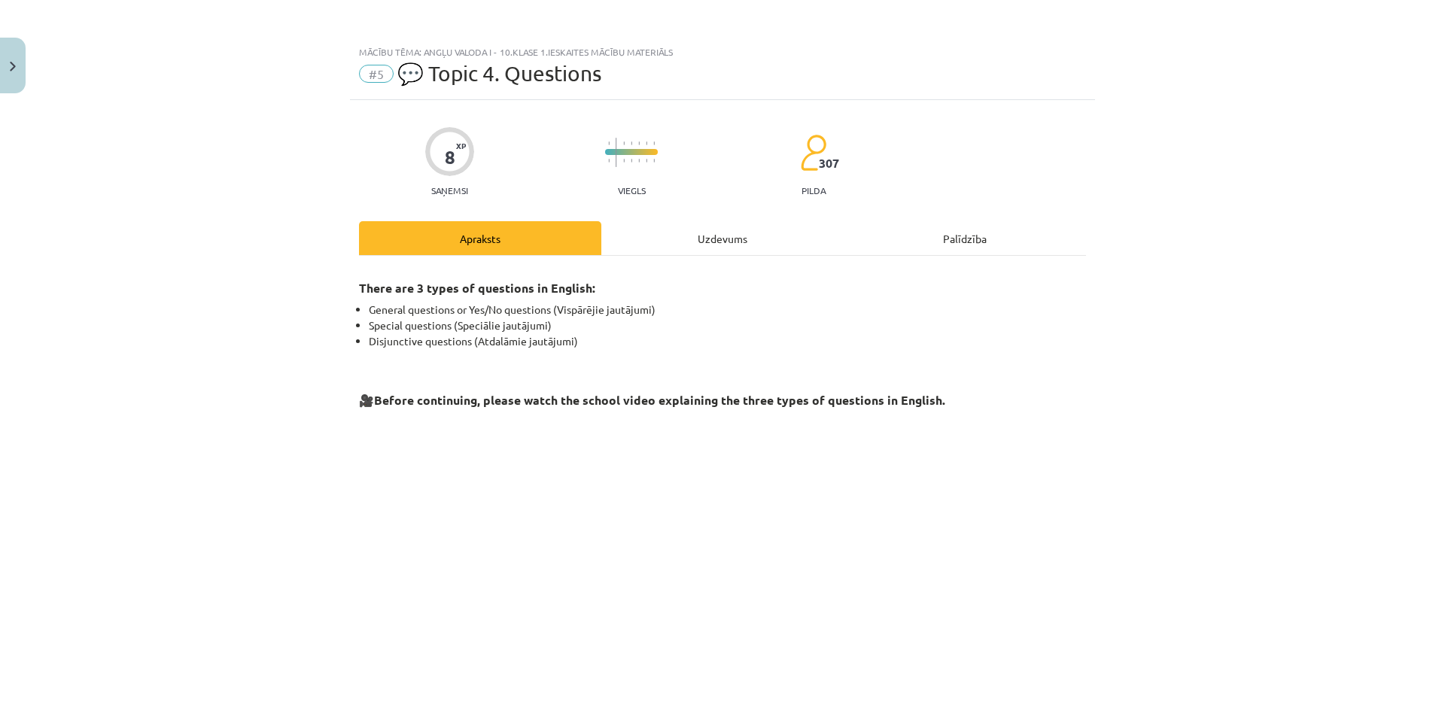
click at [733, 251] on div "Uzdevums" at bounding box center [722, 238] width 242 height 34
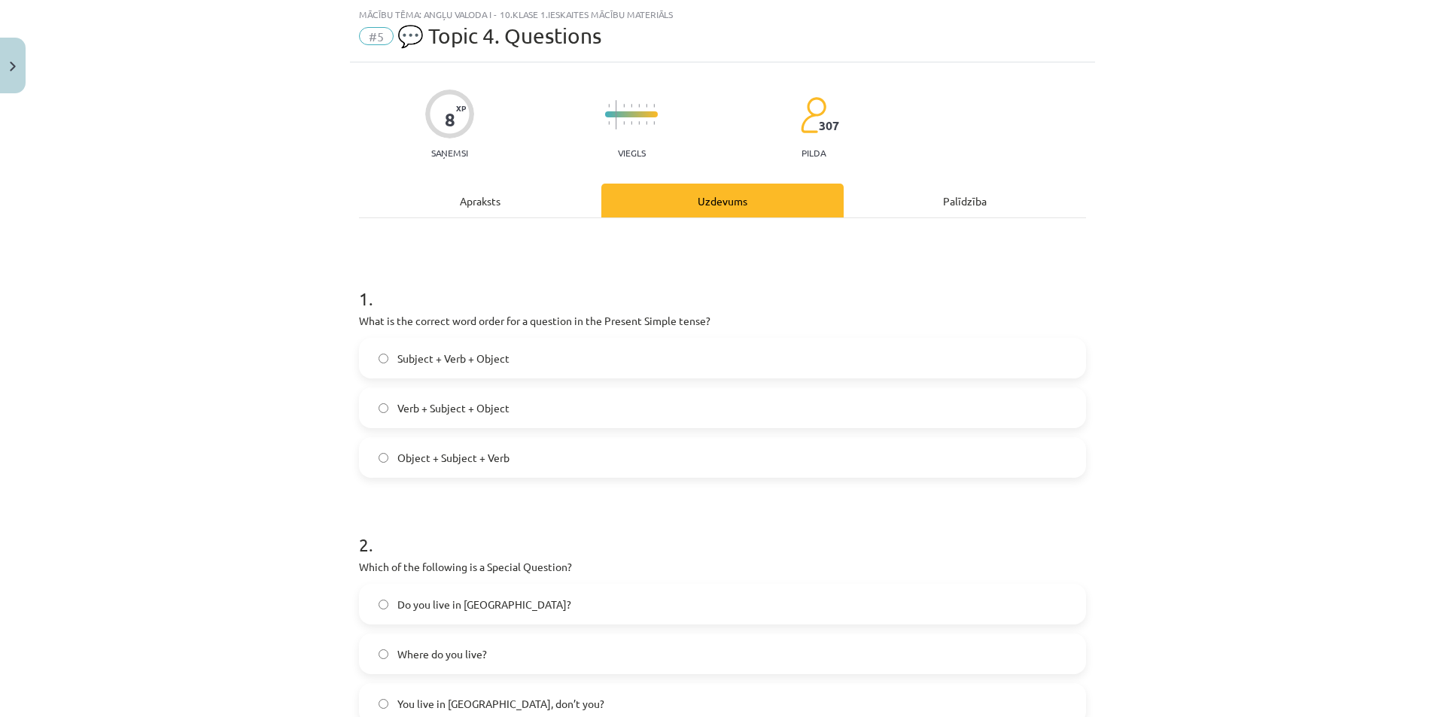
click at [456, 201] on div "Apraksts" at bounding box center [480, 201] width 242 height 34
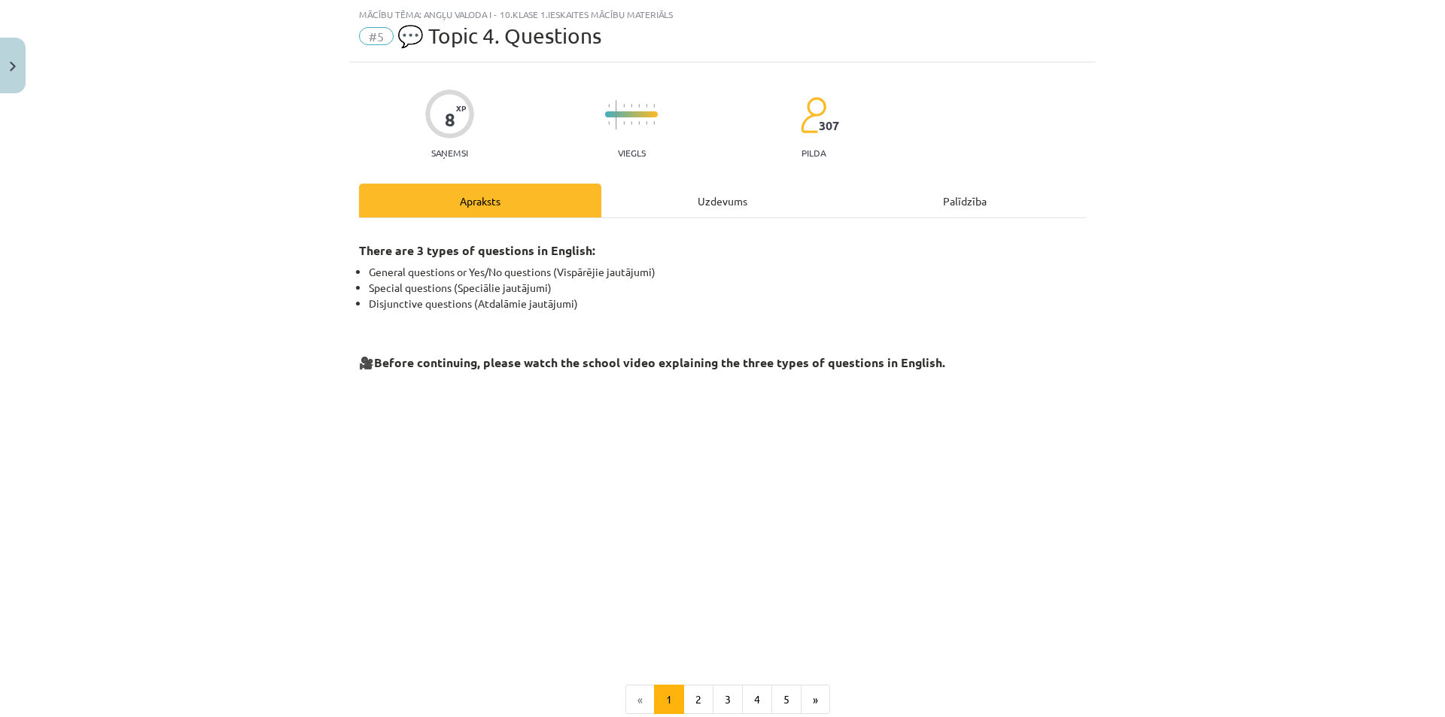
click at [681, 190] on div "Uzdevums" at bounding box center [722, 201] width 242 height 34
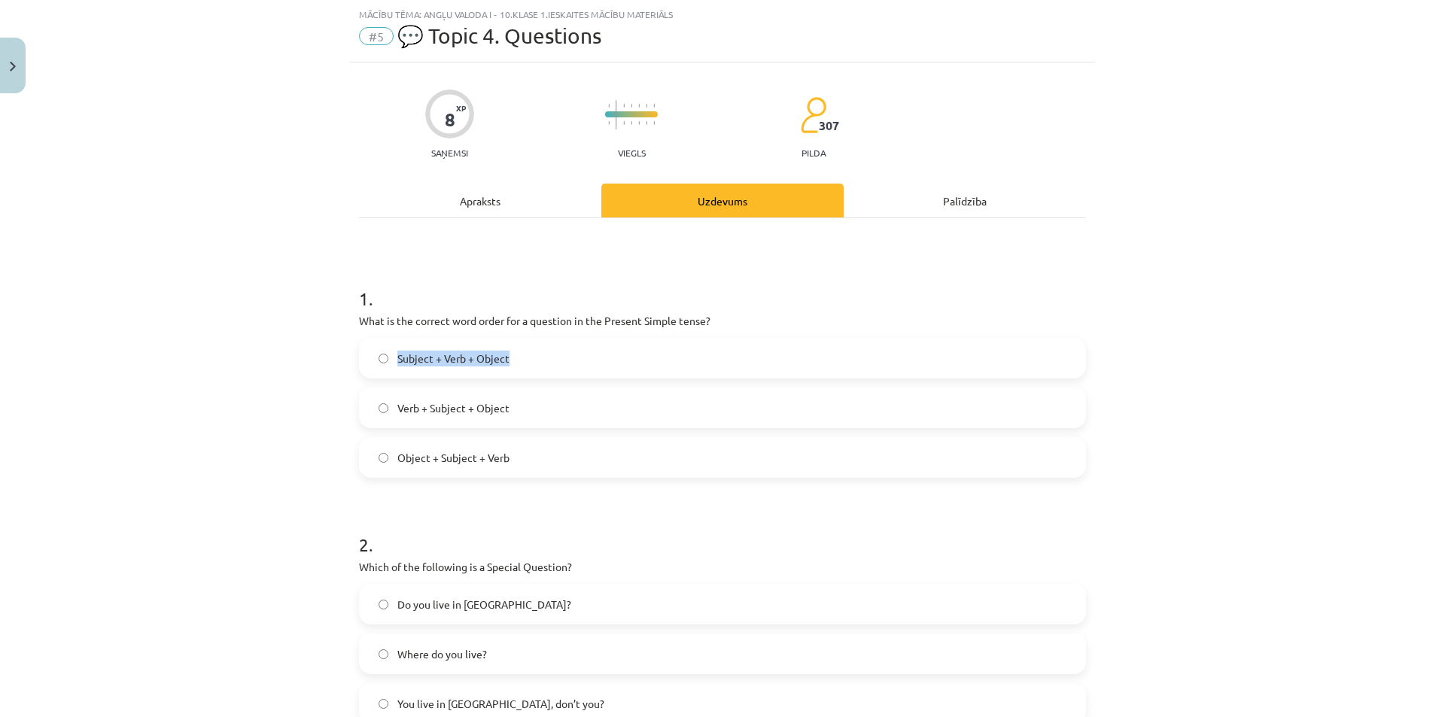
drag, startPoint x: 556, startPoint y: 359, endPoint x: 358, endPoint y: 363, distance: 198.0
click at [360, 363] on label "Subject + Verb + Object" at bounding box center [722, 358] width 724 height 38
copy label "Subject + Verb + Object"
click at [463, 360] on span "Subject + Verb + Object" at bounding box center [453, 359] width 112 height 16
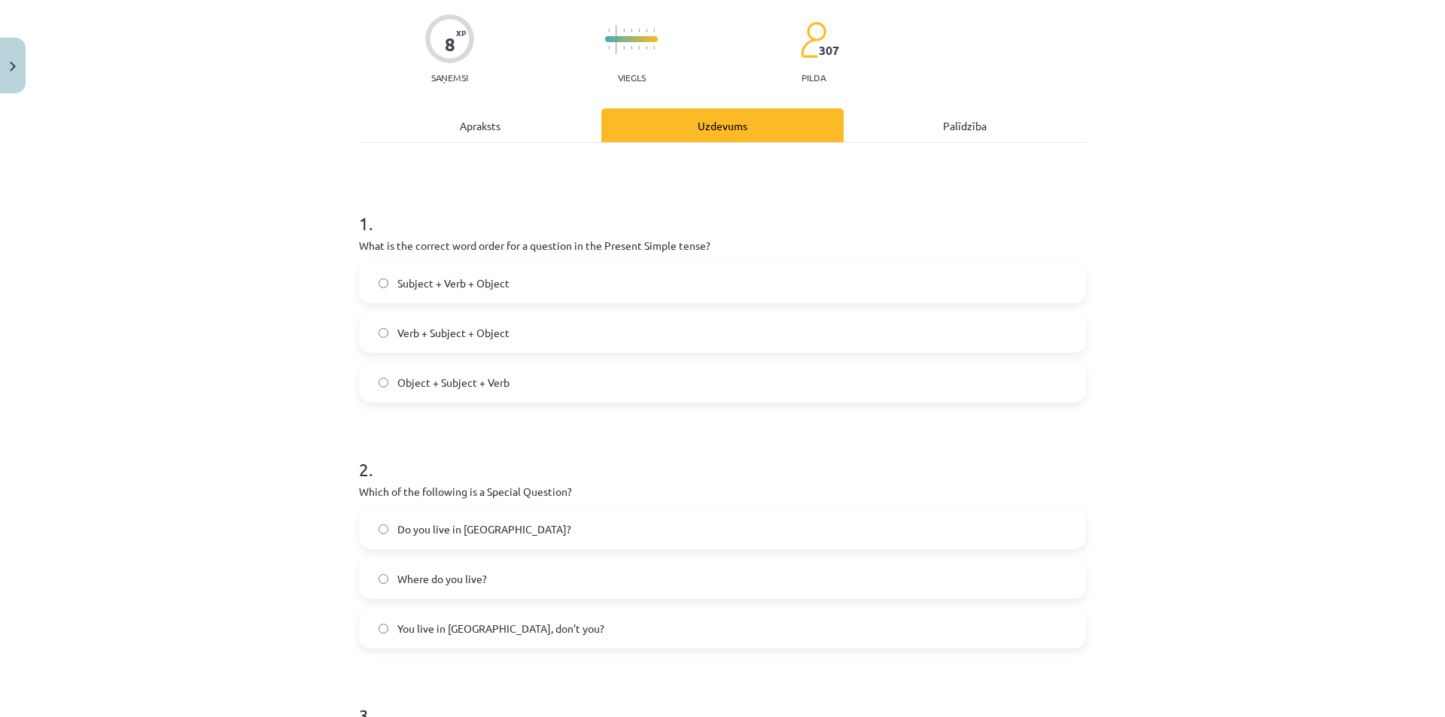
click at [400, 582] on span "Where do you live?" at bounding box center [442, 579] width 90 height 16
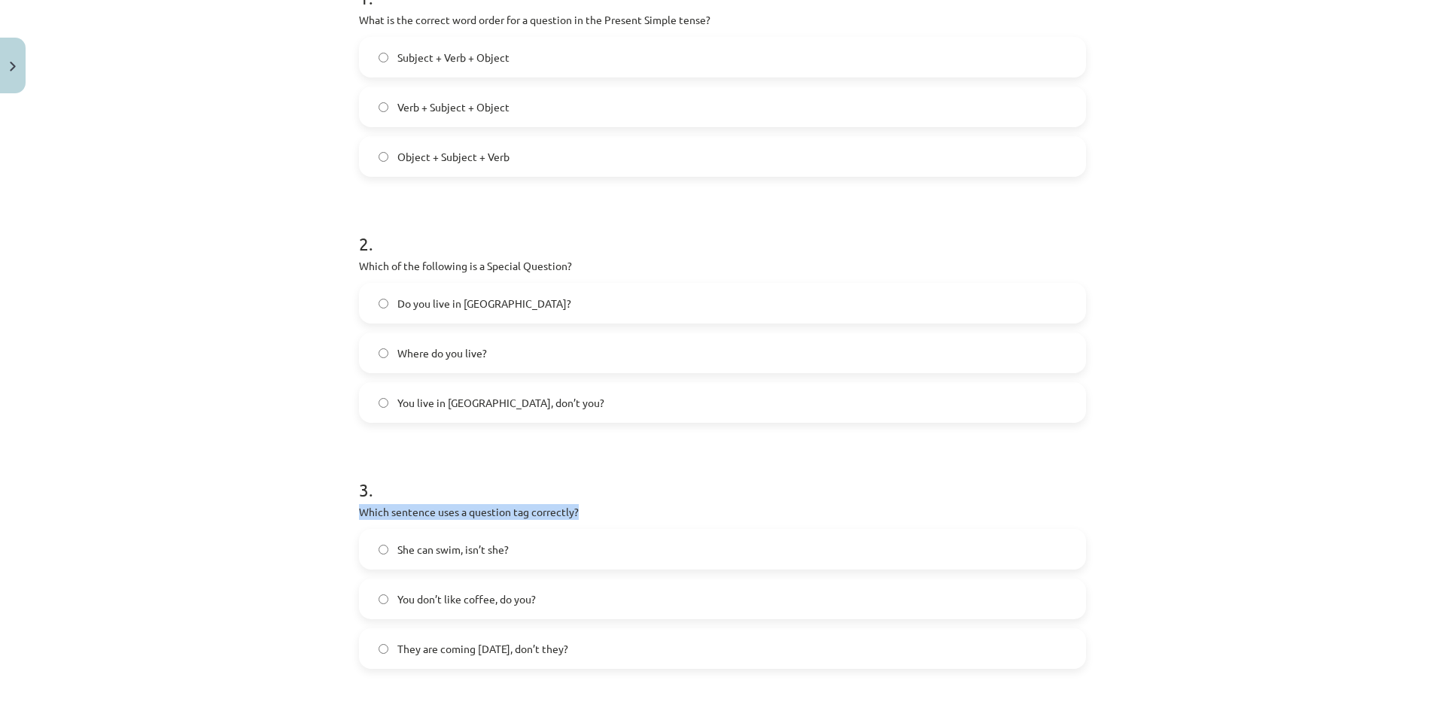
drag, startPoint x: 575, startPoint y: 512, endPoint x: 342, endPoint y: 509, distance: 233.3
click at [342, 509] on div "Mācību tēma: Angļu valoda i - 10.klase 1.ieskaites mācību materiāls #5 💬 Topic …" at bounding box center [722, 358] width 1445 height 717
copy p "Which sentence uses a question tag correctly?"
click at [281, 543] on div "Mācību tēma: Angļu valoda i - 10.klase 1.ieskaites mācību materiāls #5 💬 Topic …" at bounding box center [722, 358] width 1445 height 717
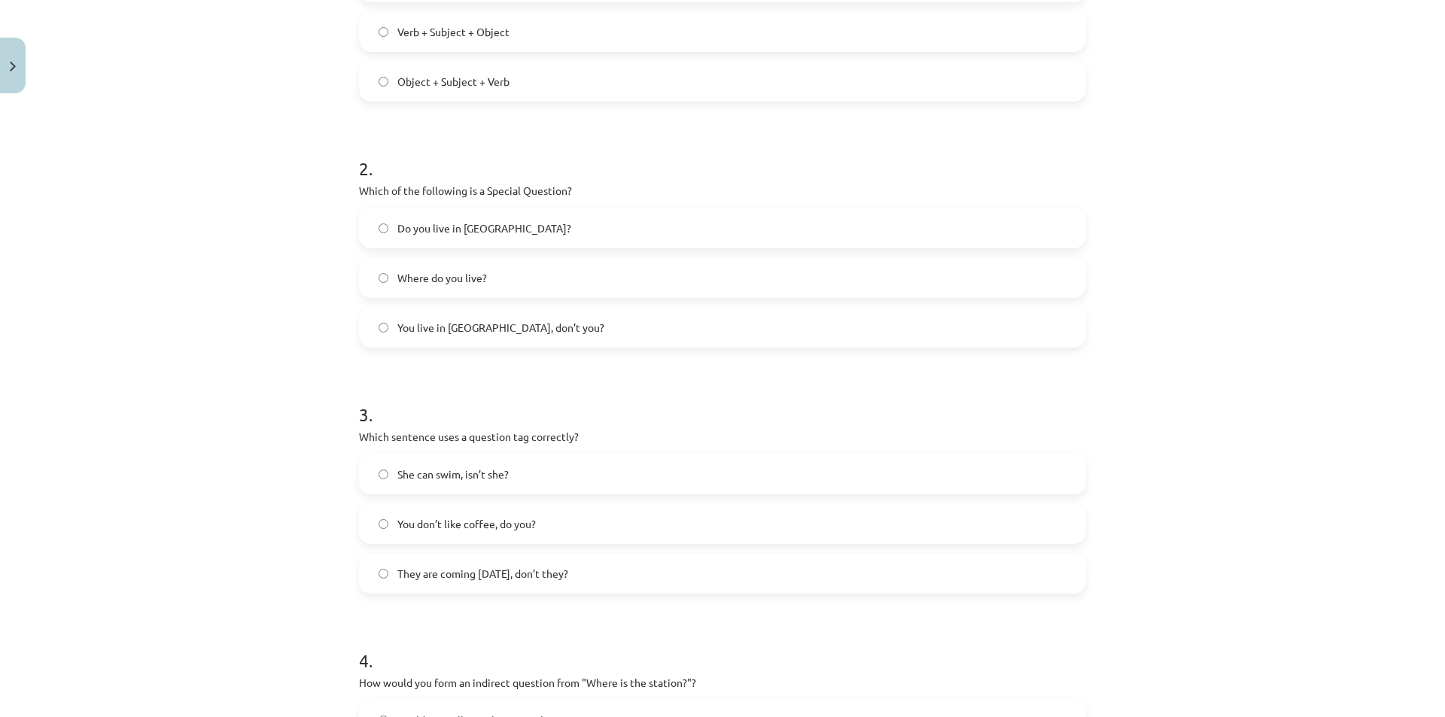
scroll to position [640, 0]
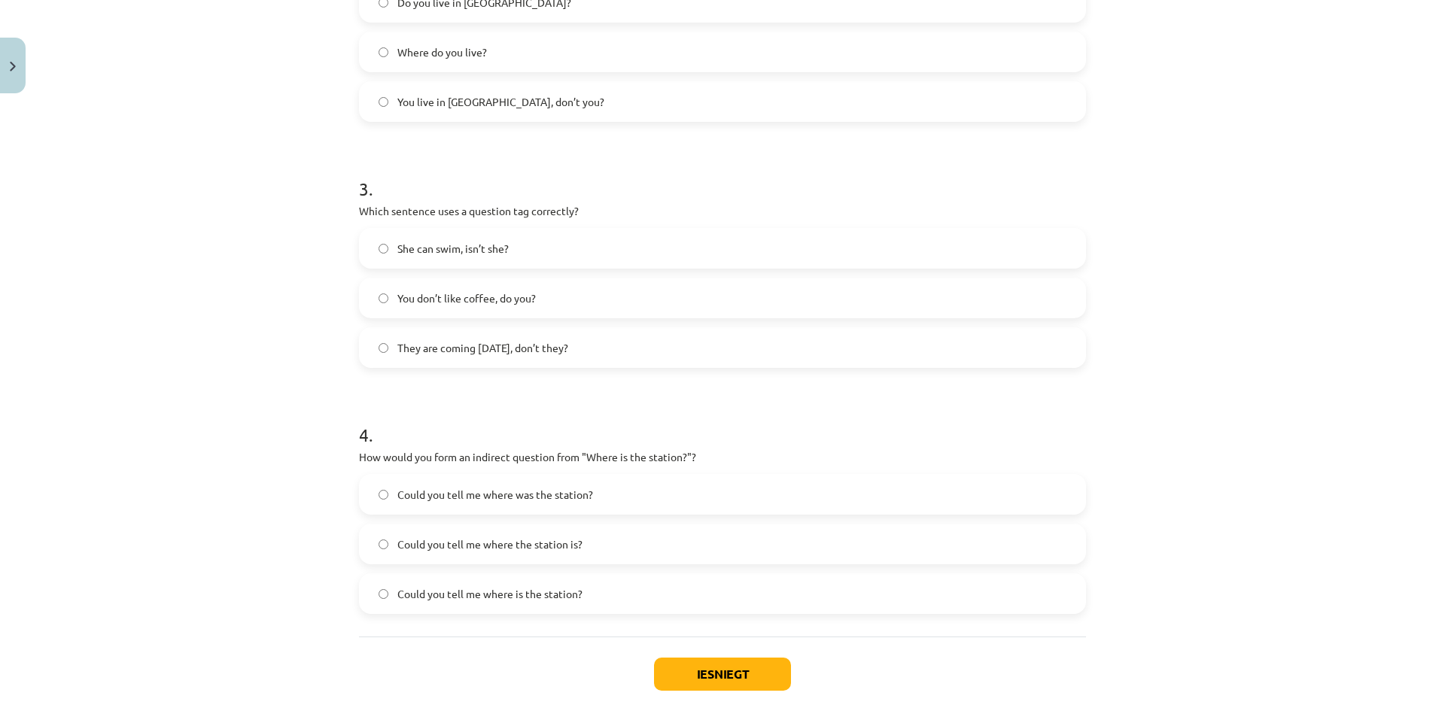
click at [400, 352] on span "They are coming tomorrow, don’t they?" at bounding box center [482, 348] width 171 height 16
drag, startPoint x: 351, startPoint y: 454, endPoint x: 719, endPoint y: 455, distance: 368.0
click at [719, 455] on div "8 XP Saņemsi Viegls 307 pilda Apraksts Uzdevums Palīdzība 1 . What is the corre…" at bounding box center [722, 105] width 745 height 1291
copy p "How would you form an indirect question from "Where is the station?"?"
click at [280, 491] on div "Mācību tēma: Angļu valoda i - 10.klase 1.ieskaites mācību materiāls #5 💬 Topic …" at bounding box center [722, 358] width 1445 height 717
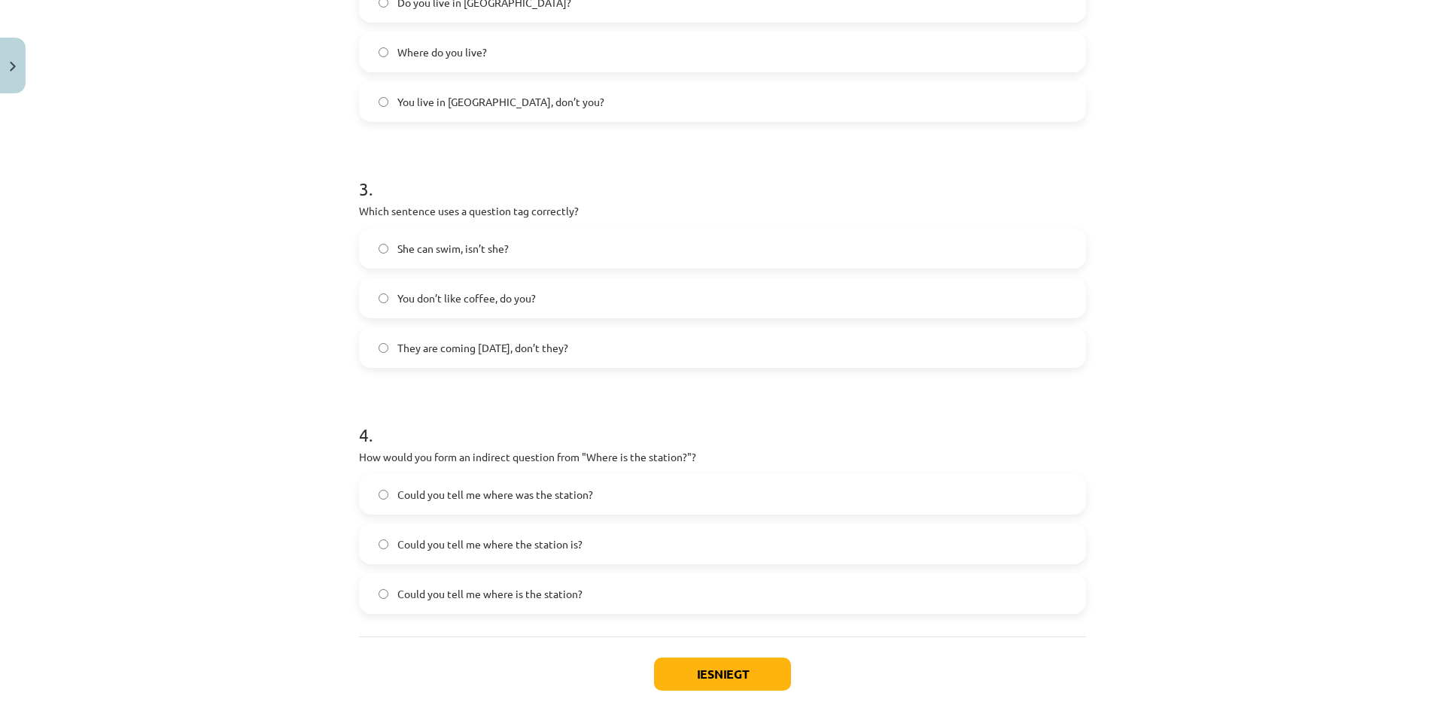
click at [619, 603] on label "Could you tell me where is the station?" at bounding box center [722, 594] width 724 height 38
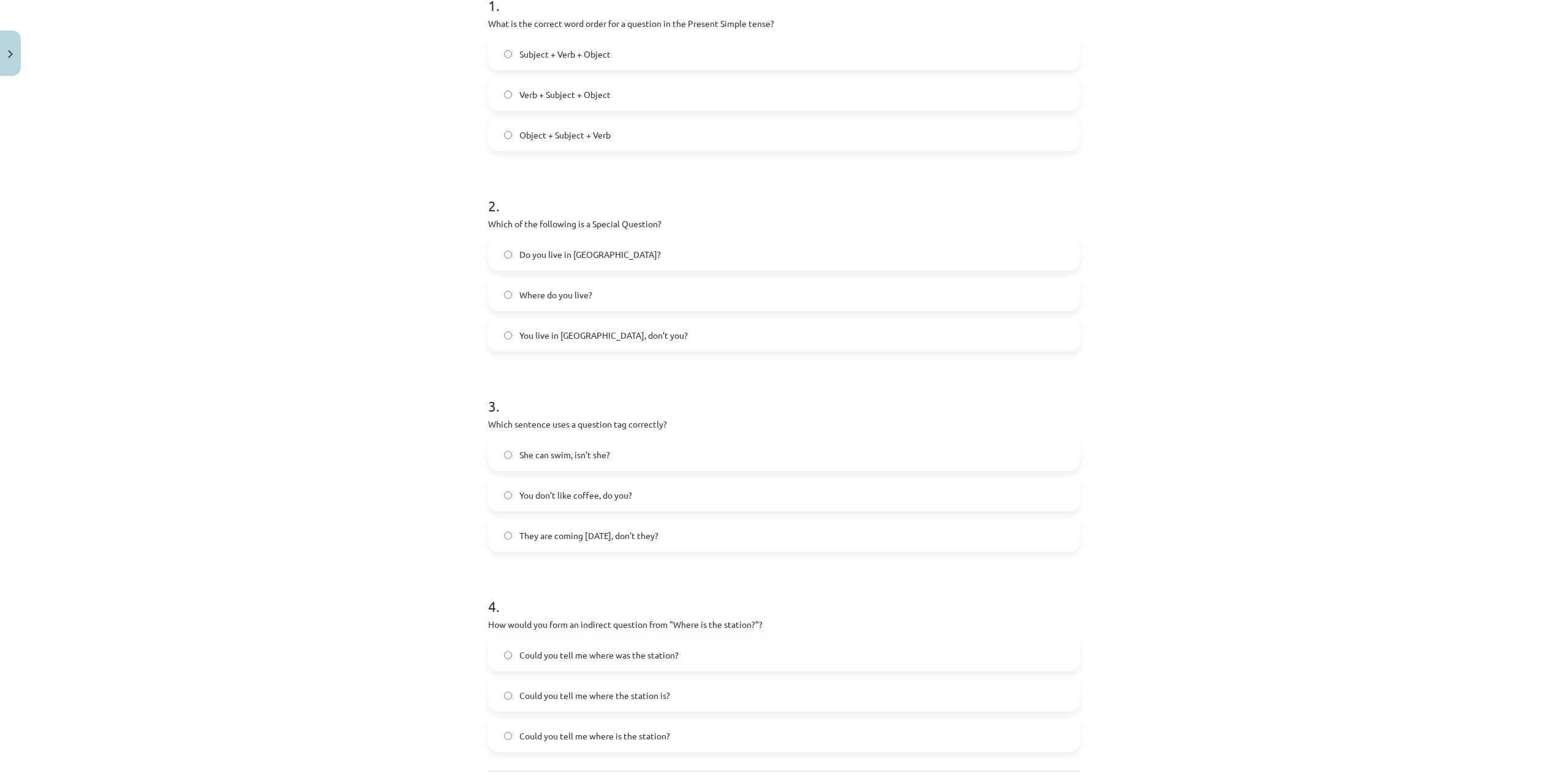
scroll to position [385, 0]
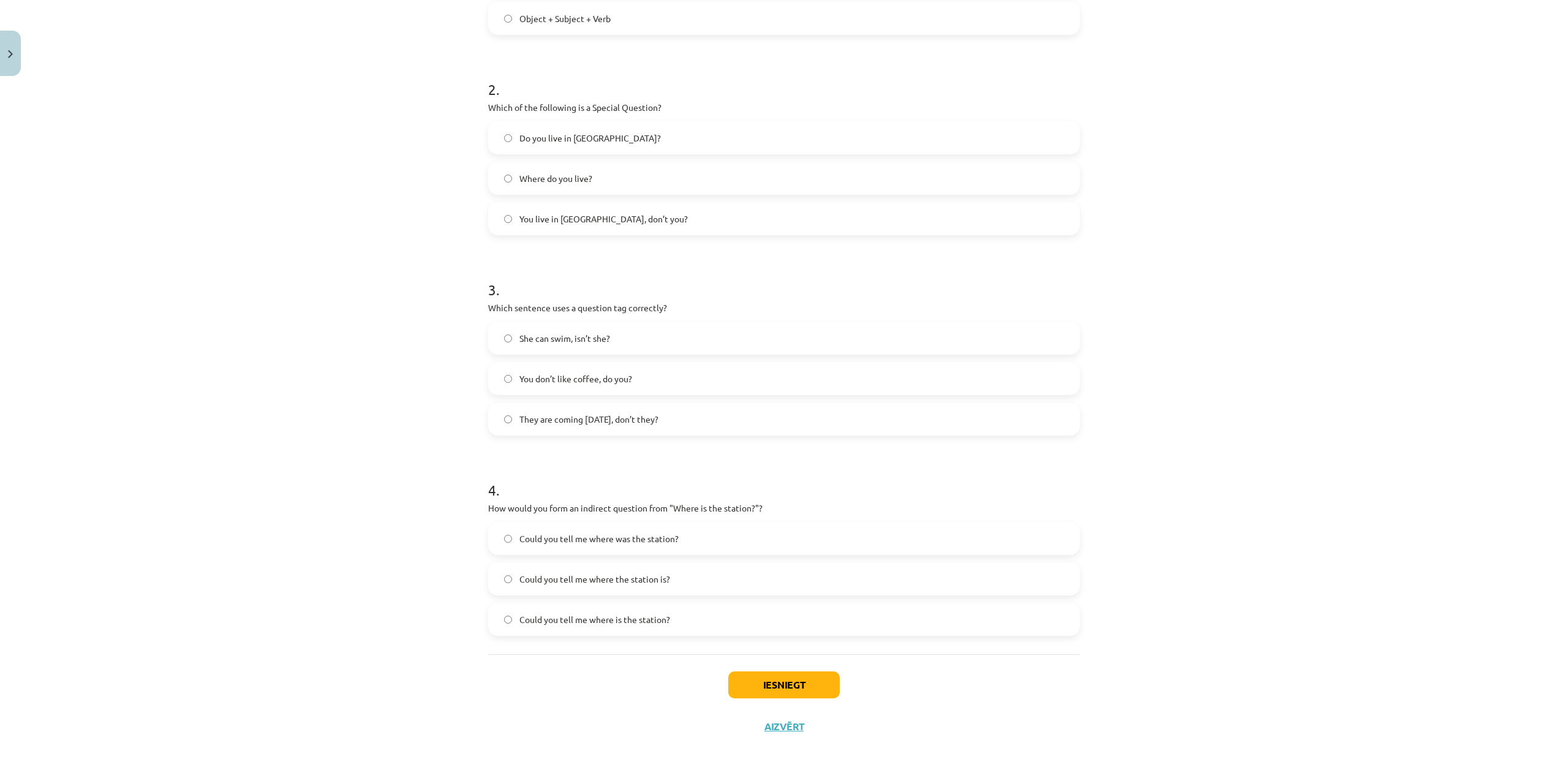
click at [551, 582] on span "Could you tell me where the station is?" at bounding box center [594, 579] width 151 height 13
click at [589, 386] on label "You don’t like coffee, do you?" at bounding box center [784, 378] width 589 height 31
click at [531, 422] on span "They are coming tomorrow, don’t they?" at bounding box center [589, 419] width 139 height 13
click at [786, 583] on button "Iesniegt" at bounding box center [784, 684] width 112 height 27
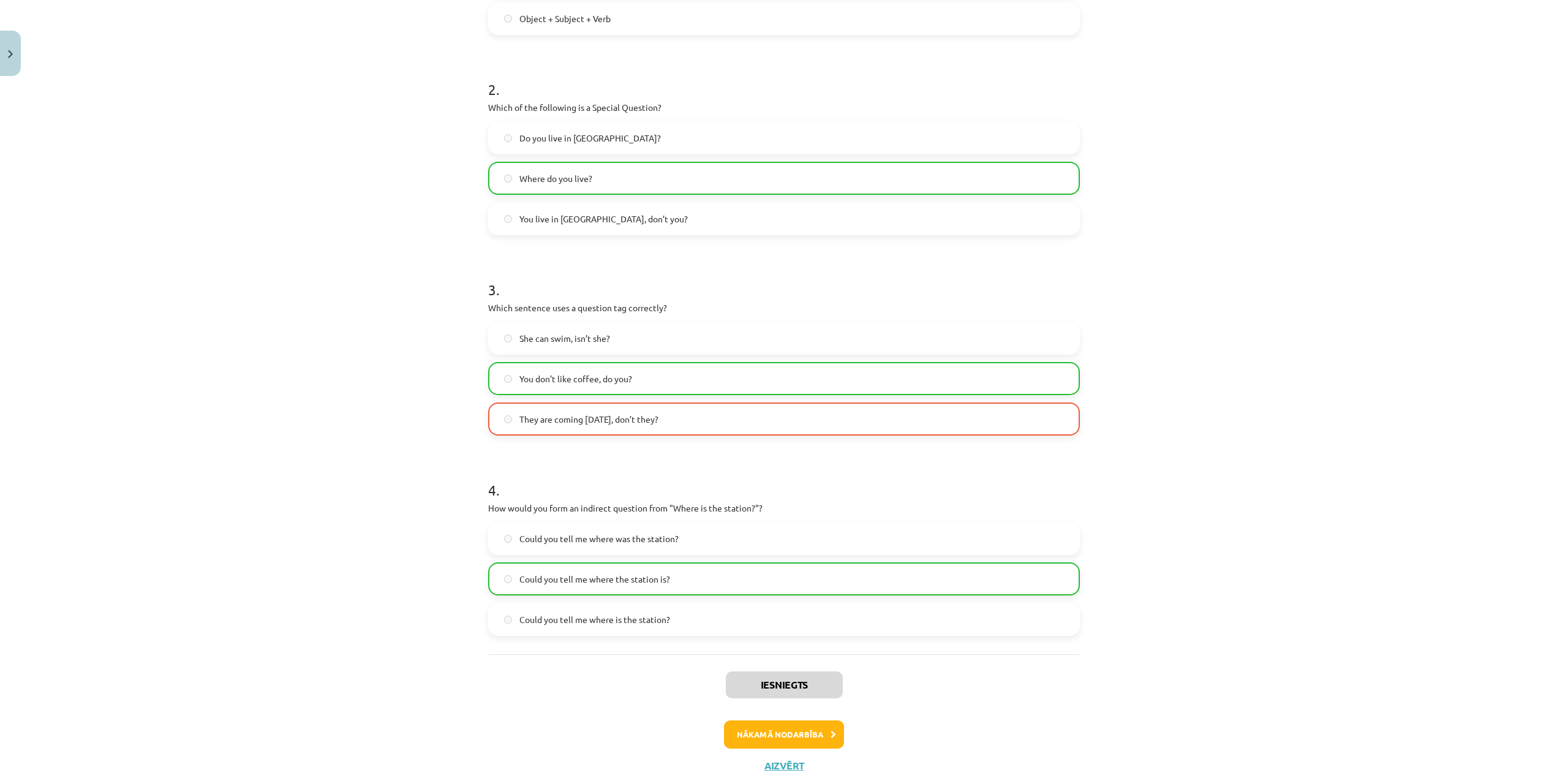
click at [501, 427] on label "They are coming tomorrow, don’t they?" at bounding box center [784, 419] width 589 height 31
click at [496, 397] on div "She can swim, isn’t she? You don’t like coffee, do you? They are coming tomorro…" at bounding box center [784, 378] width 592 height 114
click at [505, 378] on label "You don’t like coffee, do you?" at bounding box center [784, 378] width 589 height 31
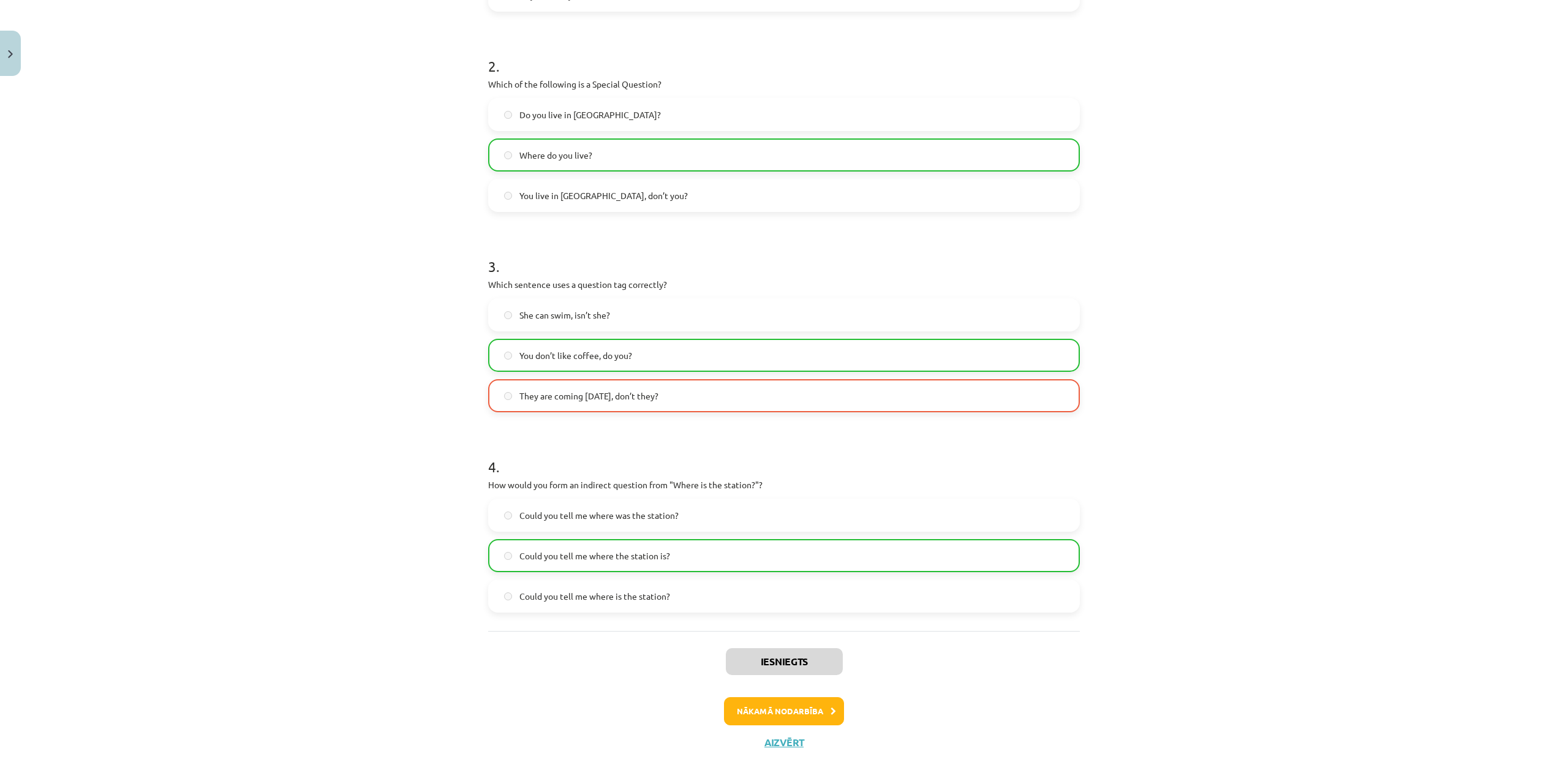
scroll to position [424, 0]
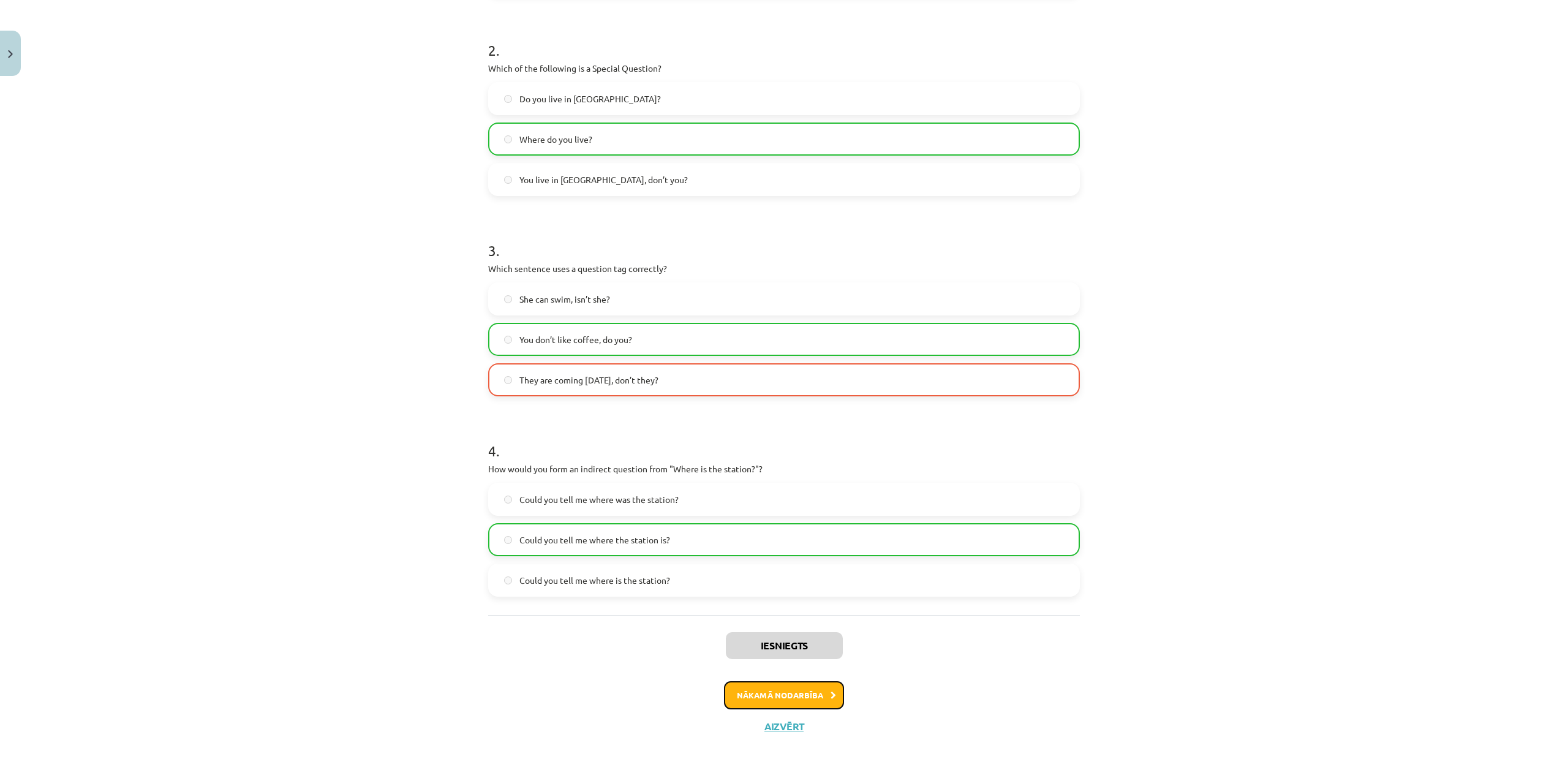
click at [790, 583] on button "Nākamā nodarbība" at bounding box center [783, 695] width 120 height 28
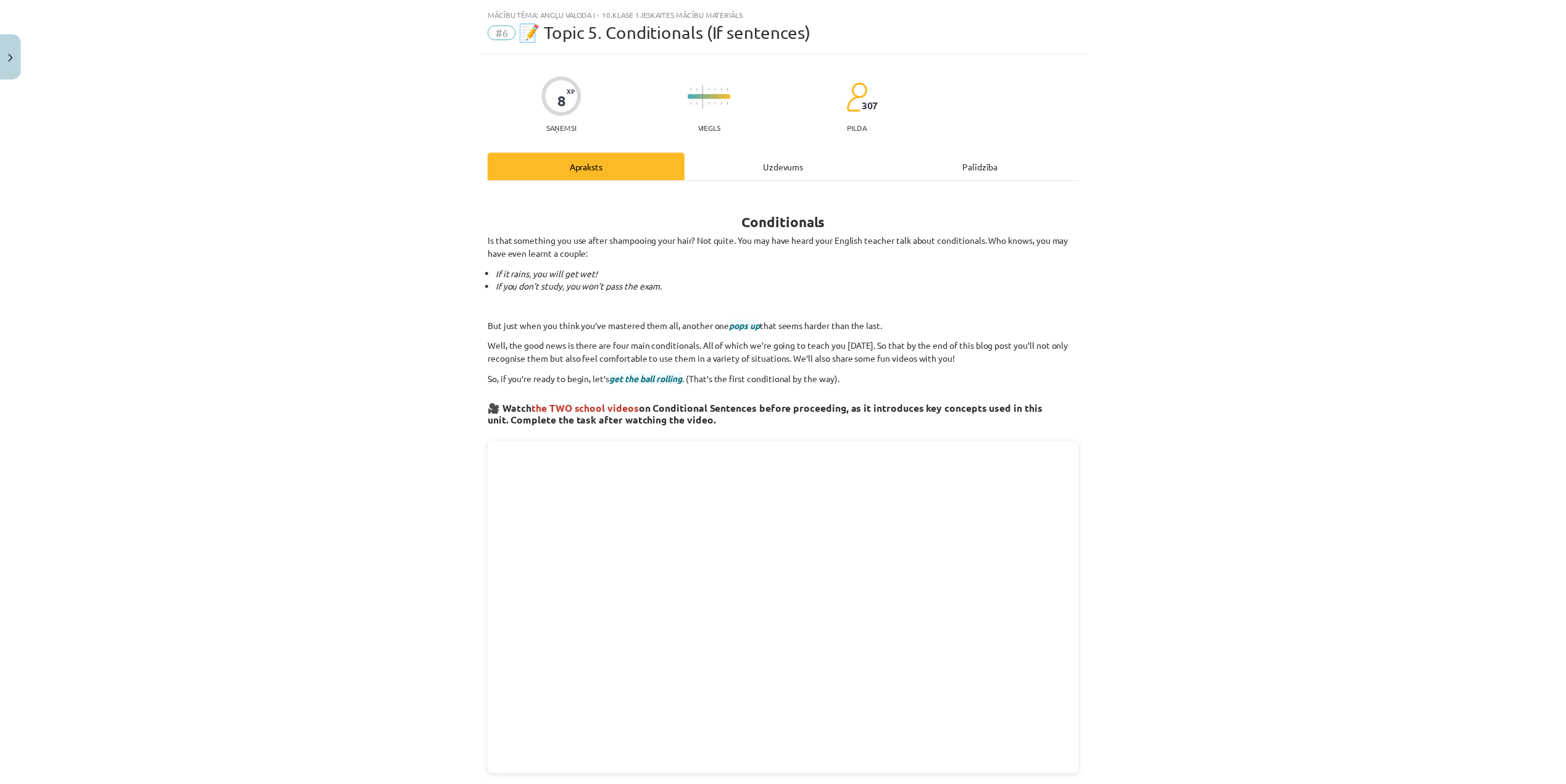
scroll to position [0, 0]
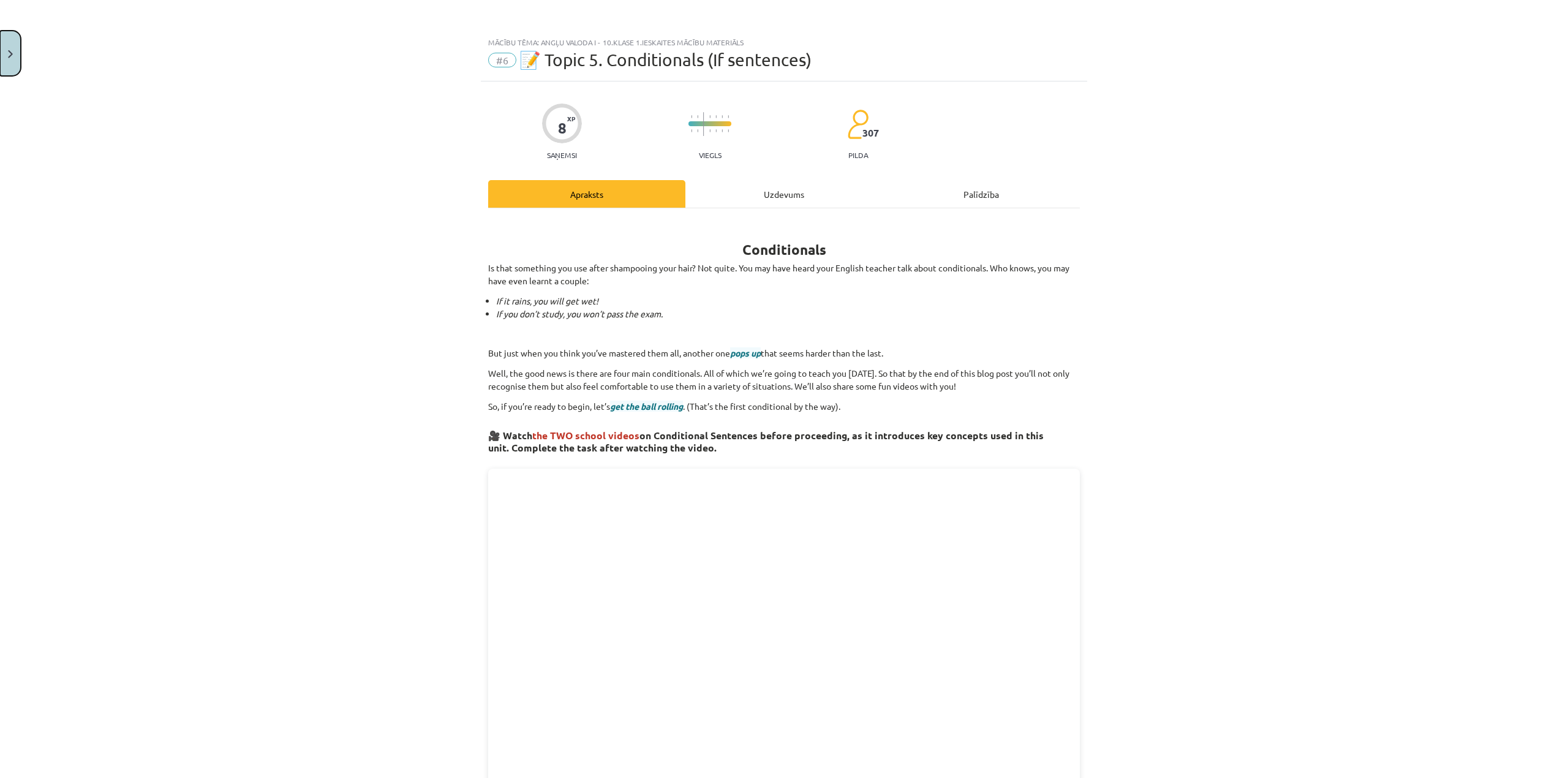
click at [6, 58] on button "Close" at bounding box center [11, 54] width 21 height 46
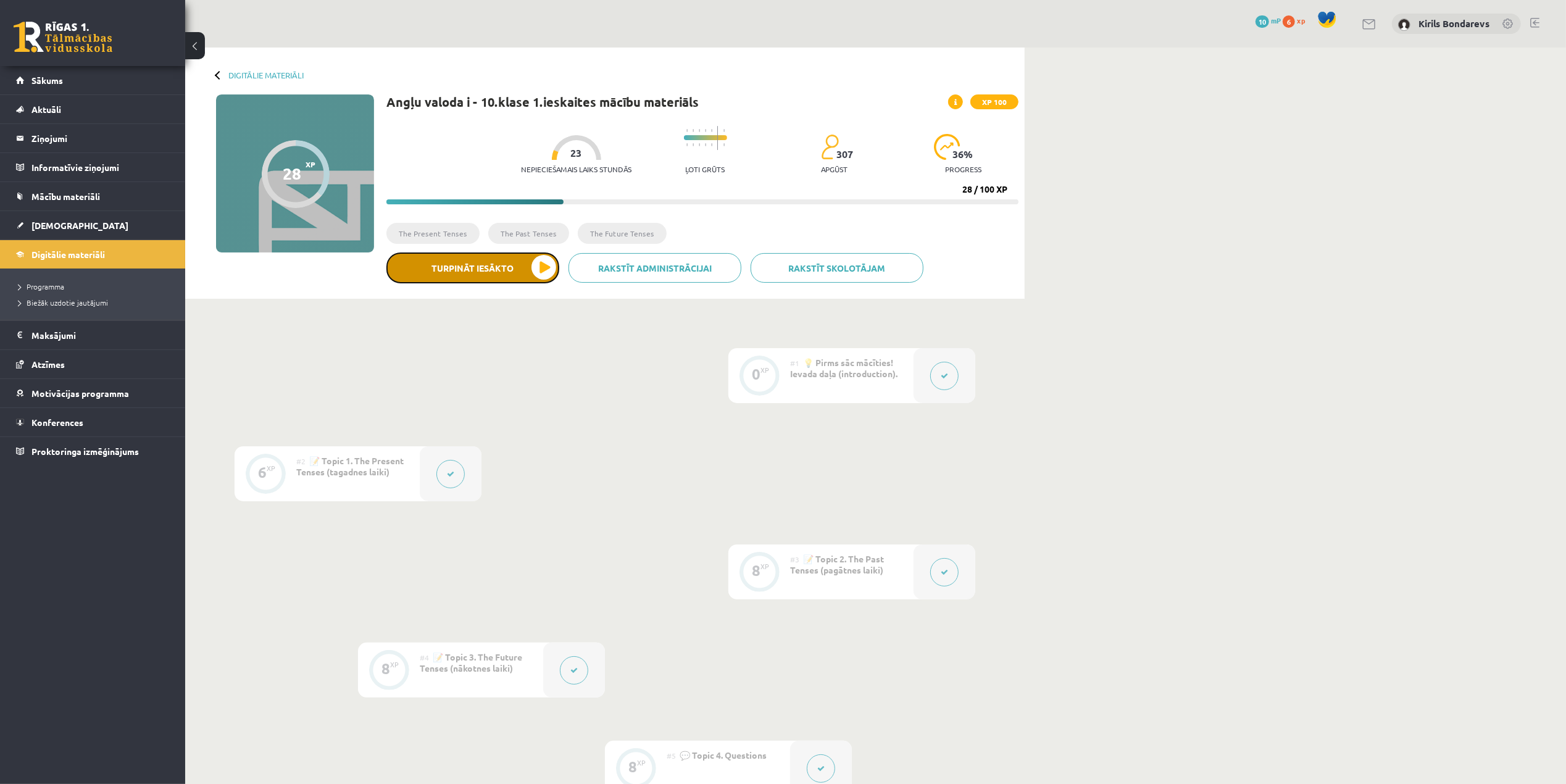
click at [460, 274] on button "Turpināt iesākto" at bounding box center [473, 268] width 173 height 31
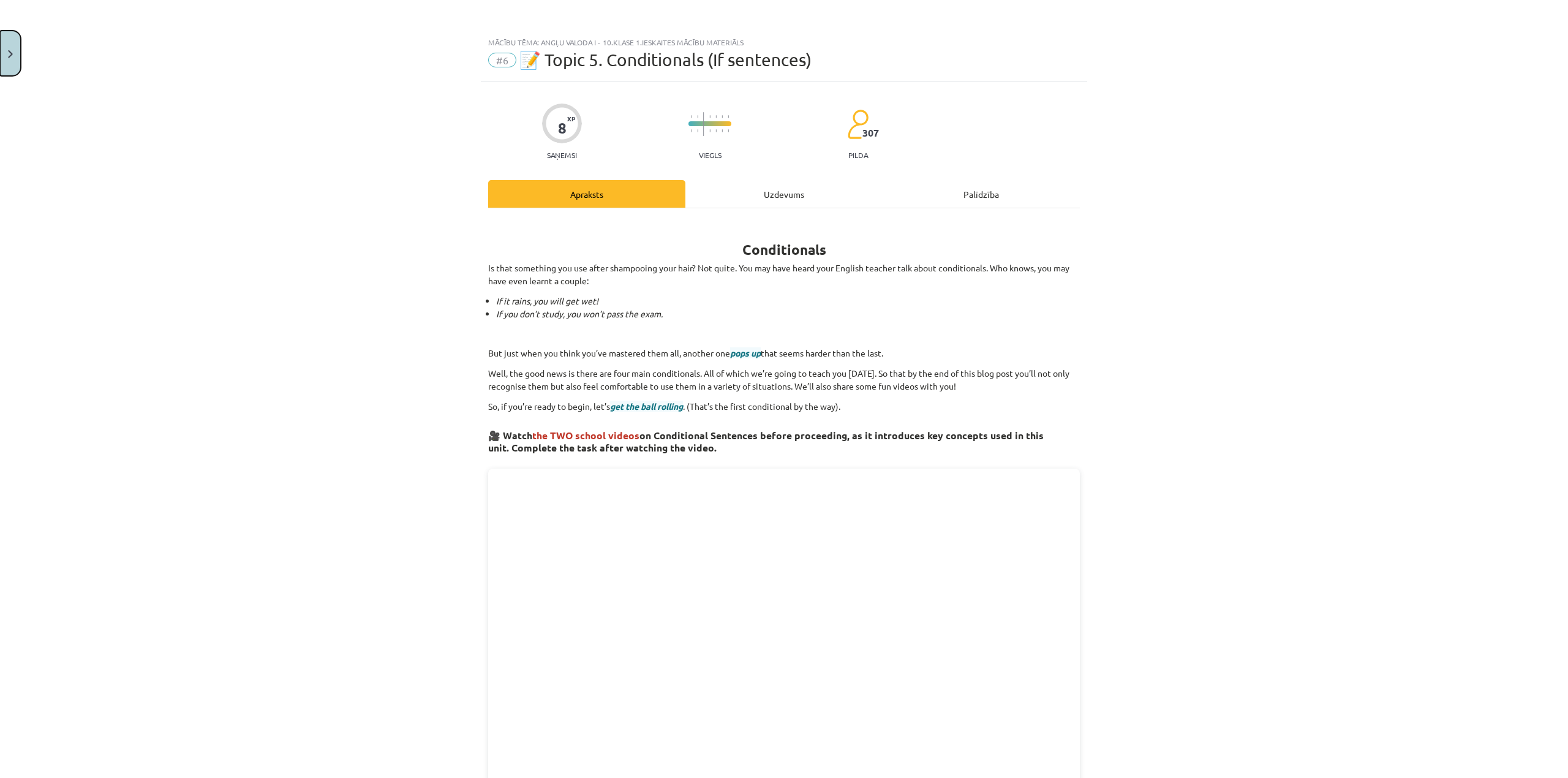
click at [11, 50] on img "Close" at bounding box center [11, 55] width 5 height 8
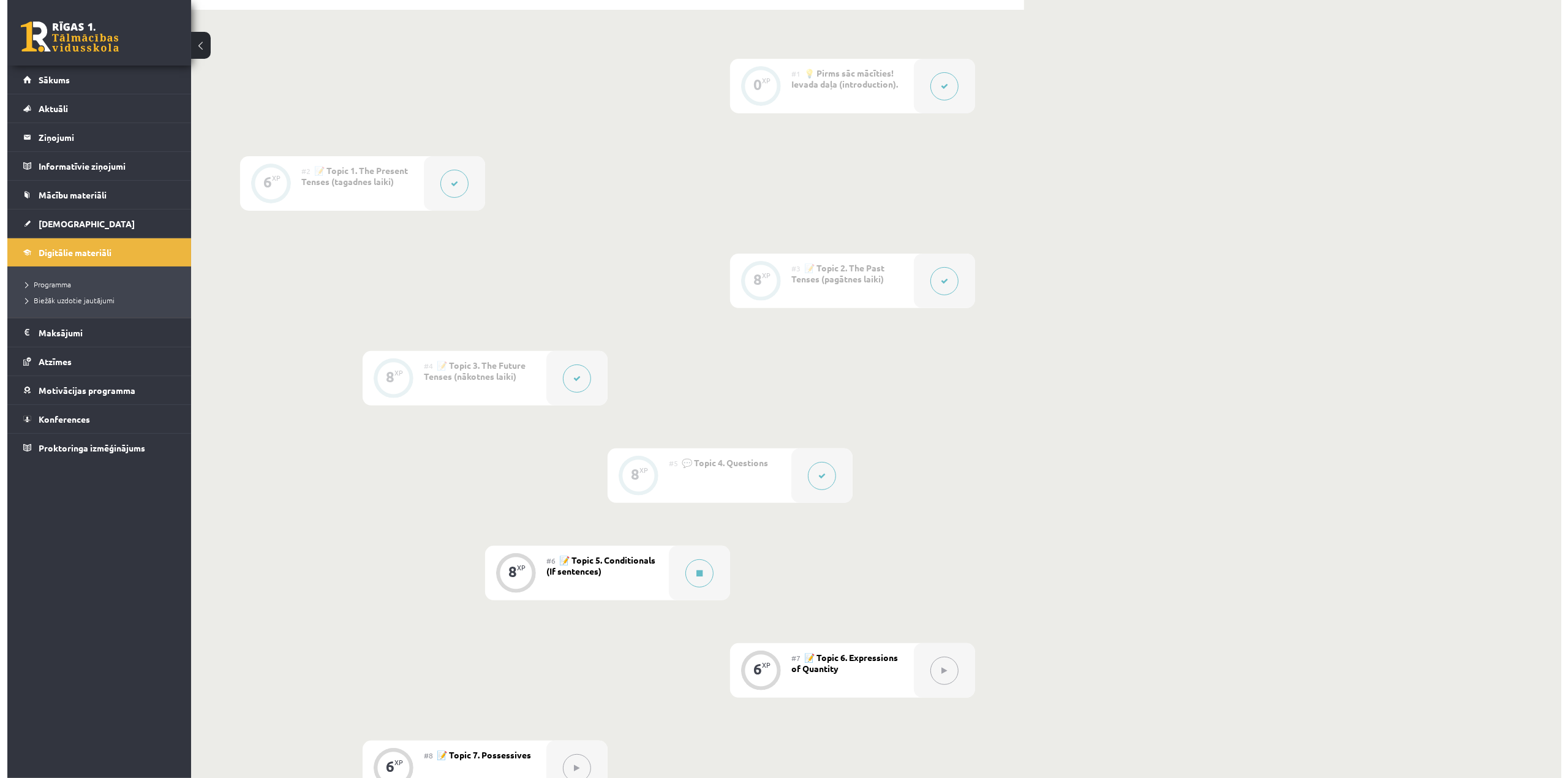
scroll to position [449, 0]
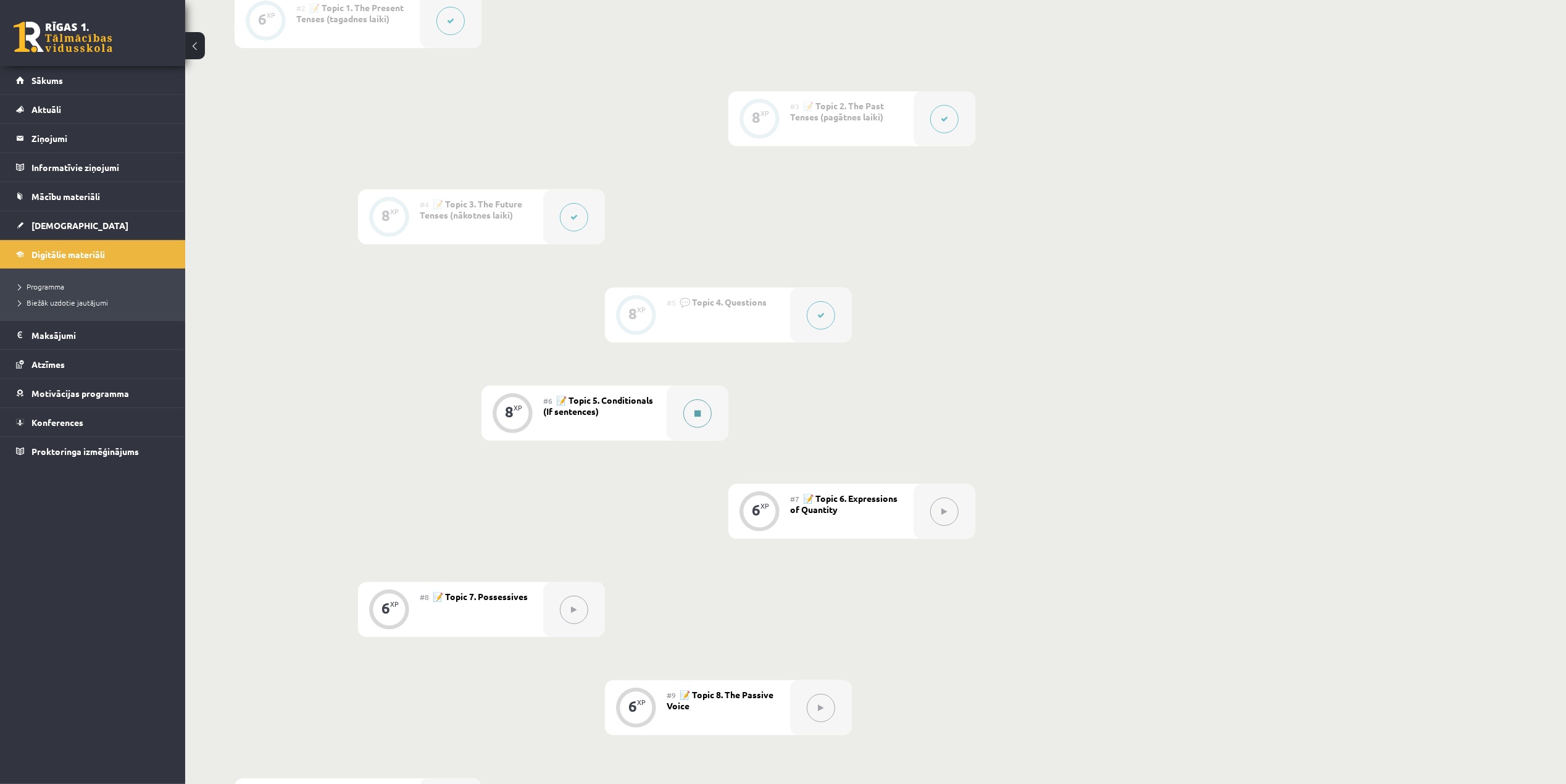
click at [696, 425] on button at bounding box center [697, 413] width 29 height 29
